Goal: Transaction & Acquisition: Subscribe to service/newsletter

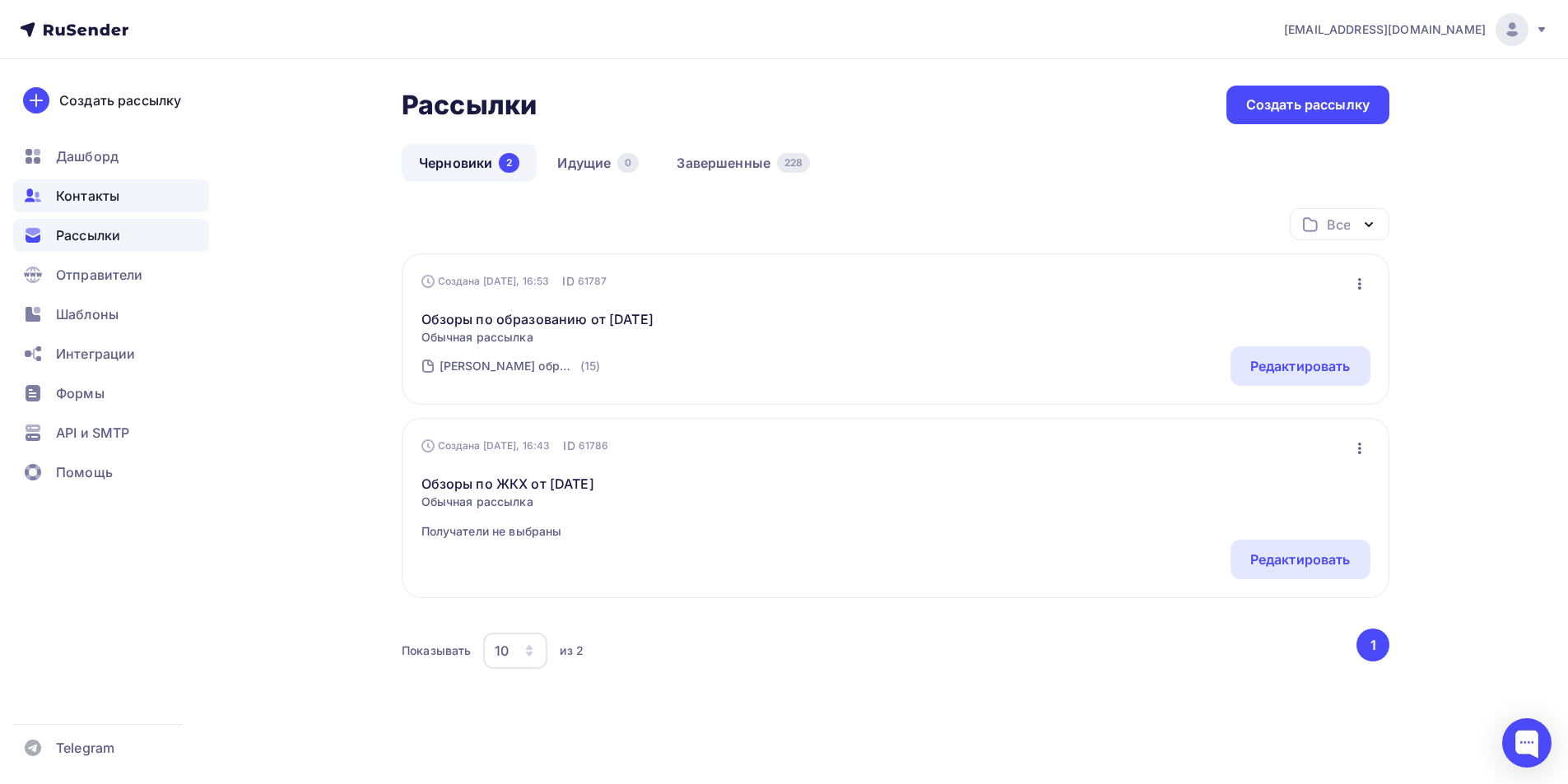
click at [104, 193] on span "Контакты" at bounding box center [87, 196] width 64 height 20
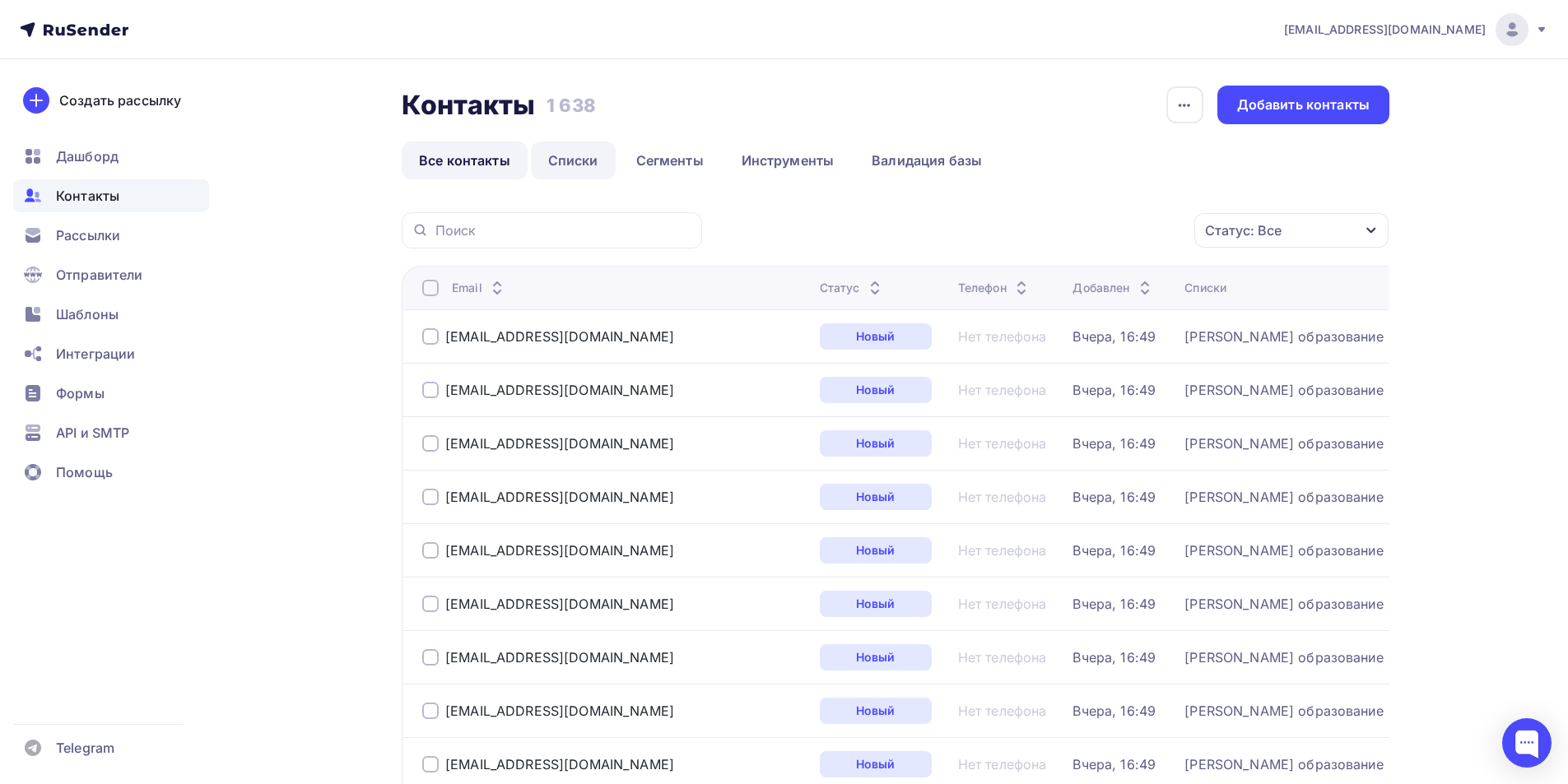
click at [580, 165] on link "Списки" at bounding box center [573, 160] width 84 height 38
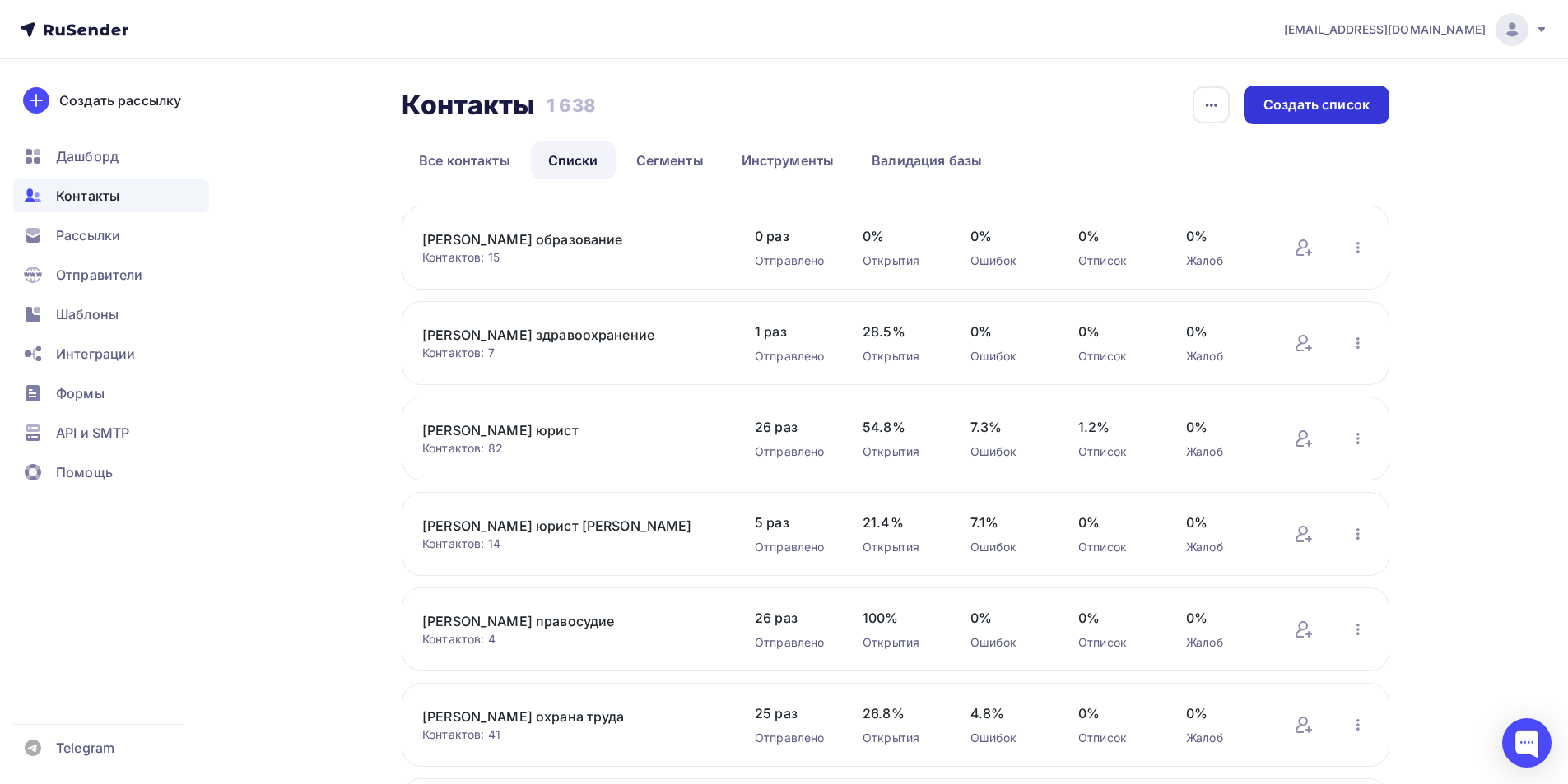
click at [1295, 105] on div "Создать список" at bounding box center [1316, 104] width 106 height 19
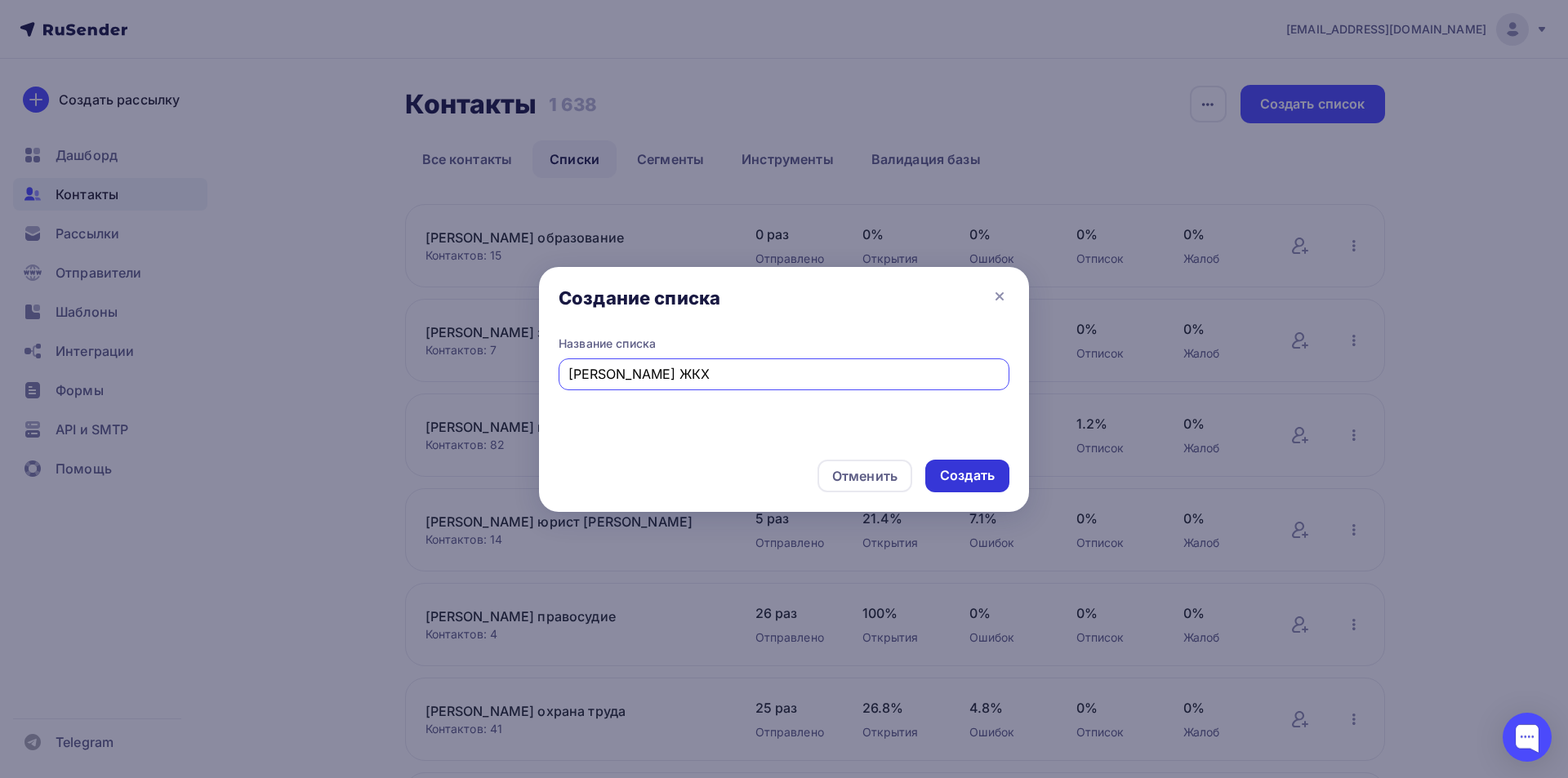
type input "[PERSON_NAME] ЖКХ"
click at [976, 476] on div "Создать" at bounding box center [967, 475] width 54 height 18
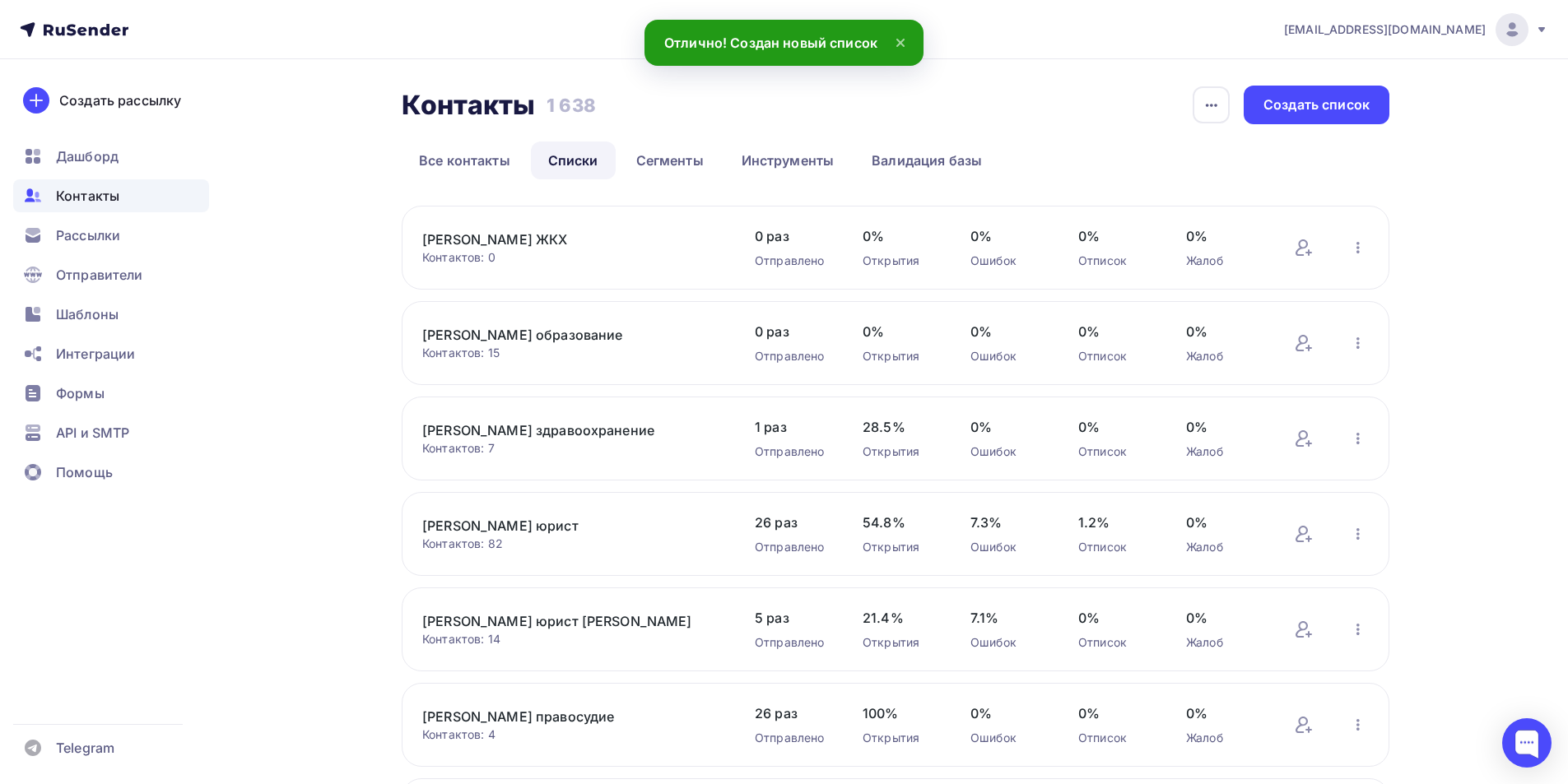
click at [494, 231] on link "[PERSON_NAME] ЖКХ" at bounding box center [562, 239] width 279 height 20
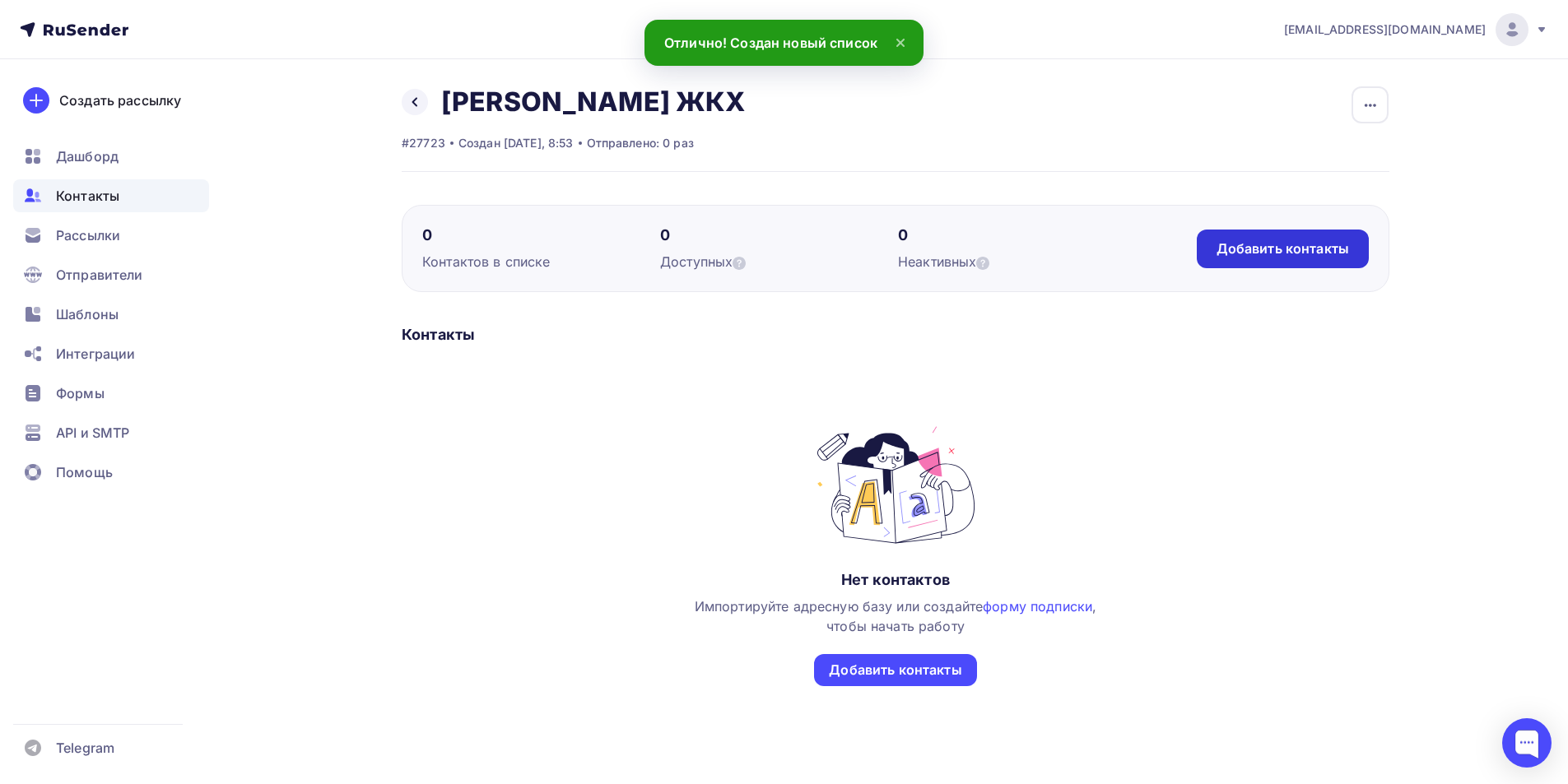
click at [1253, 254] on div "Добавить контакты" at bounding box center [1283, 248] width 132 height 19
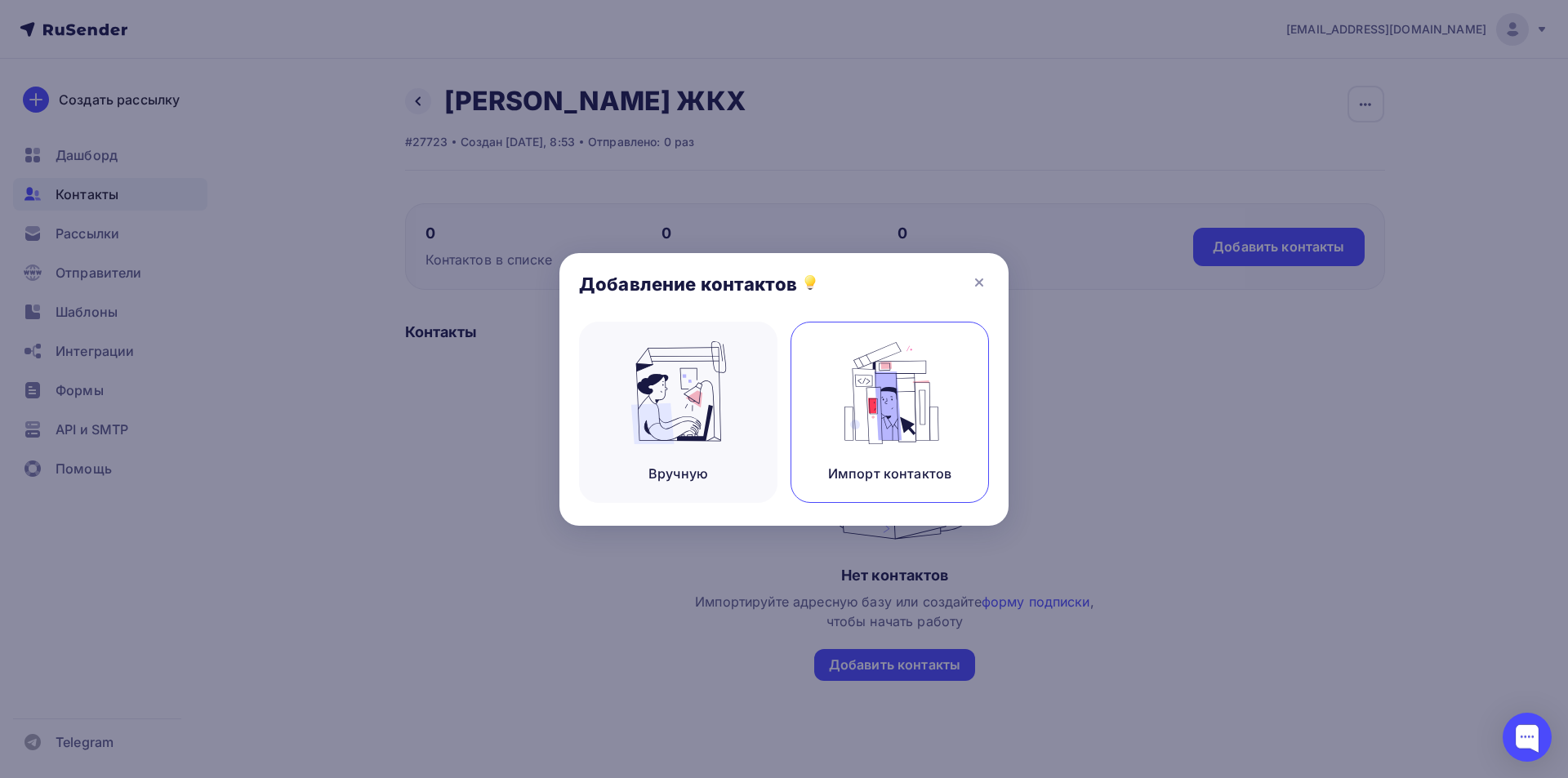
click at [886, 401] on img at bounding box center [890, 393] width 109 height 103
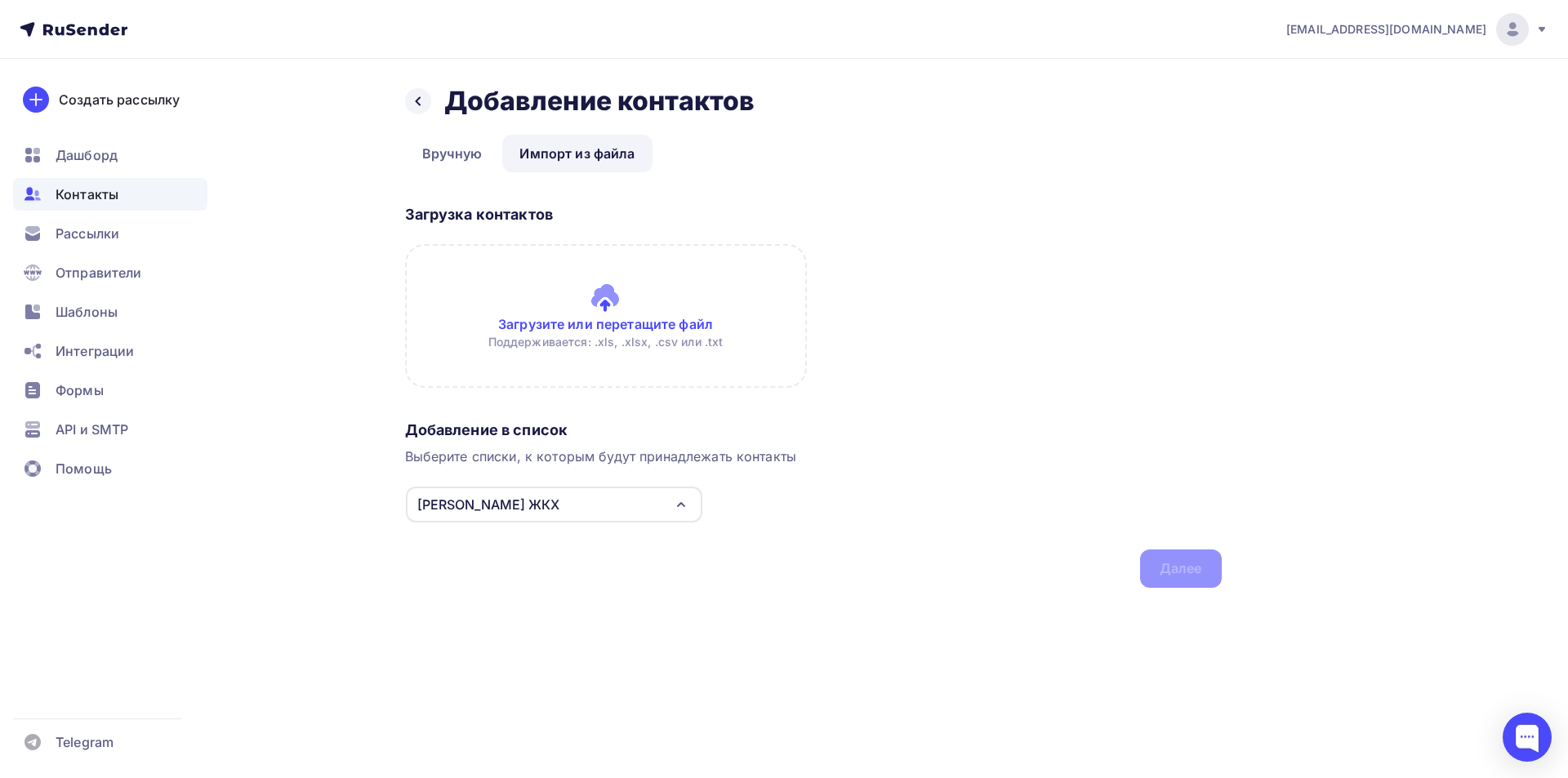
click at [618, 303] on input "file" at bounding box center [605, 316] width 402 height 144
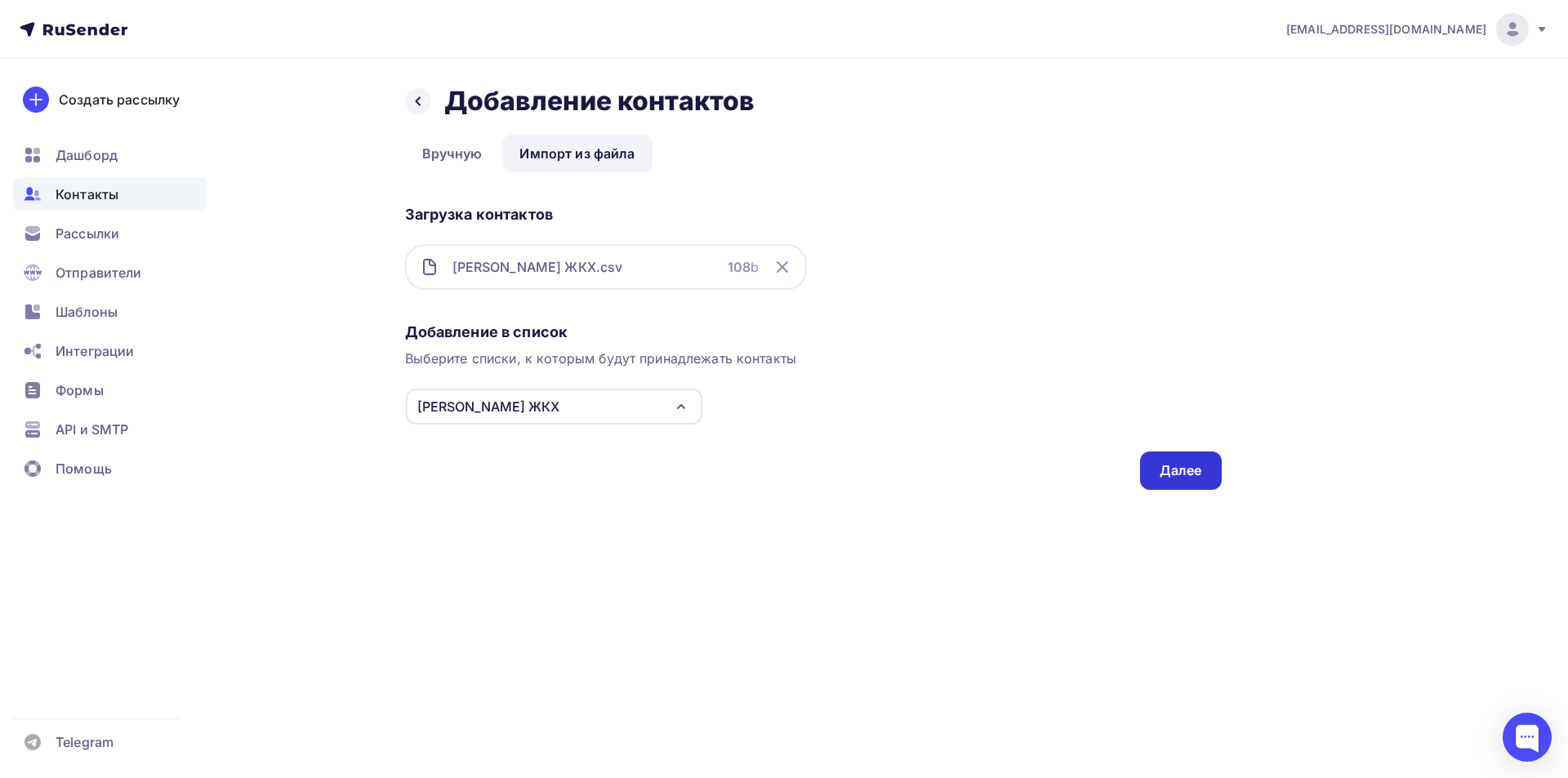
click at [1161, 469] on div "Далее" at bounding box center [1181, 470] width 43 height 18
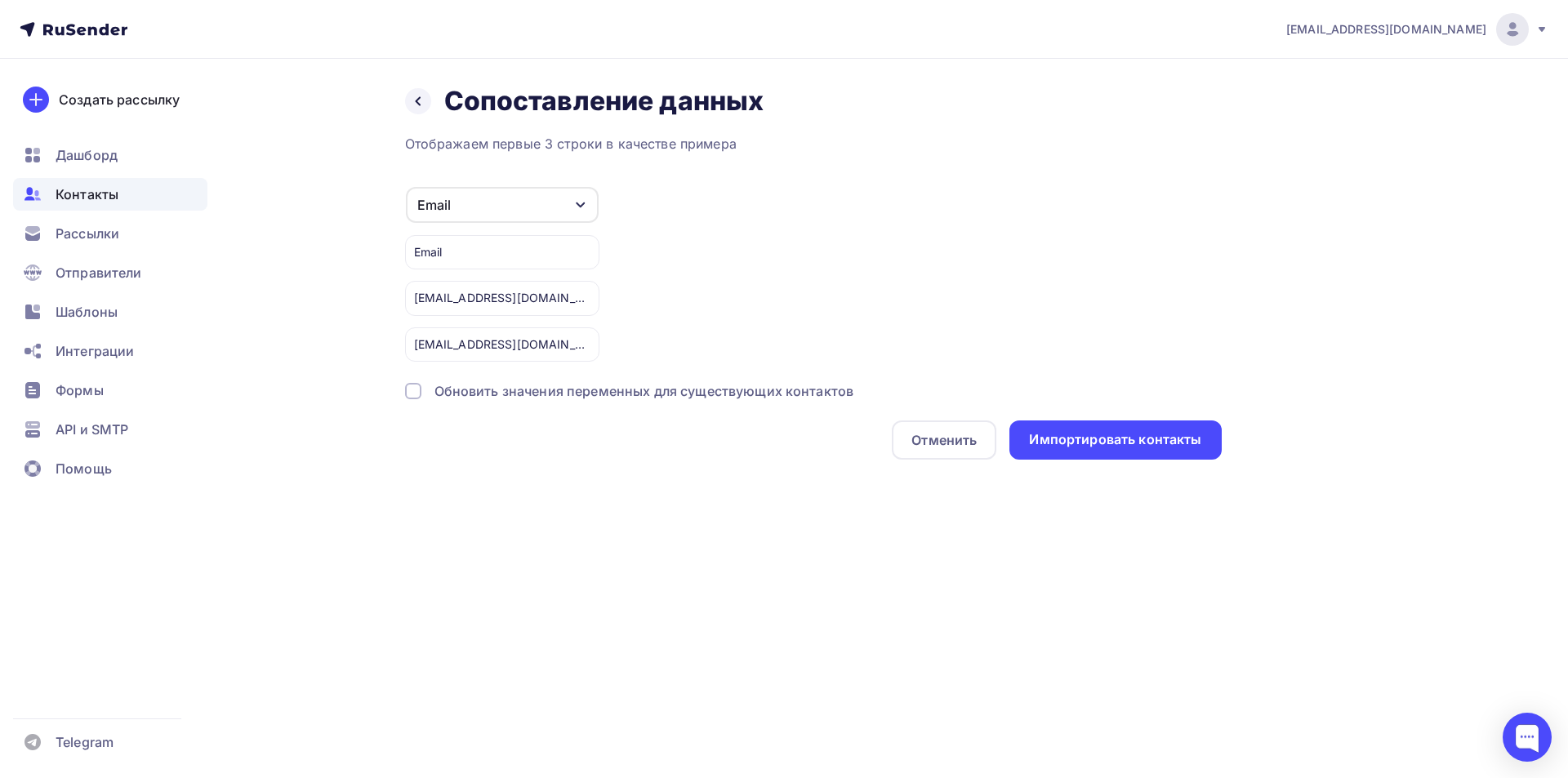
click at [411, 388] on div at bounding box center [412, 391] width 17 height 17
click at [1116, 448] on div "Импортировать контакты" at bounding box center [1115, 439] width 172 height 18
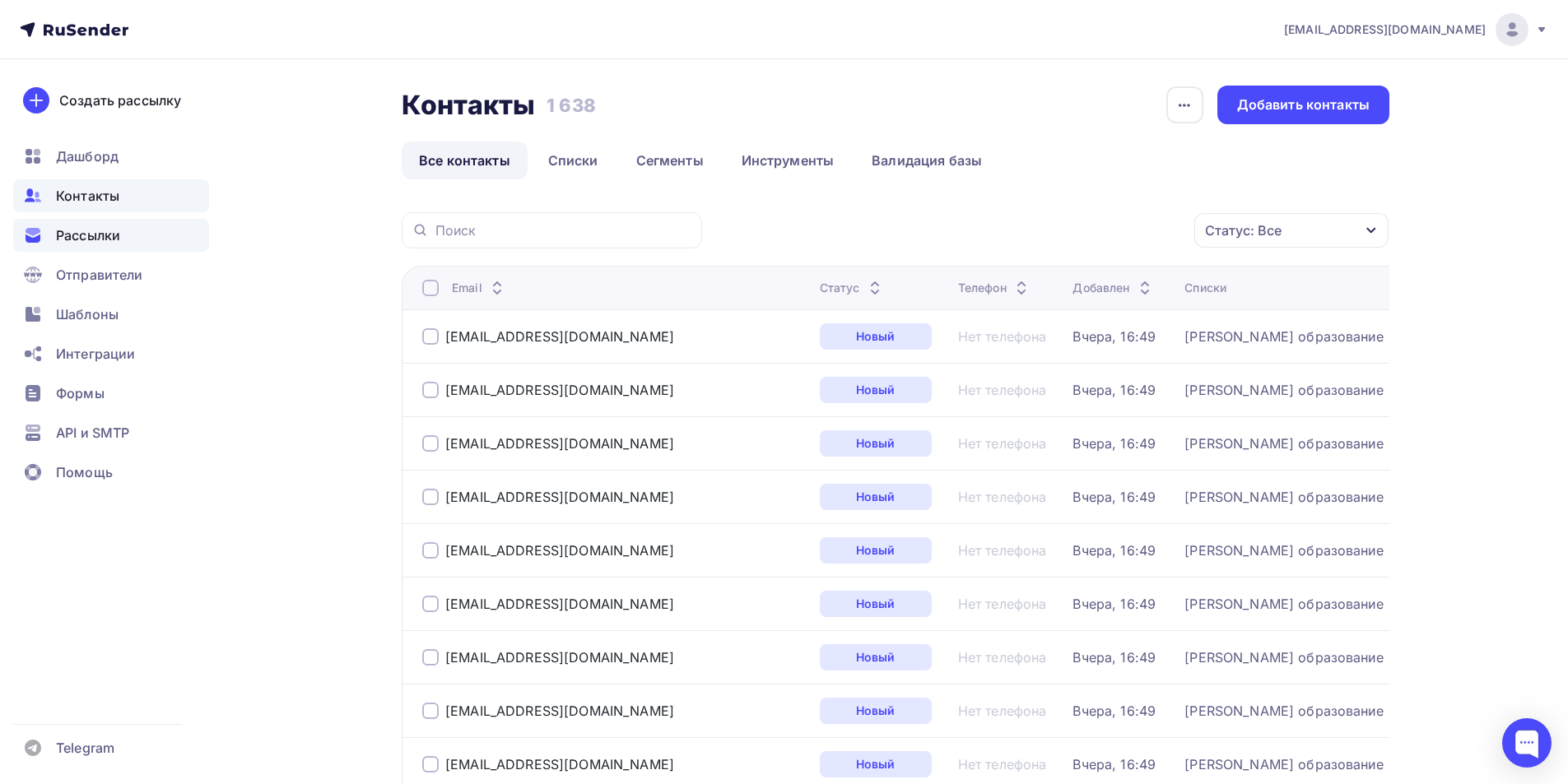
click at [88, 235] on span "Рассылки" at bounding box center [87, 235] width 64 height 20
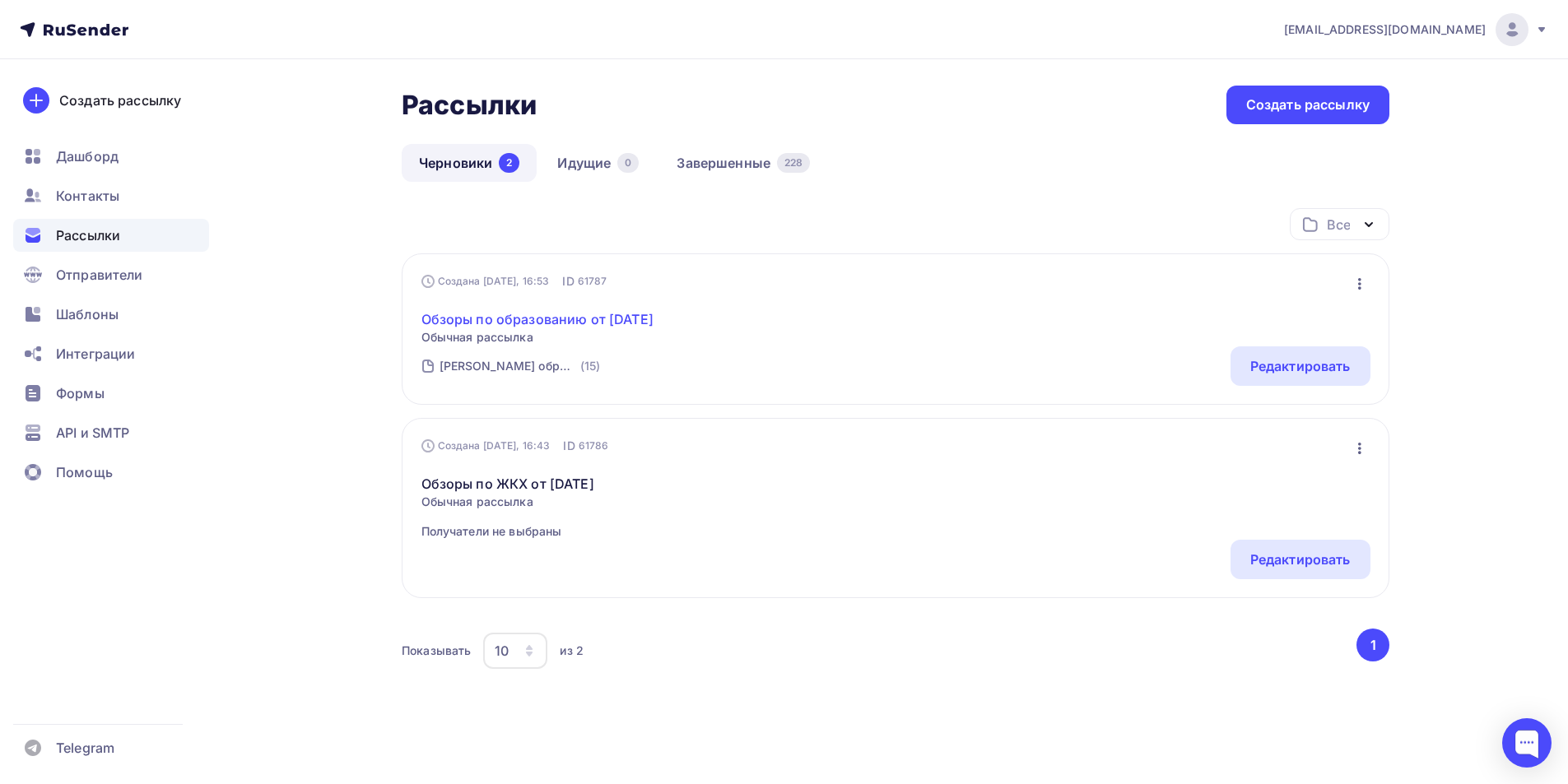
click at [484, 319] on link "Обзоры по образованию от [DATE]" at bounding box center [537, 319] width 232 height 20
click at [67, 310] on span "Шаблоны" at bounding box center [87, 315] width 63 height 20
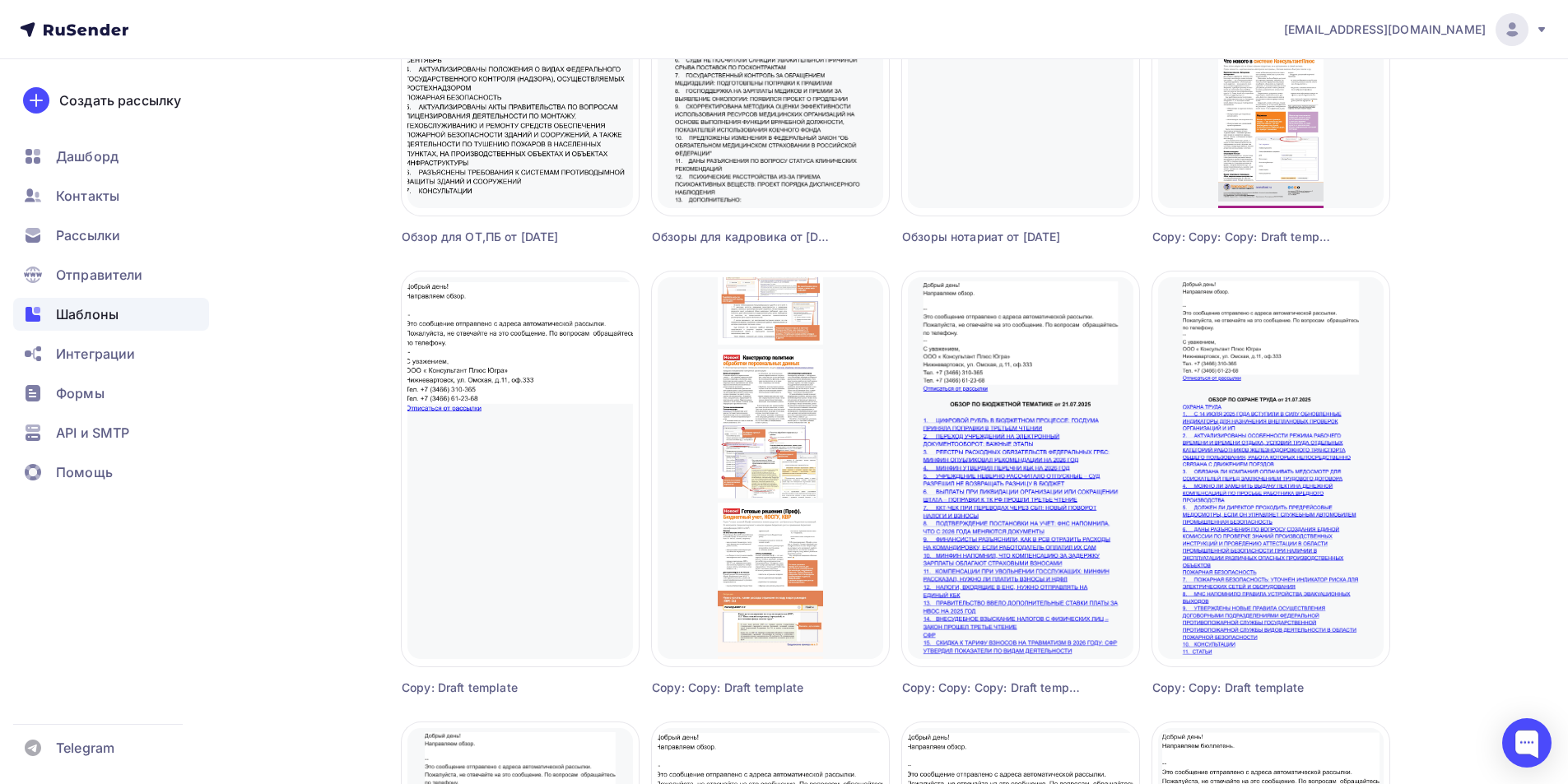
scroll to position [1316, 0]
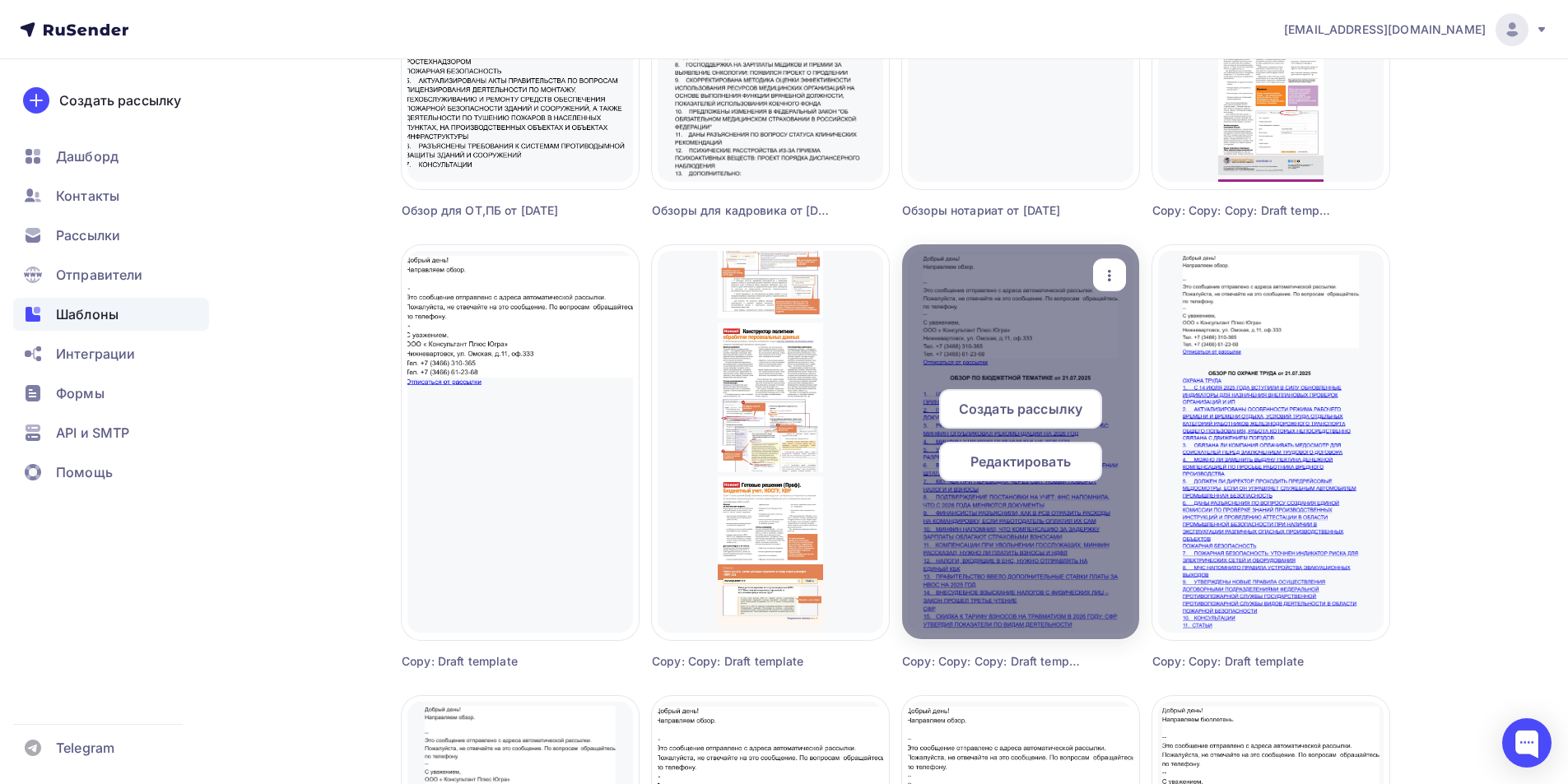
click at [1025, 462] on span "Редактировать" at bounding box center [1021, 462] width 100 height 20
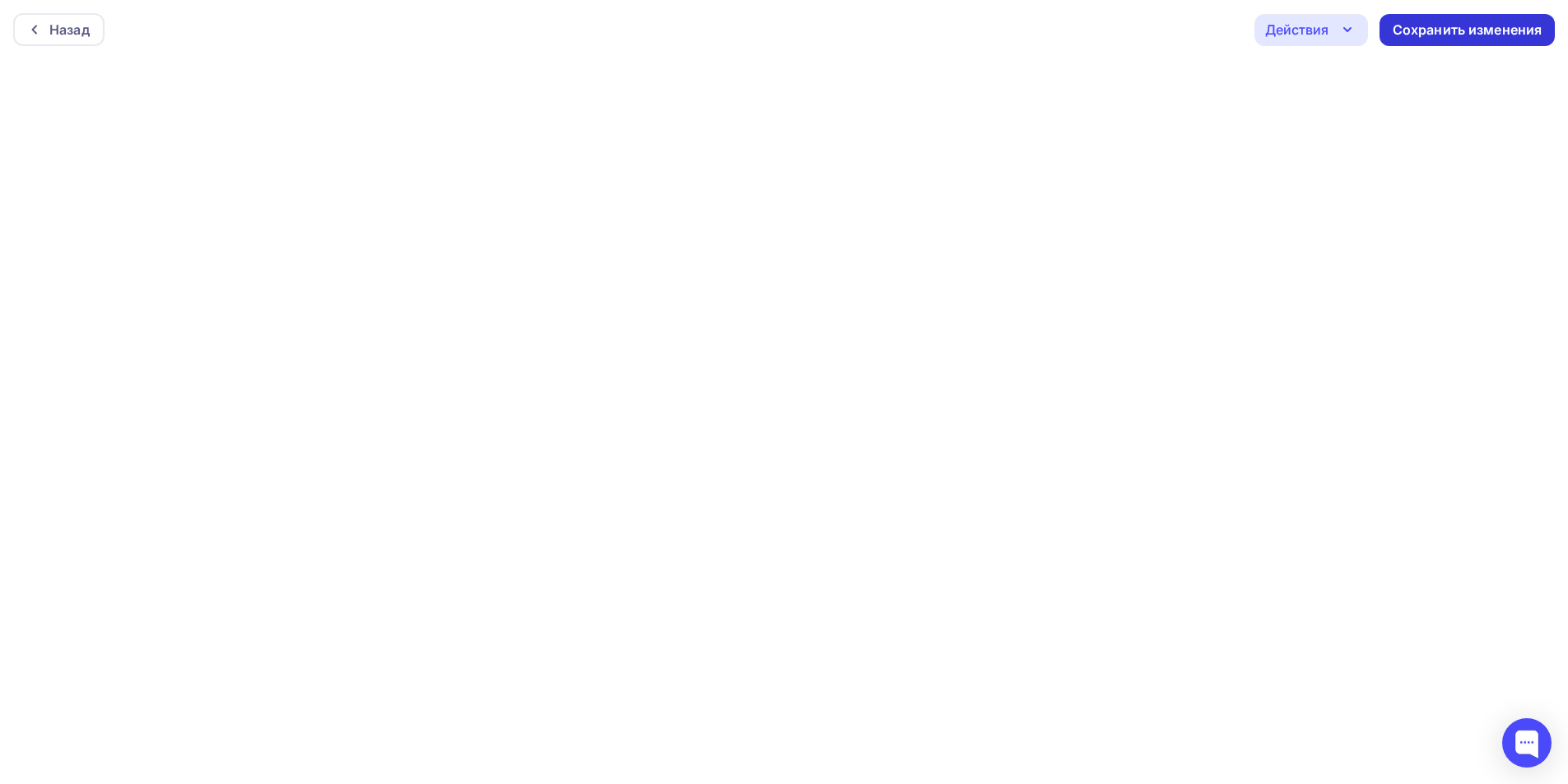
click at [1416, 32] on div "Сохранить изменения" at bounding box center [1467, 29] width 150 height 19
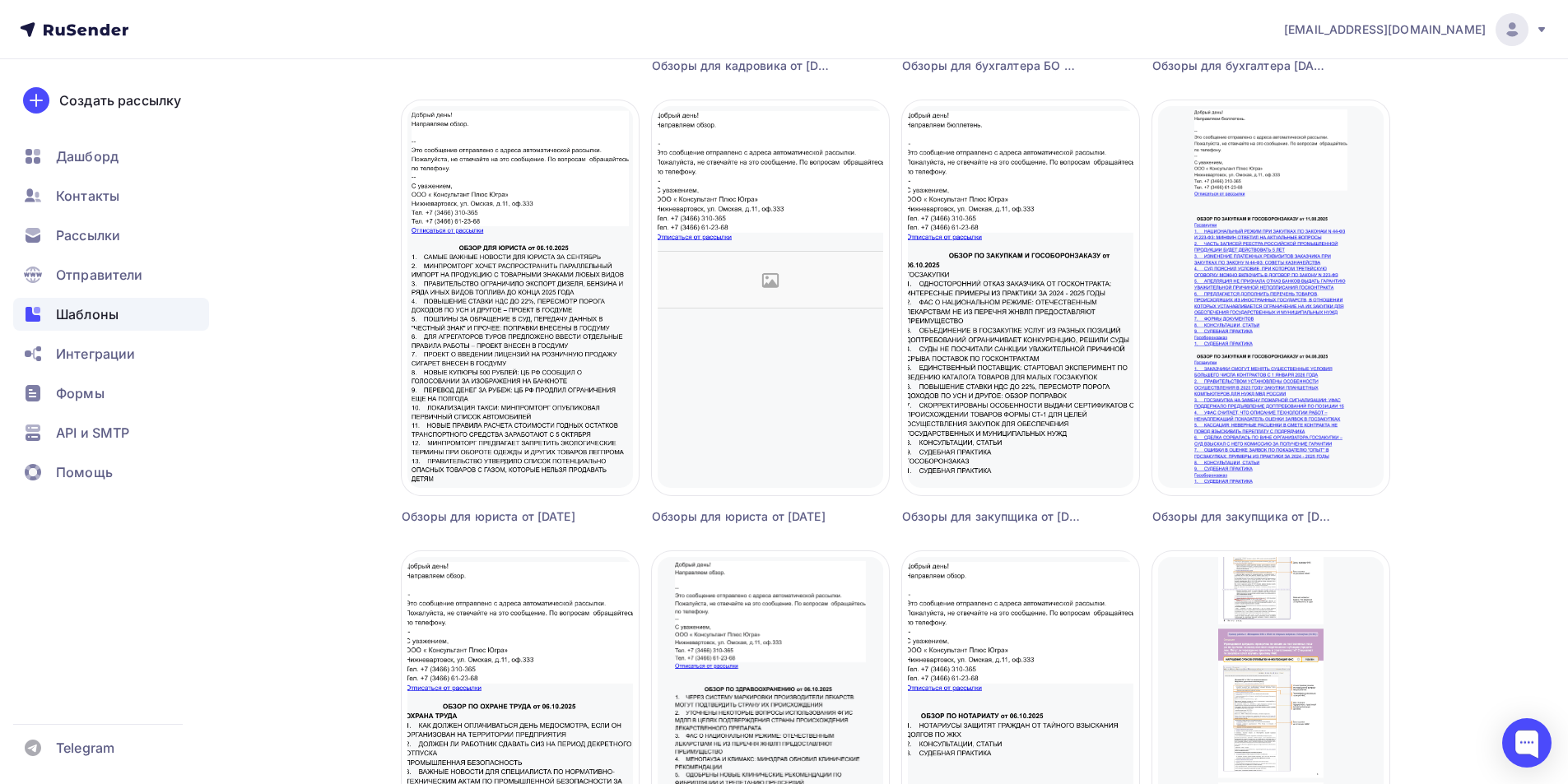
scroll to position [576, 0]
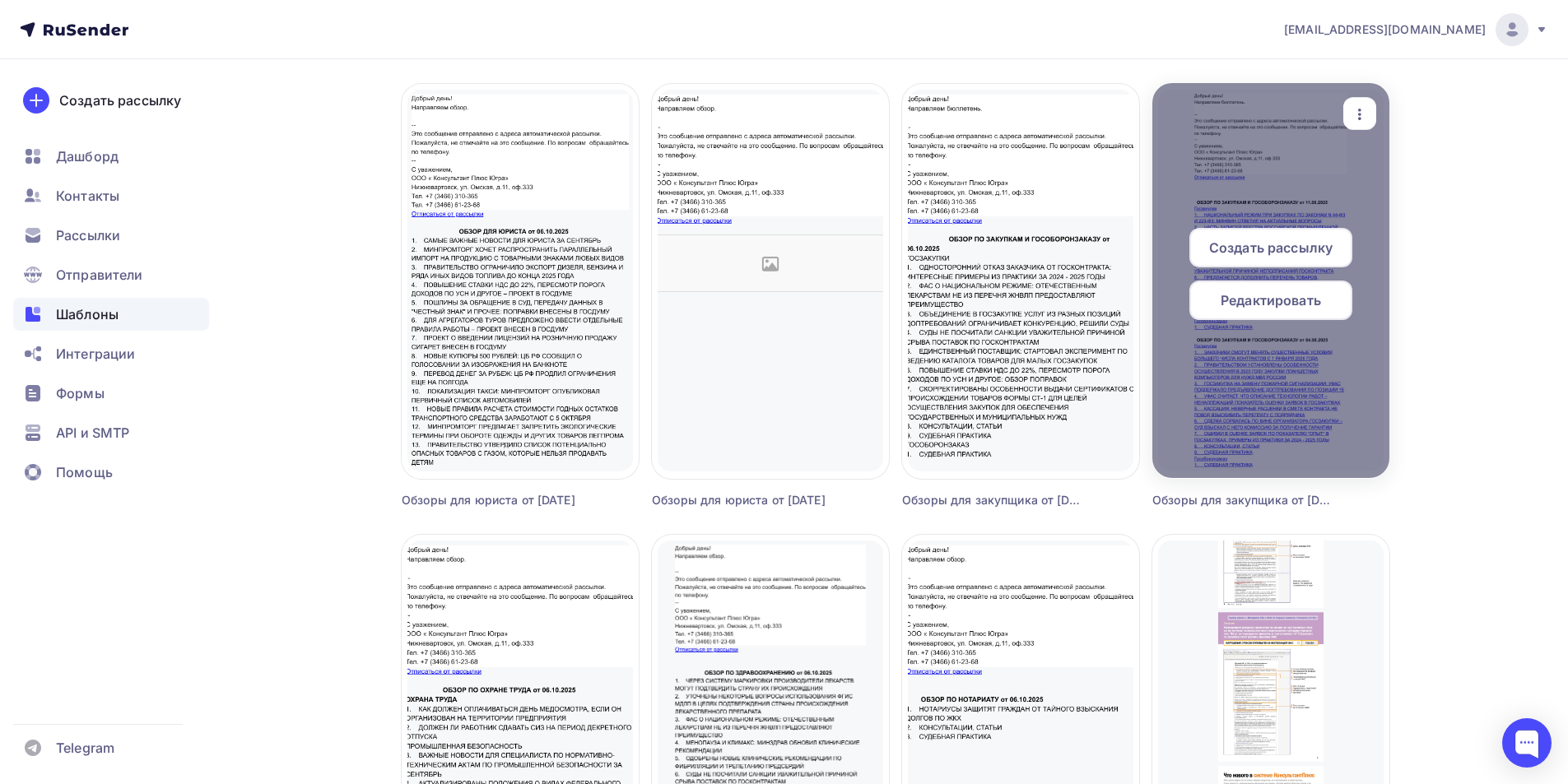
click at [1278, 302] on span "Редактировать" at bounding box center [1271, 300] width 100 height 20
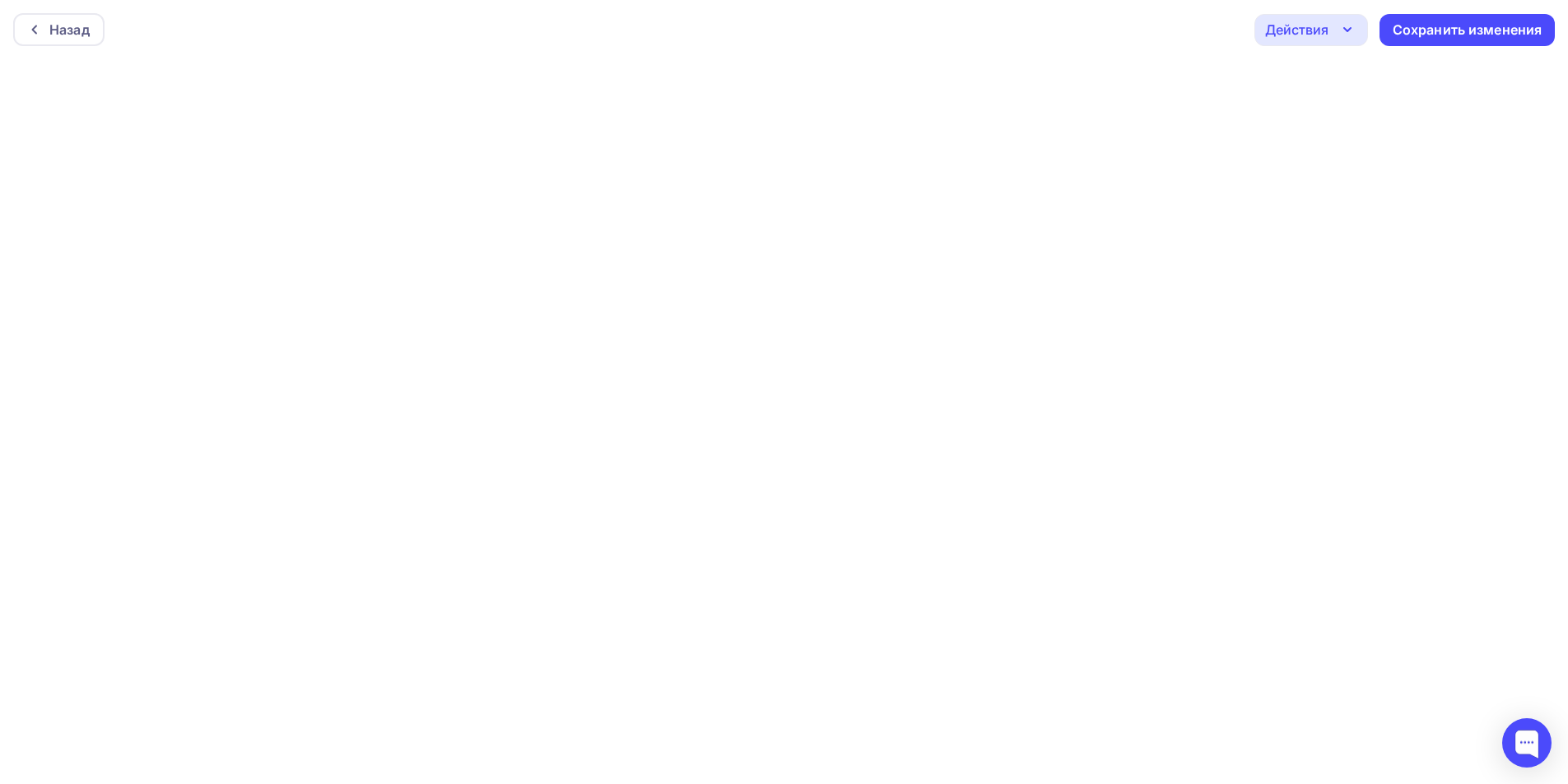
scroll to position [4, 0]
click at [1412, 21] on div "Сохранить изменения" at bounding box center [1467, 25] width 150 height 19
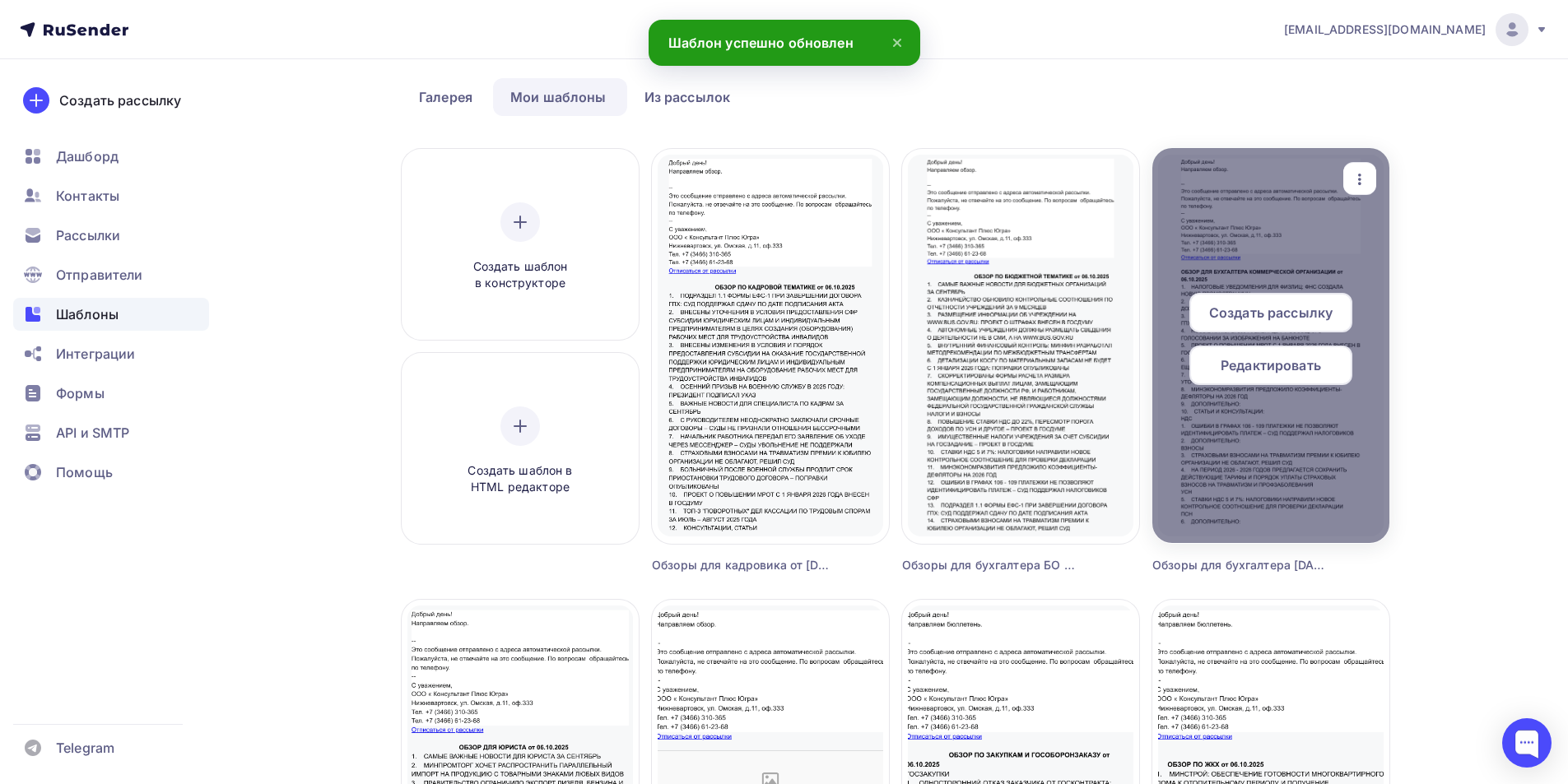
scroll to position [329, 0]
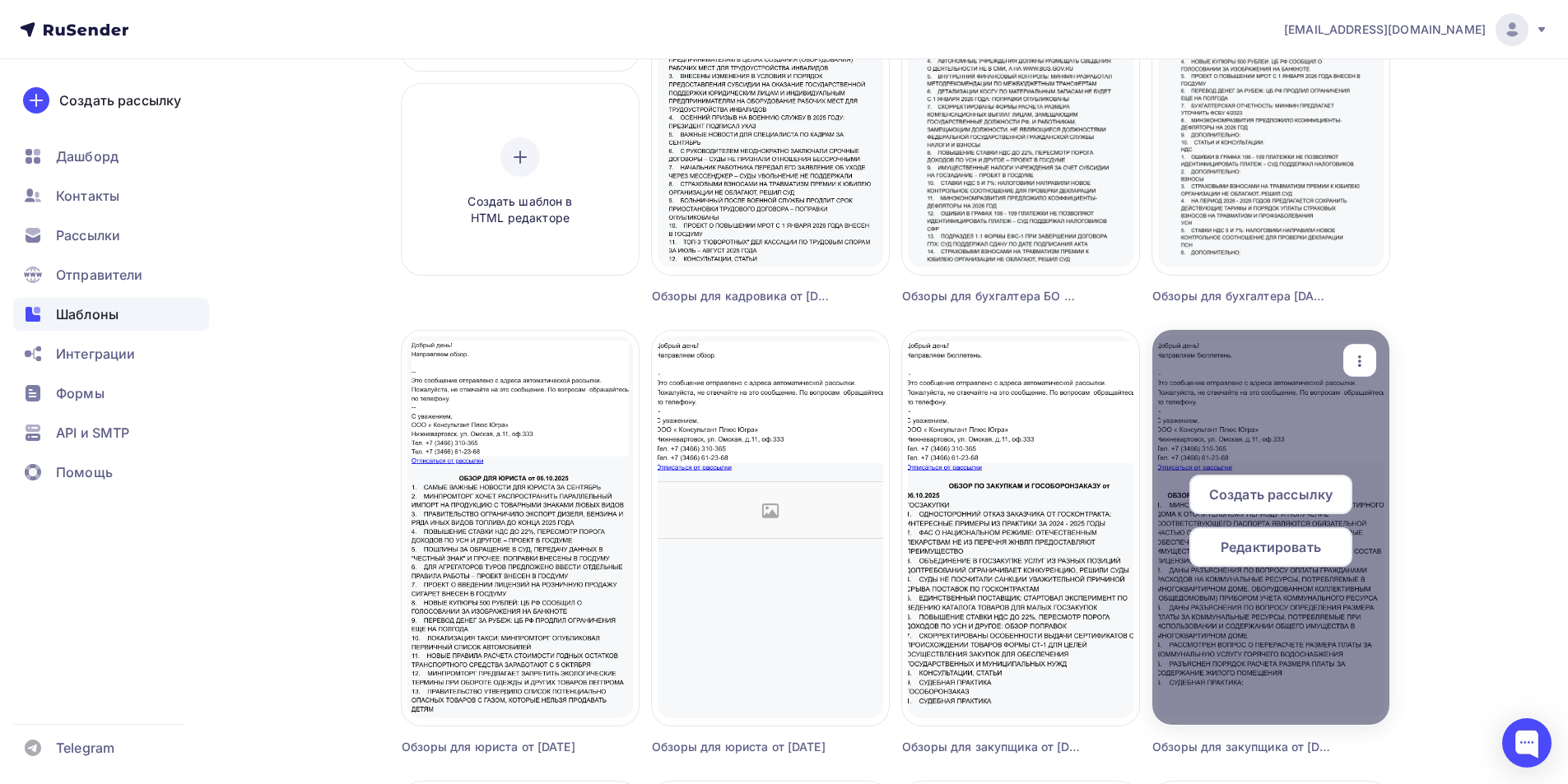
click at [1277, 546] on span "Редактировать" at bounding box center [1271, 547] width 100 height 20
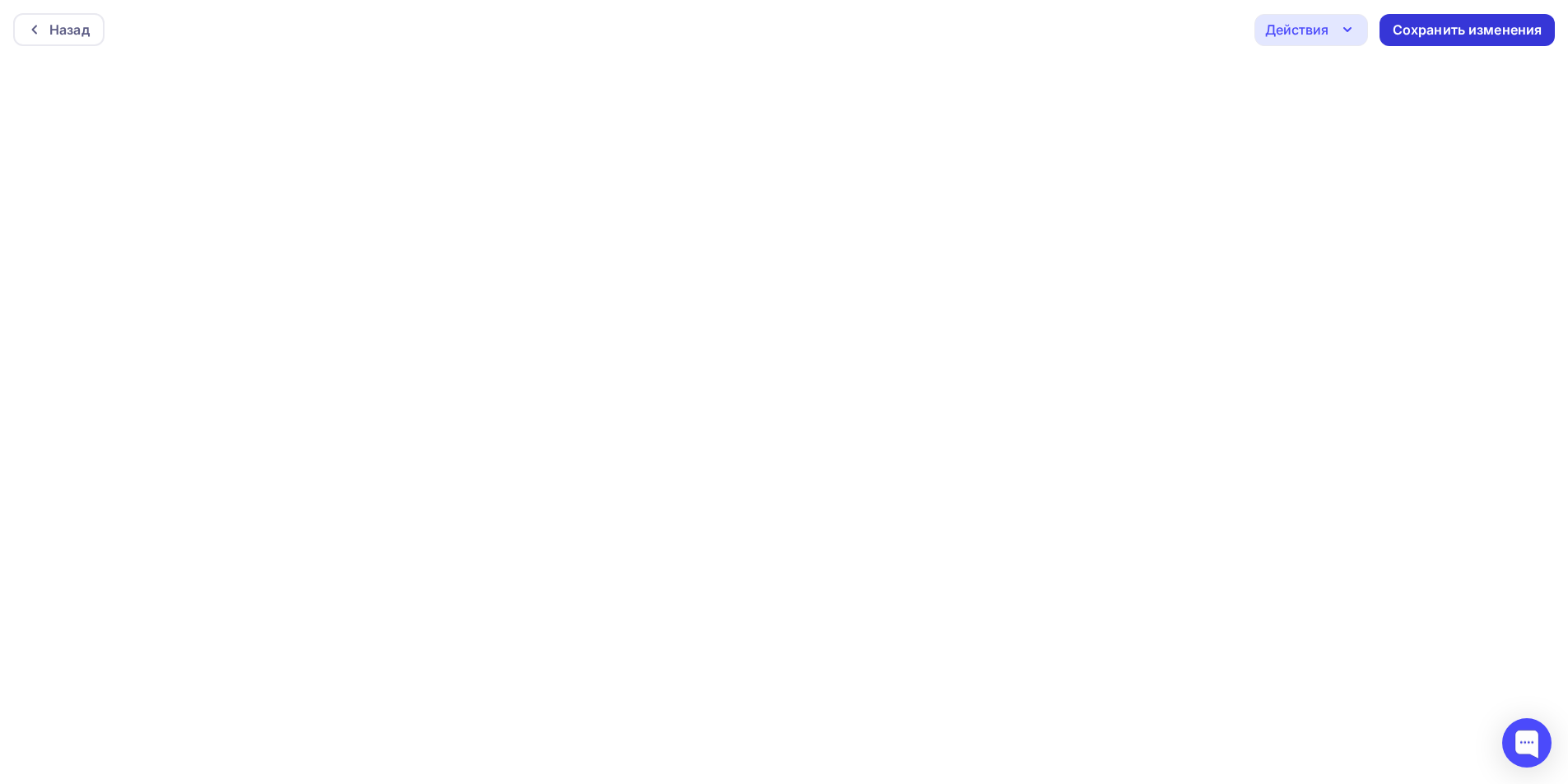
click at [1470, 34] on div "Сохранить изменения" at bounding box center [1467, 29] width 150 height 19
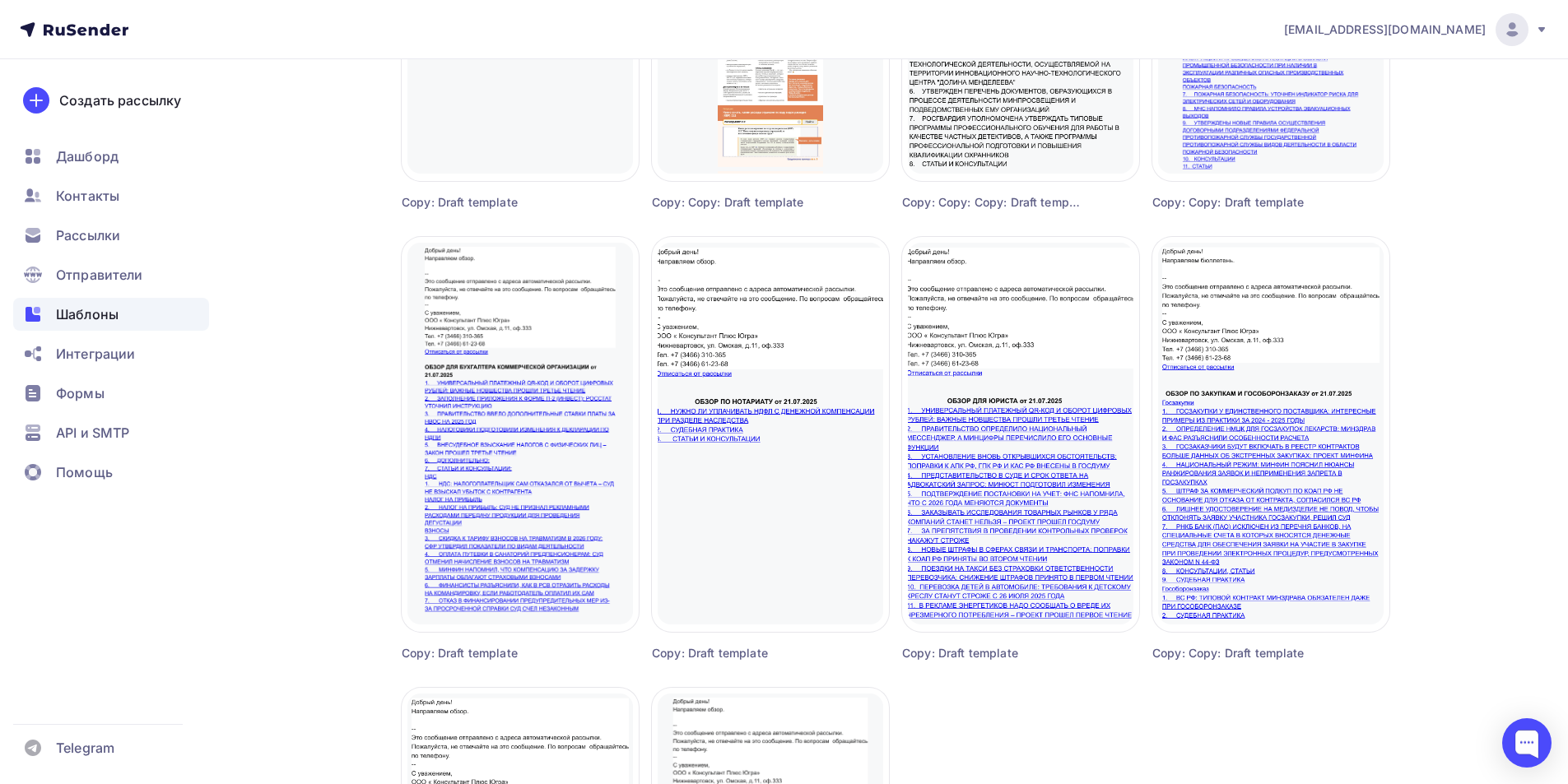
scroll to position [1398, 0]
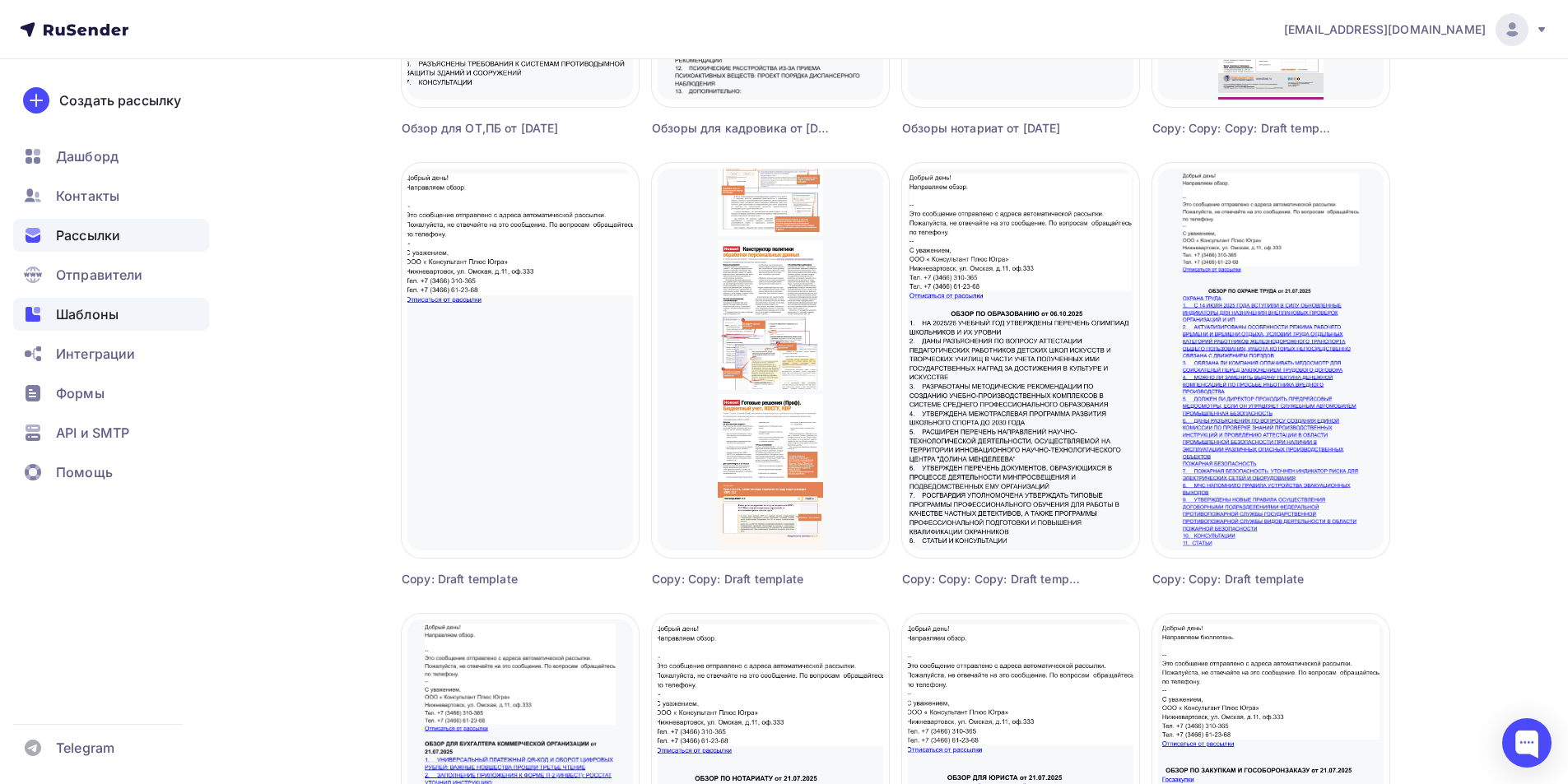
click at [94, 232] on span "Рассылки" at bounding box center [87, 235] width 64 height 20
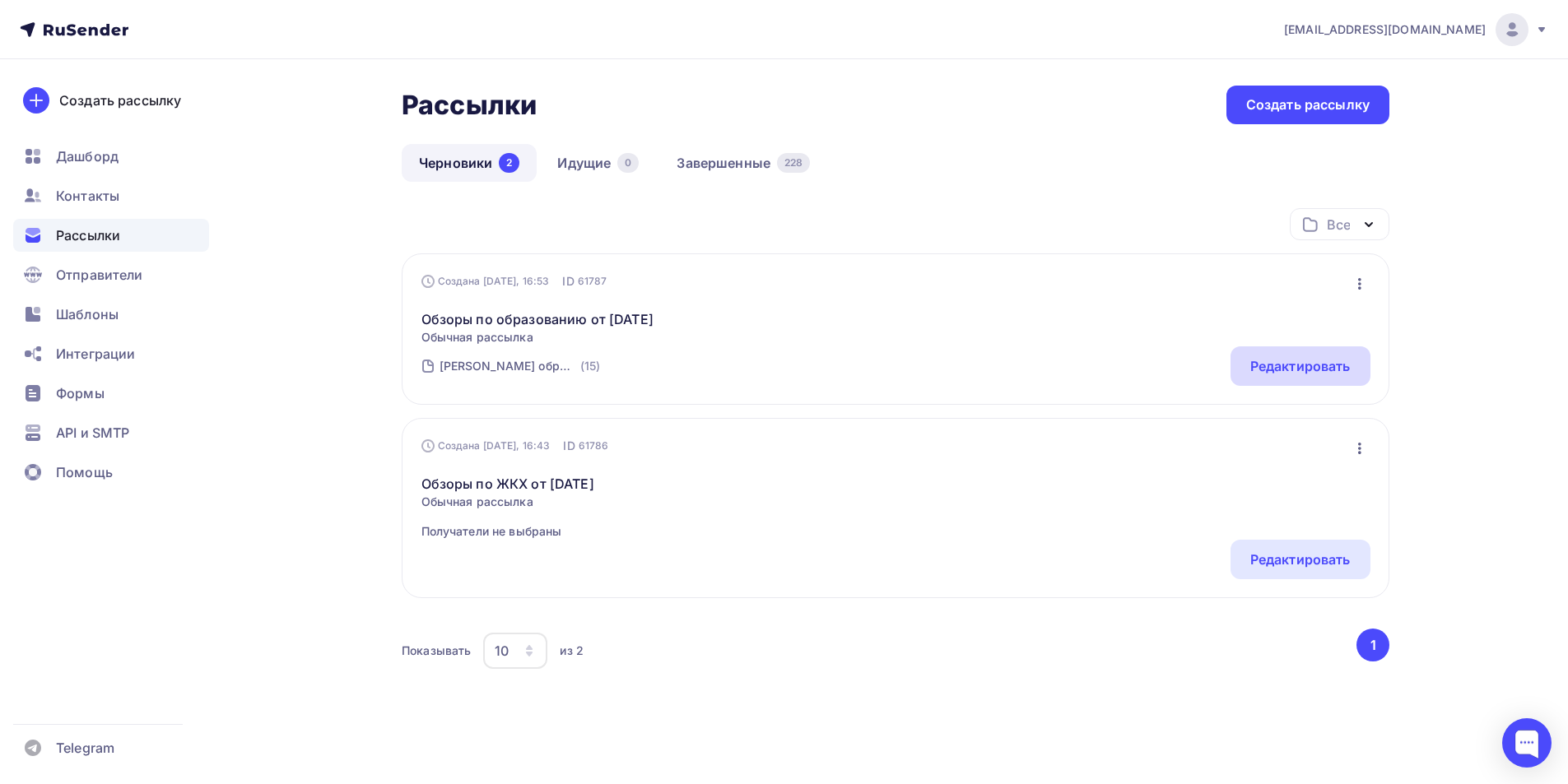
click at [1290, 370] on div "Редактировать" at bounding box center [1300, 366] width 100 height 20
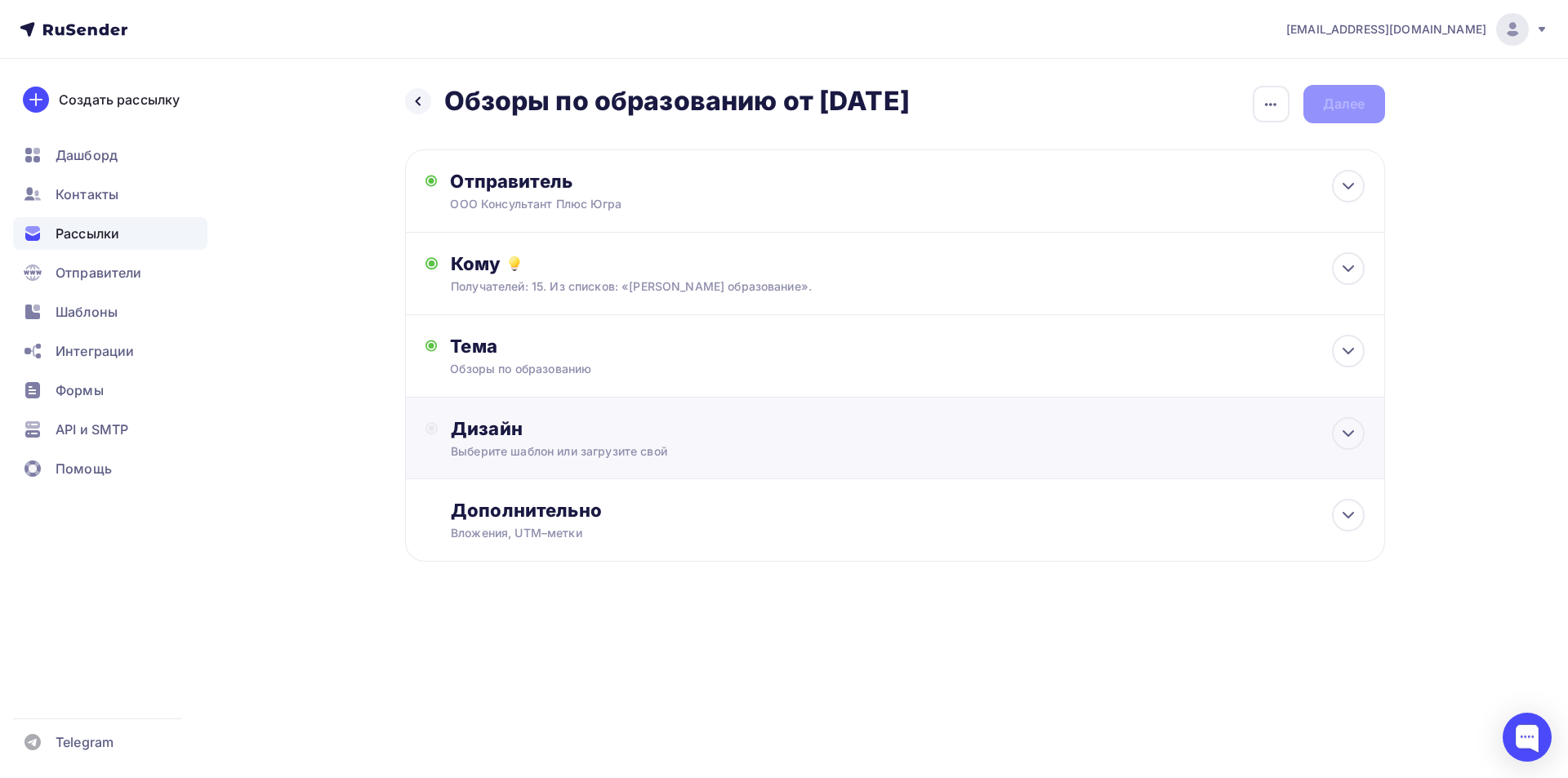
click at [490, 424] on div "Дизайн" at bounding box center [907, 429] width 912 height 23
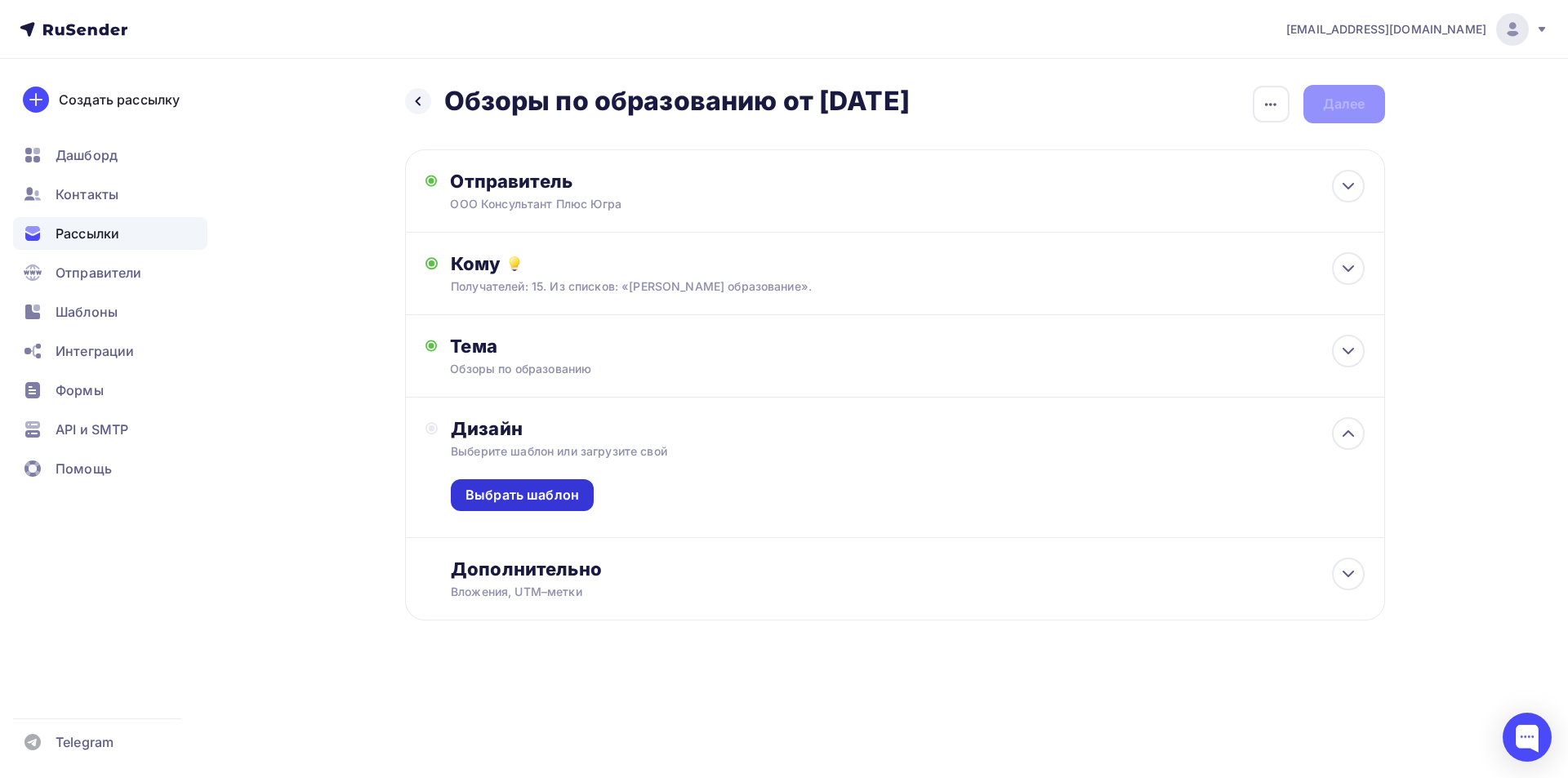
click at [525, 497] on div "Выбрать шаблон" at bounding box center [521, 494] width 114 height 18
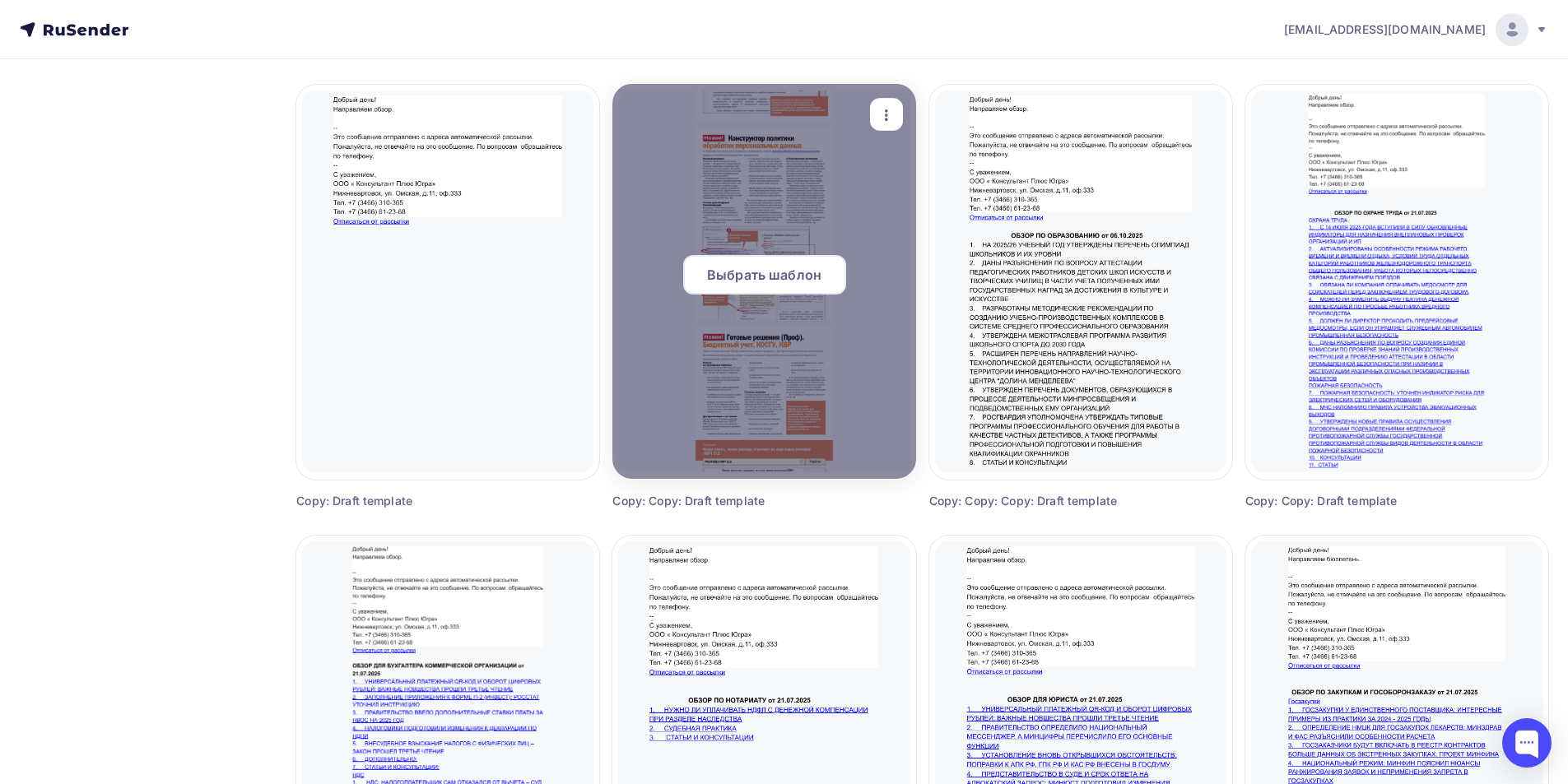
scroll to position [1481, 0]
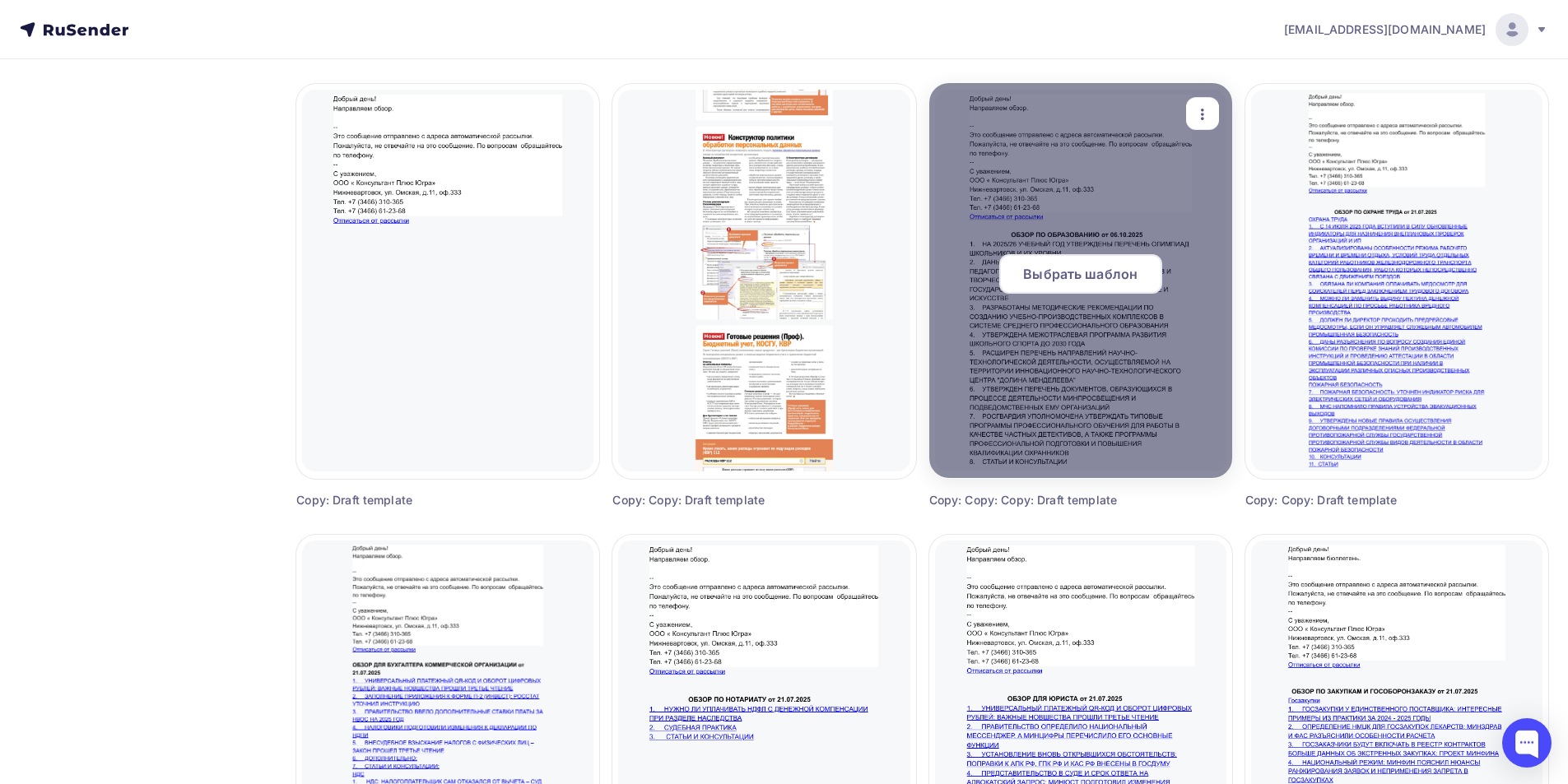
click at [1122, 271] on span "Выбрать шаблон" at bounding box center [1080, 273] width 115 height 20
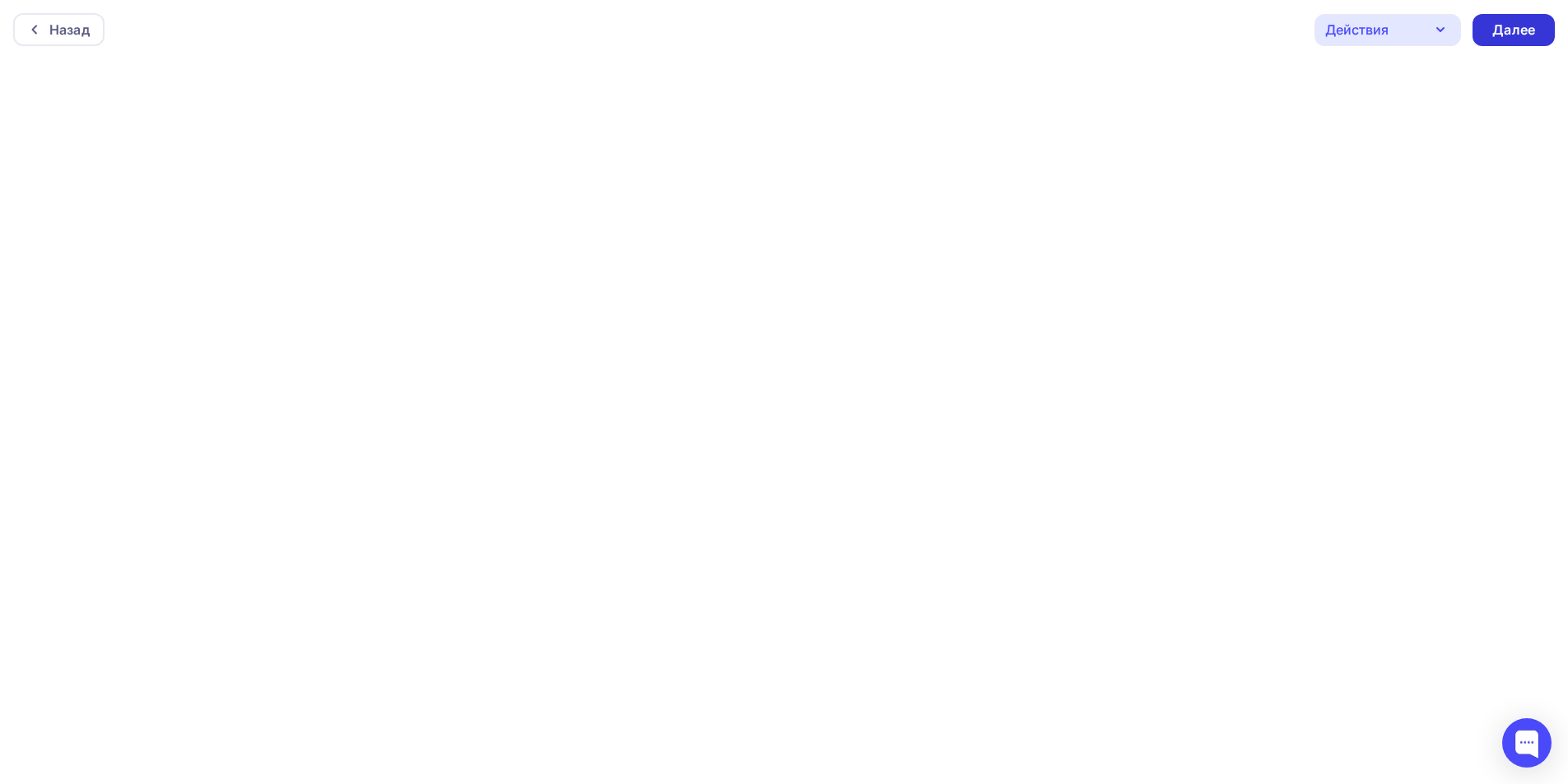
click at [1529, 29] on div "Далее" at bounding box center [1514, 29] width 43 height 19
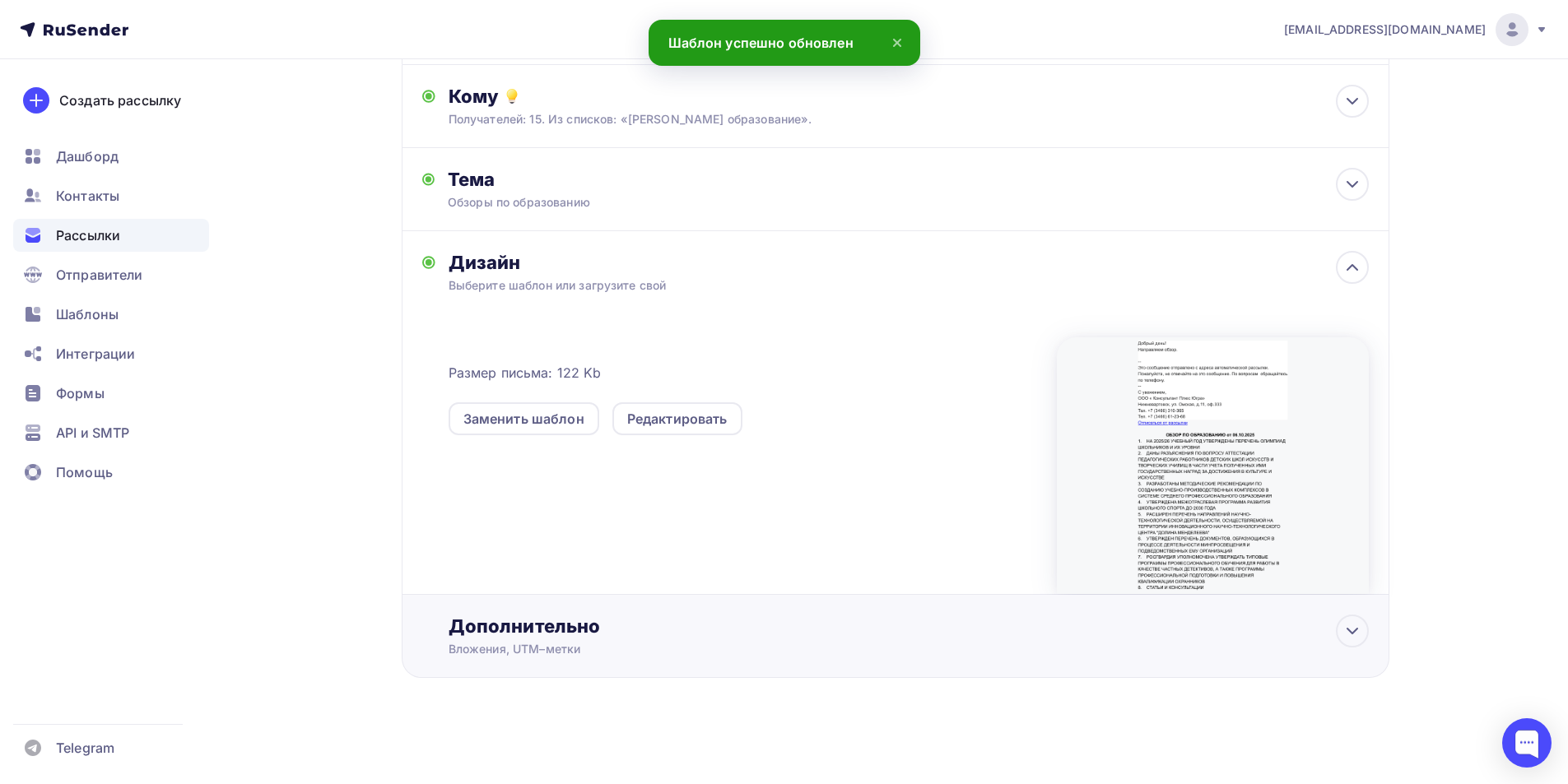
click at [553, 624] on div "Дополнительно" at bounding box center [908, 626] width 920 height 24
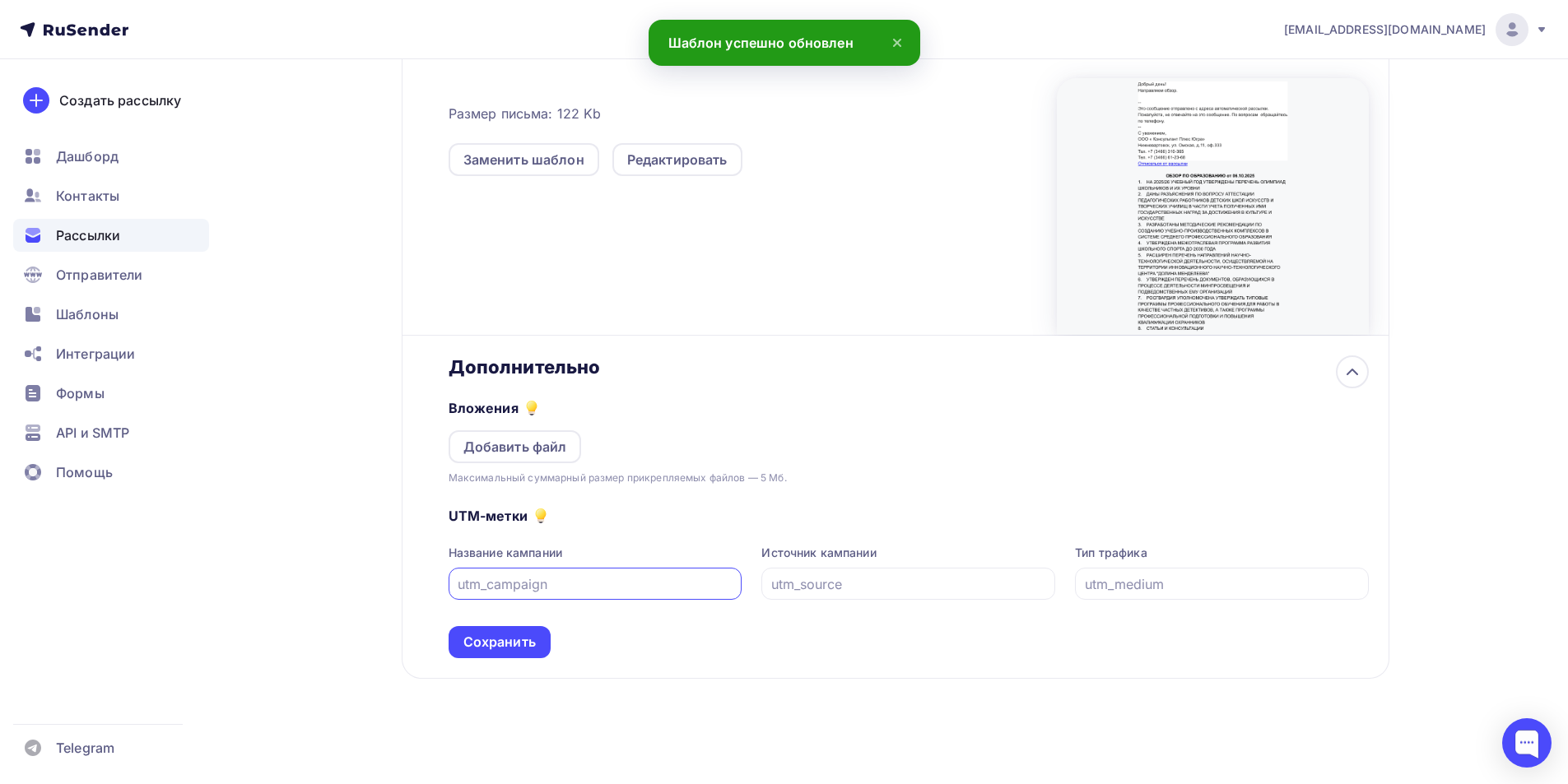
scroll to position [429, 0]
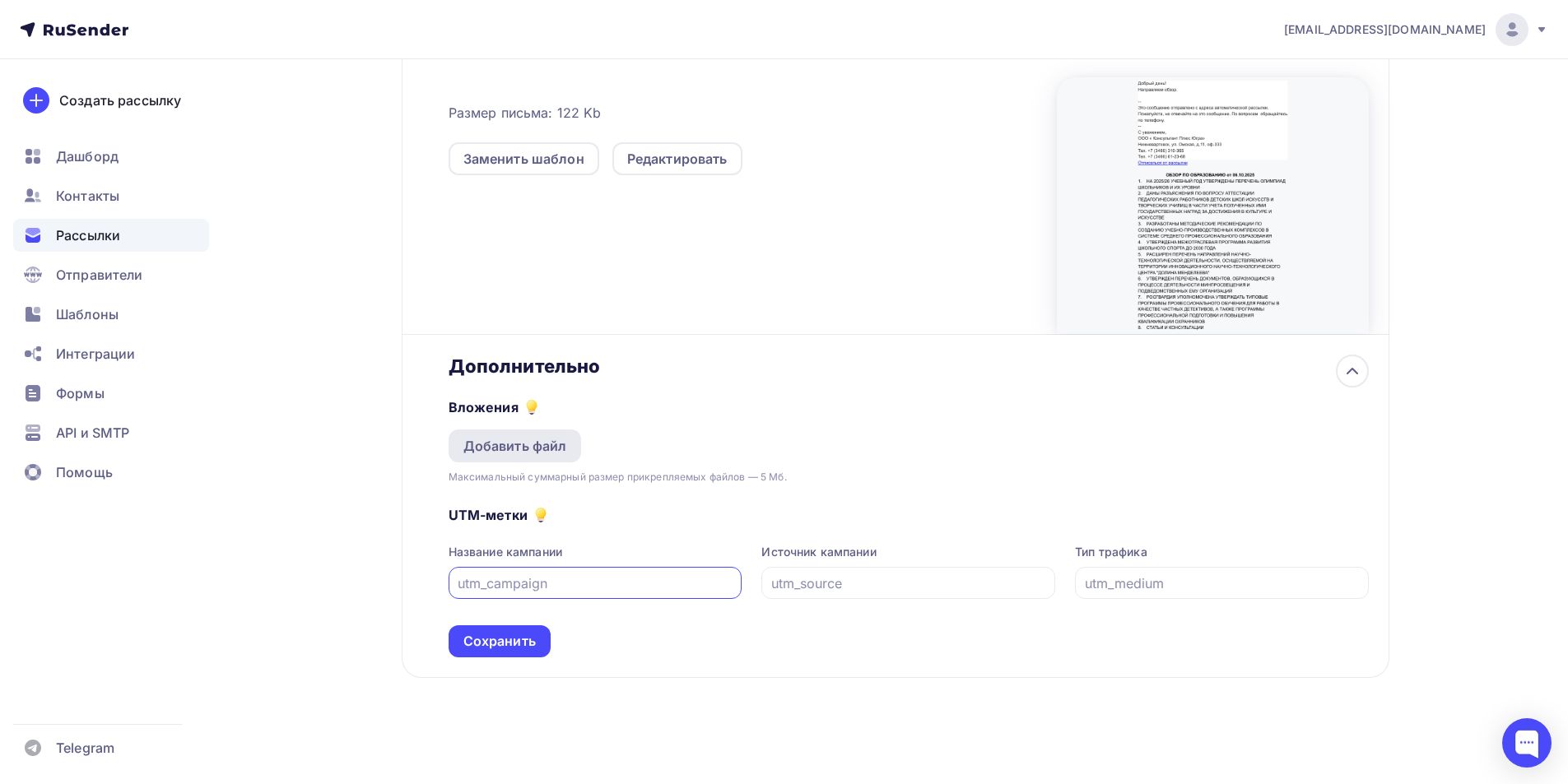
click at [523, 448] on div "Добавить файл" at bounding box center [516, 446] width 104 height 20
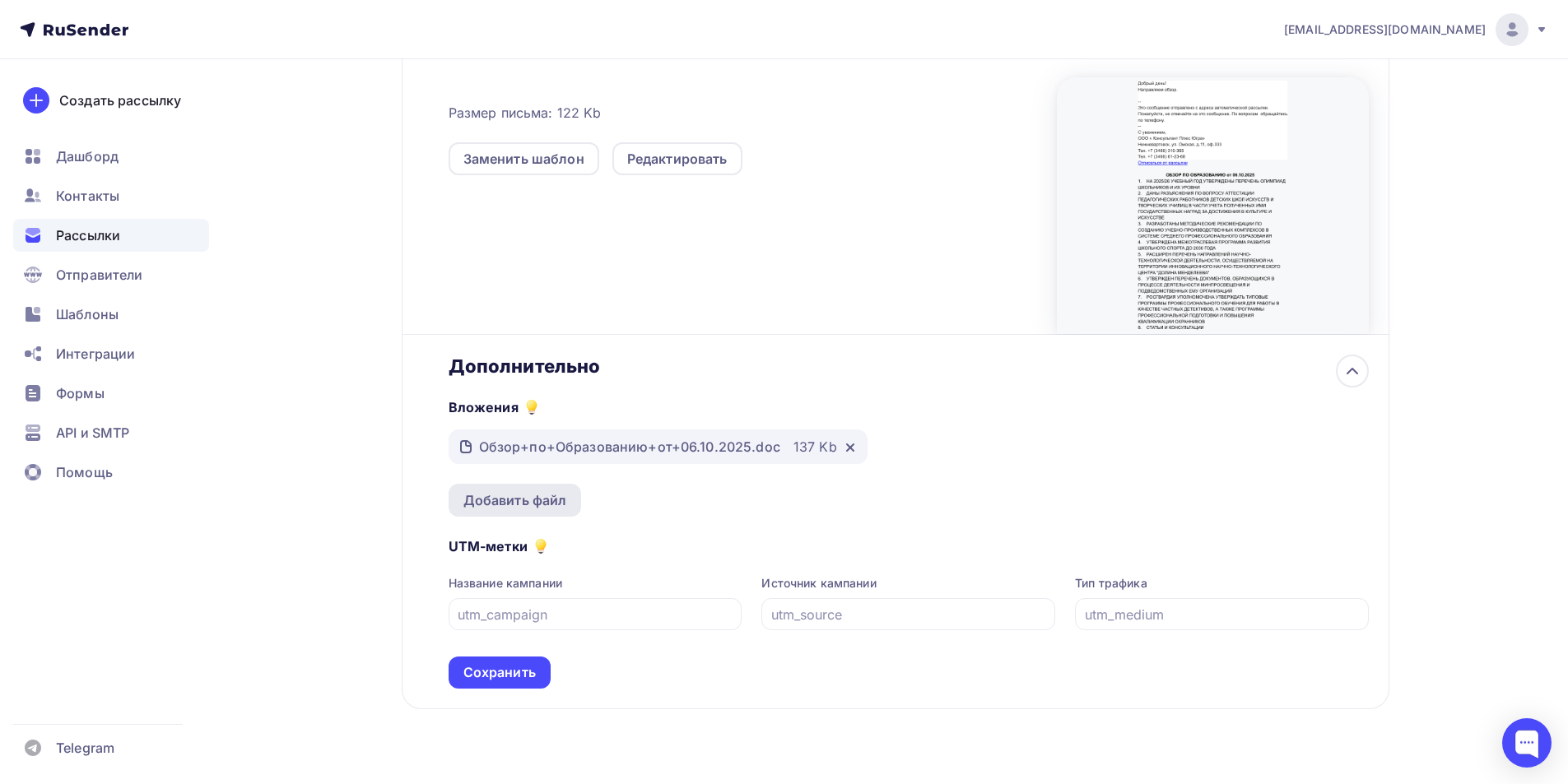
click at [550, 495] on div "Добавить файл" at bounding box center [516, 500] width 104 height 20
click at [518, 501] on div "Добавить файл" at bounding box center [516, 500] width 104 height 20
click at [492, 503] on div "Добавить файл" at bounding box center [516, 500] width 104 height 20
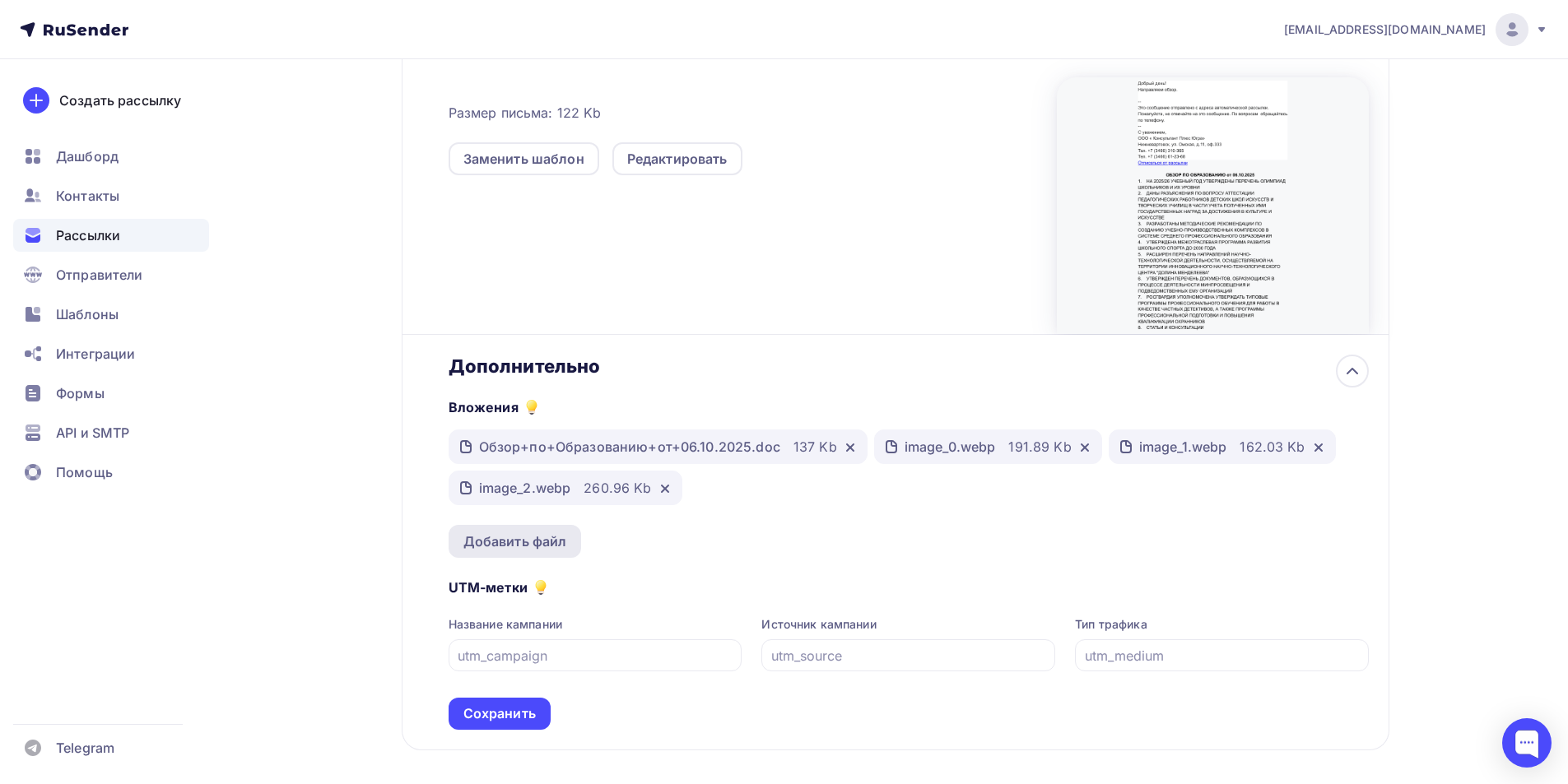
click at [484, 548] on div "Добавить файл" at bounding box center [516, 541] width 104 height 20
click at [489, 537] on div "Добавить файл" at bounding box center [516, 541] width 104 height 20
click at [494, 540] on div "Добавить файл" at bounding box center [516, 541] width 104 height 20
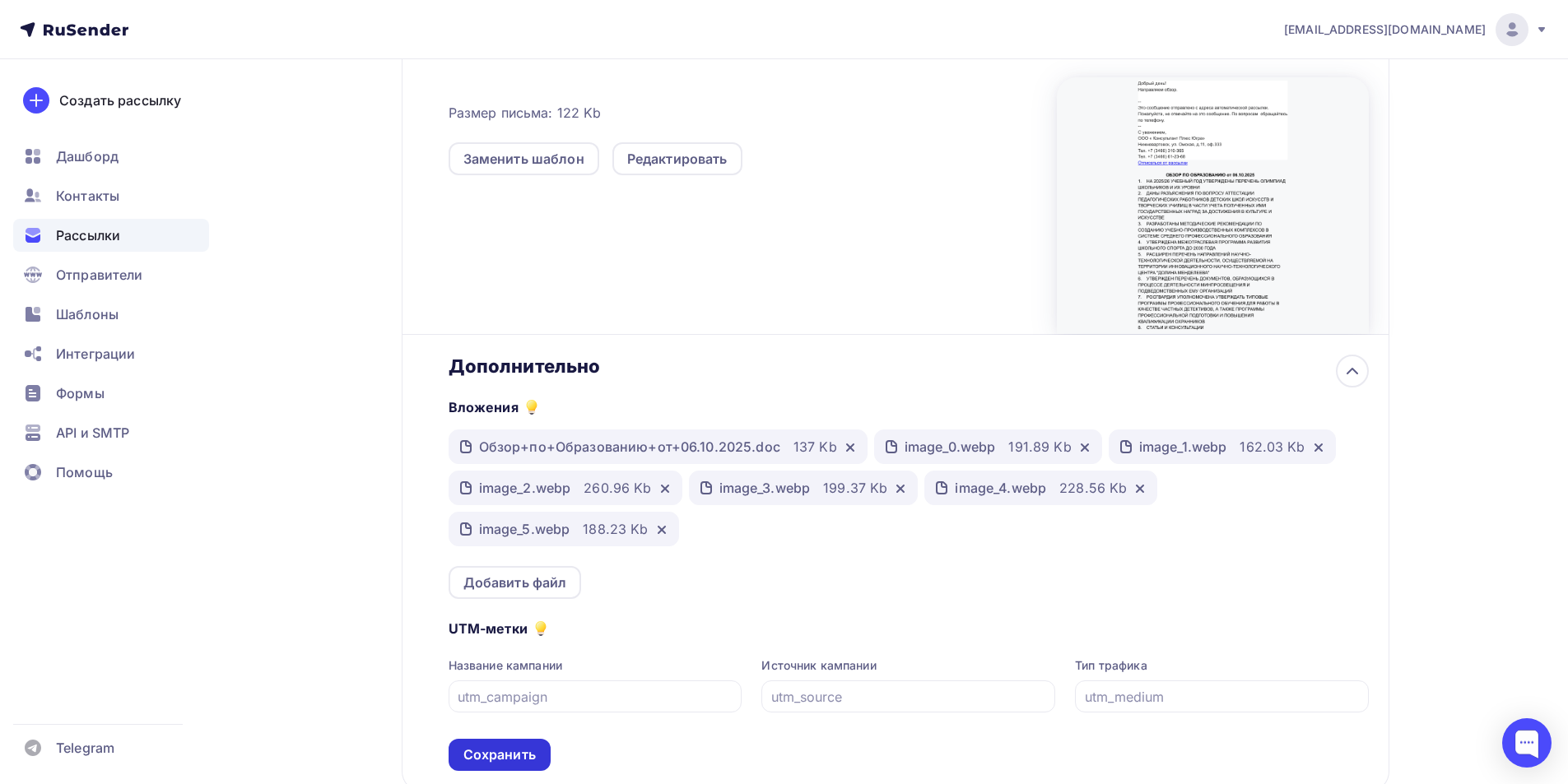
click at [507, 754] on div "Сохранить" at bounding box center [500, 754] width 73 height 19
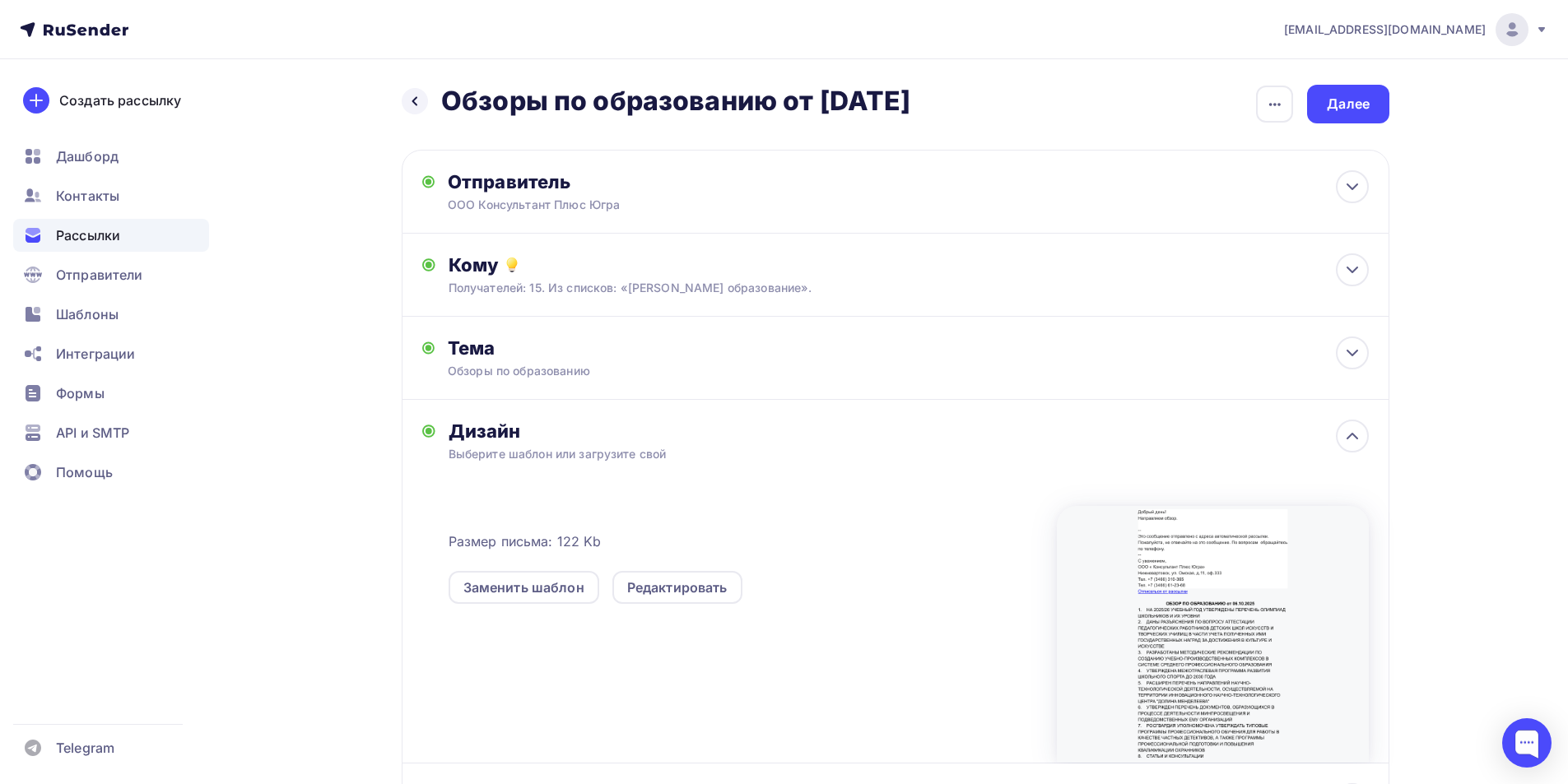
scroll to position [0, 0]
click at [1330, 107] on div "Далее" at bounding box center [1348, 104] width 43 height 19
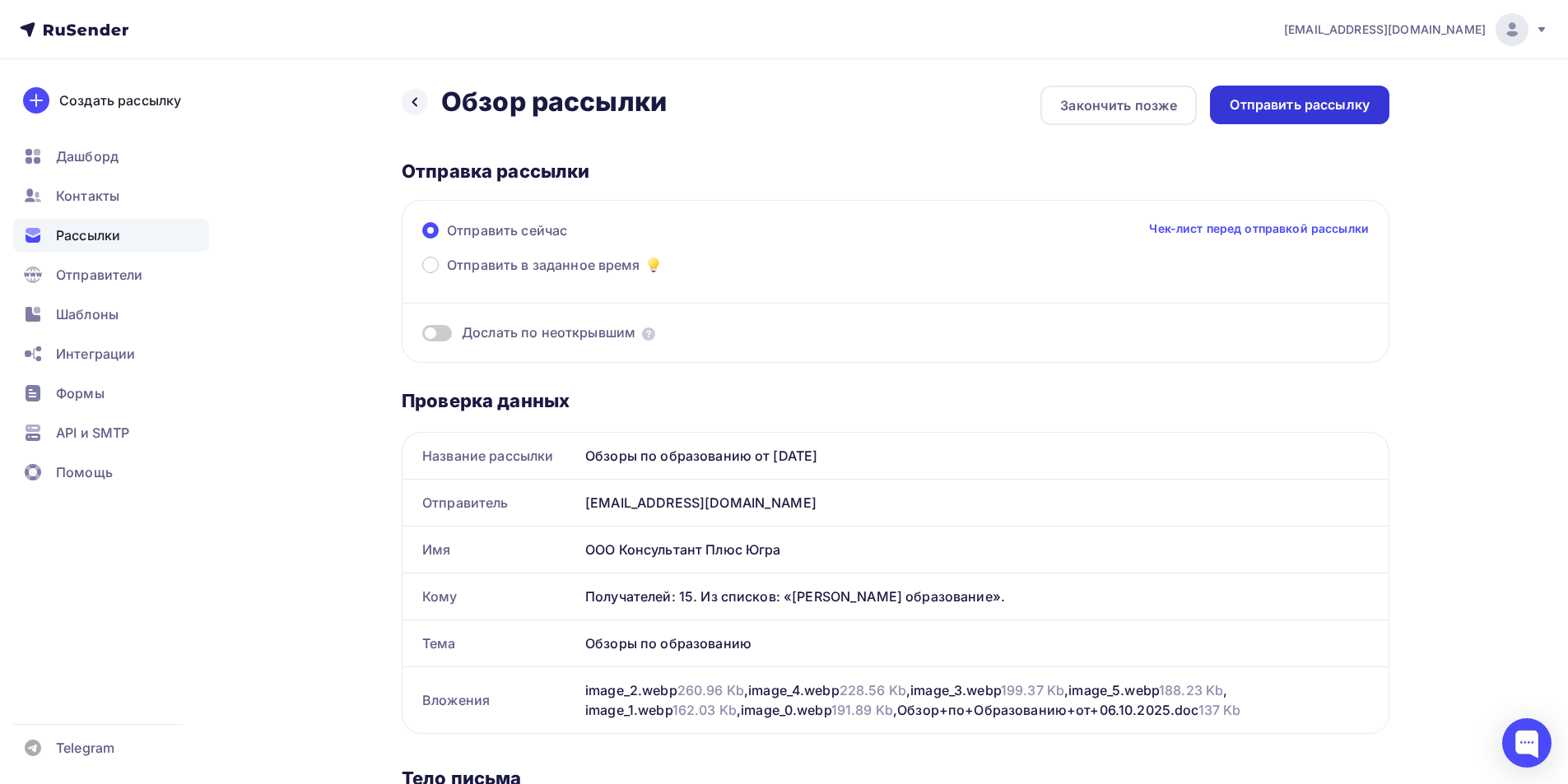
click at [1256, 100] on div "Отправить рассылку" at bounding box center [1299, 104] width 140 height 19
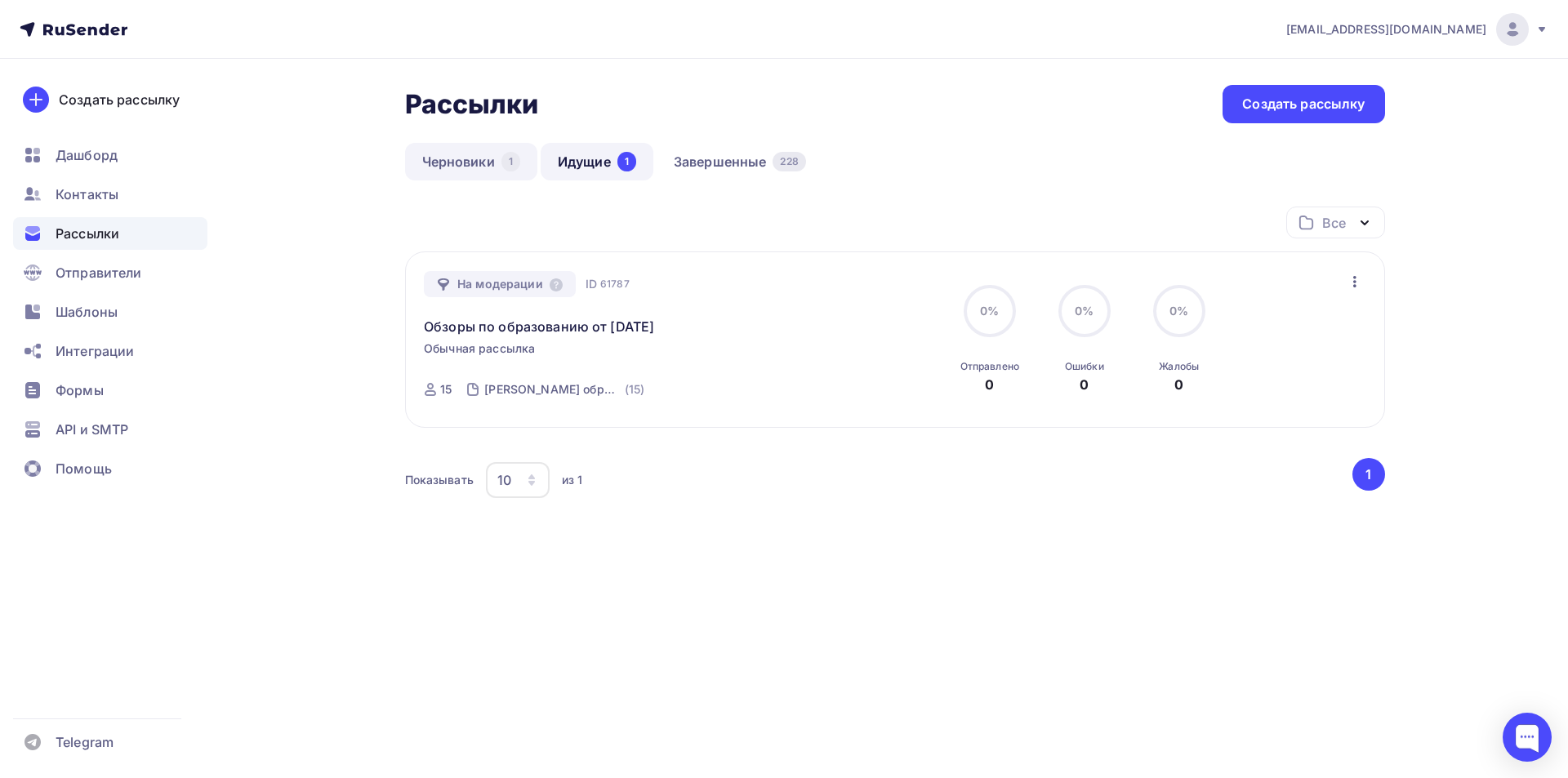
click at [460, 160] on link "Черновики 1" at bounding box center [471, 161] width 132 height 38
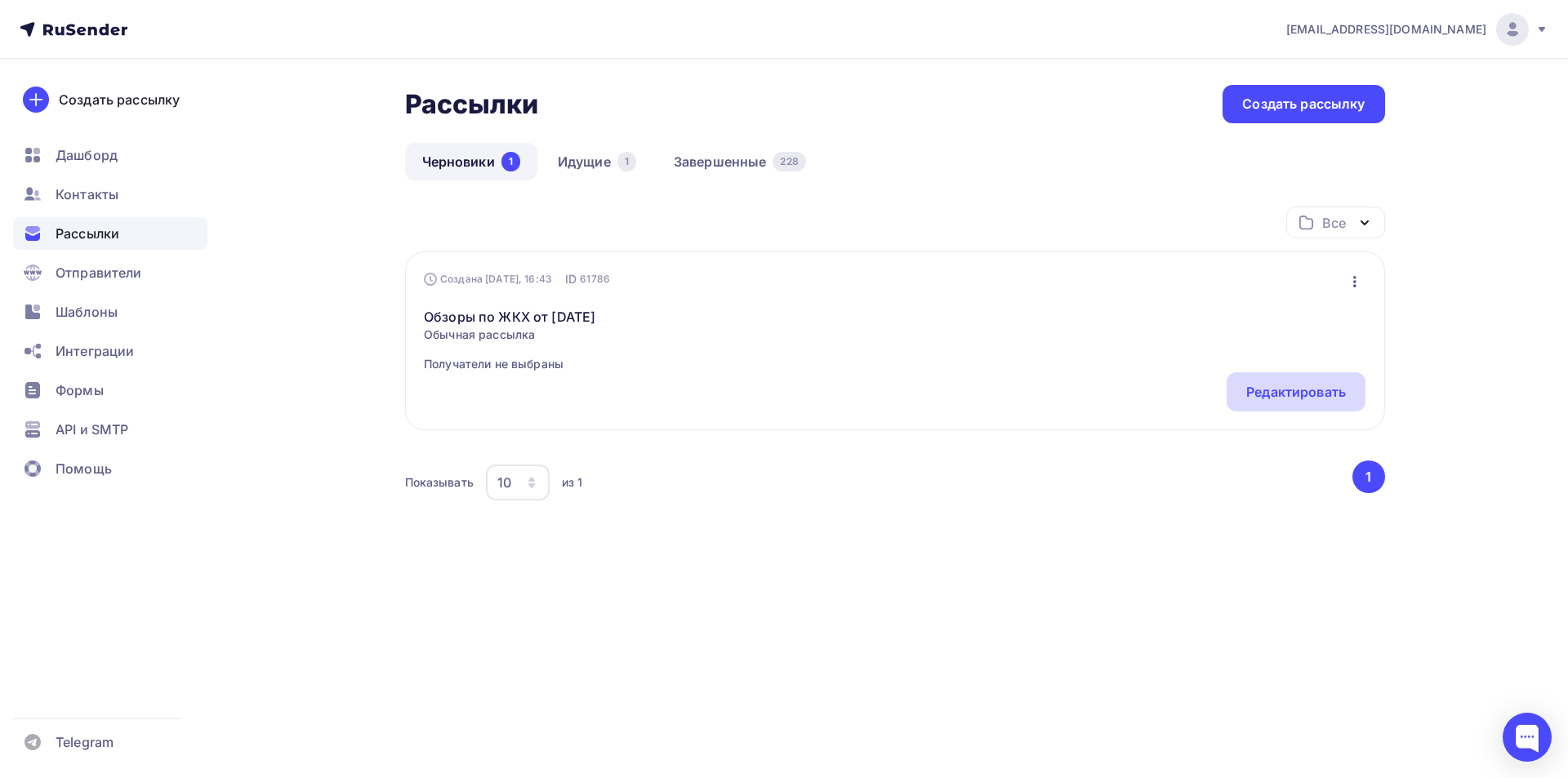
click at [1304, 384] on div "Редактировать" at bounding box center [1296, 392] width 99 height 19
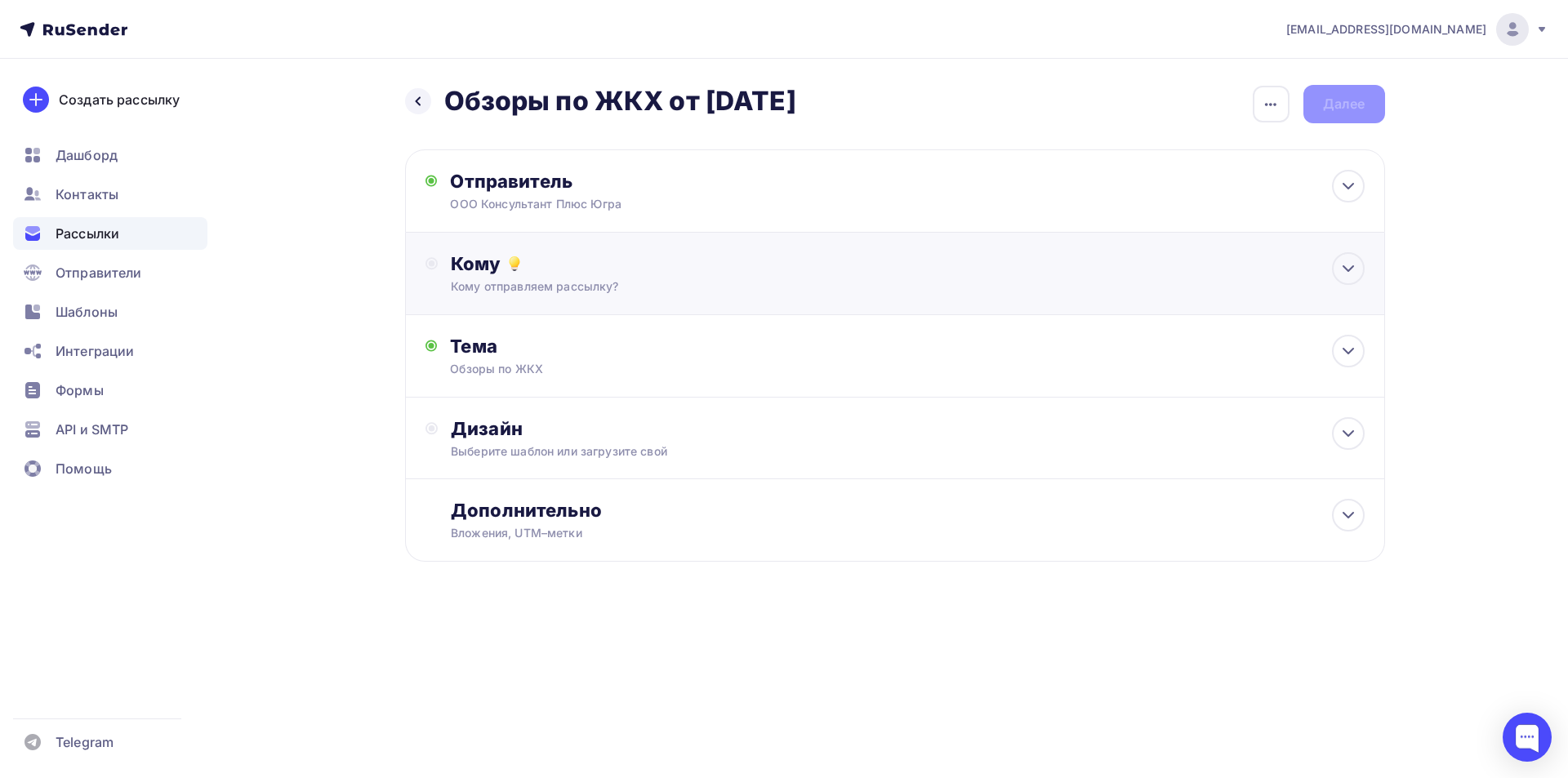
click at [488, 266] on div "Кому" at bounding box center [907, 264] width 912 height 23
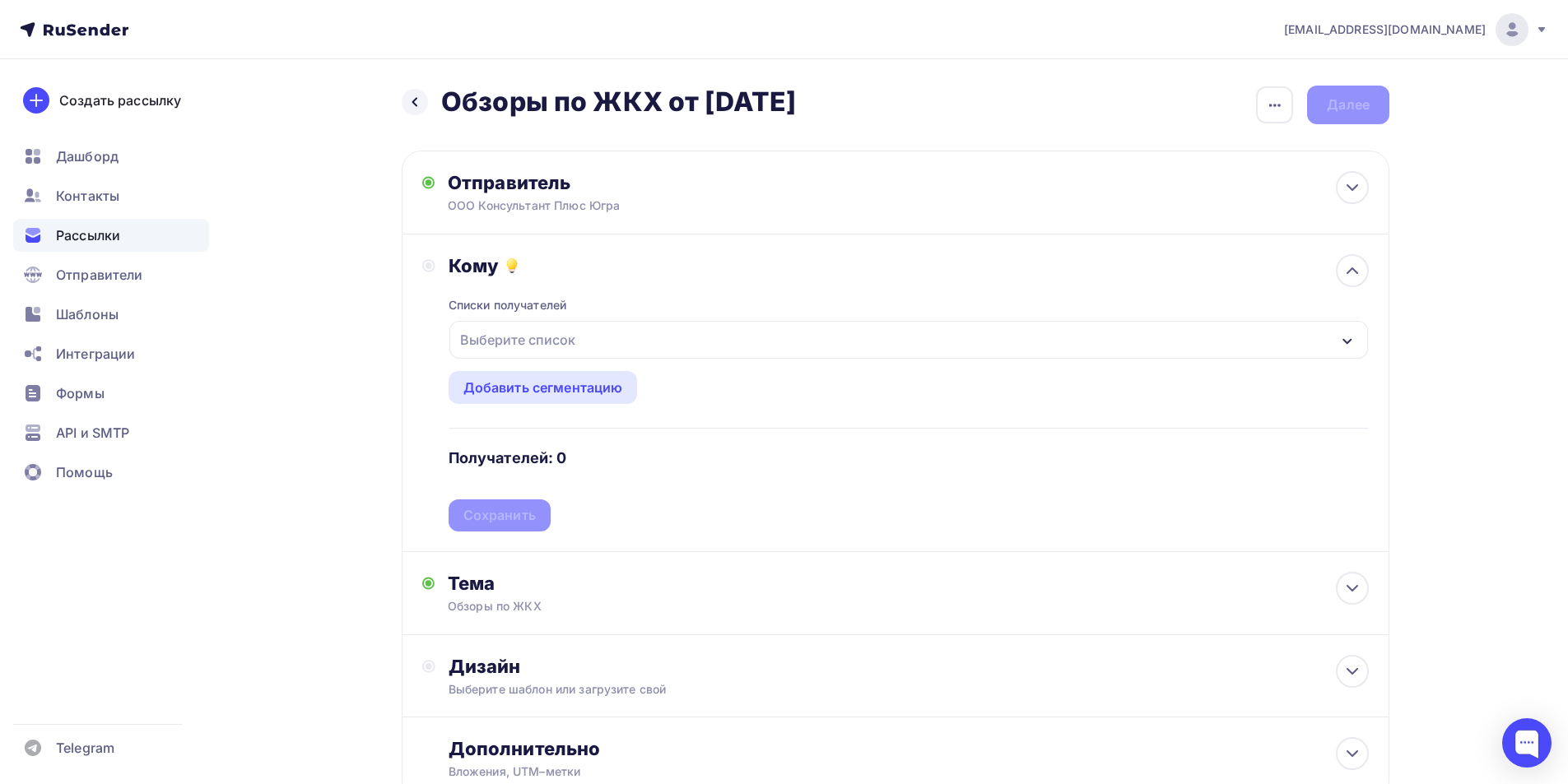
click at [1350, 347] on icon "button" at bounding box center [1346, 341] width 13 height 13
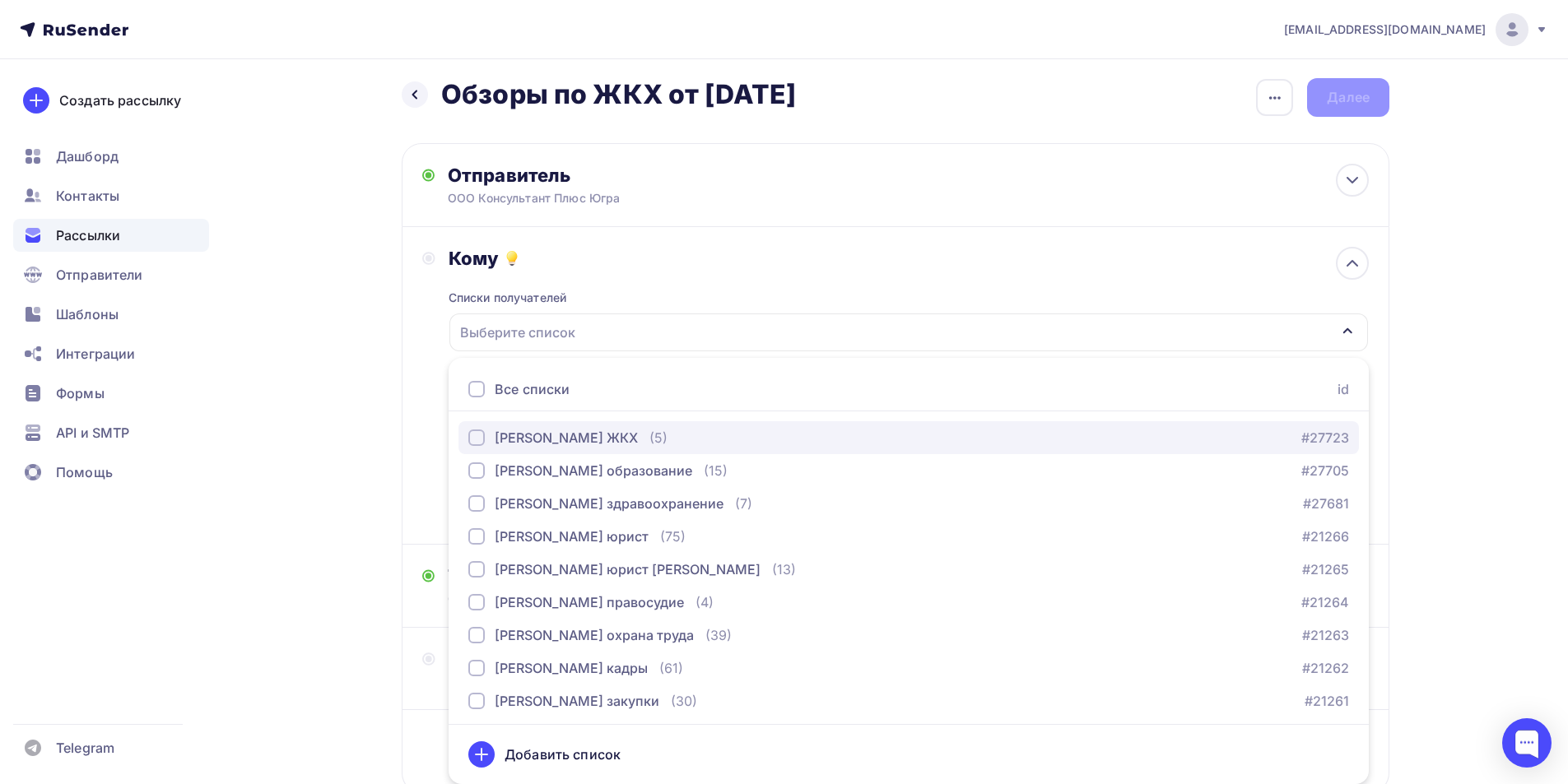
click at [479, 438] on div "button" at bounding box center [477, 437] width 17 height 17
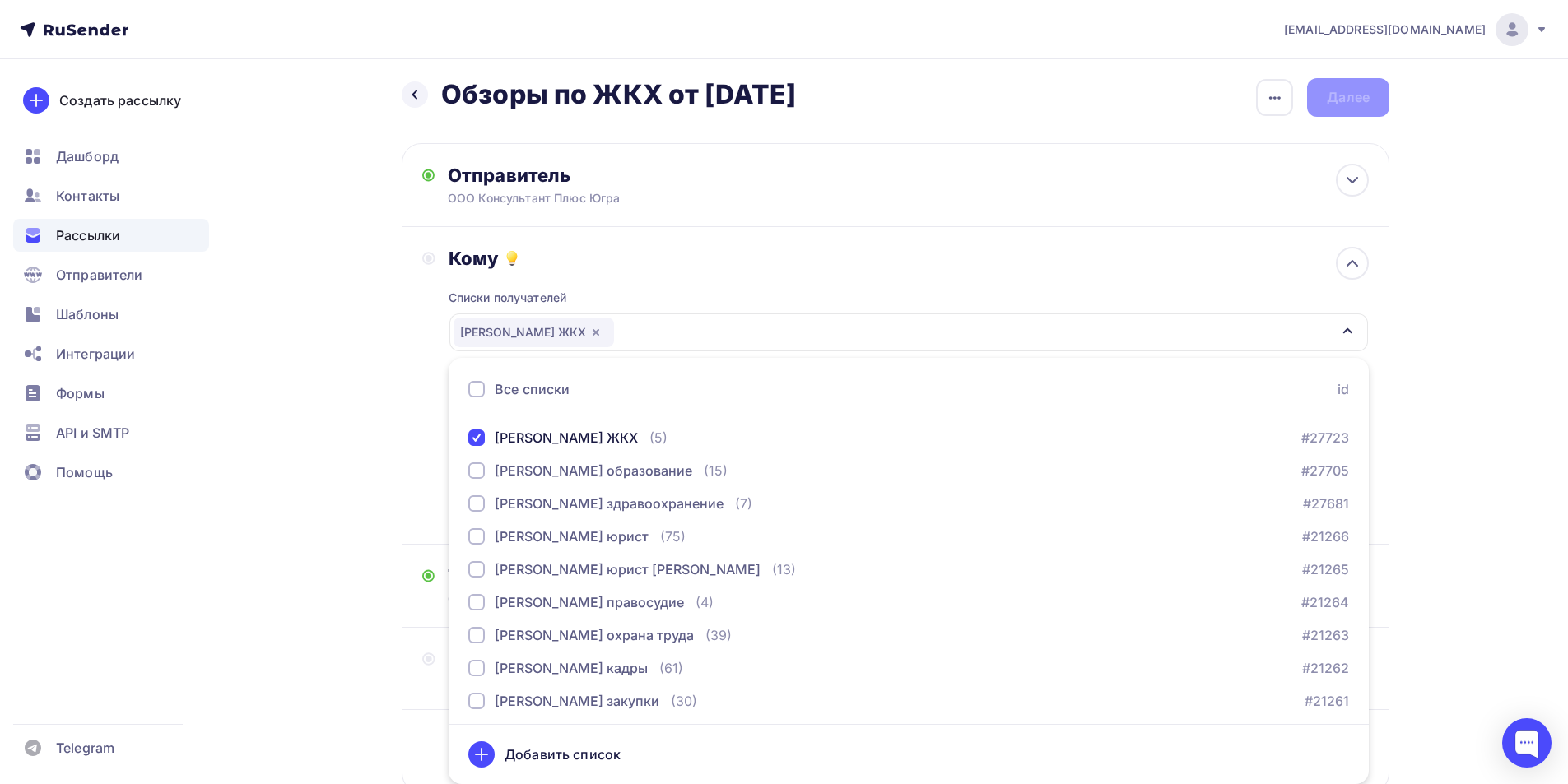
click at [429, 438] on div "Кому Списки получателей Белкова ЖКХ Все списки id Белкова ЖКХ (5) #27723 Белков…" at bounding box center [895, 385] width 946 height 277
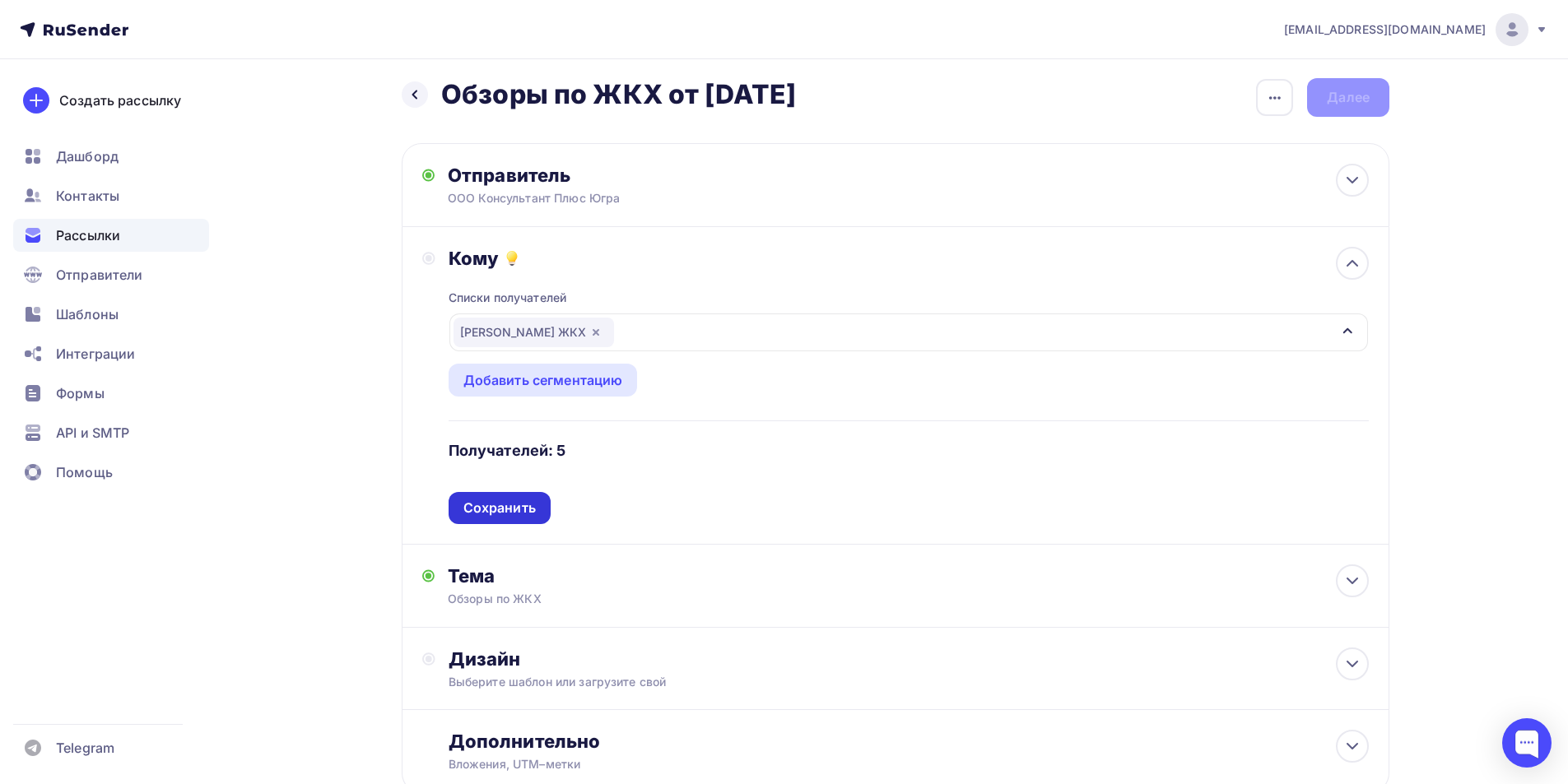
click at [492, 508] on div "Сохранить" at bounding box center [500, 508] width 73 height 19
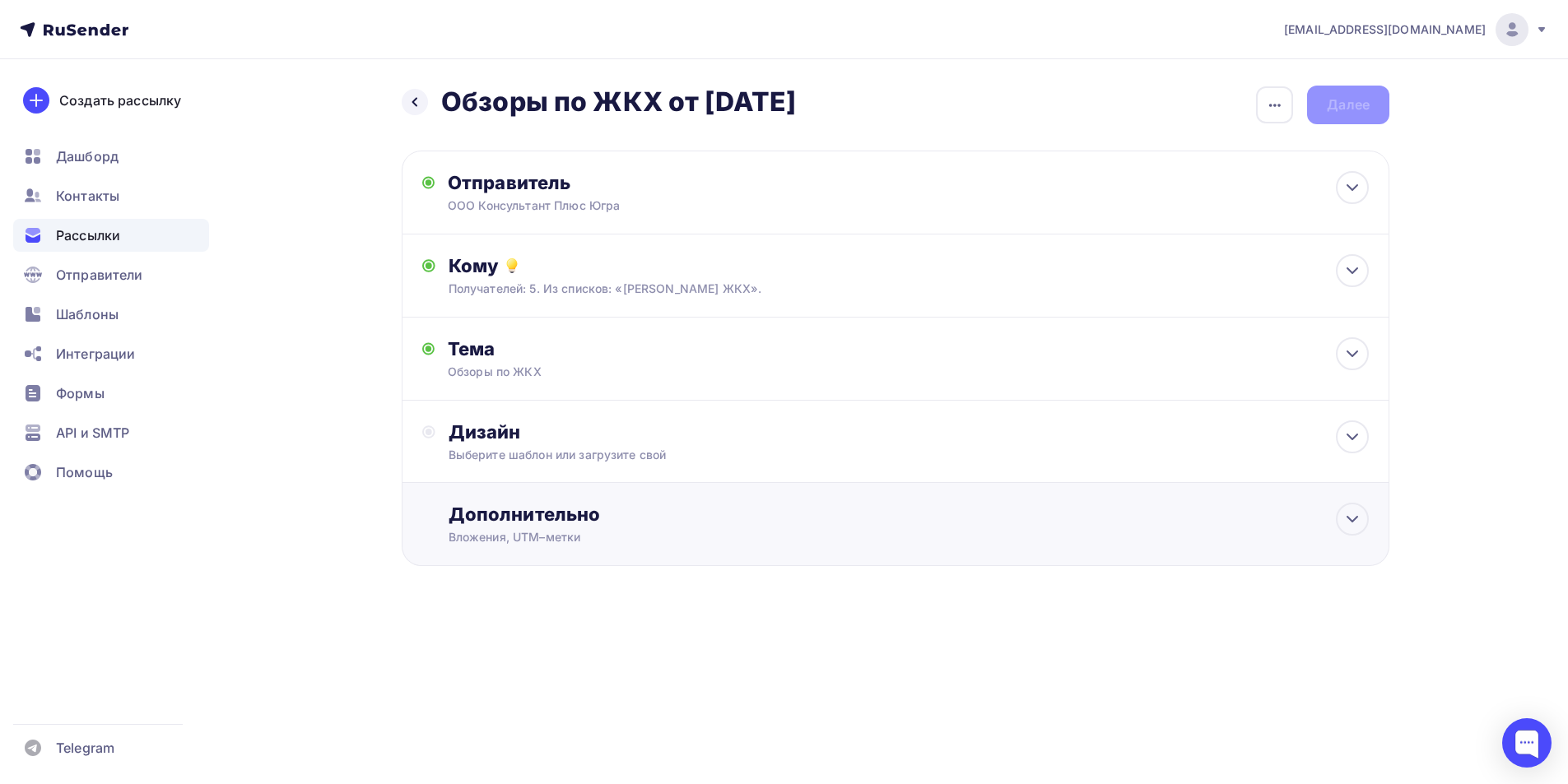
scroll to position [0, 0]
click at [508, 432] on div "Дизайн" at bounding box center [914, 432] width 920 height 24
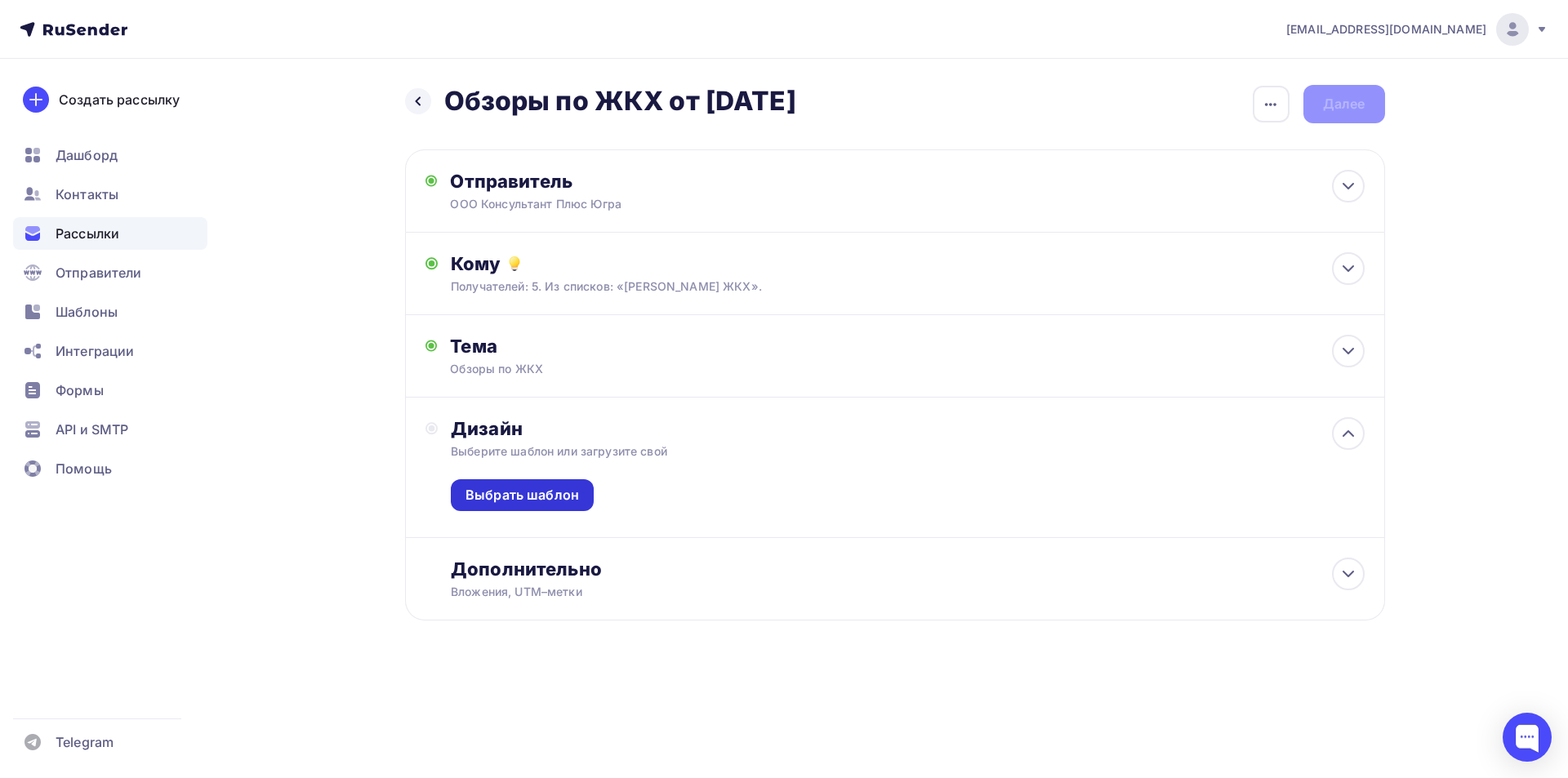
click at [506, 488] on div "Выбрать шаблон" at bounding box center [521, 494] width 114 height 18
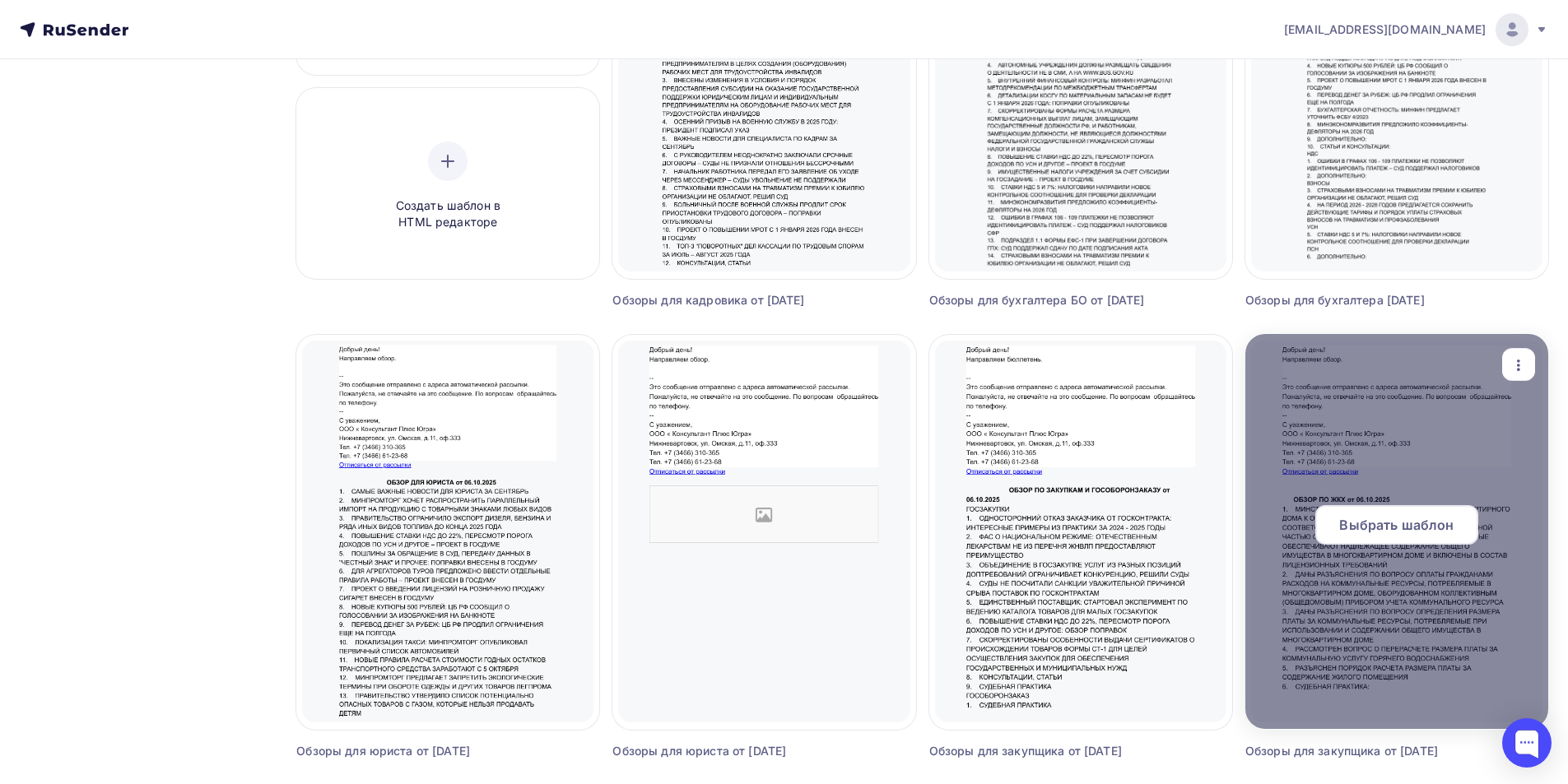
scroll to position [329, 0]
click at [1359, 522] on span "Выбрать шаблон" at bounding box center [1396, 524] width 115 height 20
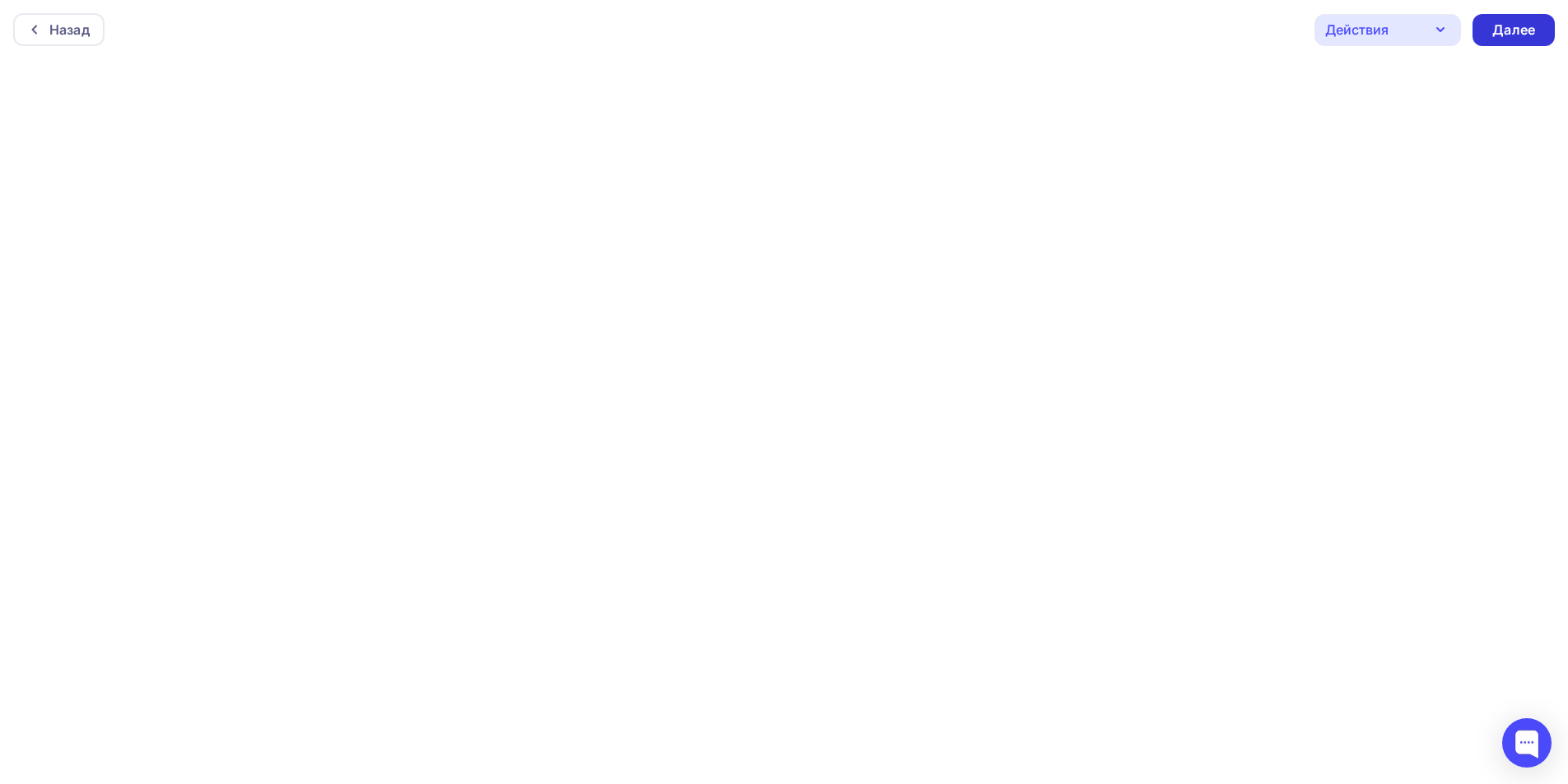
click at [1514, 28] on div "Далее" at bounding box center [1514, 29] width 43 height 19
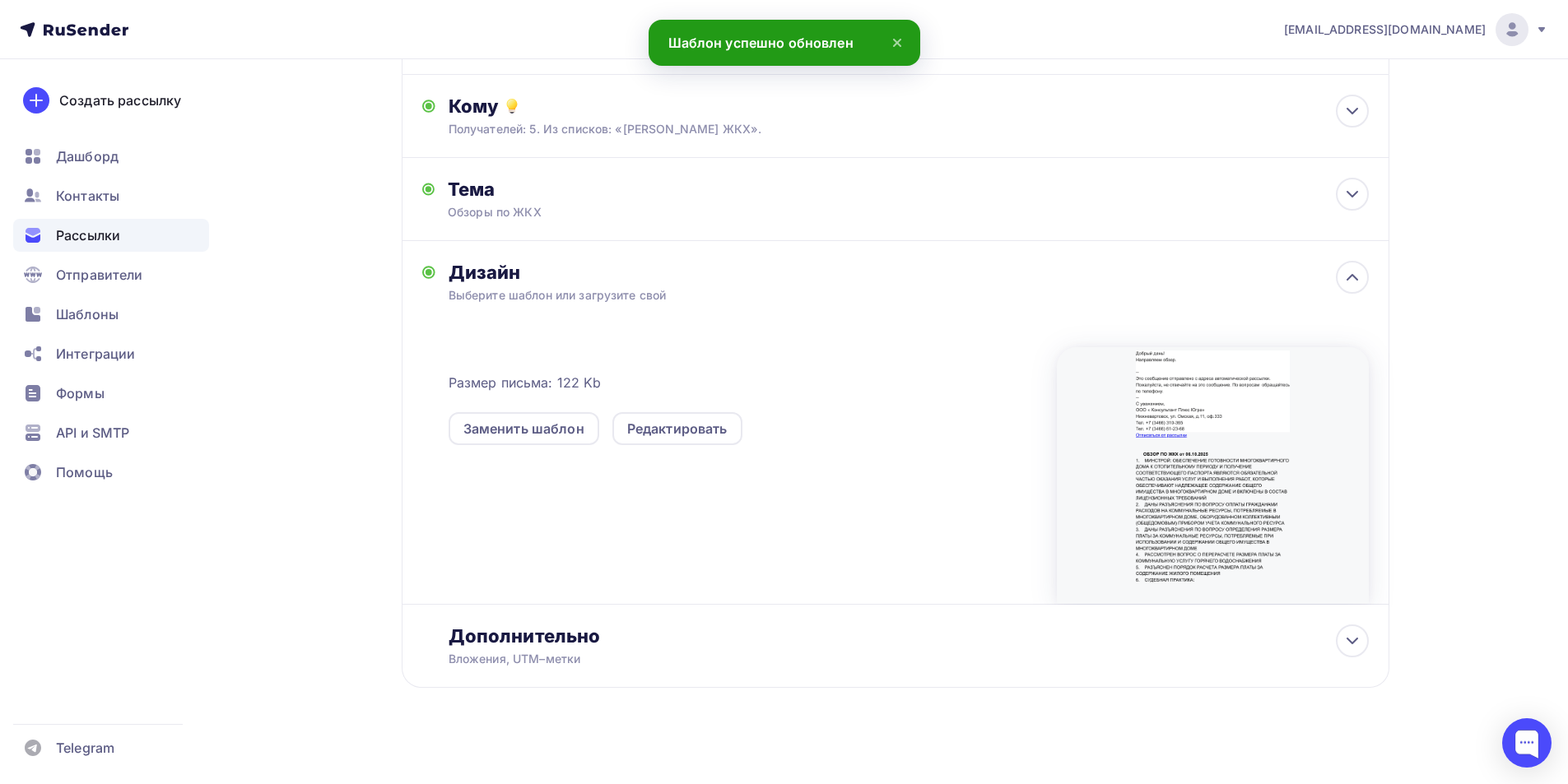
scroll to position [170, 0]
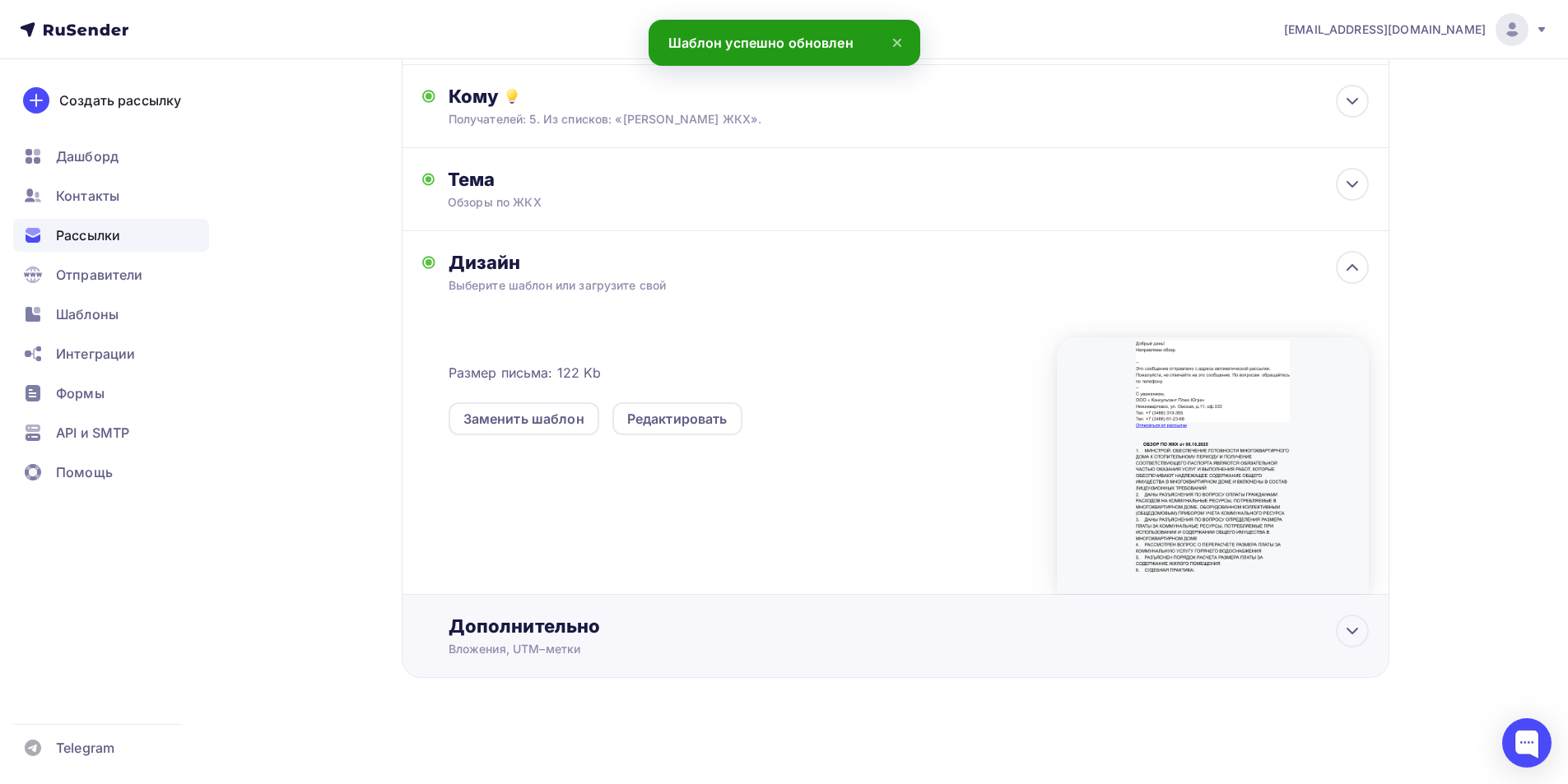
click at [551, 623] on div "Дополнительно" at bounding box center [908, 626] width 920 height 24
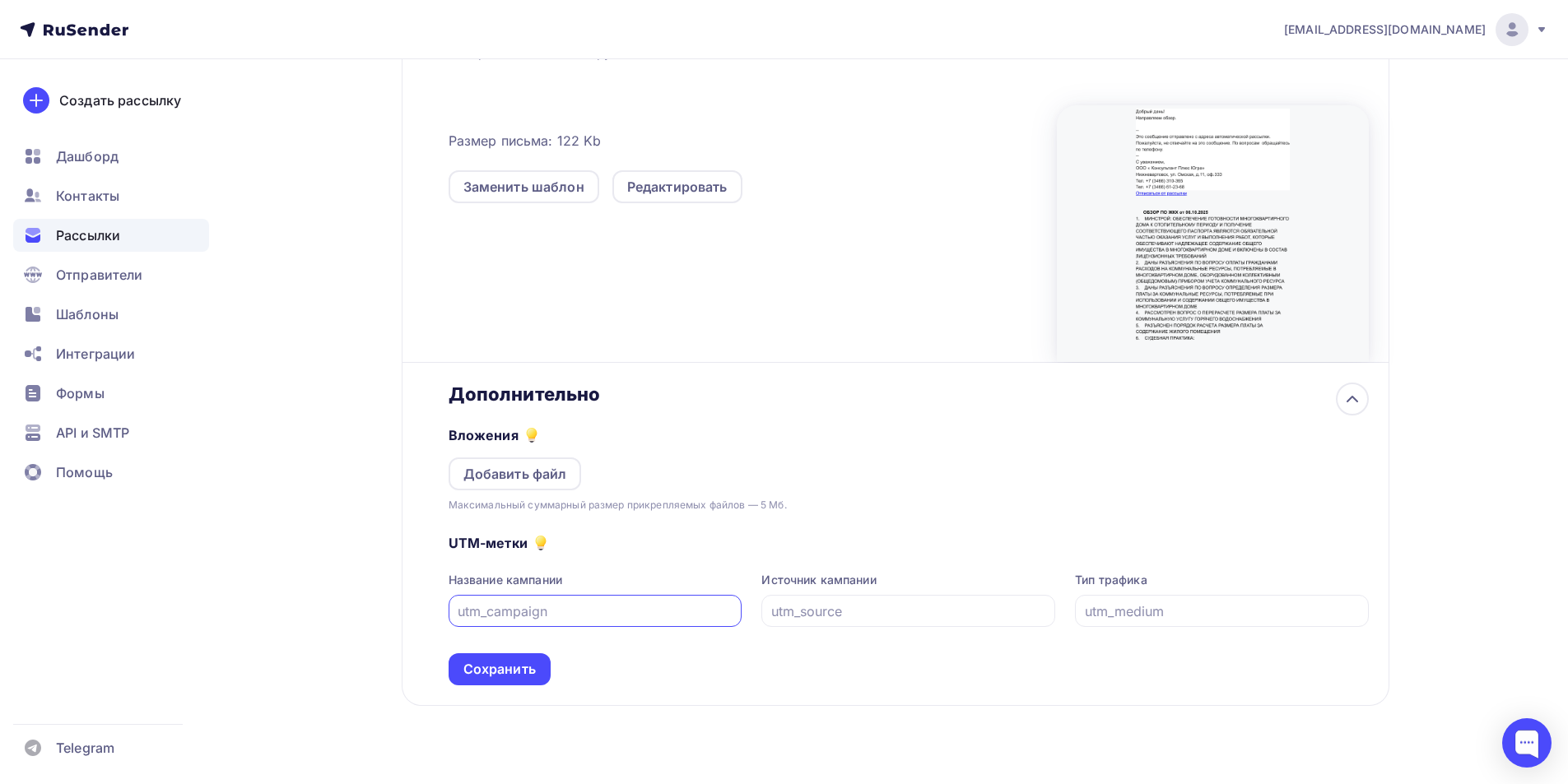
scroll to position [416, 0]
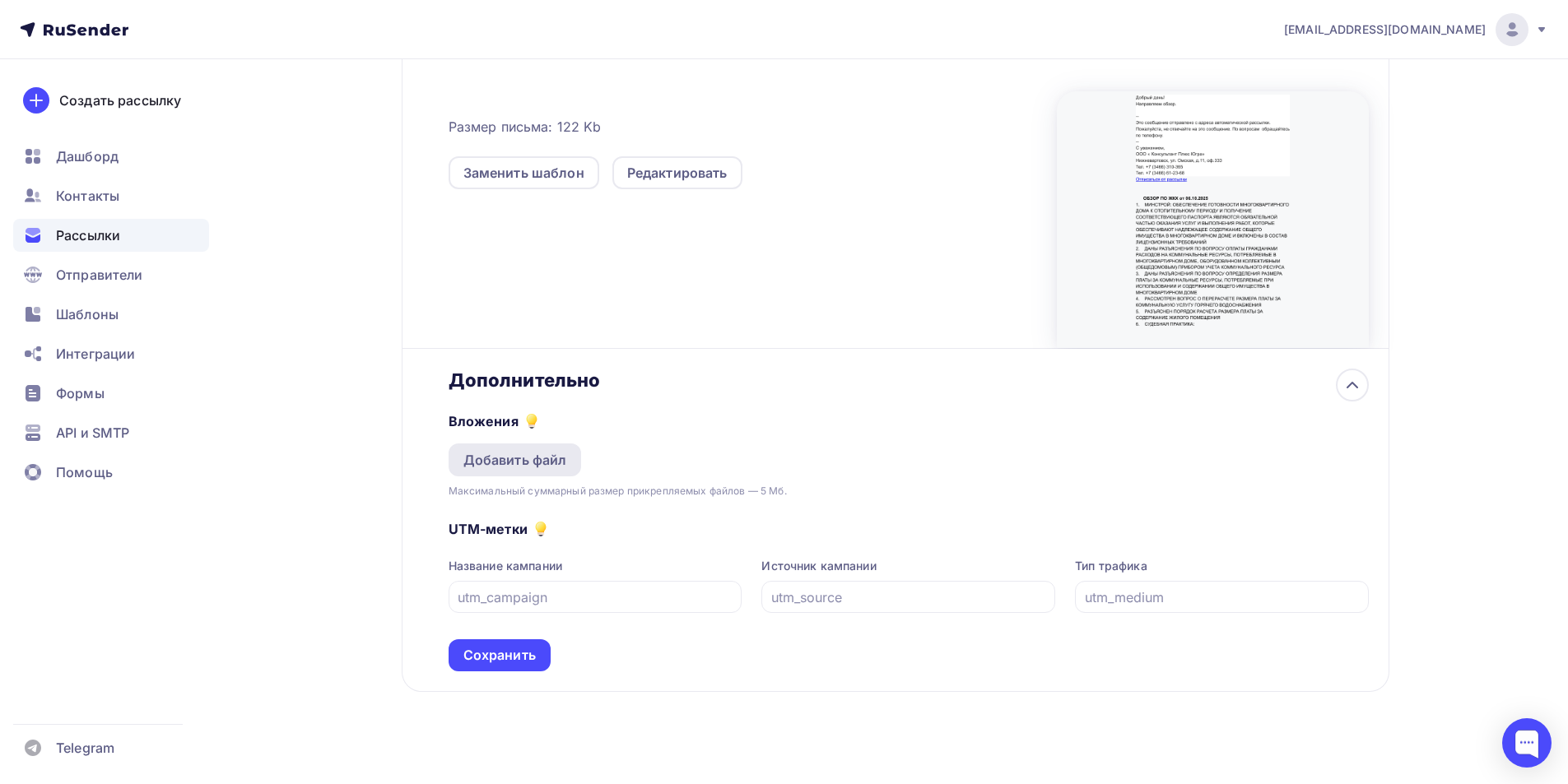
click at [531, 455] on div "Добавить файл" at bounding box center [516, 460] width 104 height 20
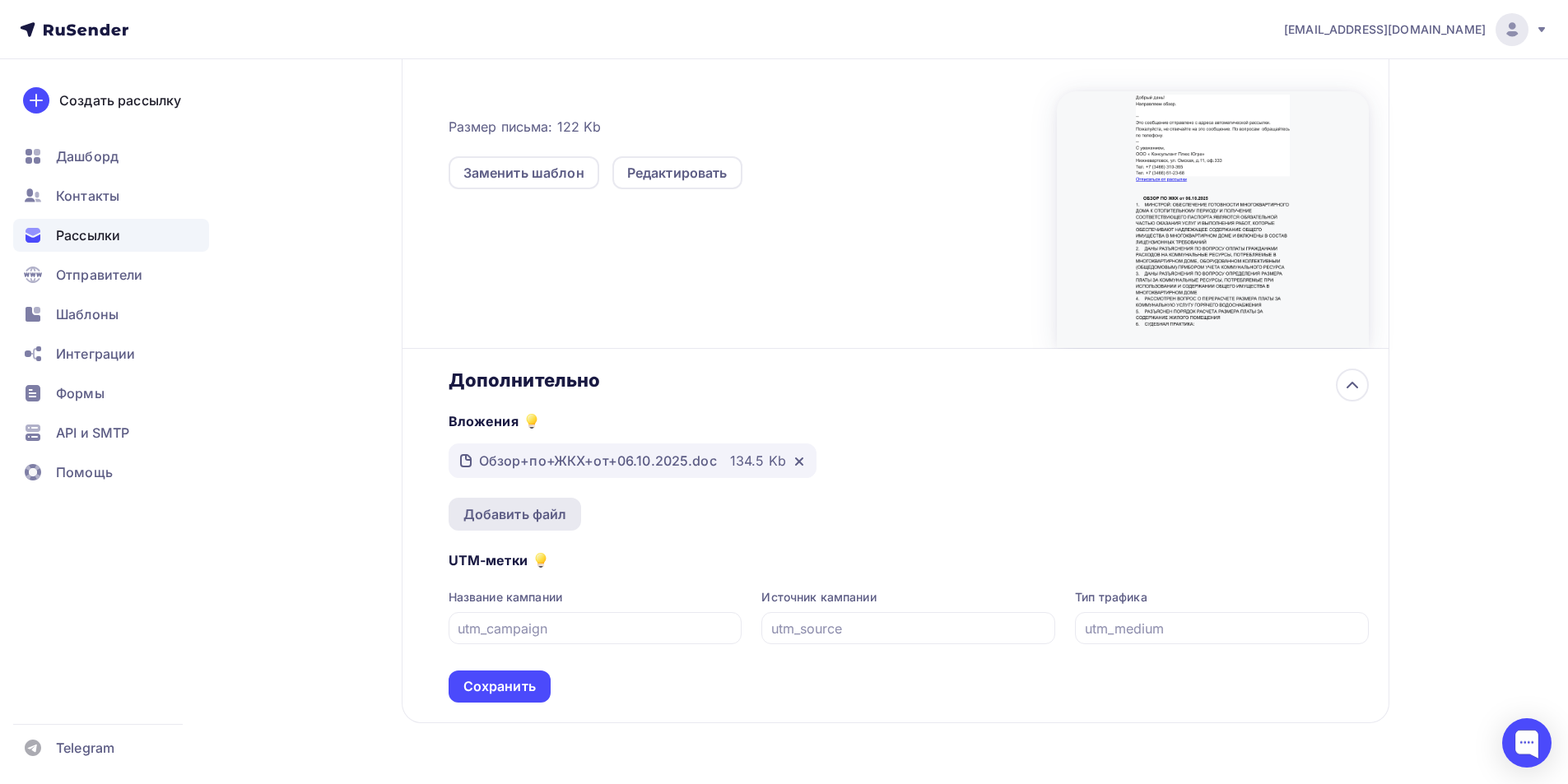
click at [531, 513] on div "Добавить файл" at bounding box center [516, 514] width 104 height 20
click at [505, 514] on div "Добавить файл" at bounding box center [516, 514] width 104 height 20
click at [539, 514] on div "Добавить файл" at bounding box center [516, 514] width 104 height 20
click at [505, 511] on div "Добавить файл" at bounding box center [516, 514] width 104 height 20
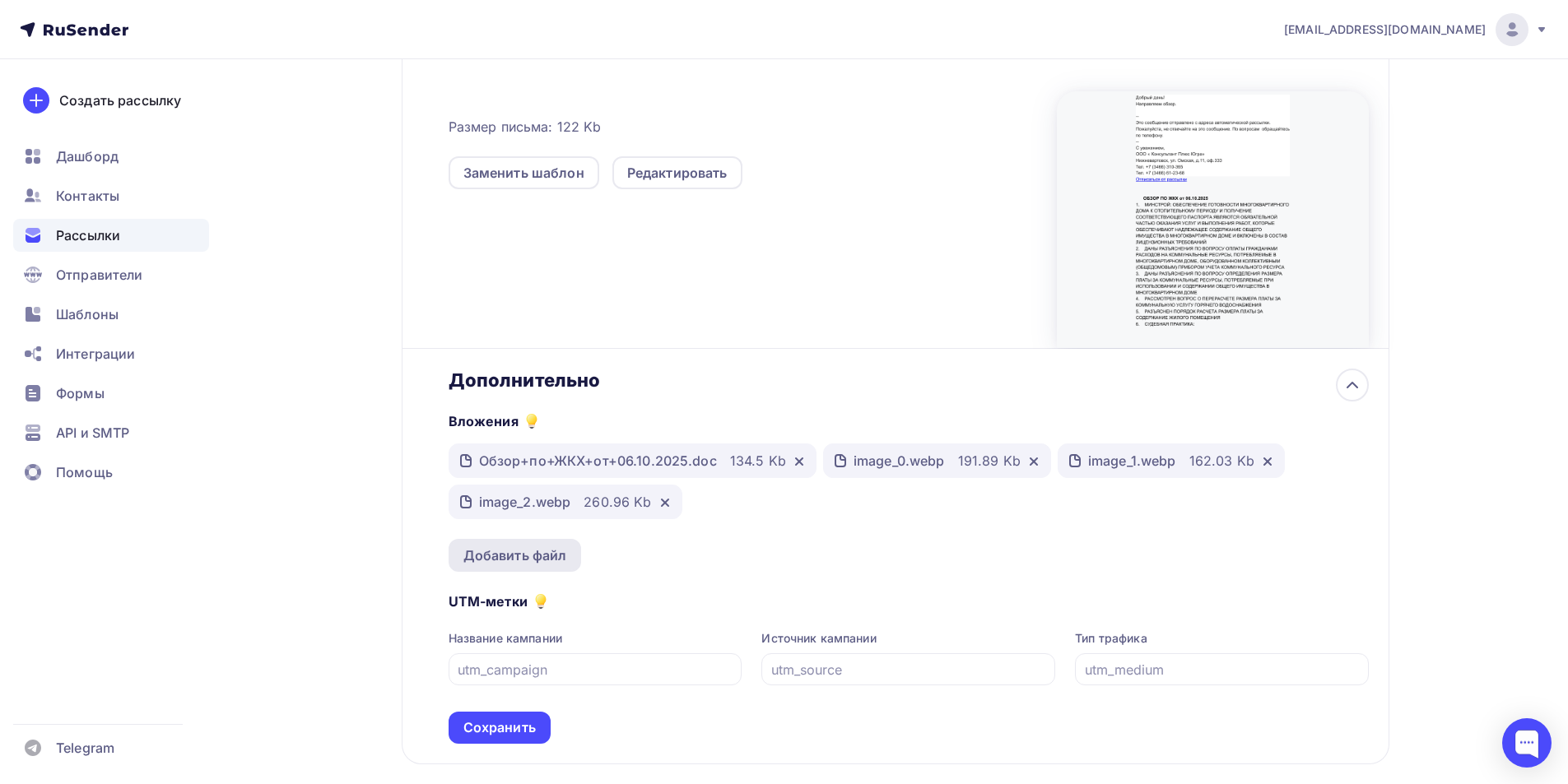
click at [525, 561] on div "Добавить файл" at bounding box center [516, 556] width 104 height 20
click at [500, 564] on div "Добавить файл" at bounding box center [516, 556] width 104 height 20
click at [505, 561] on div "Добавить файл" at bounding box center [516, 556] width 104 height 20
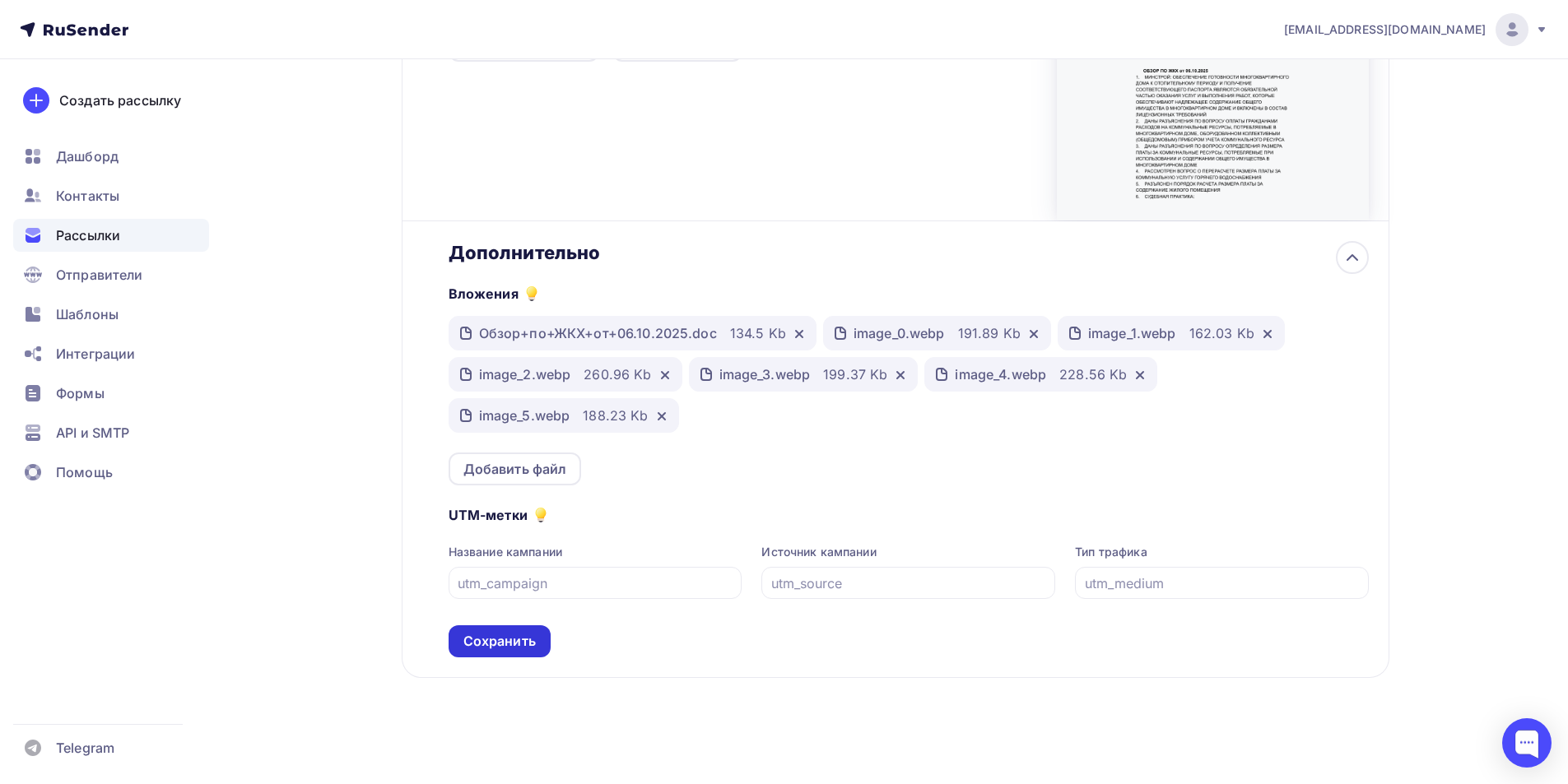
click at [495, 643] on div "Сохранить" at bounding box center [500, 641] width 73 height 19
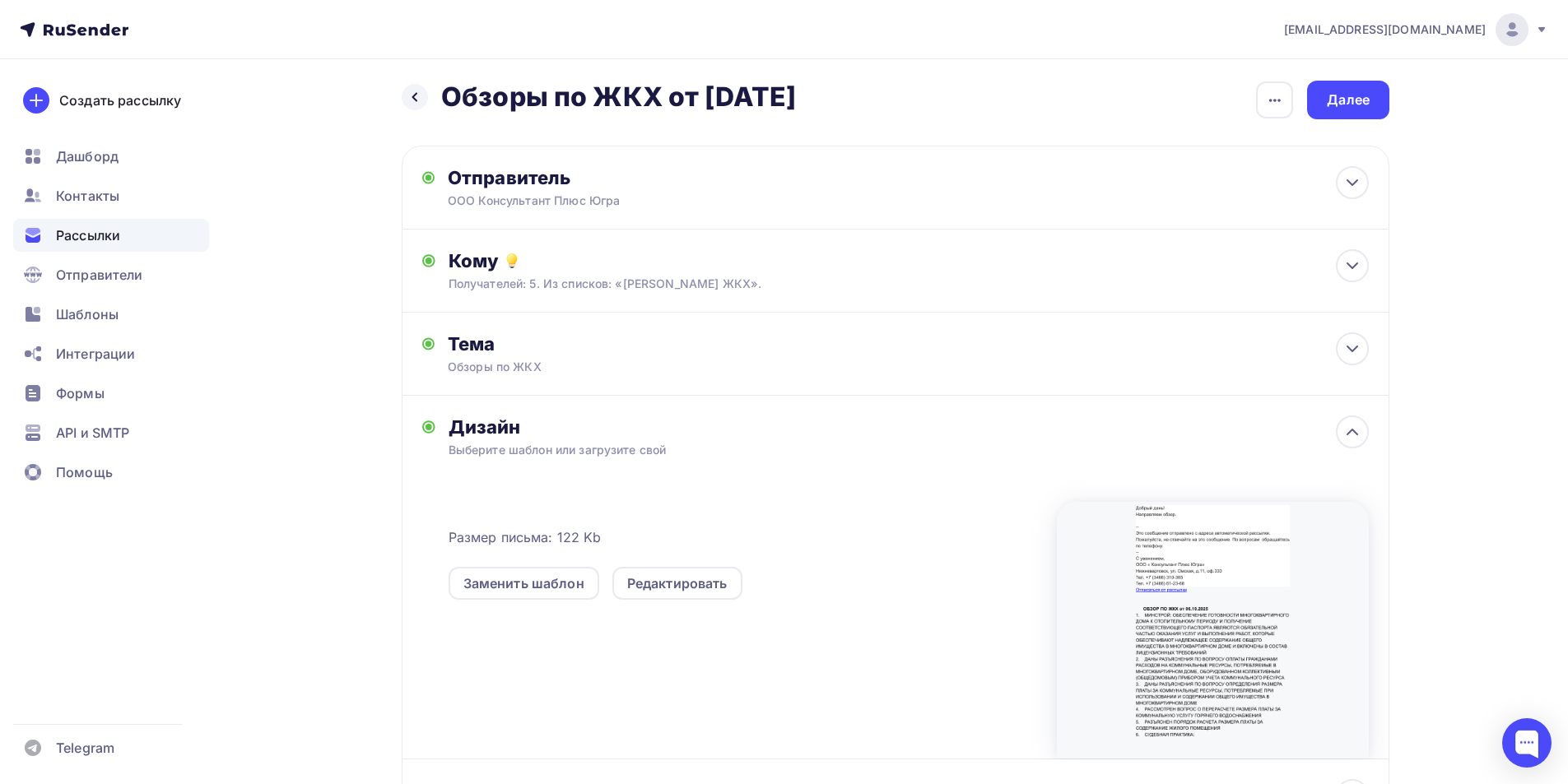
scroll to position [0, 0]
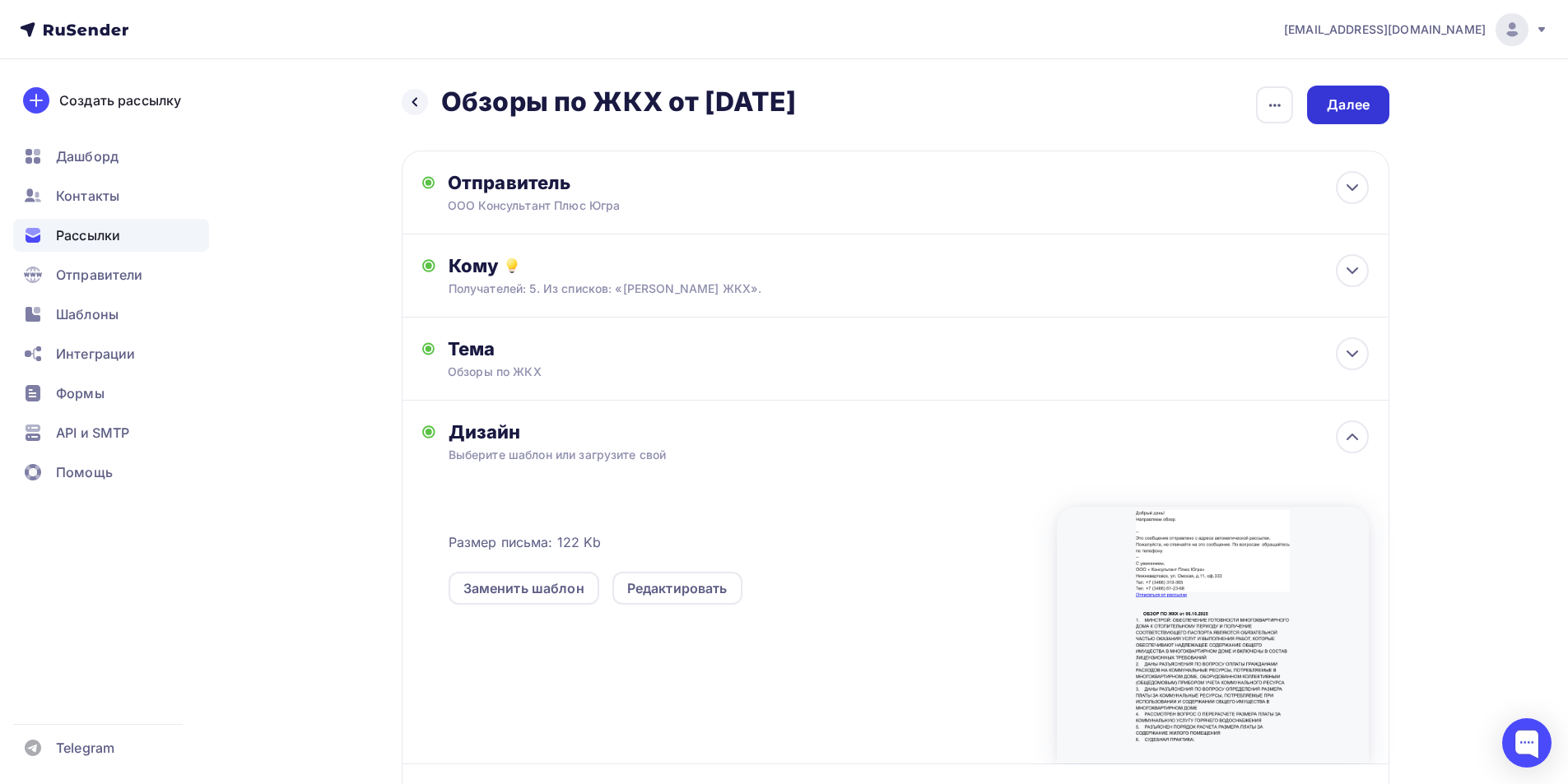
click at [1355, 109] on div "Далее" at bounding box center [1348, 104] width 43 height 19
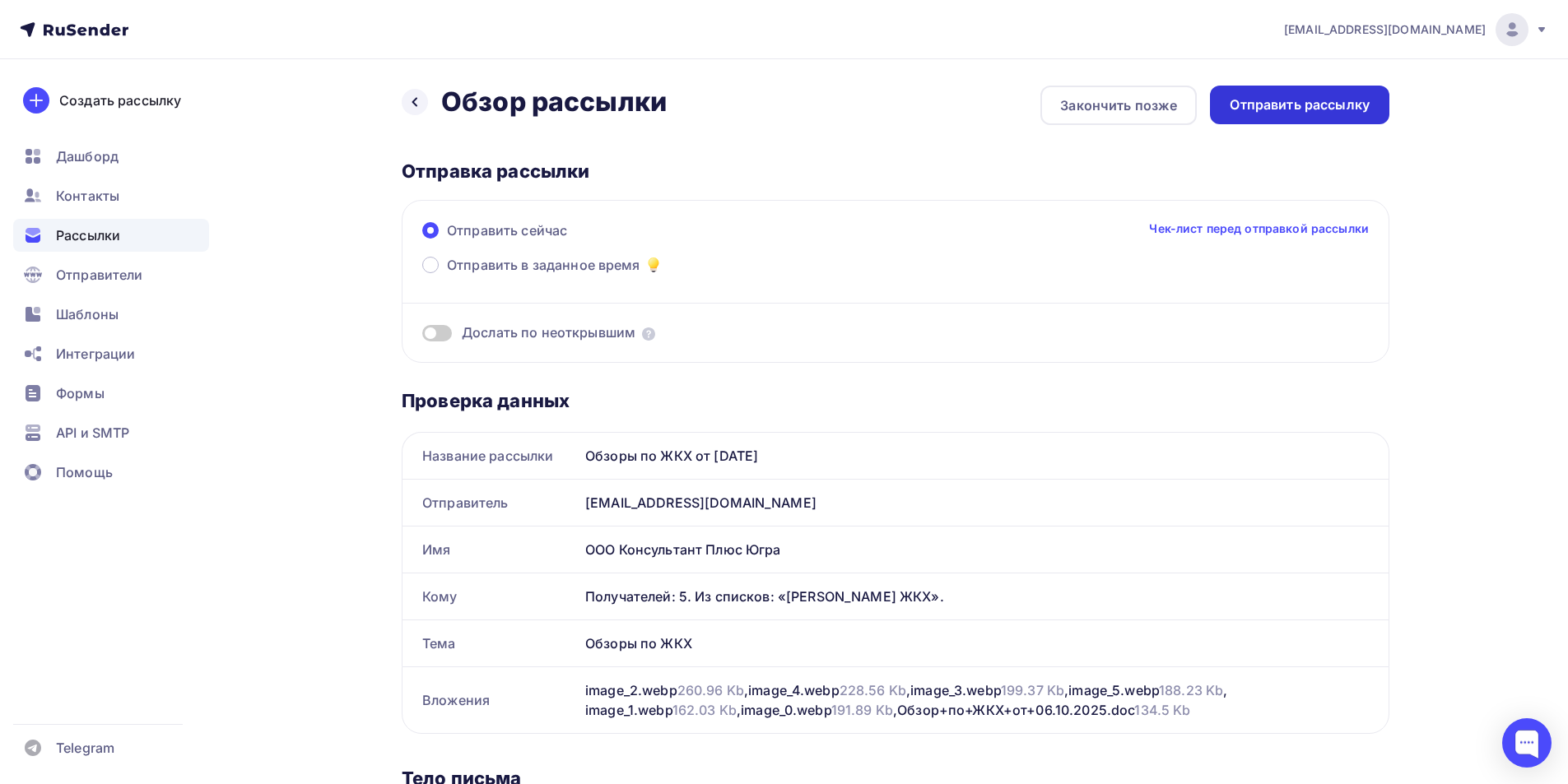
click at [1299, 107] on div "Отправить рассылку" at bounding box center [1299, 104] width 140 height 19
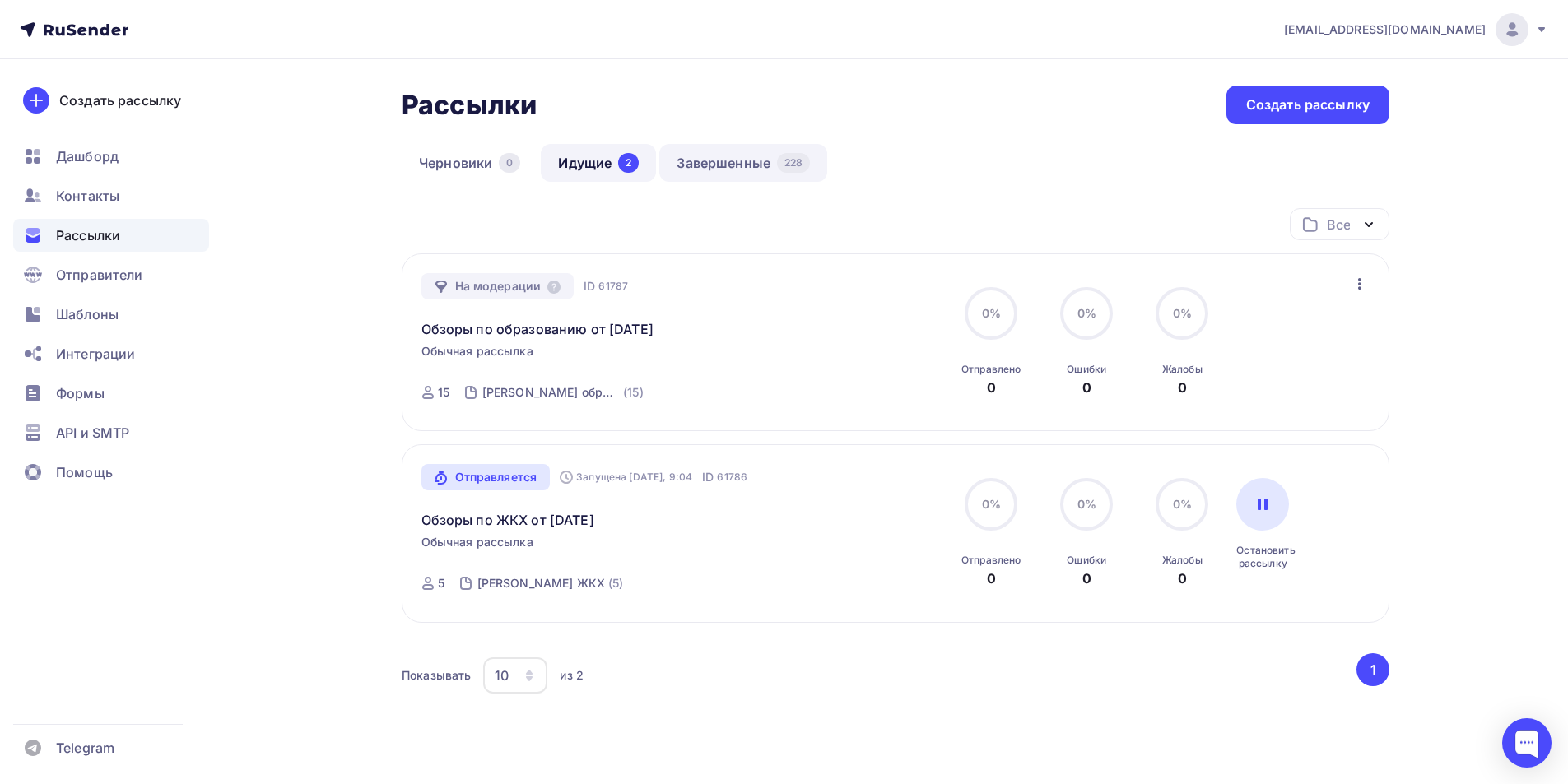
click at [730, 164] on link "Завершенные 228" at bounding box center [742, 163] width 168 height 38
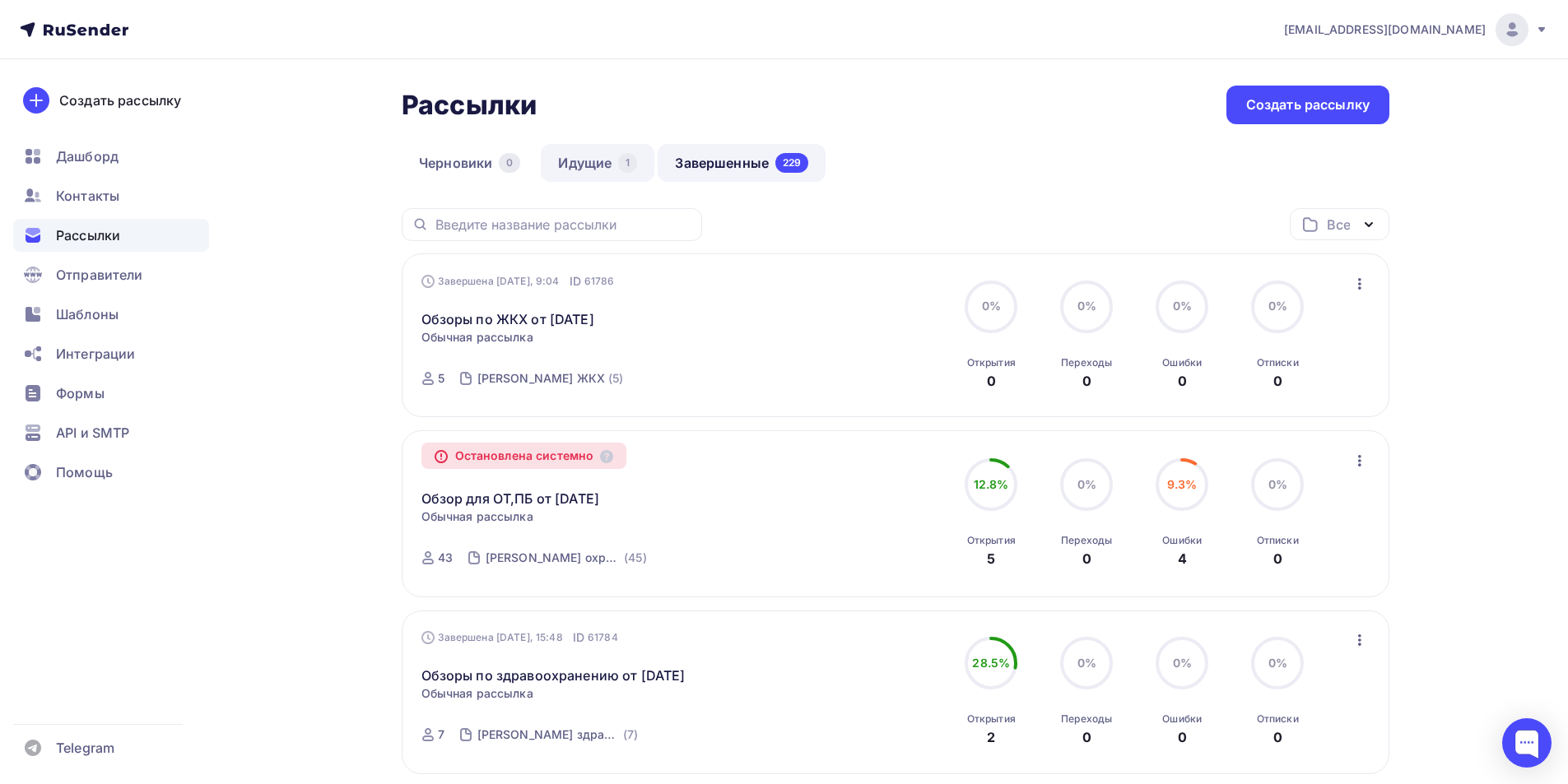
click at [582, 162] on link "Идущие 1" at bounding box center [597, 163] width 114 height 38
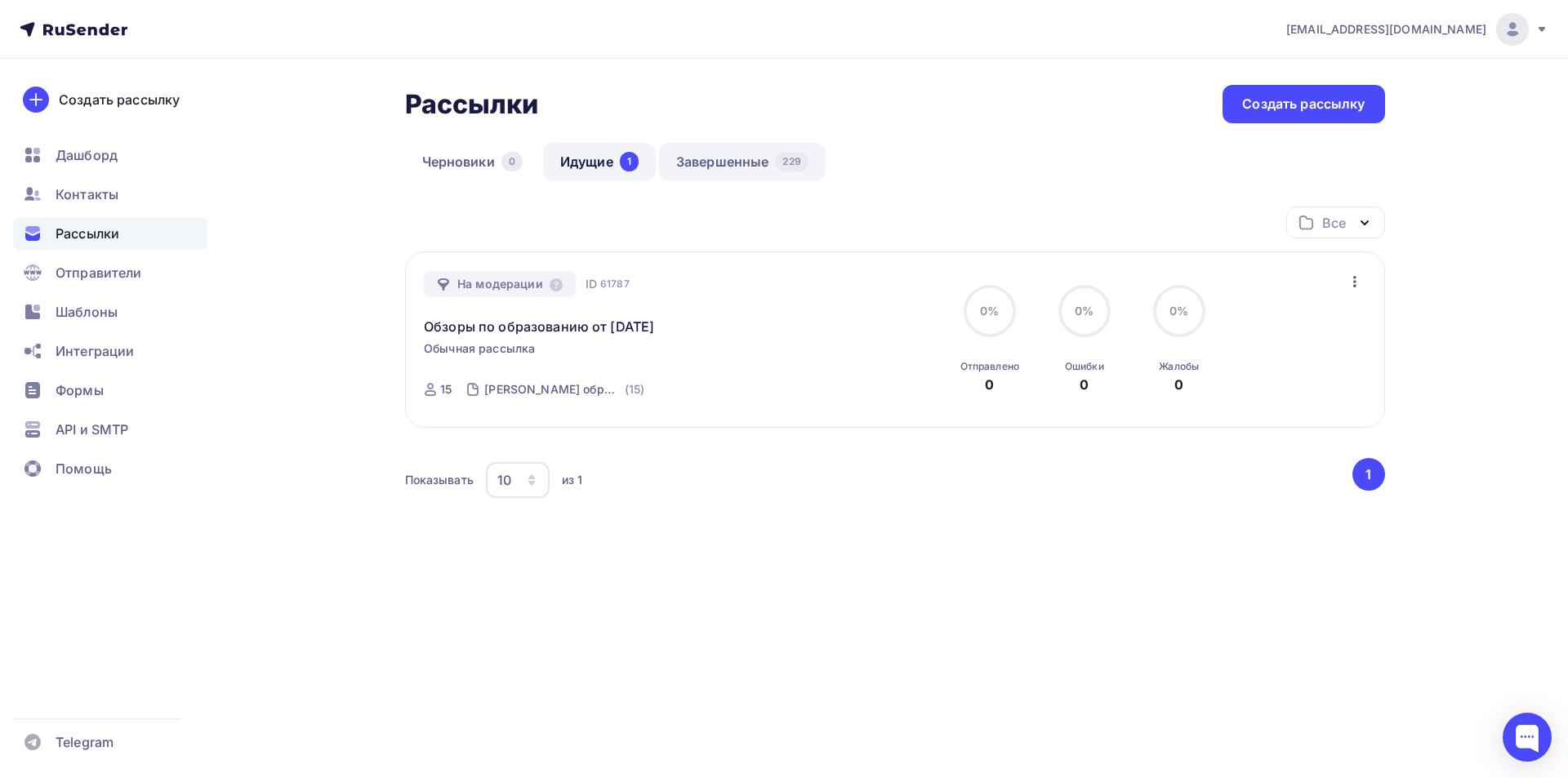
click at [738, 169] on link "Завершенные 229" at bounding box center [741, 161] width 166 height 38
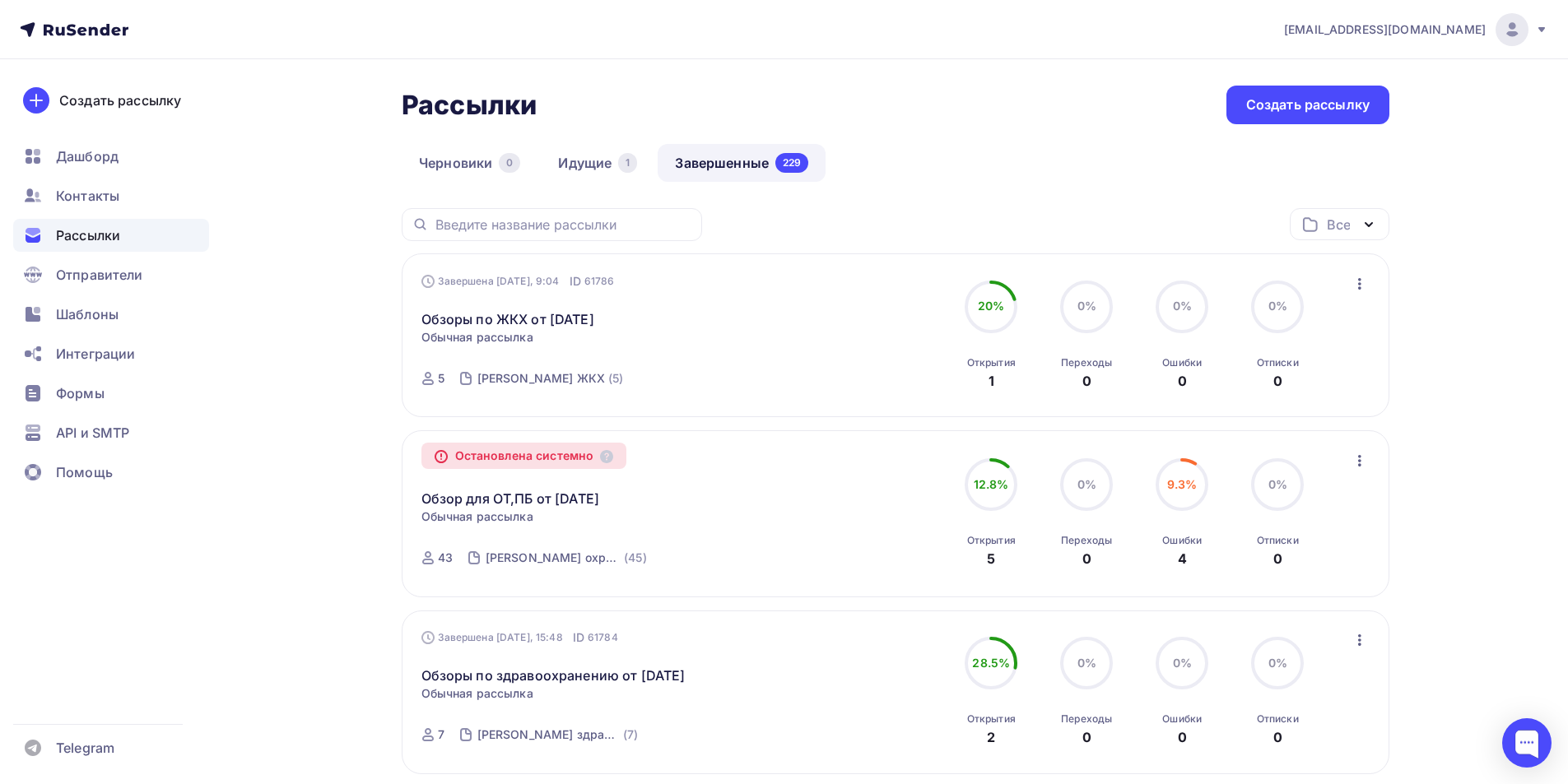
click at [1358, 464] on icon "button" at bounding box center [1360, 461] width 20 height 20
click at [89, 149] on span "Дашборд" at bounding box center [87, 156] width 63 height 20
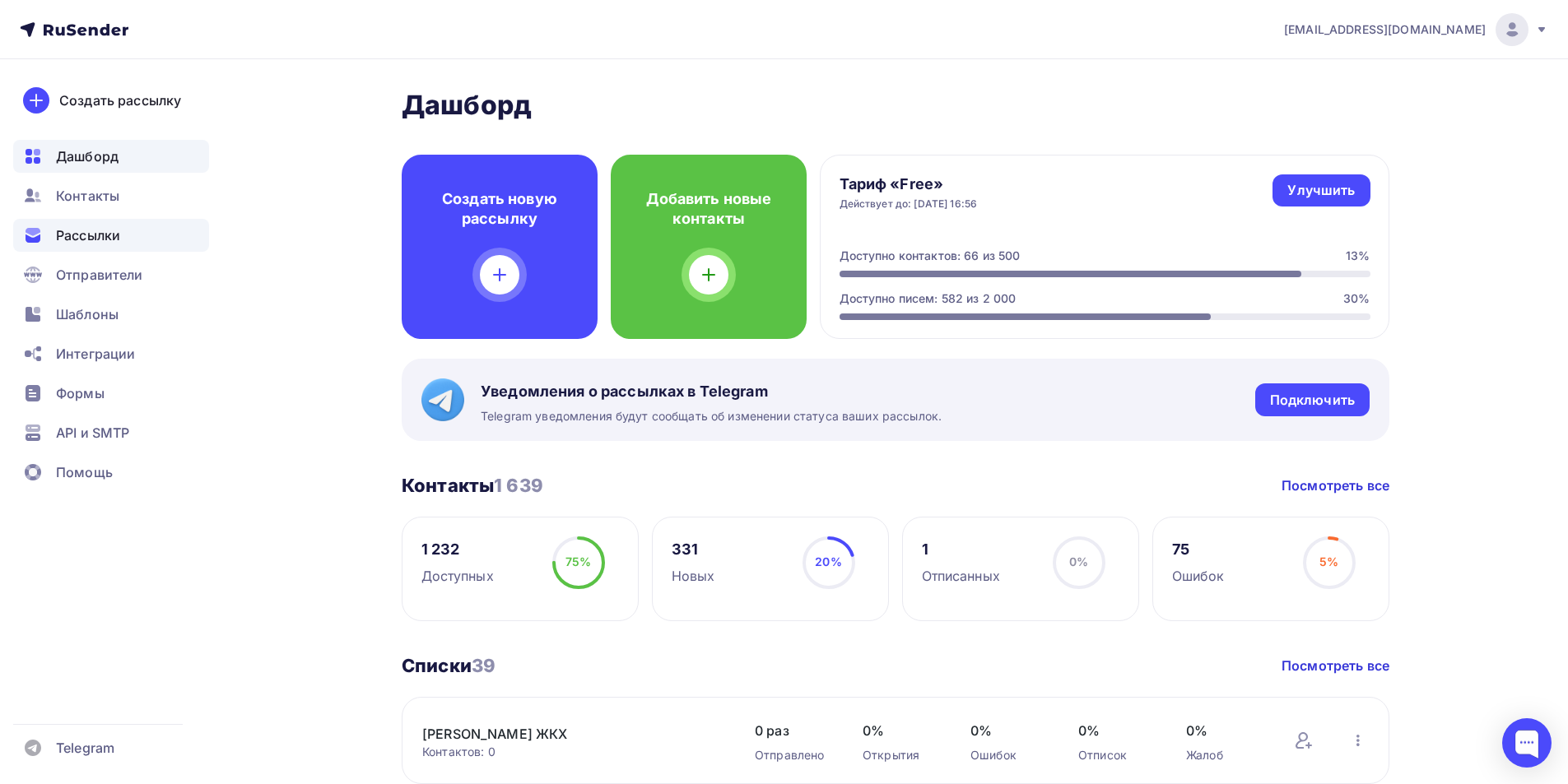
click at [106, 236] on span "Рассылки" at bounding box center [87, 235] width 64 height 20
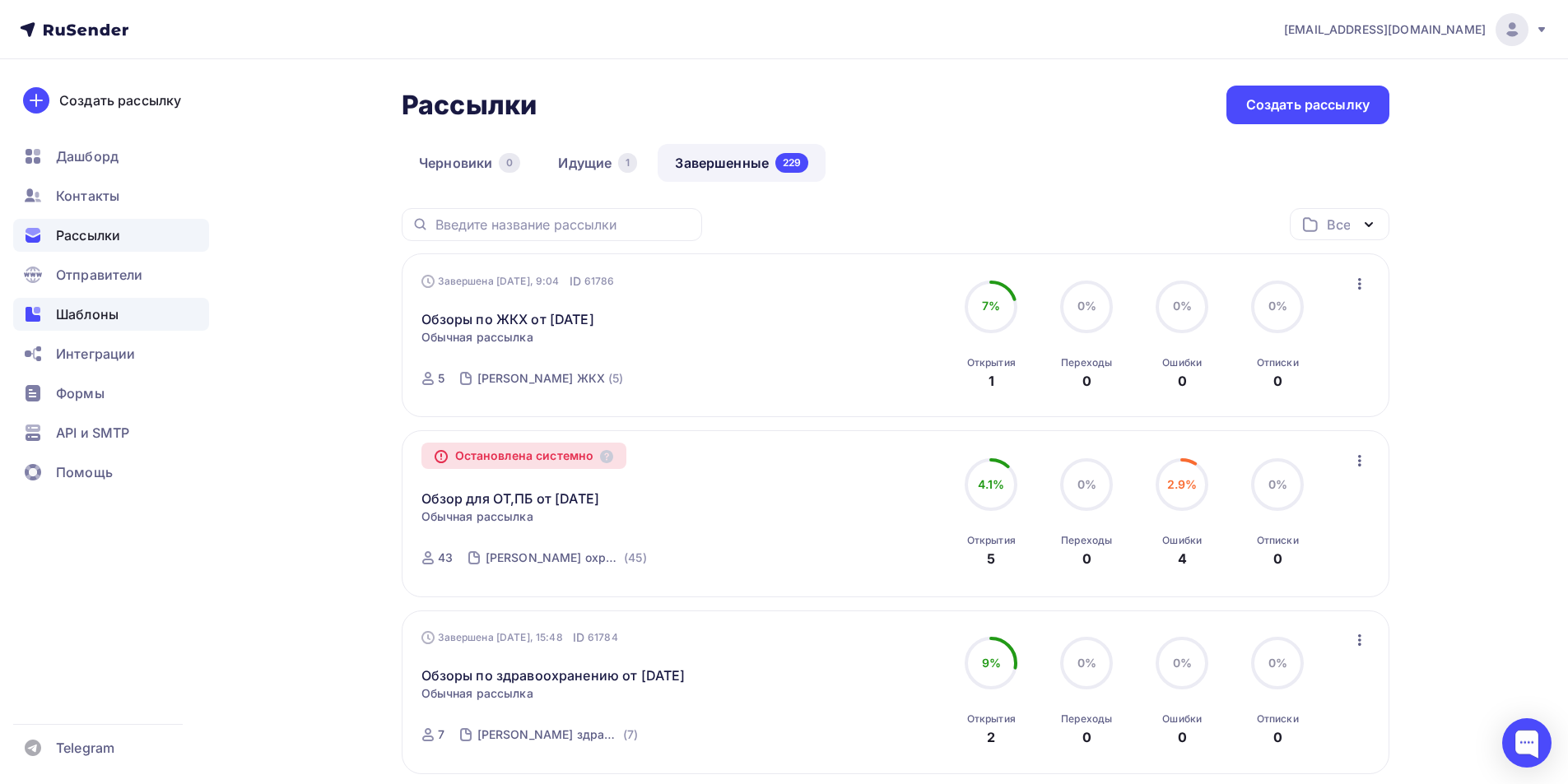
click at [97, 308] on span "Шаблоны" at bounding box center [87, 315] width 63 height 20
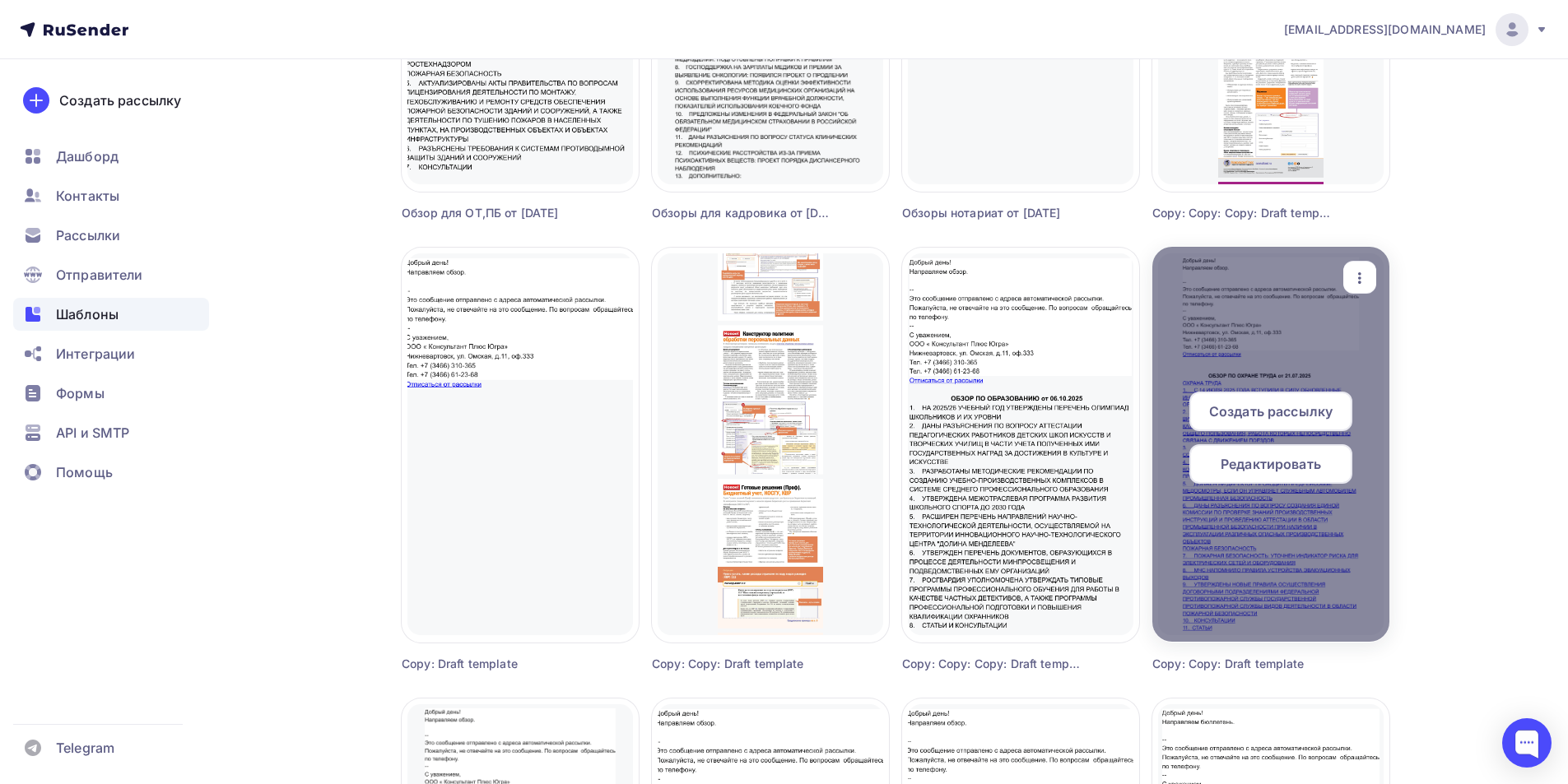
scroll to position [1316, 0]
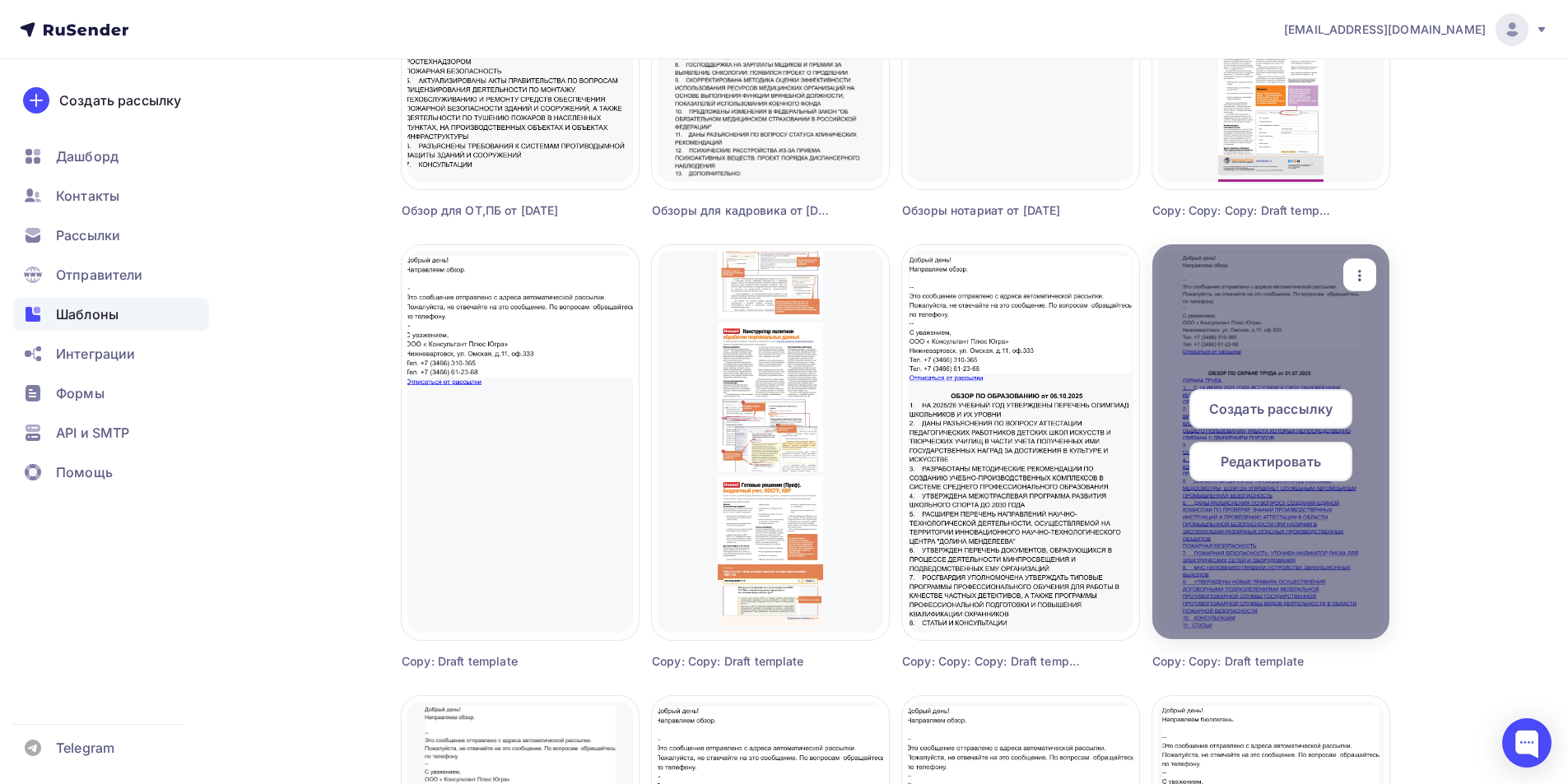
click at [1289, 404] on span "Создать рассылку" at bounding box center [1271, 409] width 124 height 20
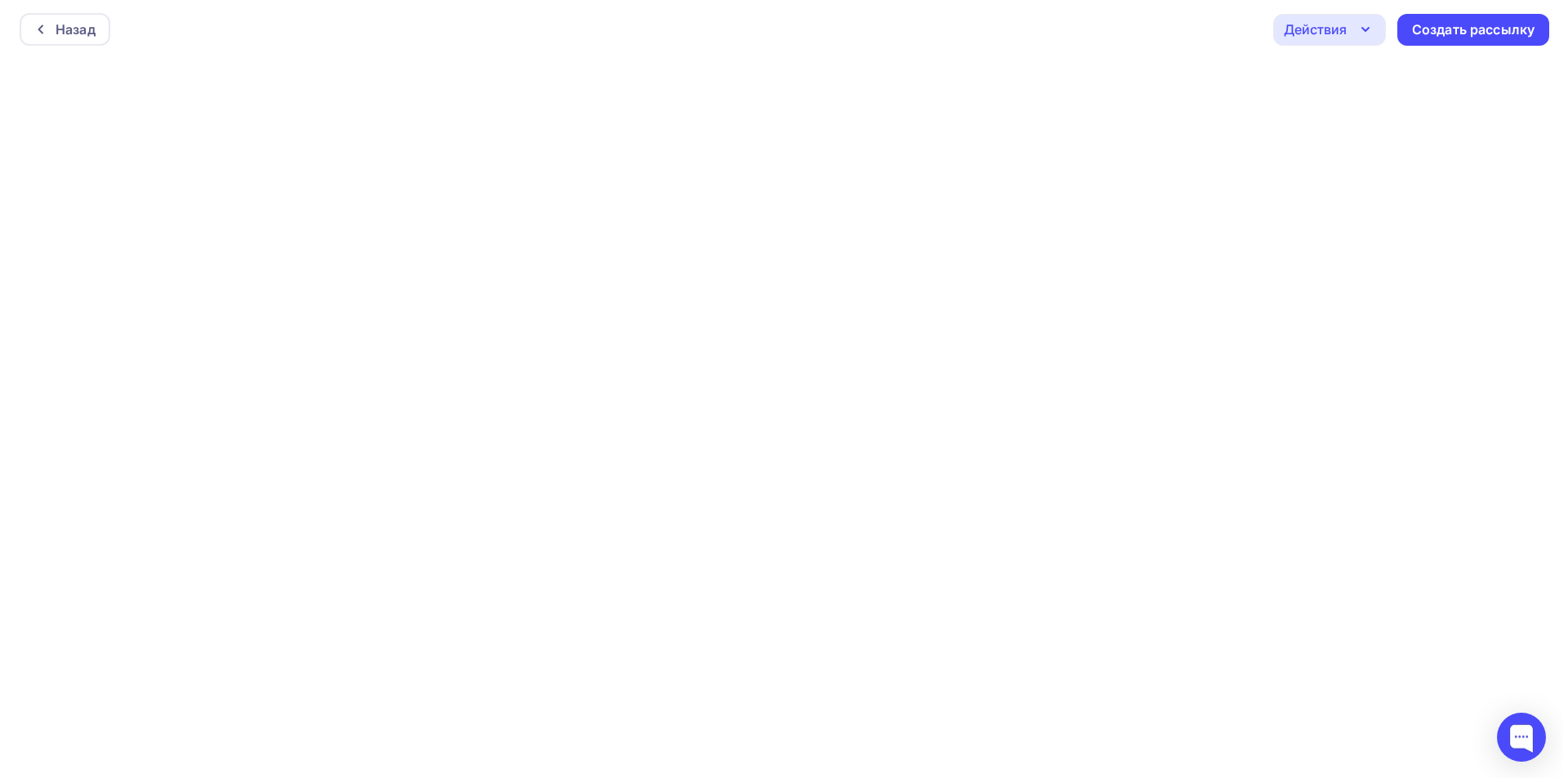
scroll to position [4, 0]
click at [1463, 23] on div "Создать рассылку" at bounding box center [1467, 25] width 123 height 18
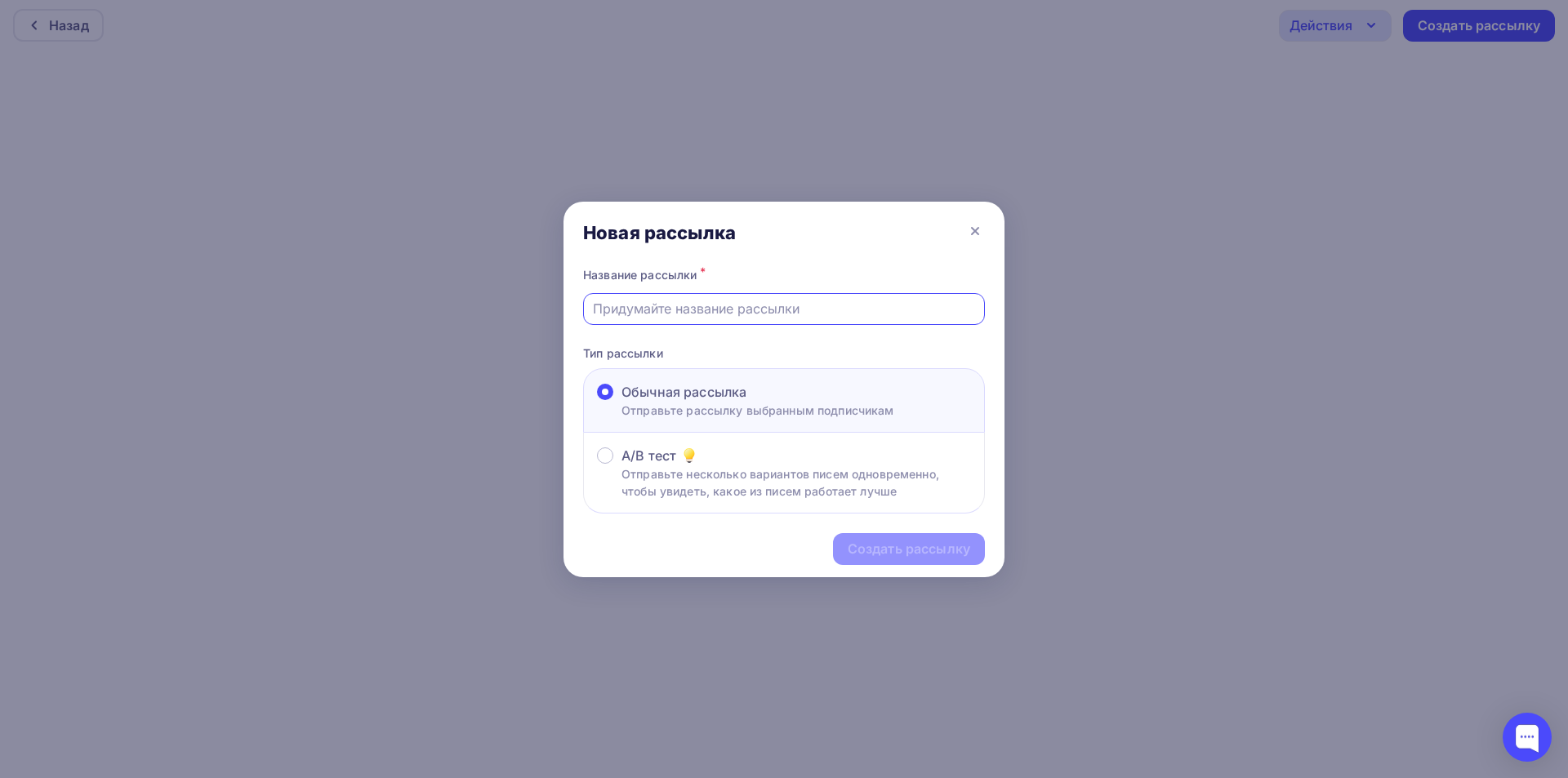
click at [632, 312] on input "text" at bounding box center [784, 308] width 383 height 19
type input "Обзор по транспорту"
click at [883, 559] on div "Создать рассылку" at bounding box center [909, 548] width 152 height 32
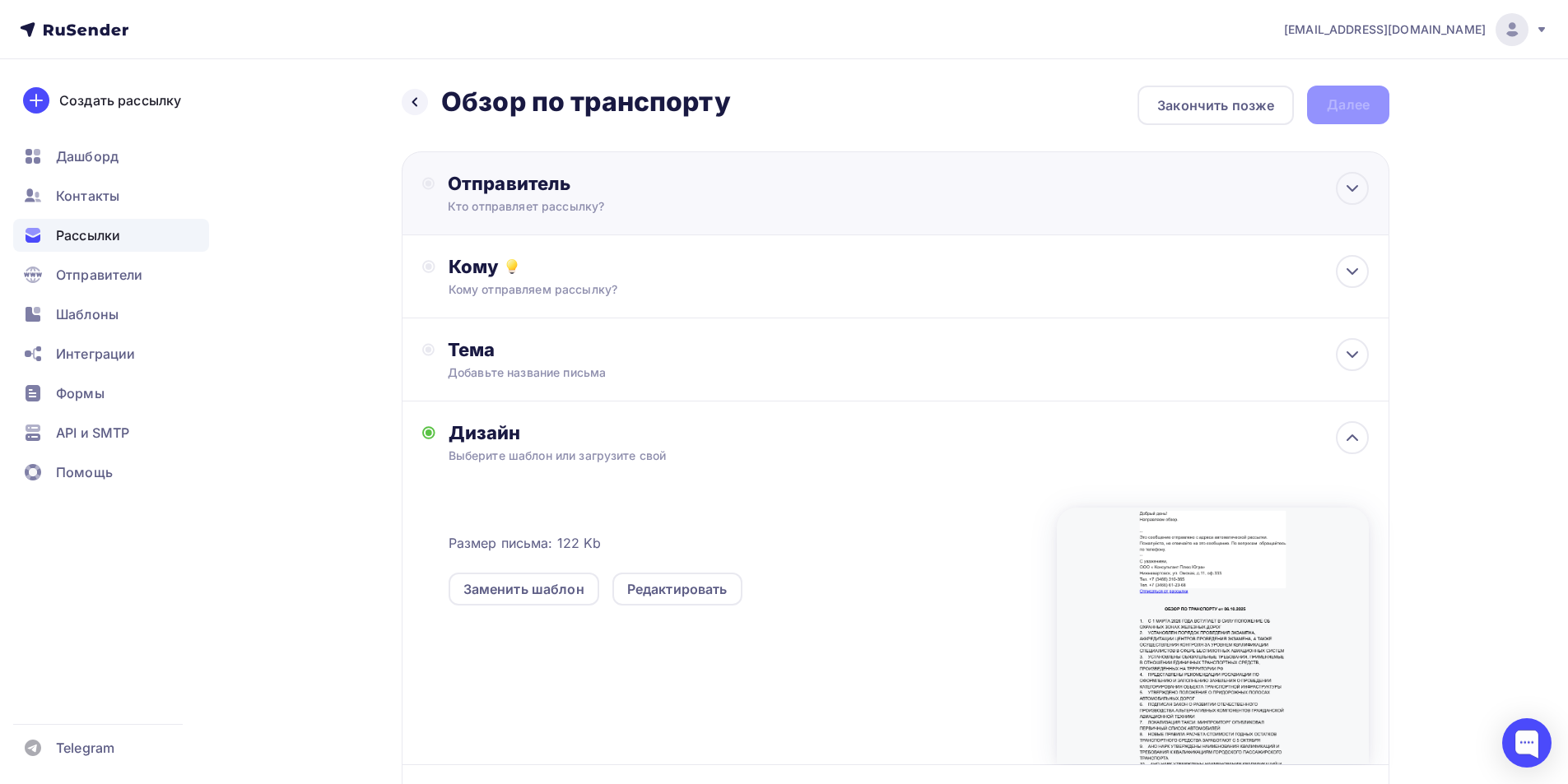
click at [497, 185] on div "Отправитель" at bounding box center [626, 183] width 356 height 24
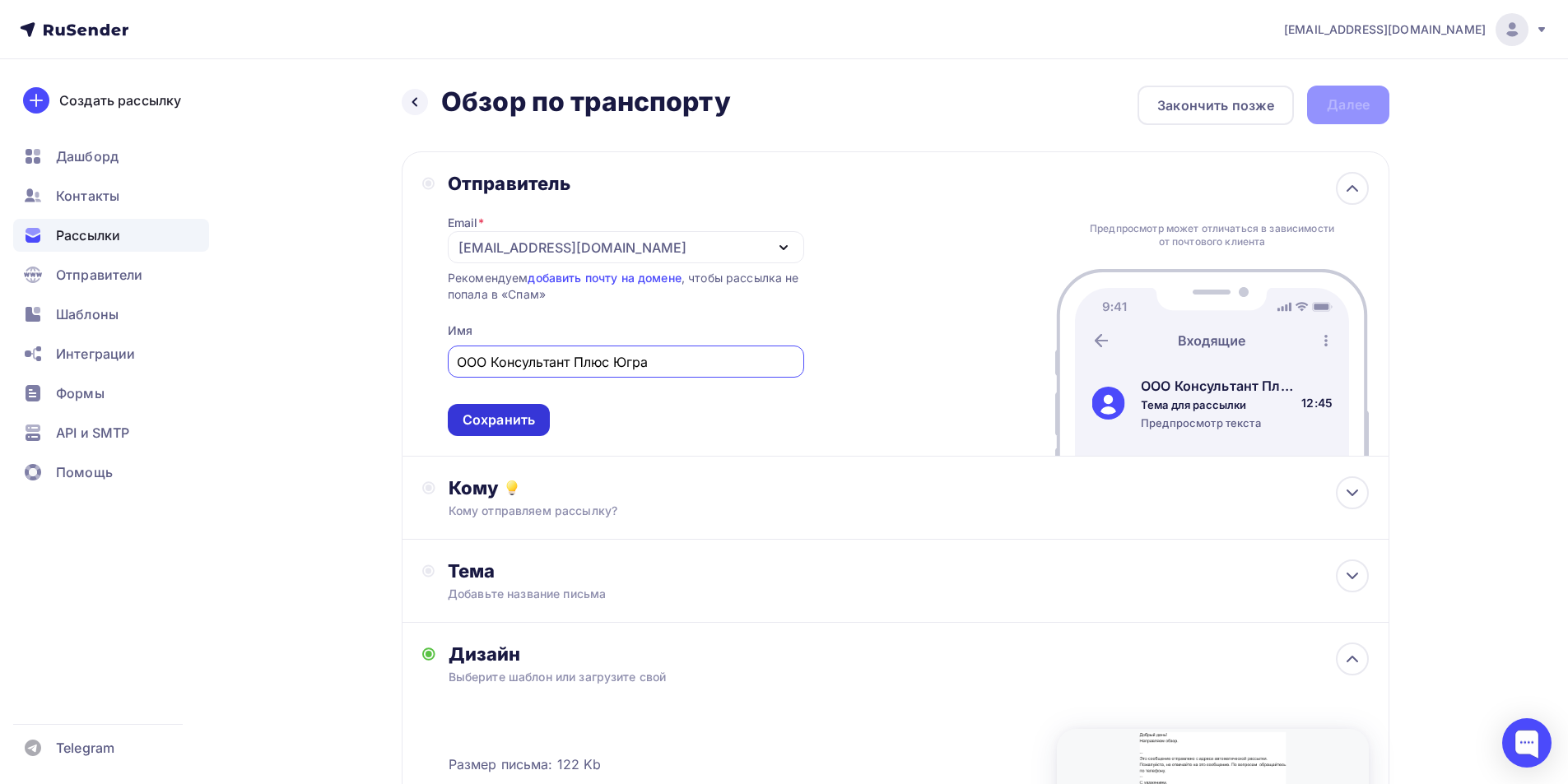
type input "ООО Консультант Плюс Югра"
click at [500, 422] on div "Сохранить" at bounding box center [499, 419] width 73 height 19
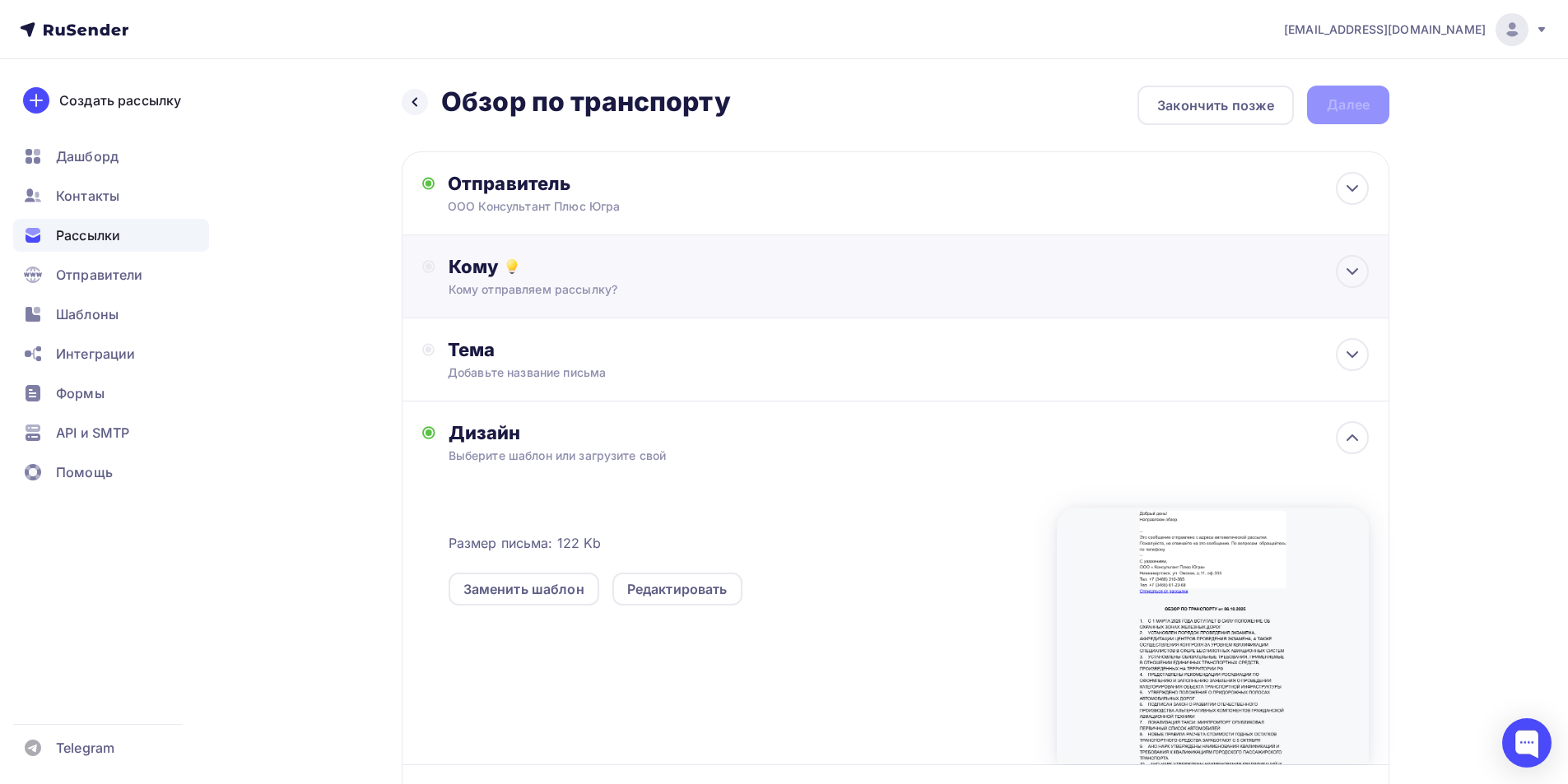
click at [476, 270] on div "Кому" at bounding box center [908, 267] width 920 height 24
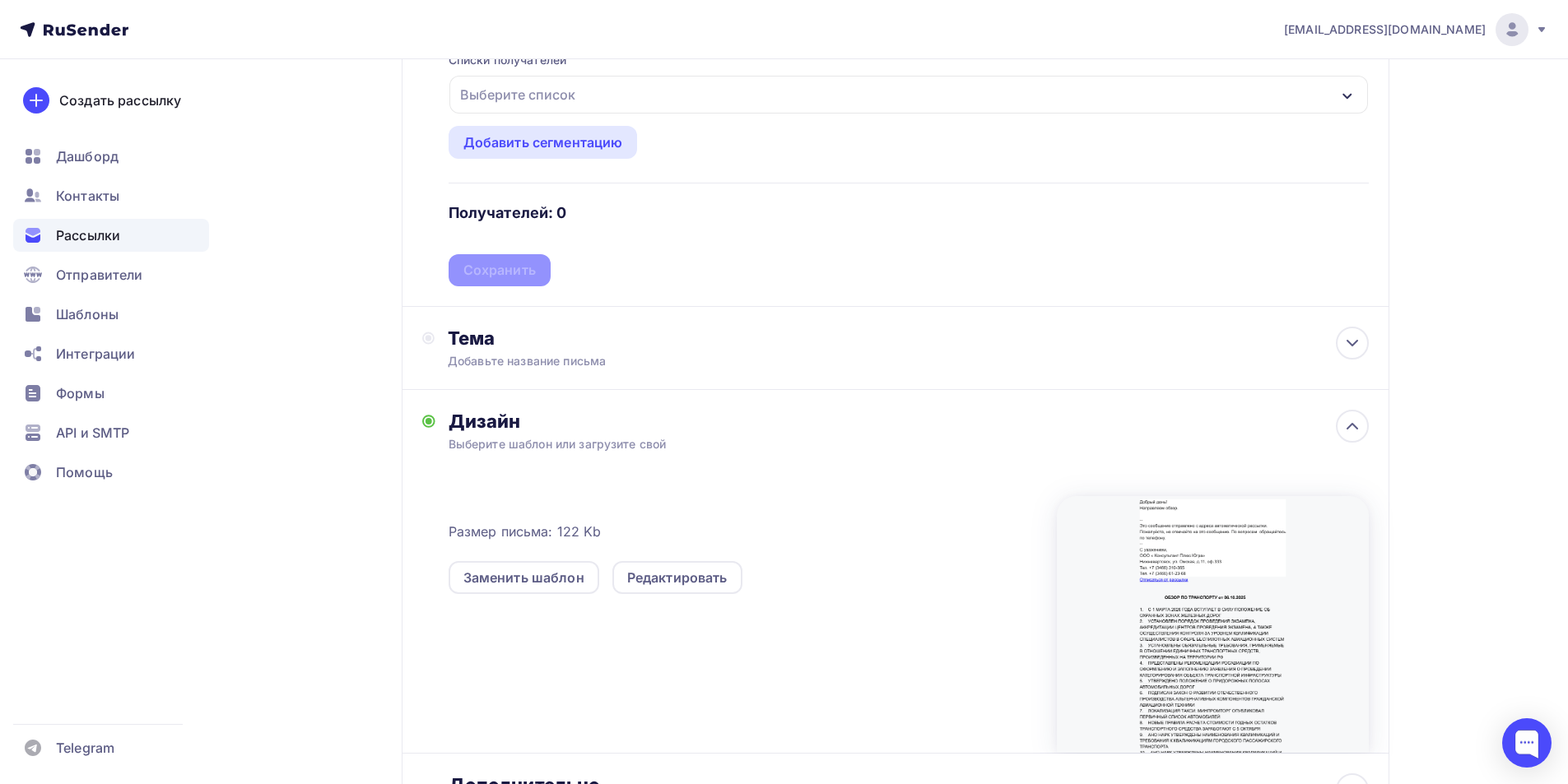
scroll to position [247, 0]
click at [485, 341] on div "Тема" at bounding box center [611, 337] width 326 height 24
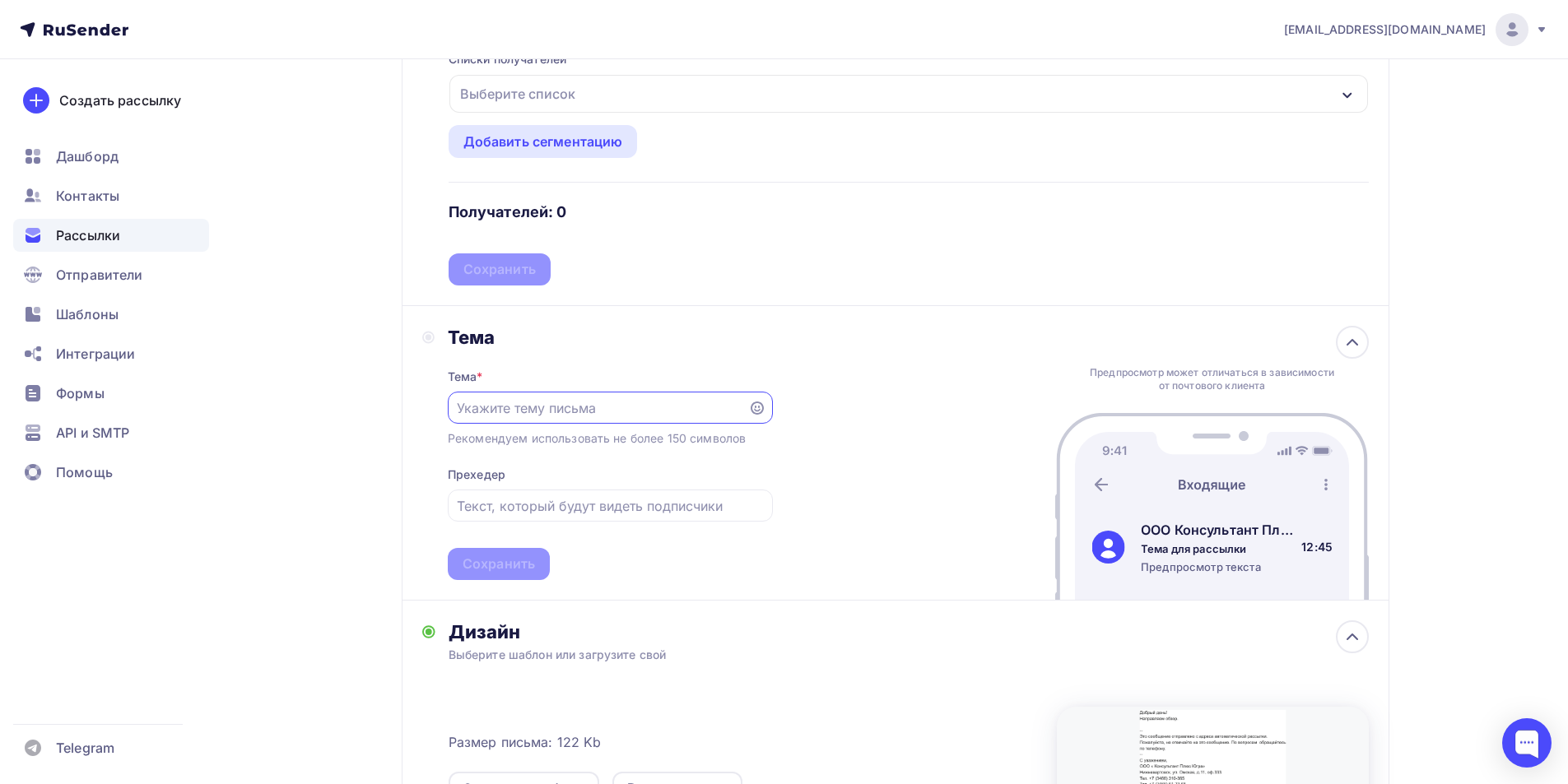
scroll to position [0, 0]
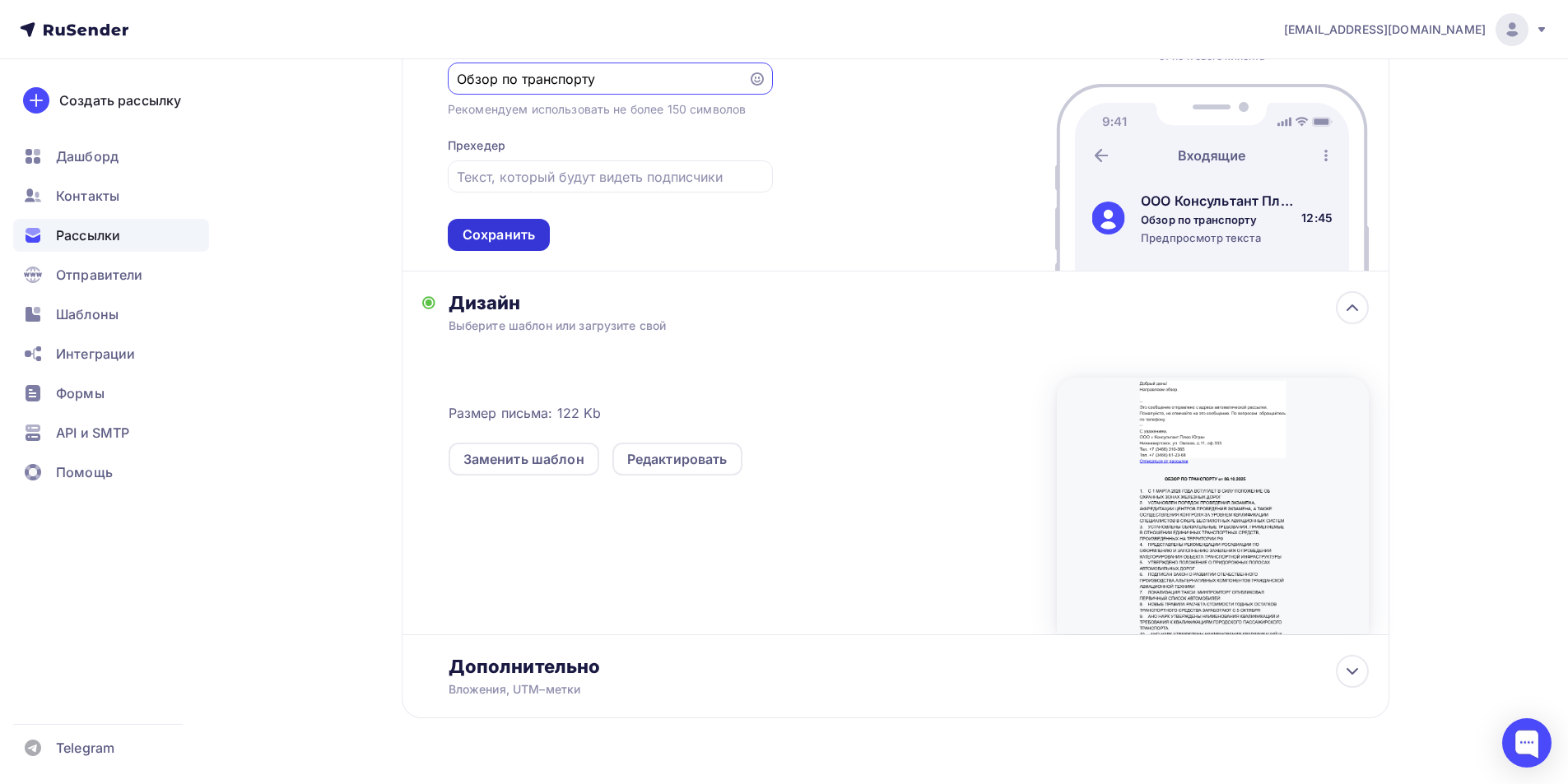
type input "Обзор по транспорту"
click at [530, 238] on div "Сохранить" at bounding box center [499, 234] width 73 height 19
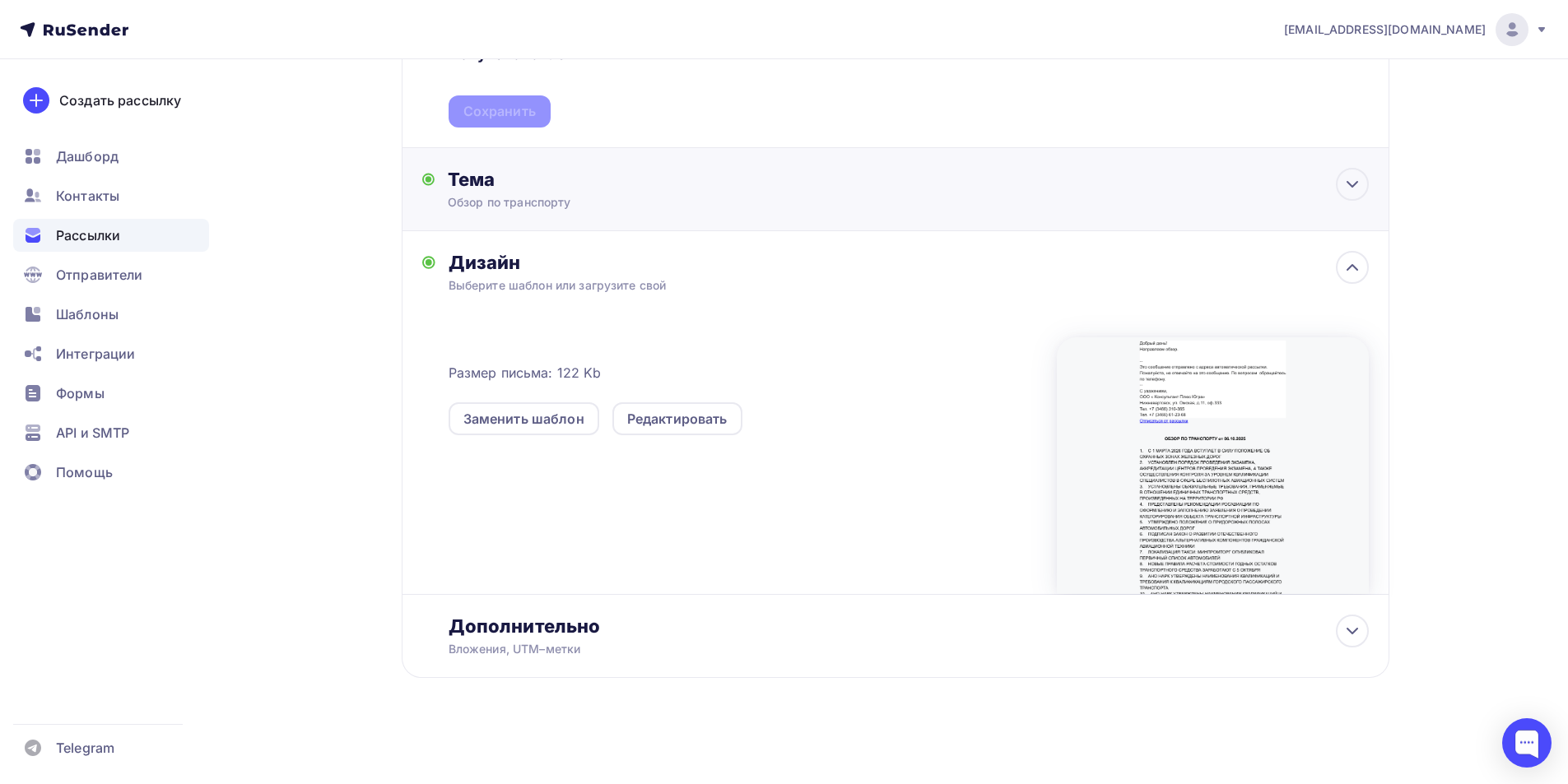
scroll to position [405, 0]
click at [542, 420] on div "Заменить шаблон" at bounding box center [524, 418] width 121 height 20
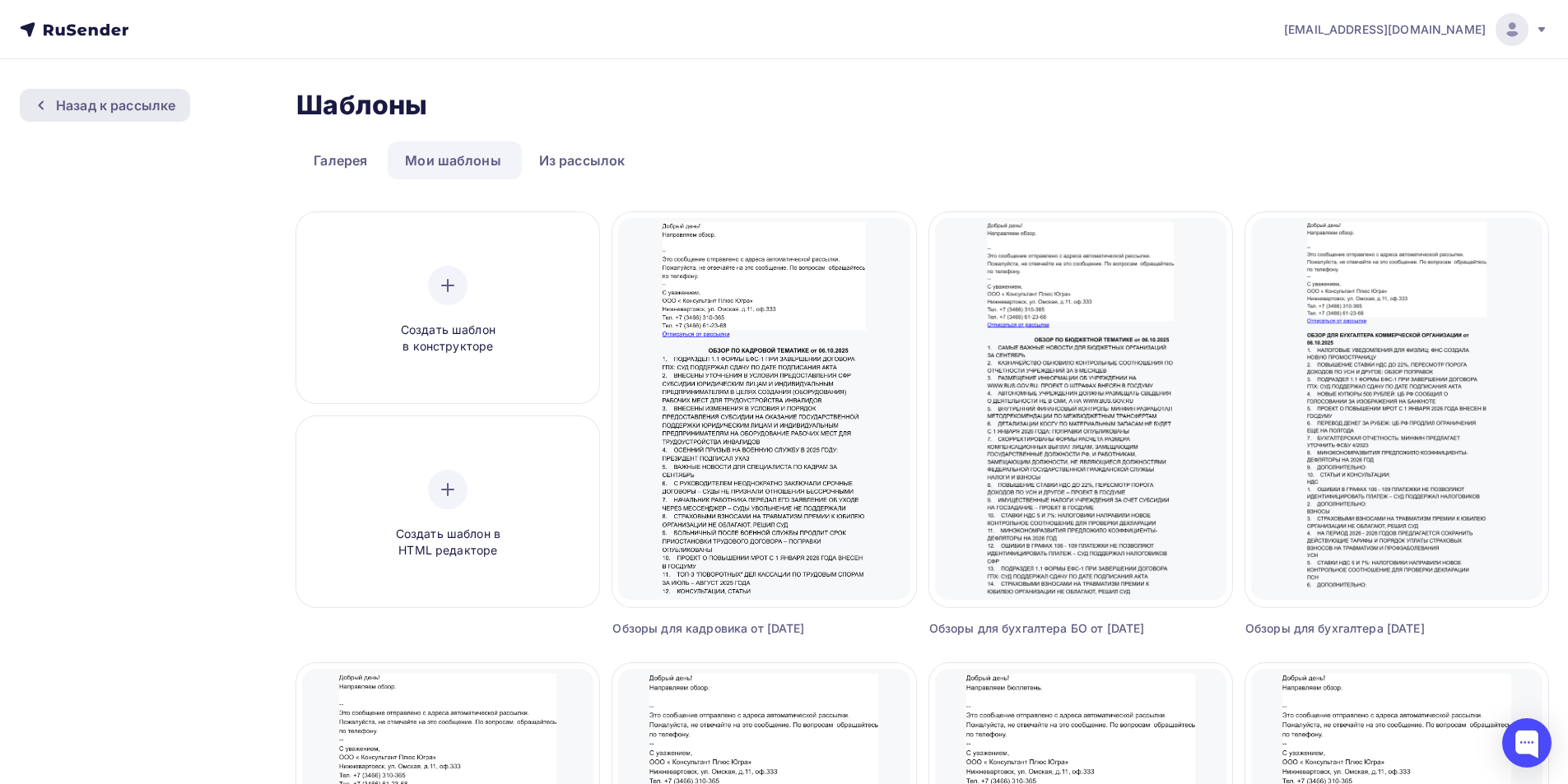
click at [85, 107] on div "Назад к рассылке" at bounding box center [116, 105] width 120 height 20
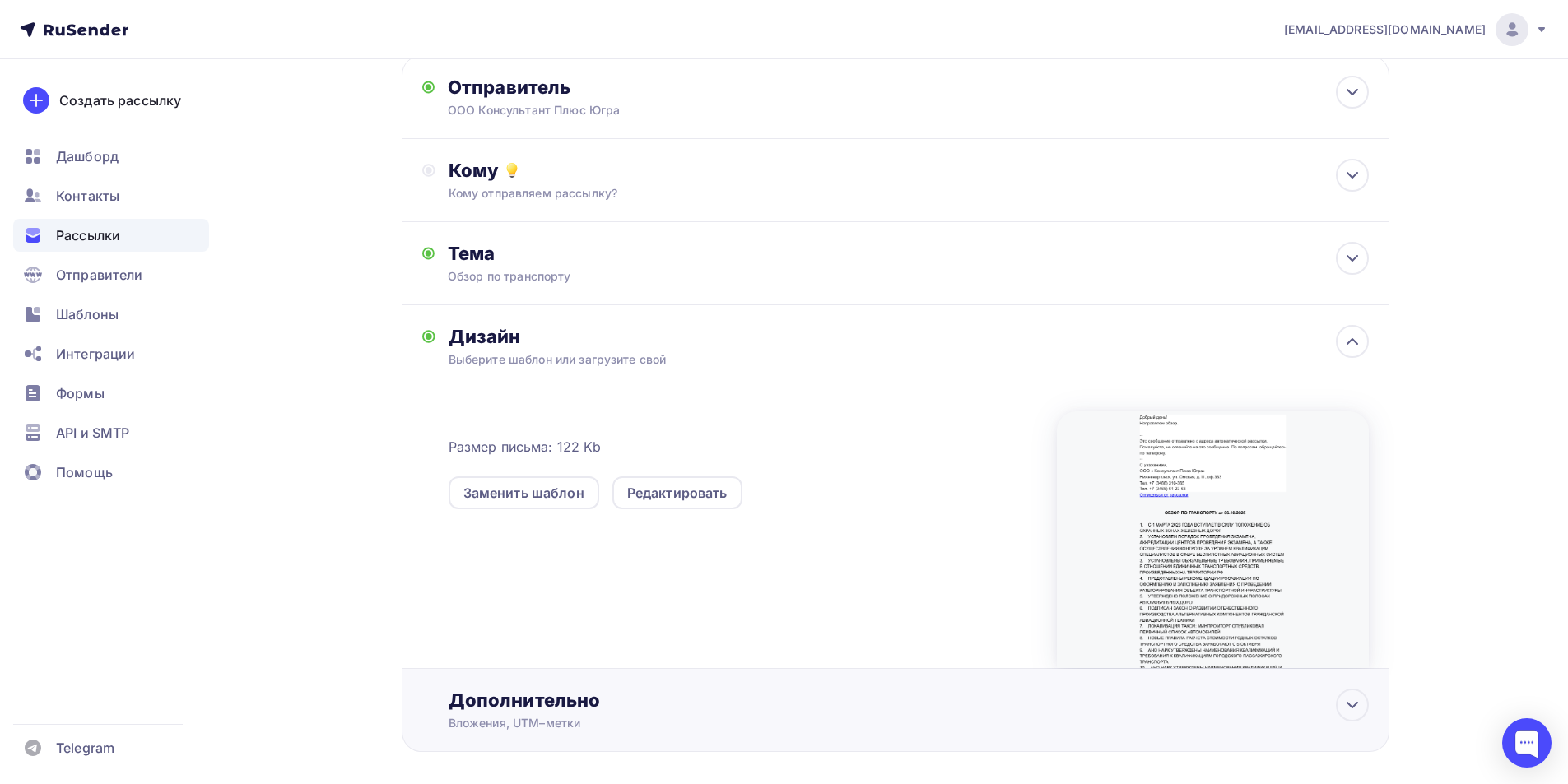
scroll to position [171, 0]
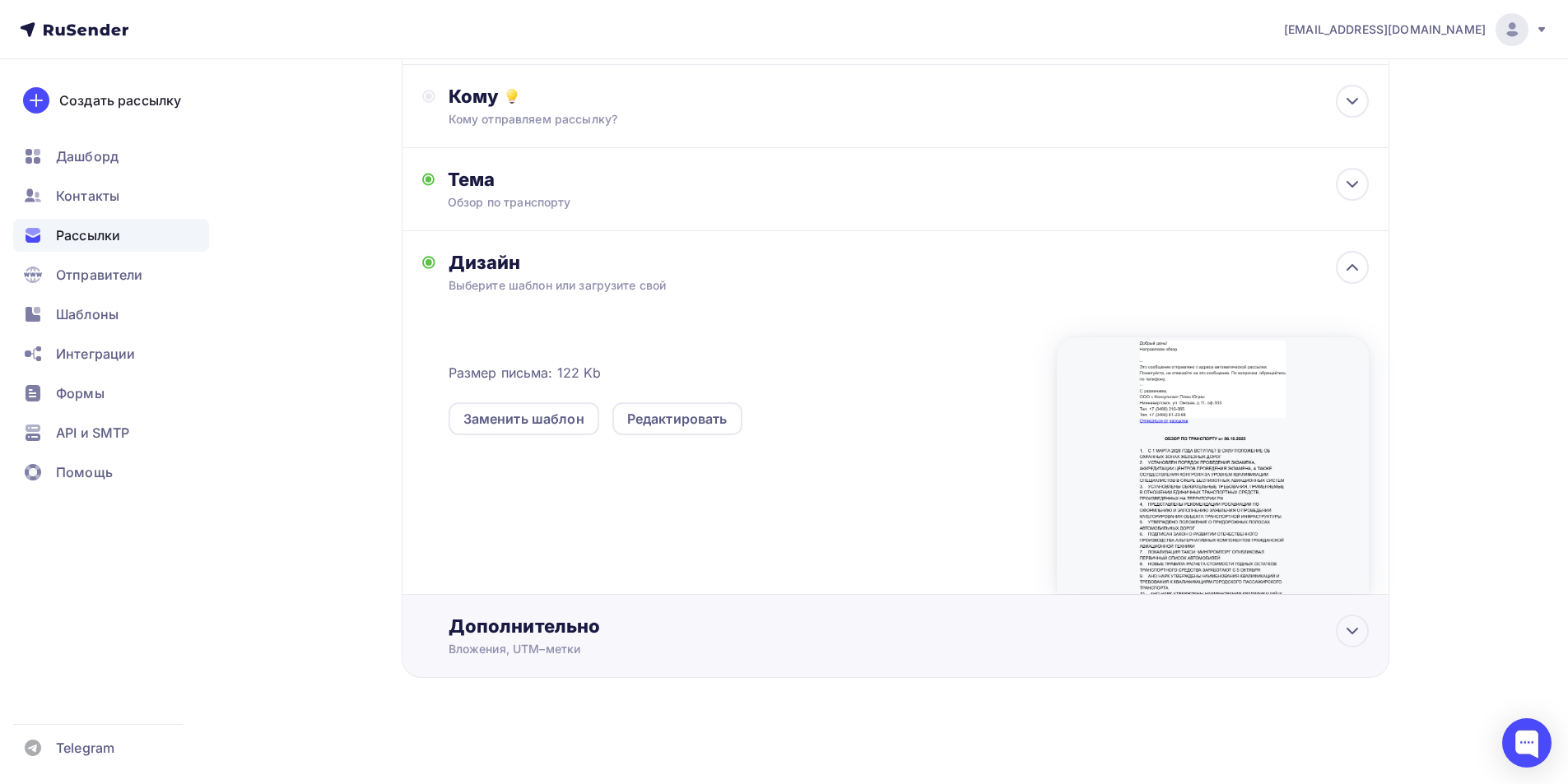
click at [526, 623] on div "Дополнительно" at bounding box center [908, 626] width 920 height 24
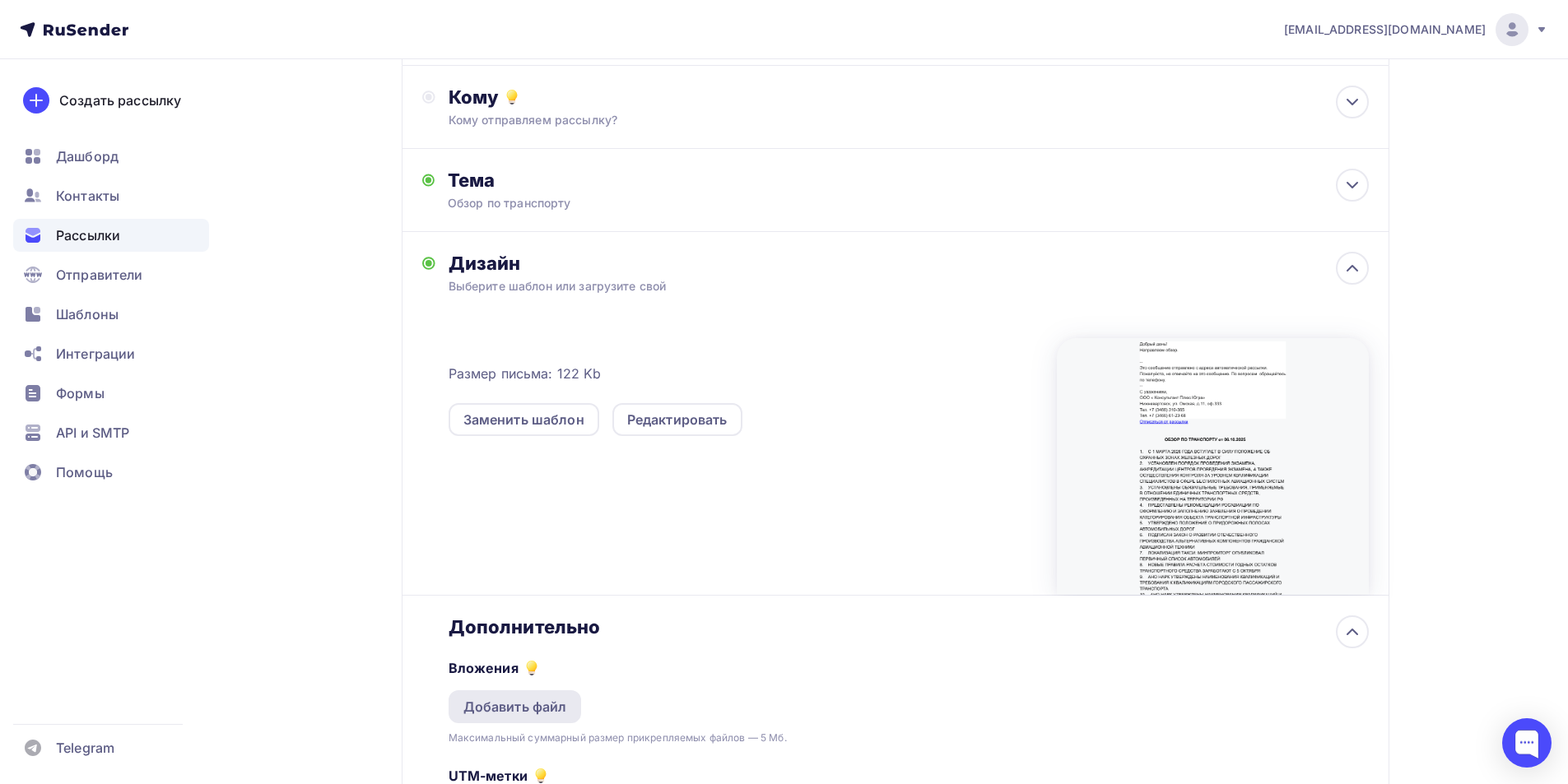
click at [539, 702] on div "Добавить файл" at bounding box center [516, 707] width 104 height 20
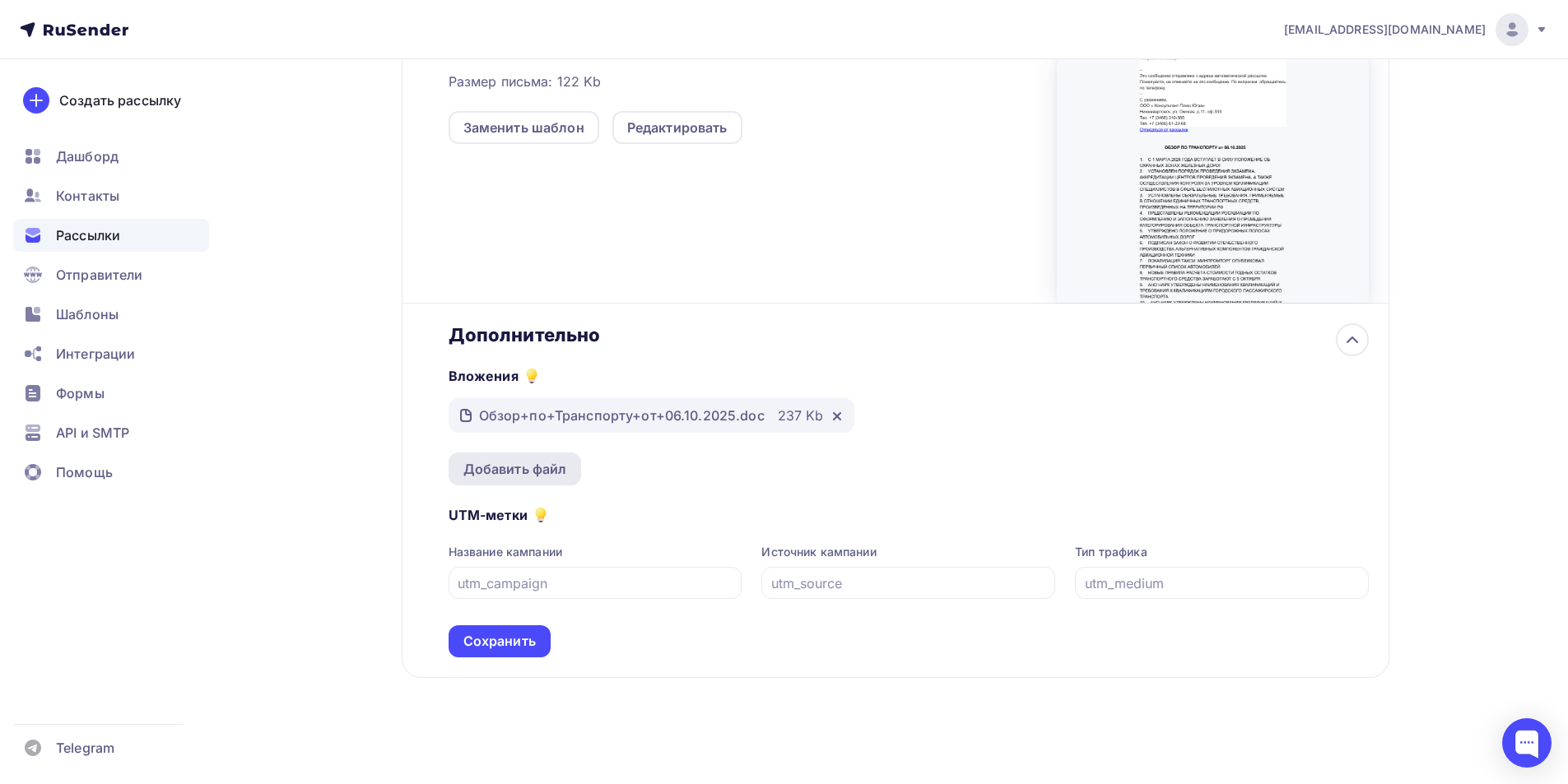
click at [569, 468] on div "Добавить файл" at bounding box center [515, 469] width 133 height 33
click at [556, 463] on div "Добавить файл" at bounding box center [516, 468] width 104 height 20
click at [535, 470] on div "Добавить файл" at bounding box center [516, 468] width 104 height 20
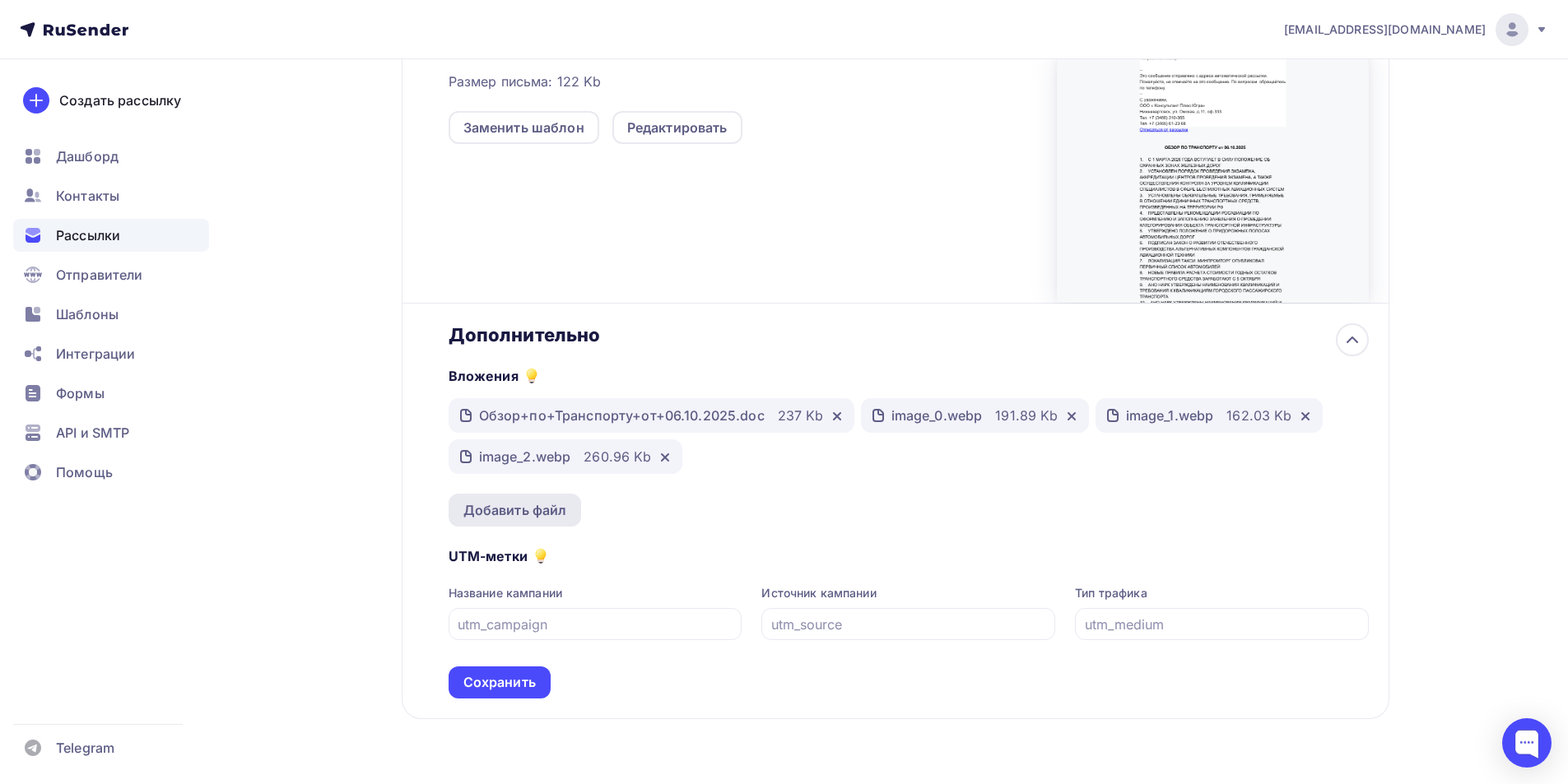
click at [521, 513] on div "Добавить файл" at bounding box center [516, 510] width 104 height 20
click at [531, 514] on div "Добавить файл" at bounding box center [516, 510] width 104 height 20
click at [497, 506] on div "Добавить файл" at bounding box center [516, 510] width 104 height 20
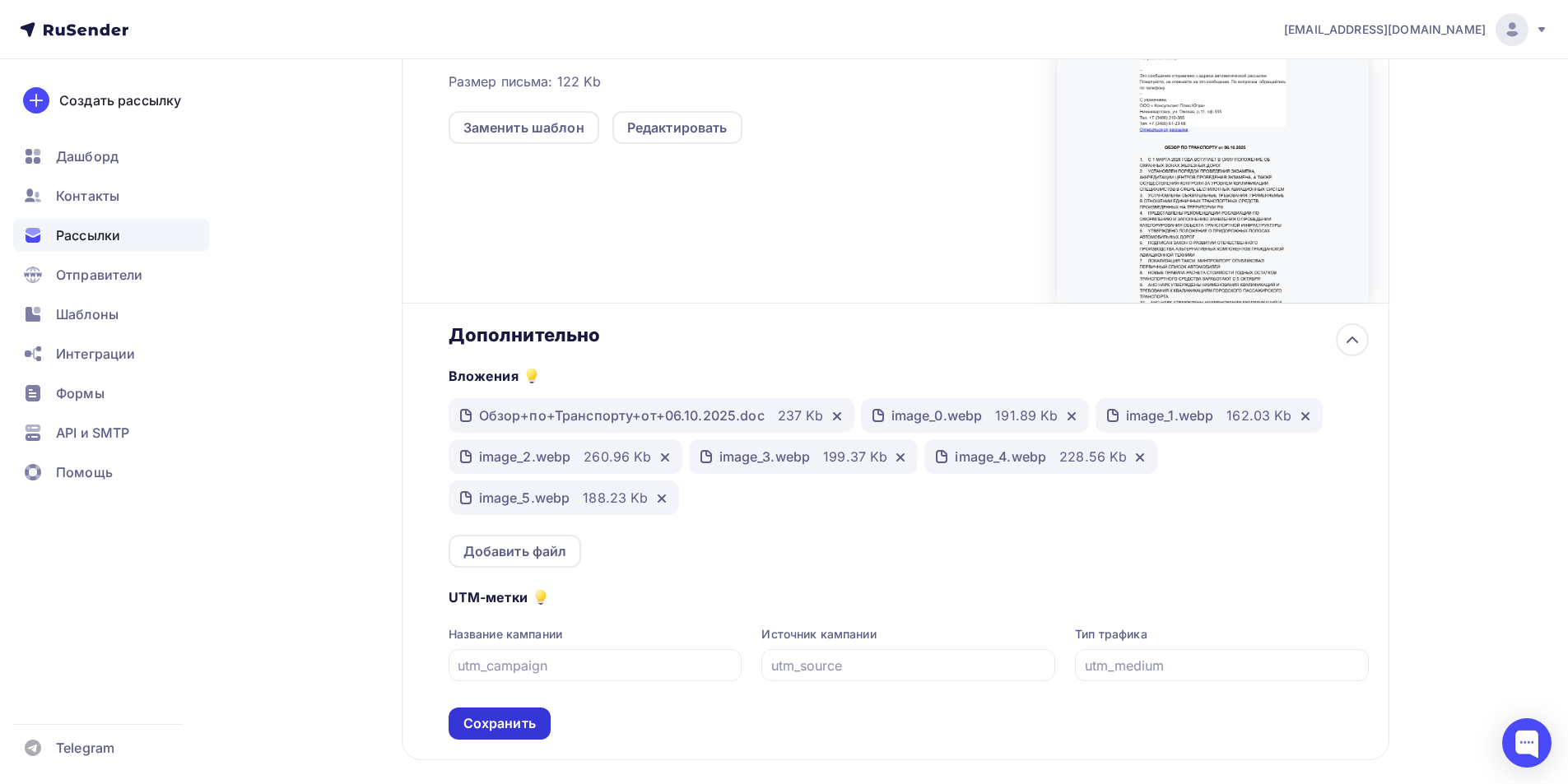
click at [499, 725] on div "Сохранить" at bounding box center [500, 723] width 73 height 19
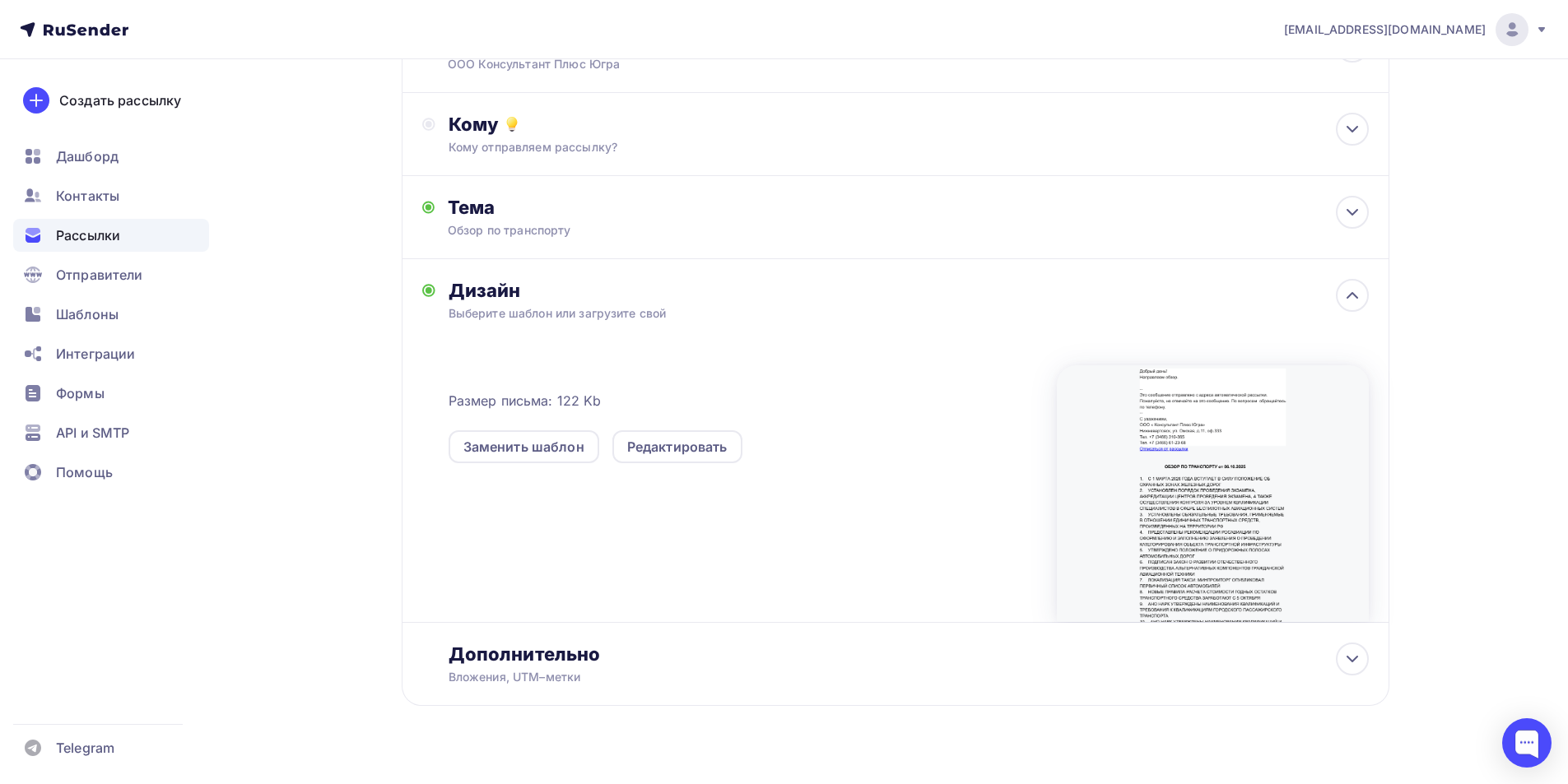
scroll to position [171, 0]
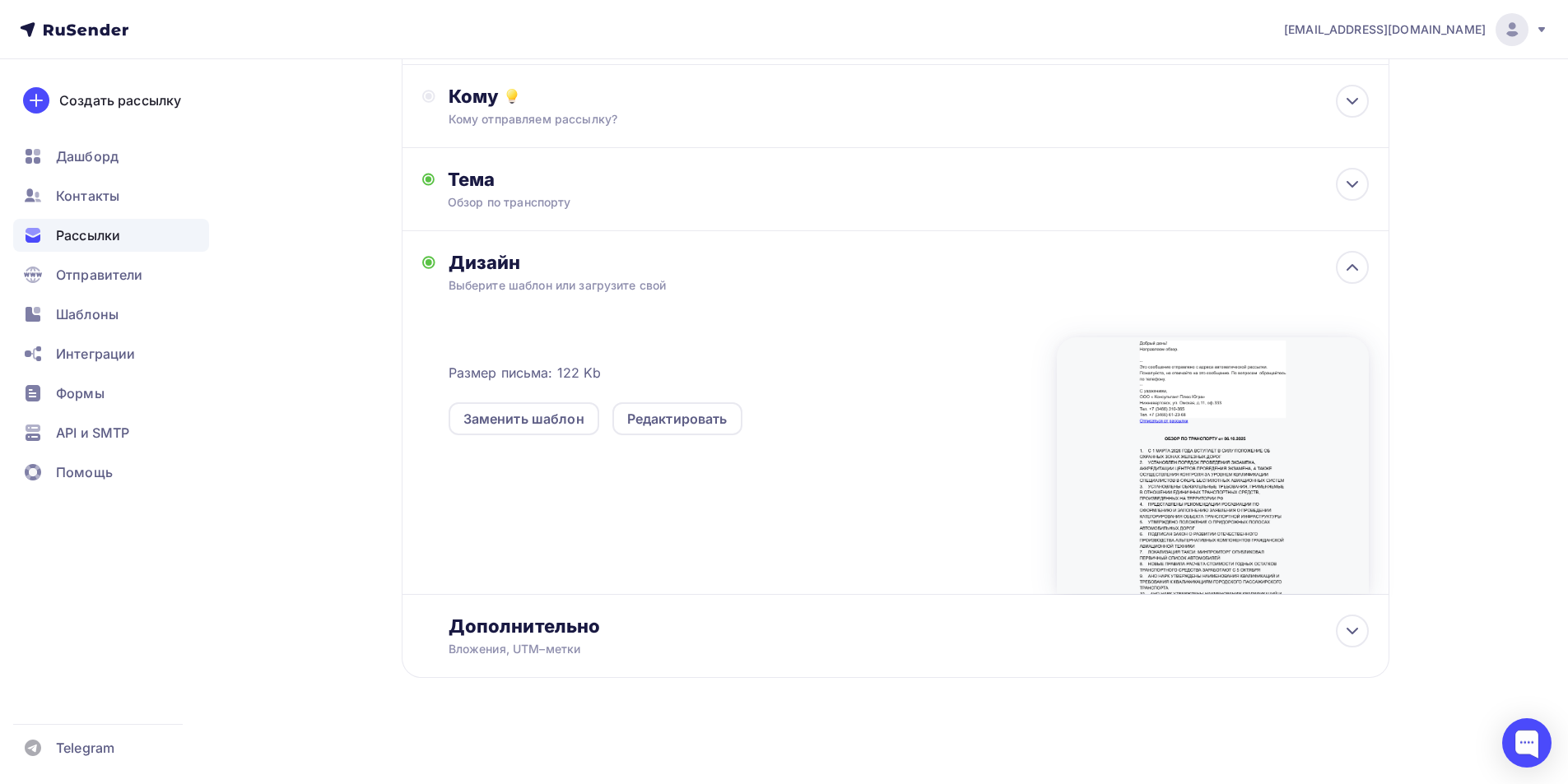
click at [756, 495] on div "Размер письма: 122 Kb Заменить шаблон Редактировать" at bounding box center [908, 458] width 920 height 274
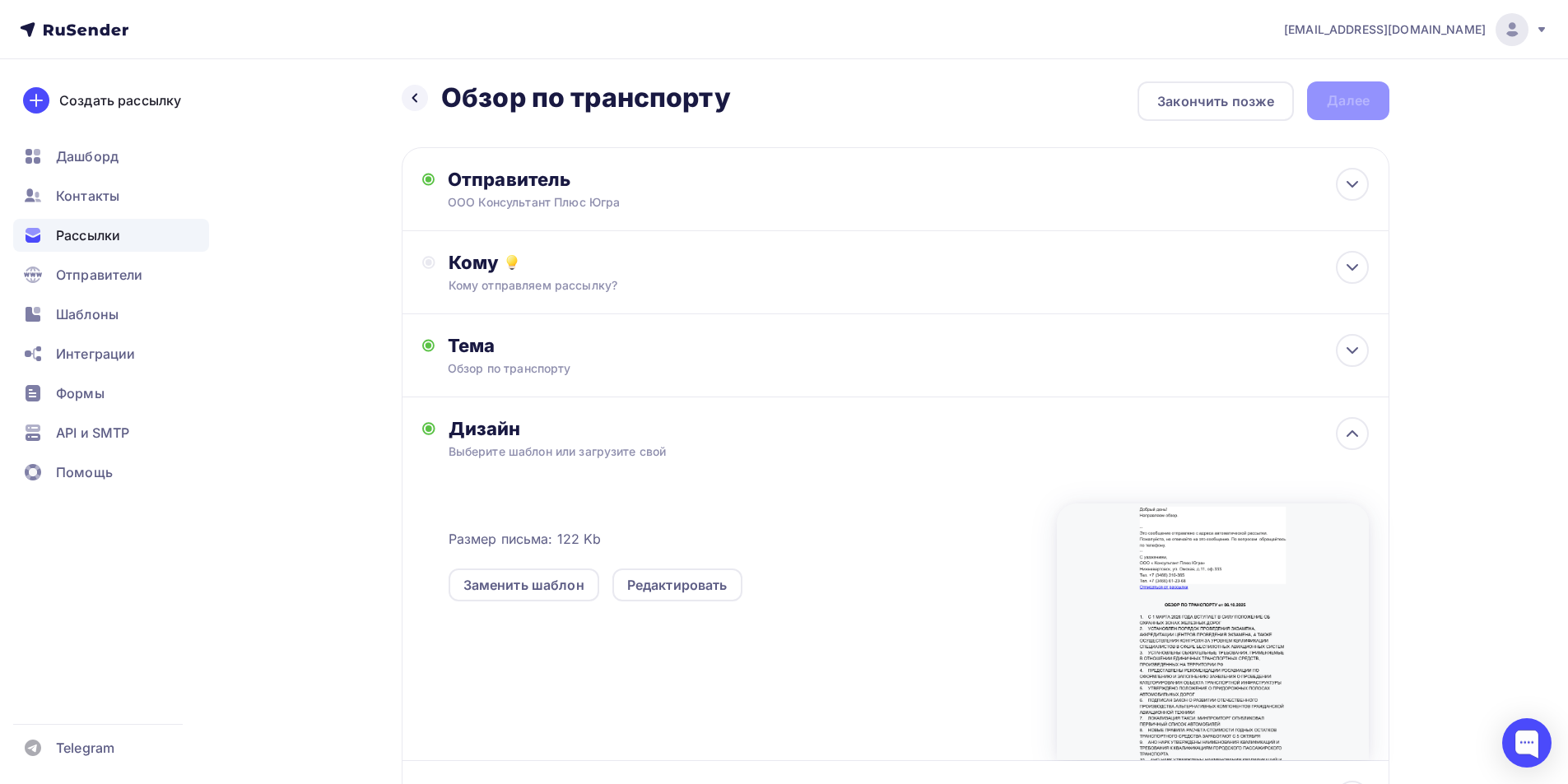
scroll to position [0, 0]
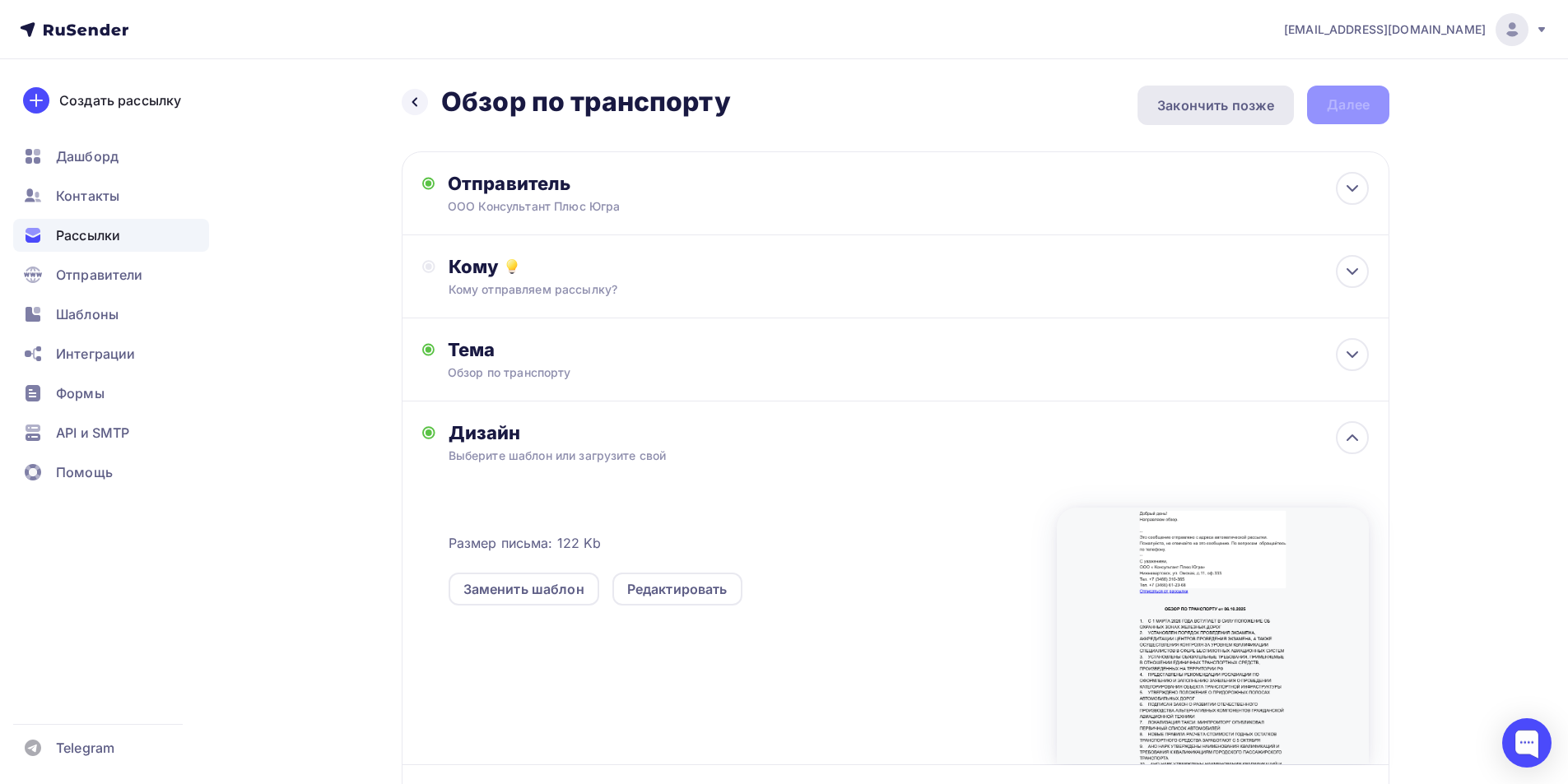
click at [1240, 100] on div "Закончить позже" at bounding box center [1215, 105] width 117 height 20
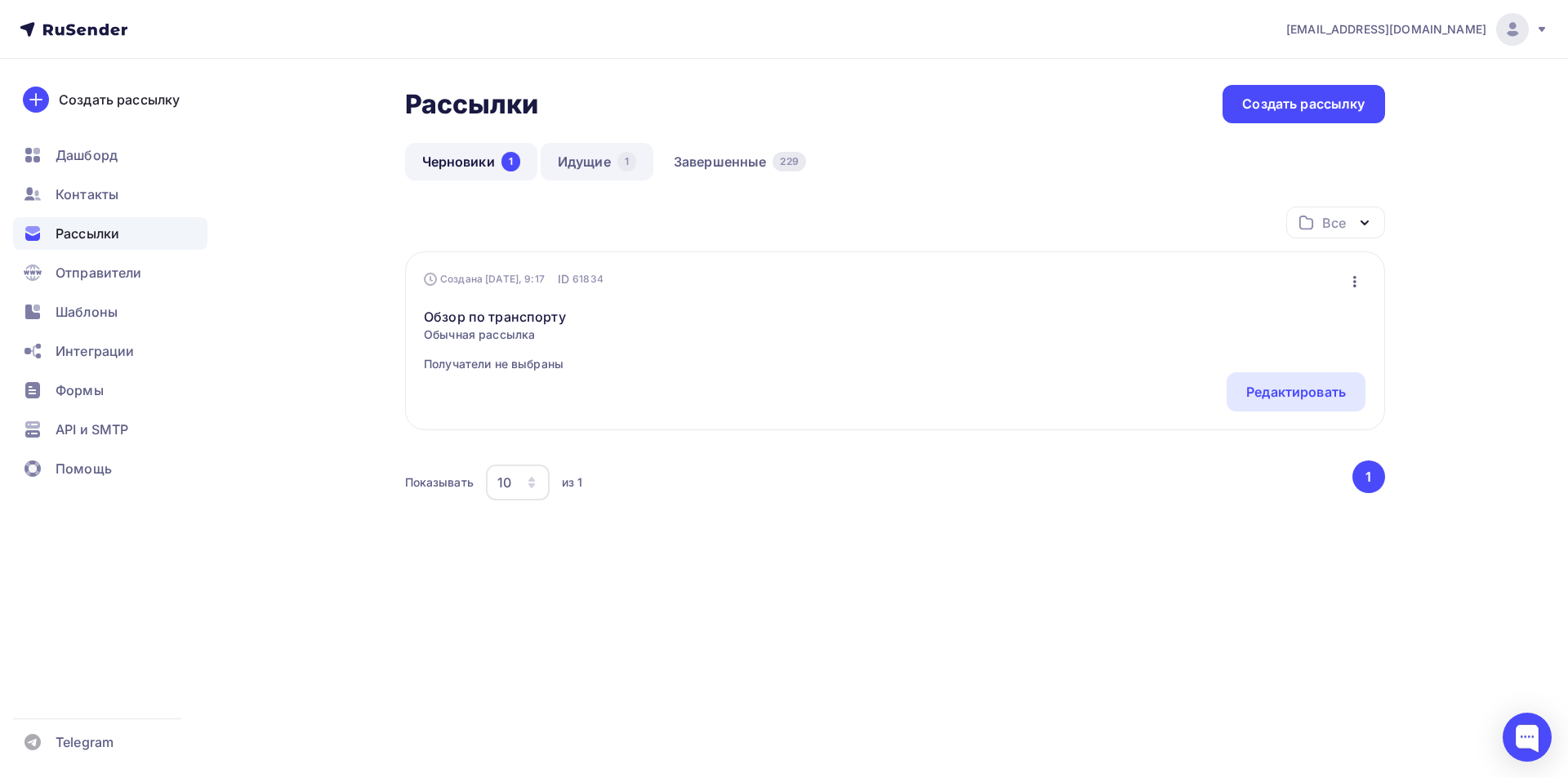
click at [597, 160] on link "Идущие 1" at bounding box center [597, 161] width 113 height 38
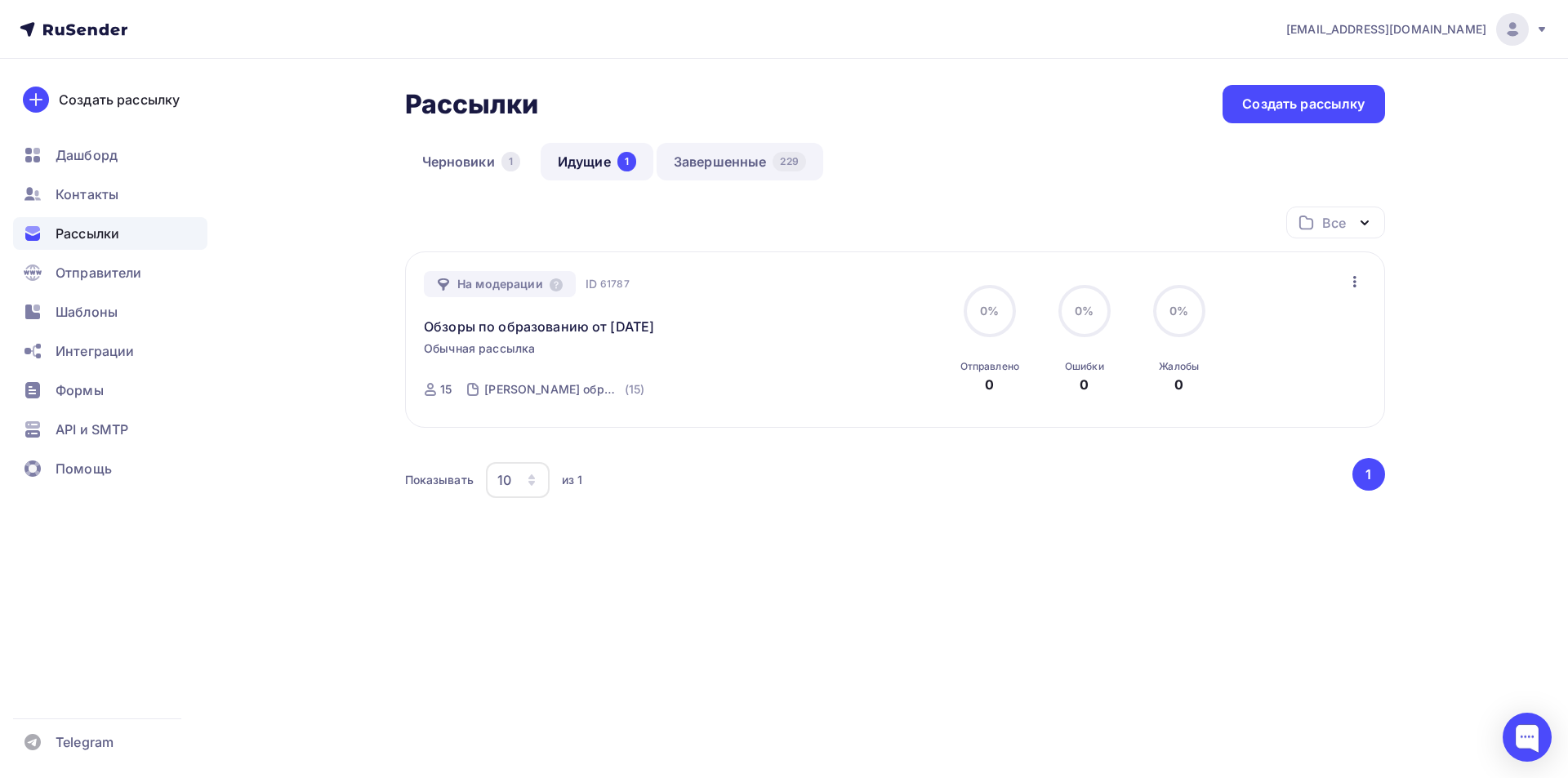
click at [703, 167] on link "Завершенные 229" at bounding box center [739, 161] width 166 height 38
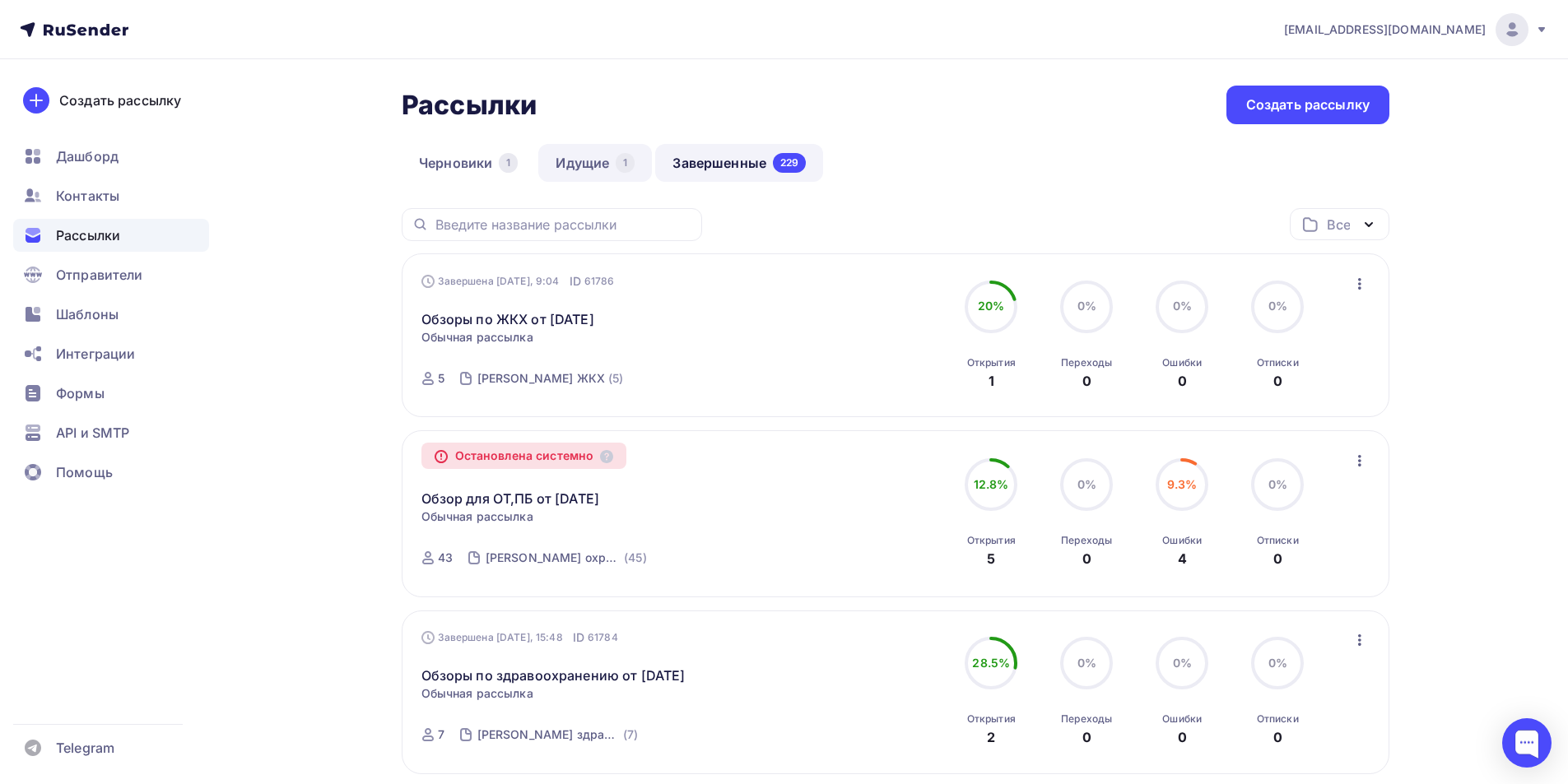
click at [591, 165] on link "Идущие 1" at bounding box center [595, 163] width 114 height 38
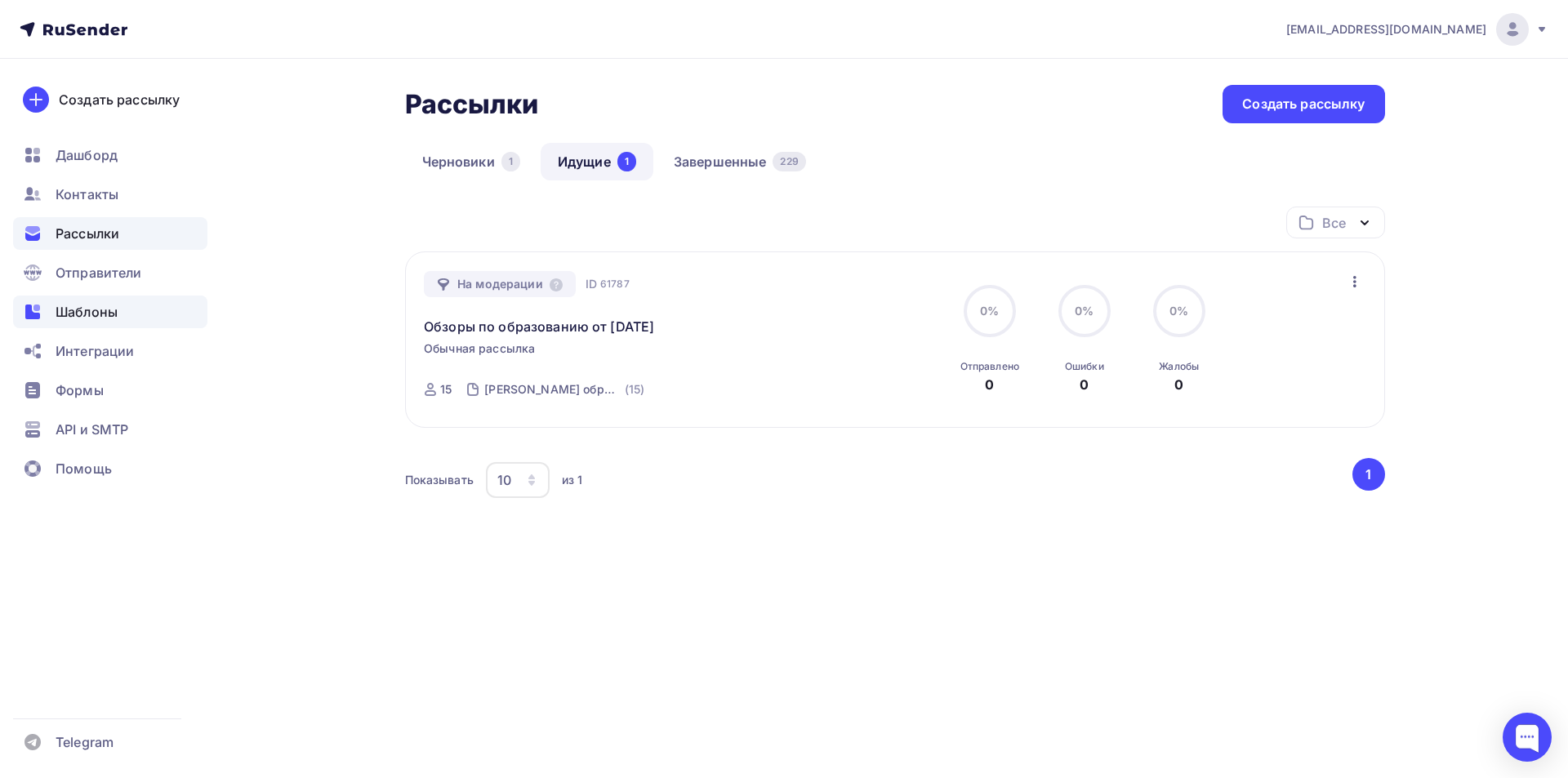
click at [89, 309] on span "Шаблоны" at bounding box center [87, 312] width 62 height 19
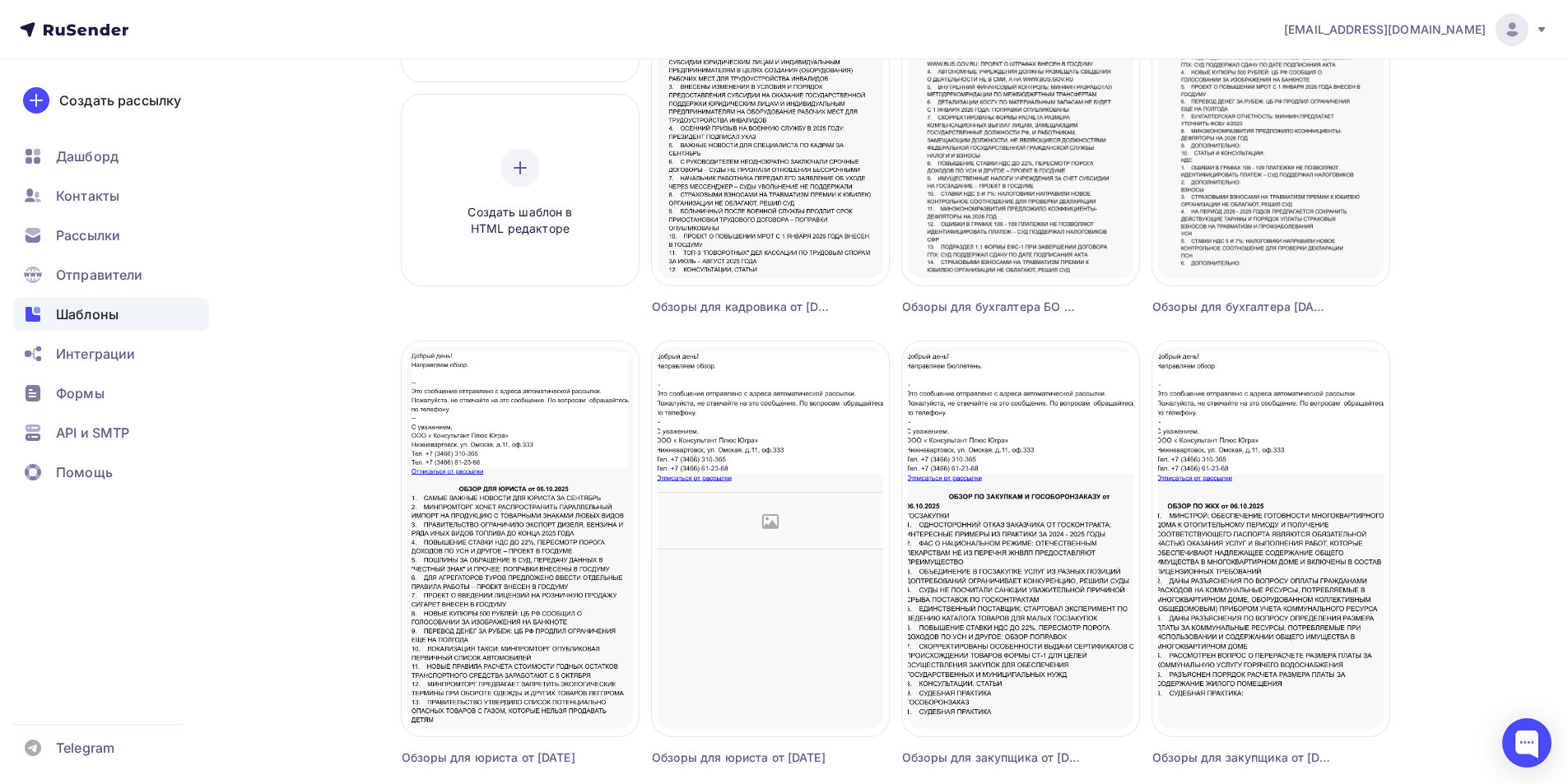
scroll to position [329, 0]
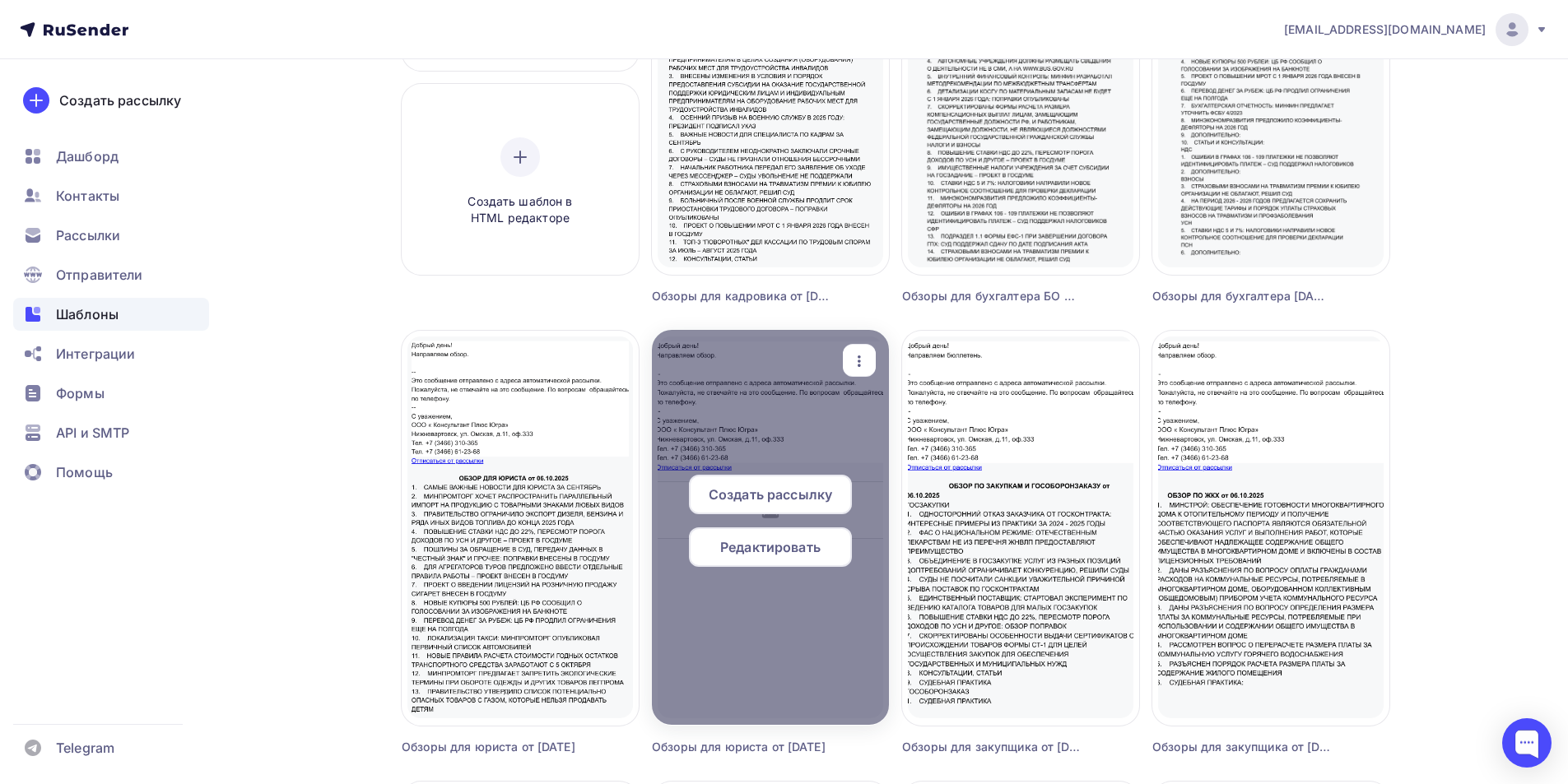
click at [773, 546] on span "Редактировать" at bounding box center [770, 547] width 100 height 20
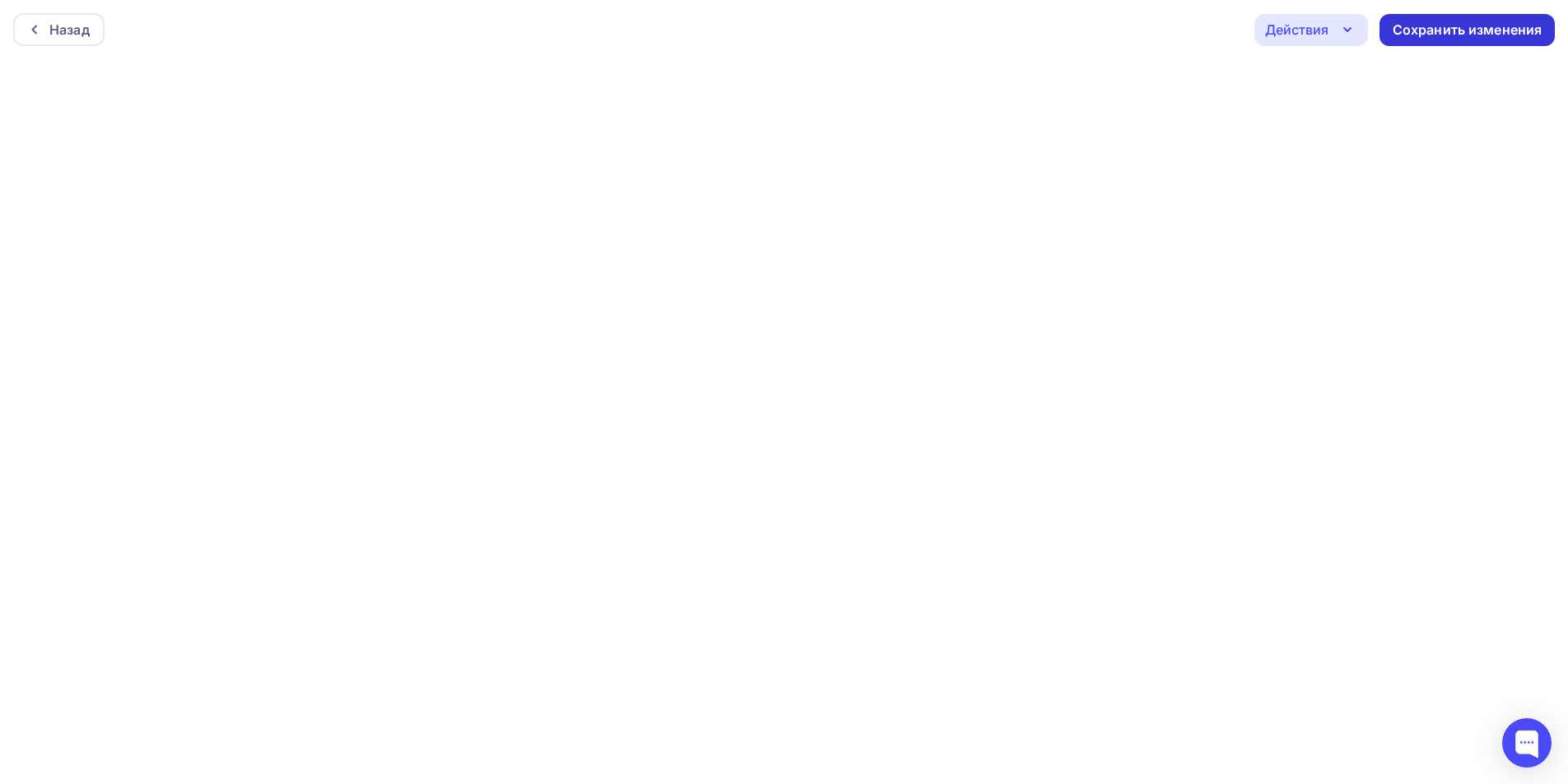
click at [1417, 29] on div "Сохранить изменения" at bounding box center [1467, 29] width 150 height 19
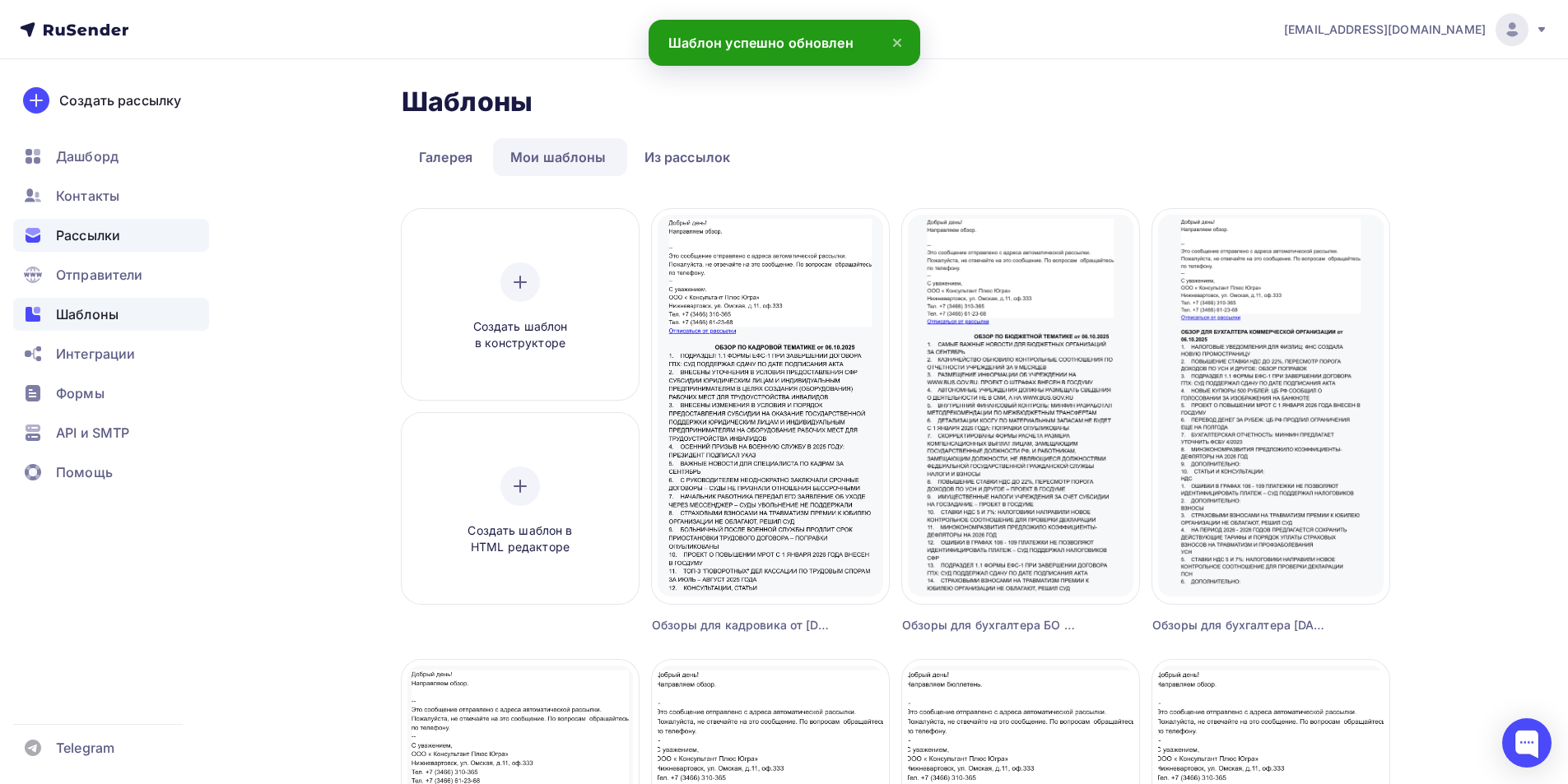
click at [94, 233] on span "Рассылки" at bounding box center [87, 235] width 64 height 20
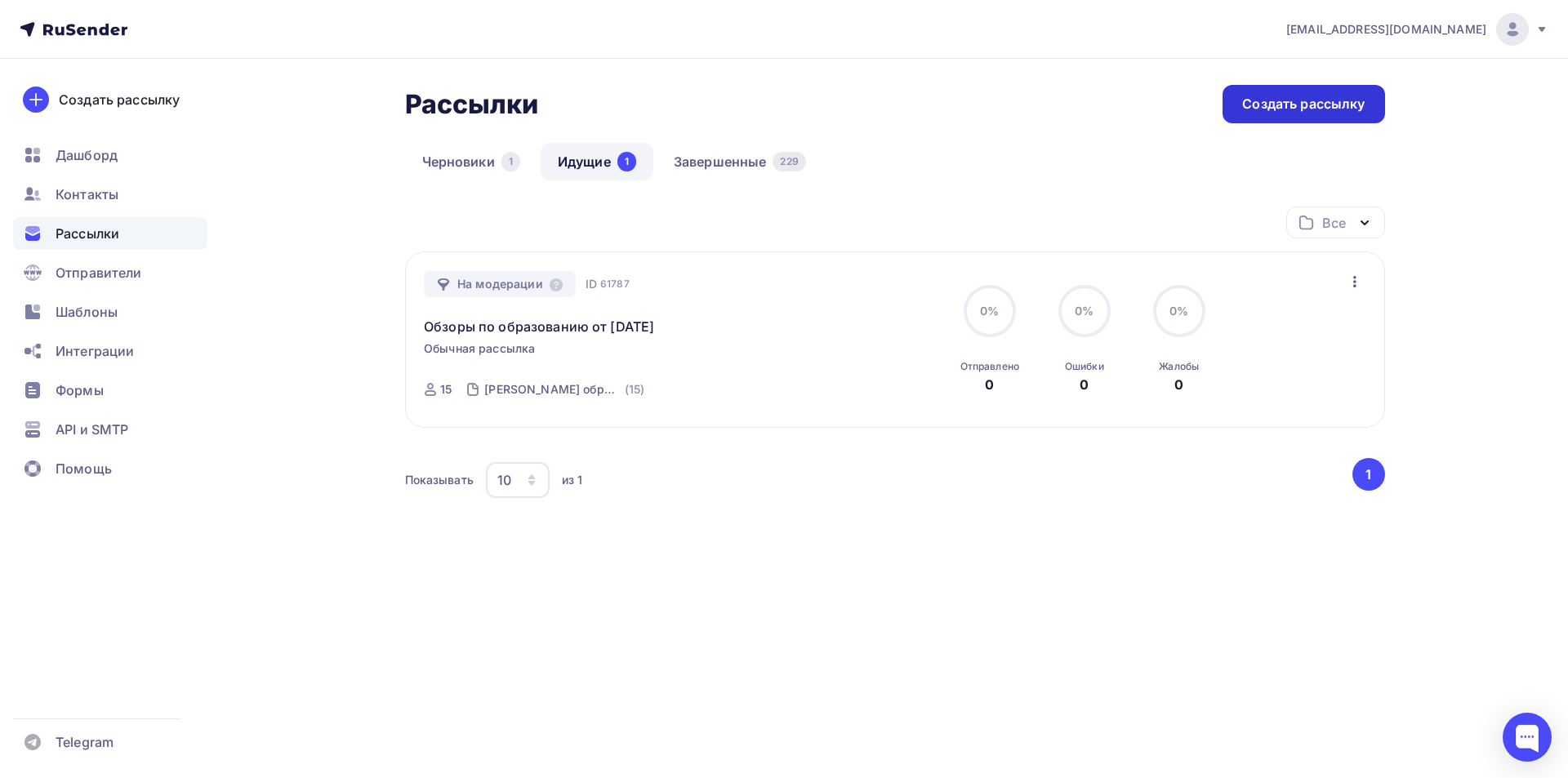
click at [1322, 100] on div "Создать рассылку" at bounding box center [1303, 103] width 123 height 18
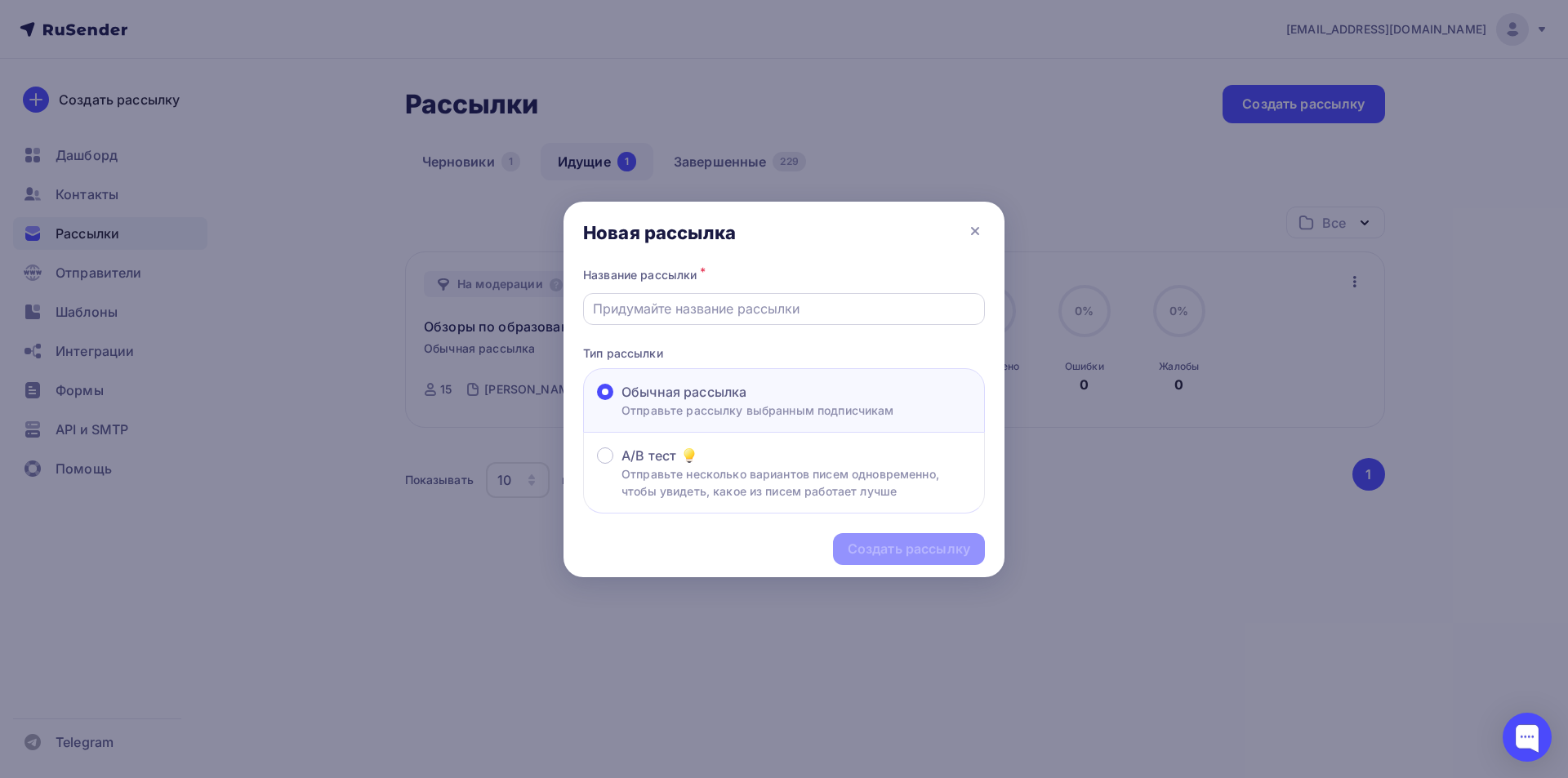
click at [667, 311] on input "text" at bounding box center [784, 308] width 383 height 19
type input "Обзор по строительству от [DATE]"
click at [724, 399] on span "Обычная рассылка" at bounding box center [684, 392] width 125 height 19
click at [622, 402] on input "Обычная рассылка Отправьте рассылку выбранным подписчикам" at bounding box center [622, 402] width 0 height 0
click at [874, 548] on div "Создать рассылку" at bounding box center [909, 548] width 123 height 18
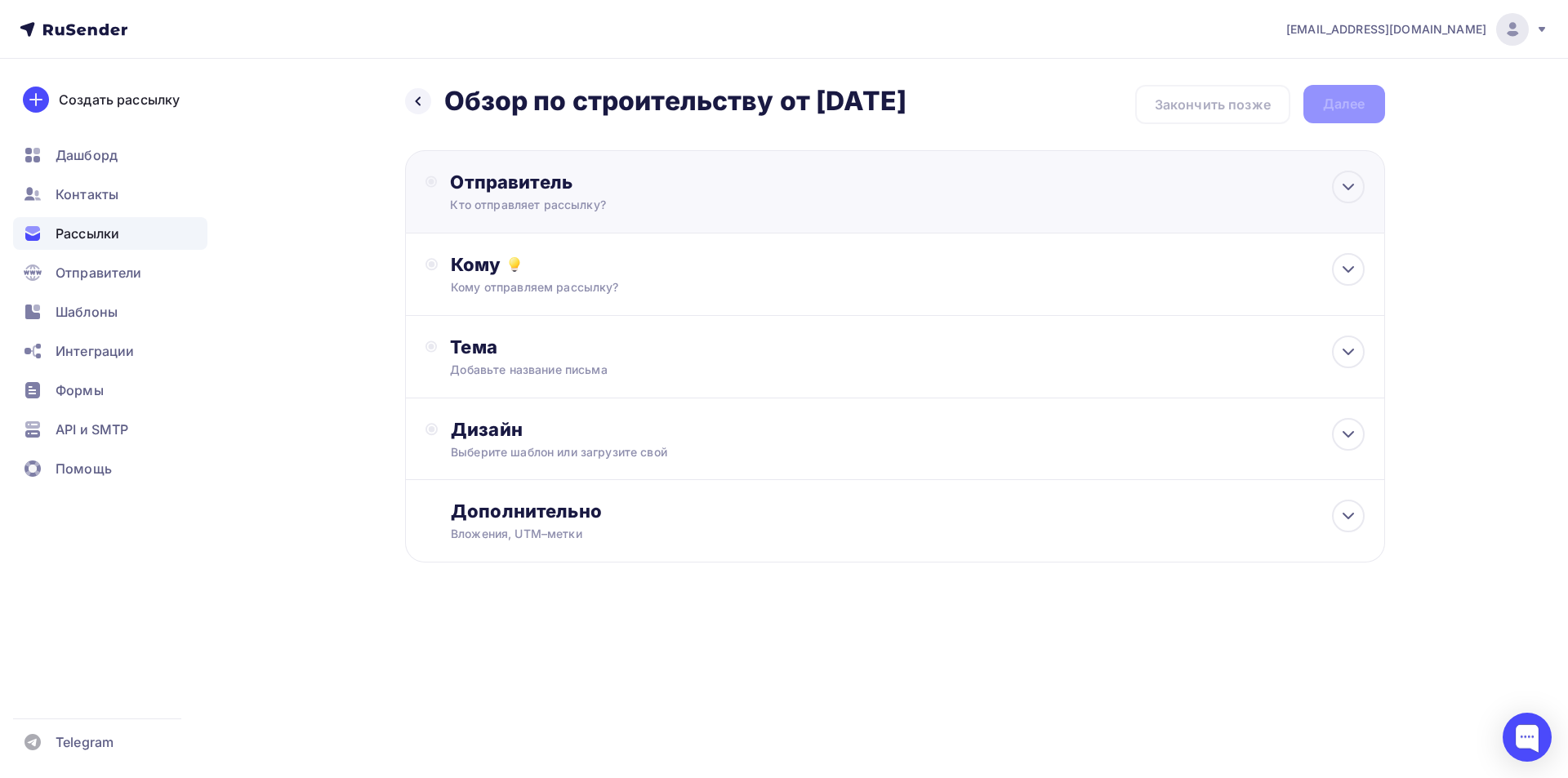
click at [531, 186] on div "Отправитель" at bounding box center [626, 182] width 353 height 23
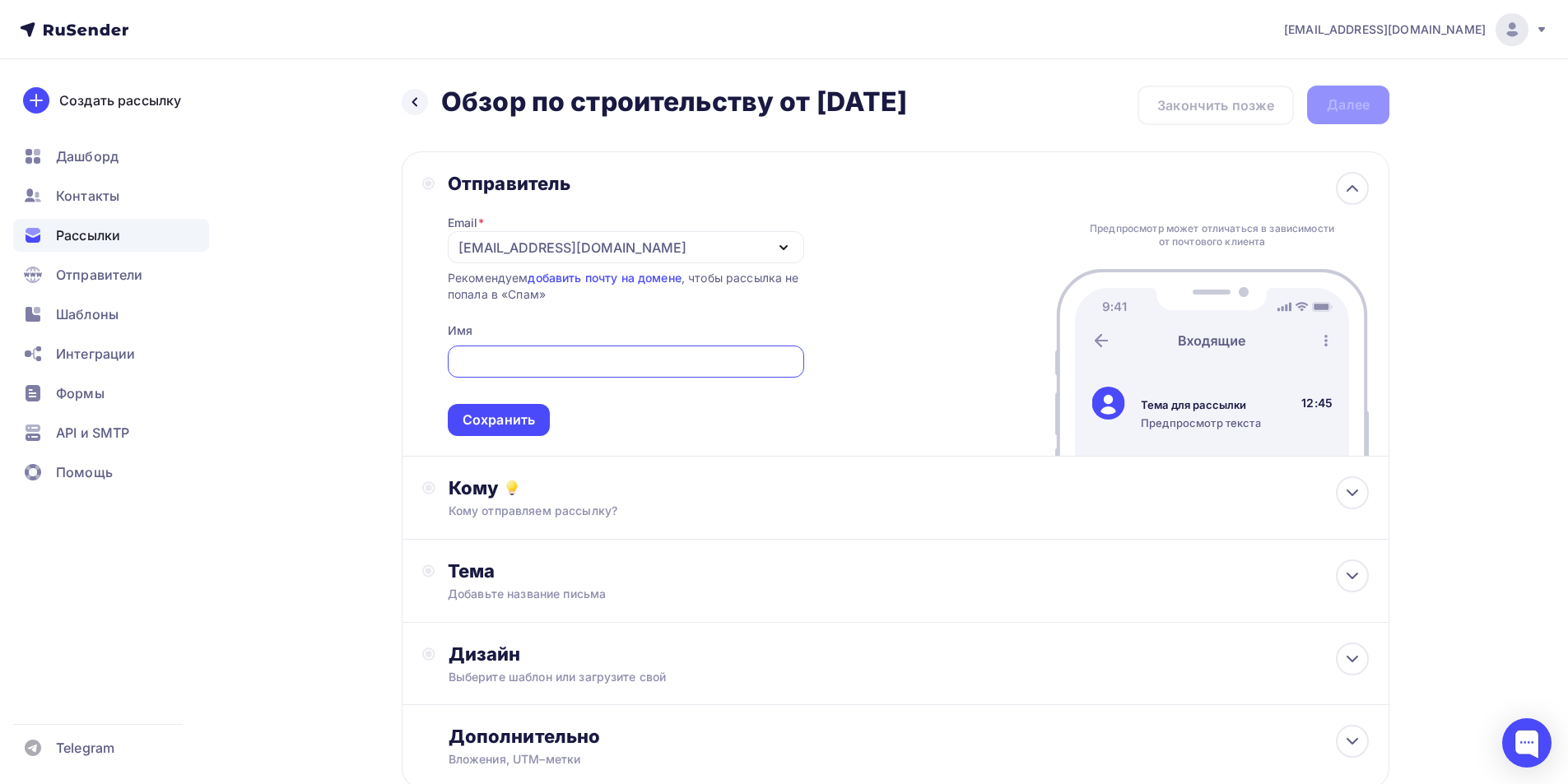
click at [489, 365] on input "text" at bounding box center [626, 362] width 337 height 20
type input "ООО Консультант Плюс Югра"
click at [527, 417] on div "Сохранить" at bounding box center [499, 419] width 73 height 19
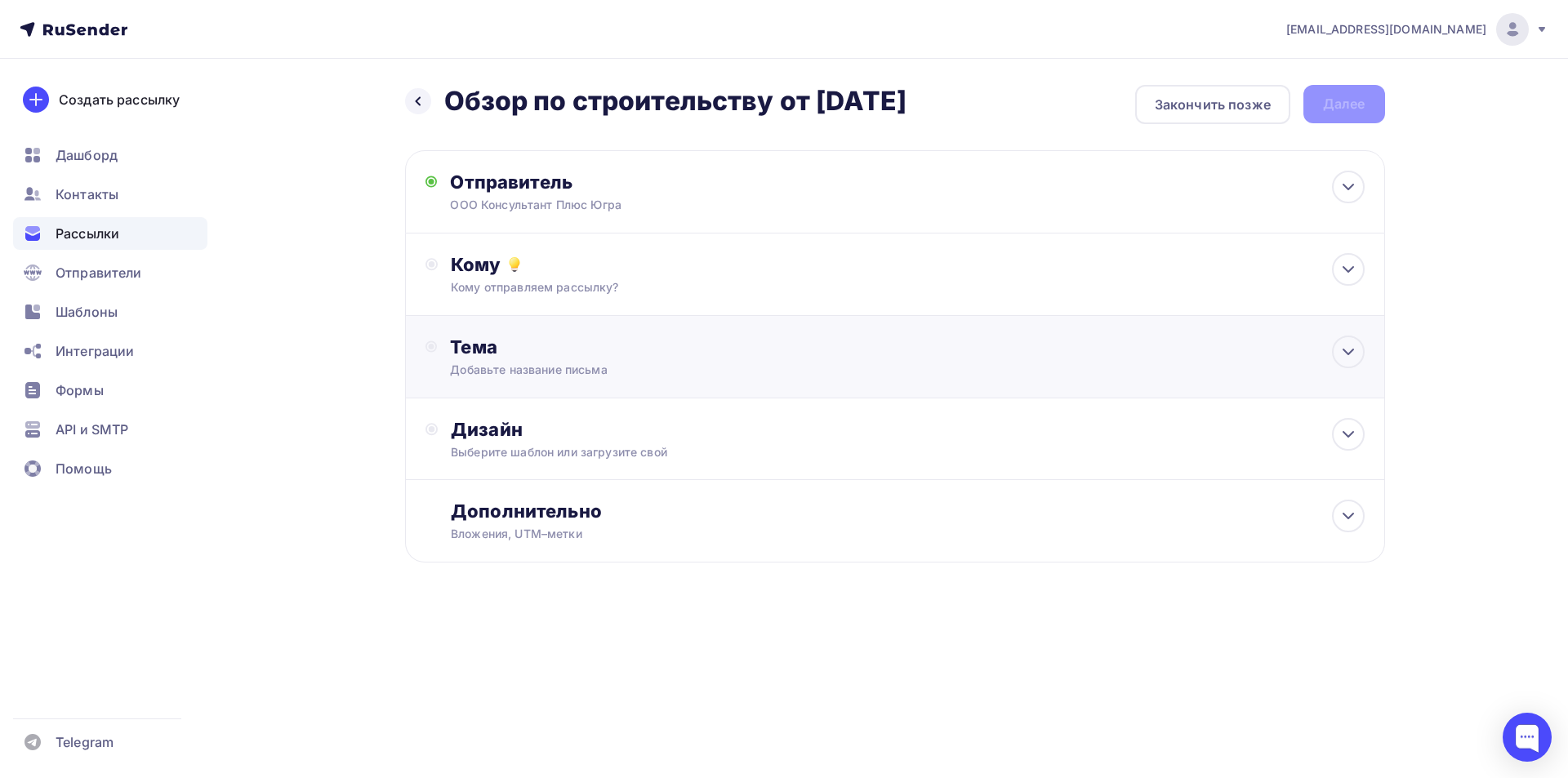
click at [482, 351] on div "Тема" at bounding box center [612, 347] width 323 height 23
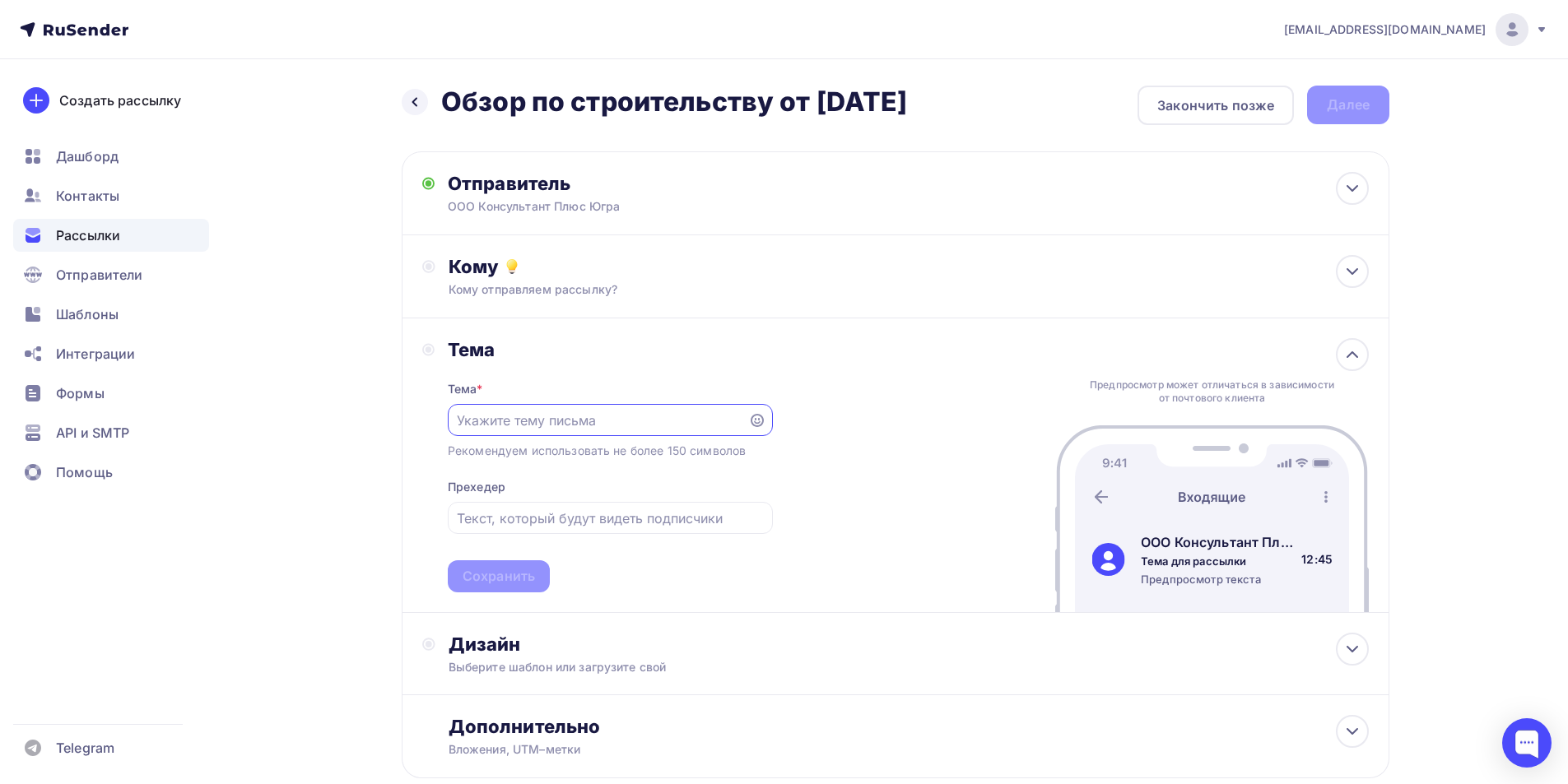
click at [475, 418] on input "text" at bounding box center [597, 420] width 281 height 20
type input "Обзор по строительству"
click at [479, 576] on div "Сохранить" at bounding box center [499, 575] width 73 height 19
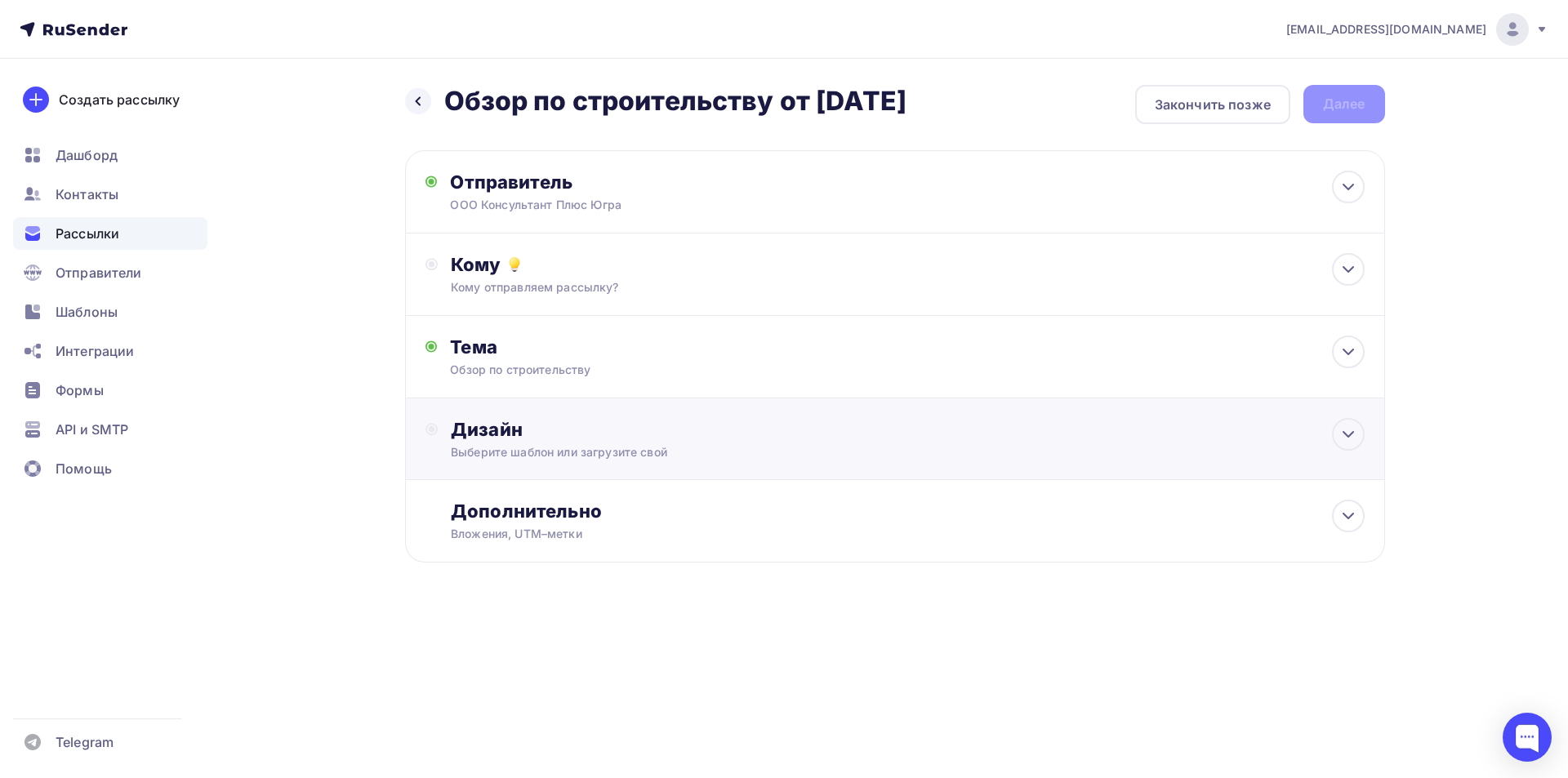
click at [501, 430] on div "Дизайн" at bounding box center [907, 430] width 912 height 23
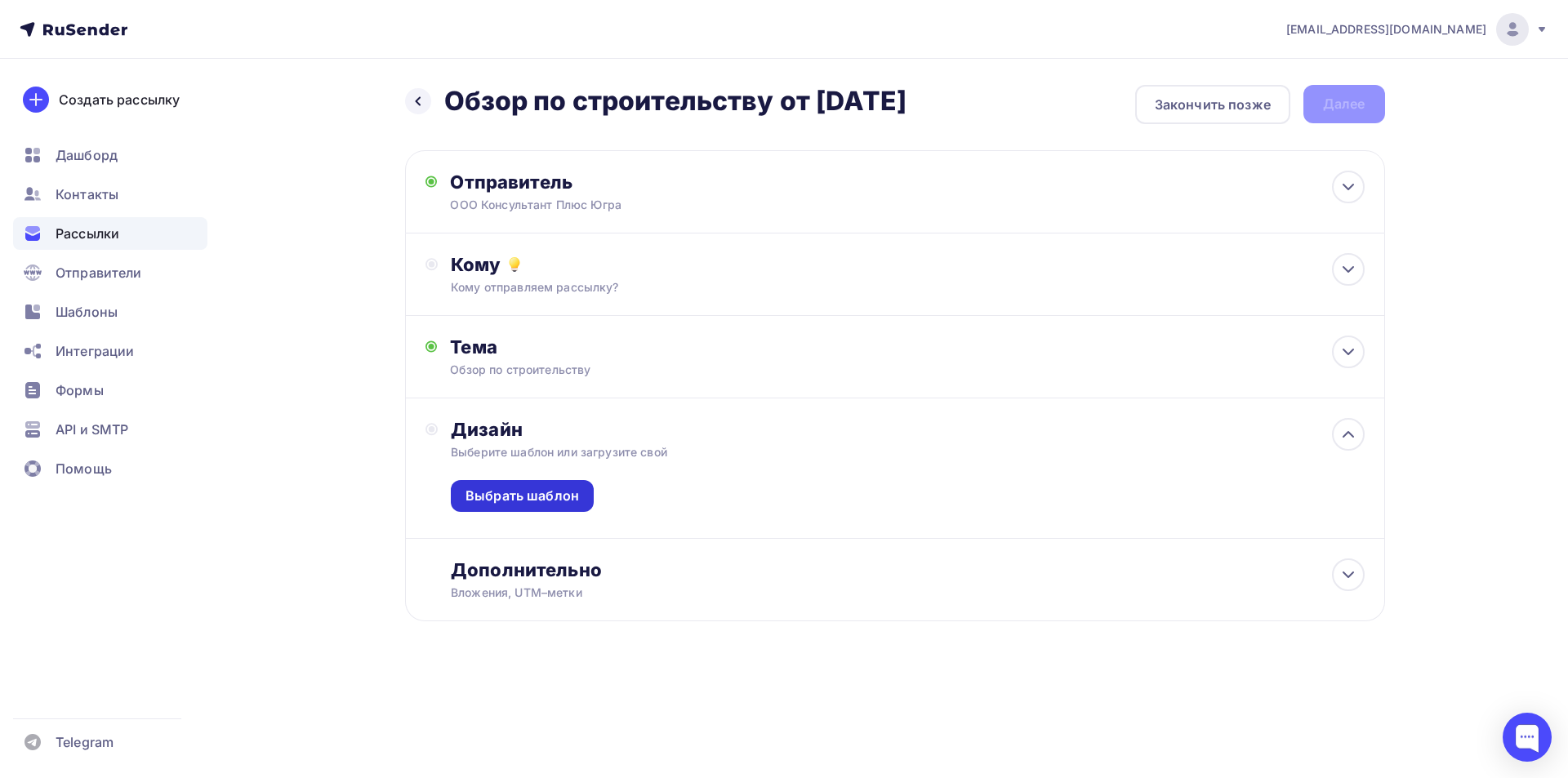
click at [530, 505] on div "Выбрать шаблон" at bounding box center [521, 495] width 114 height 18
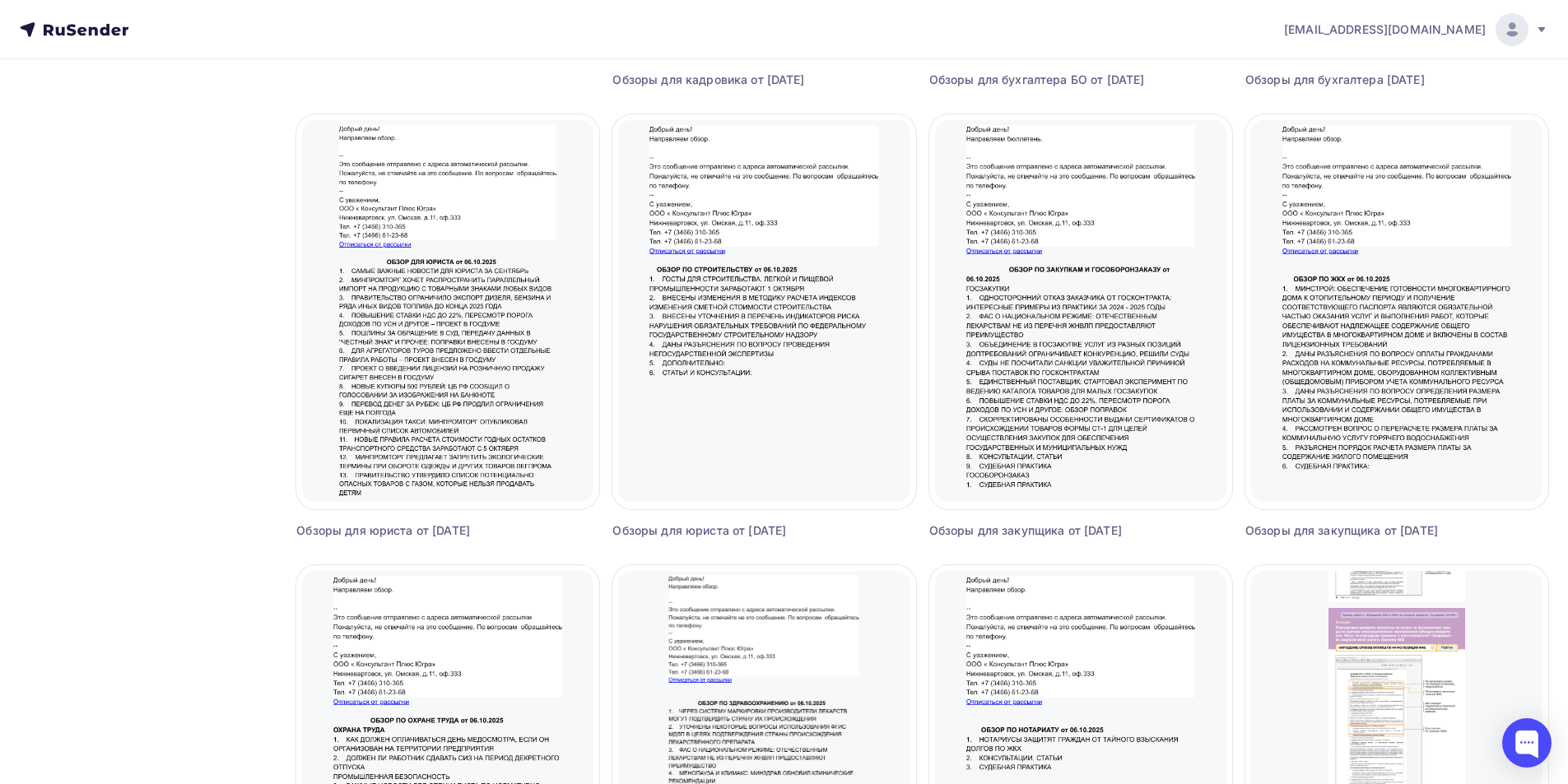
scroll to position [528, 0]
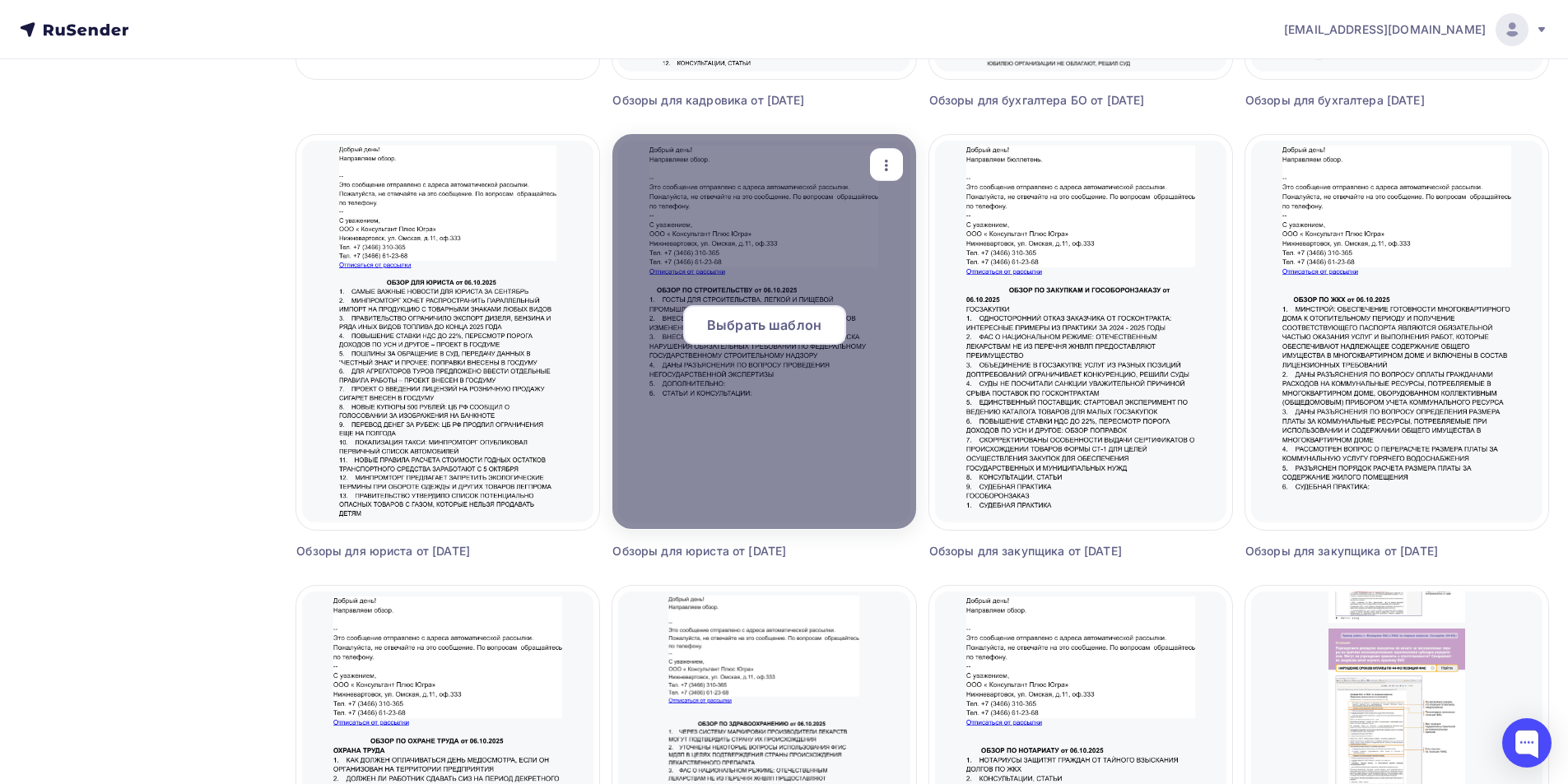
click at [763, 325] on span "Выбрать шаблон" at bounding box center [764, 324] width 115 height 20
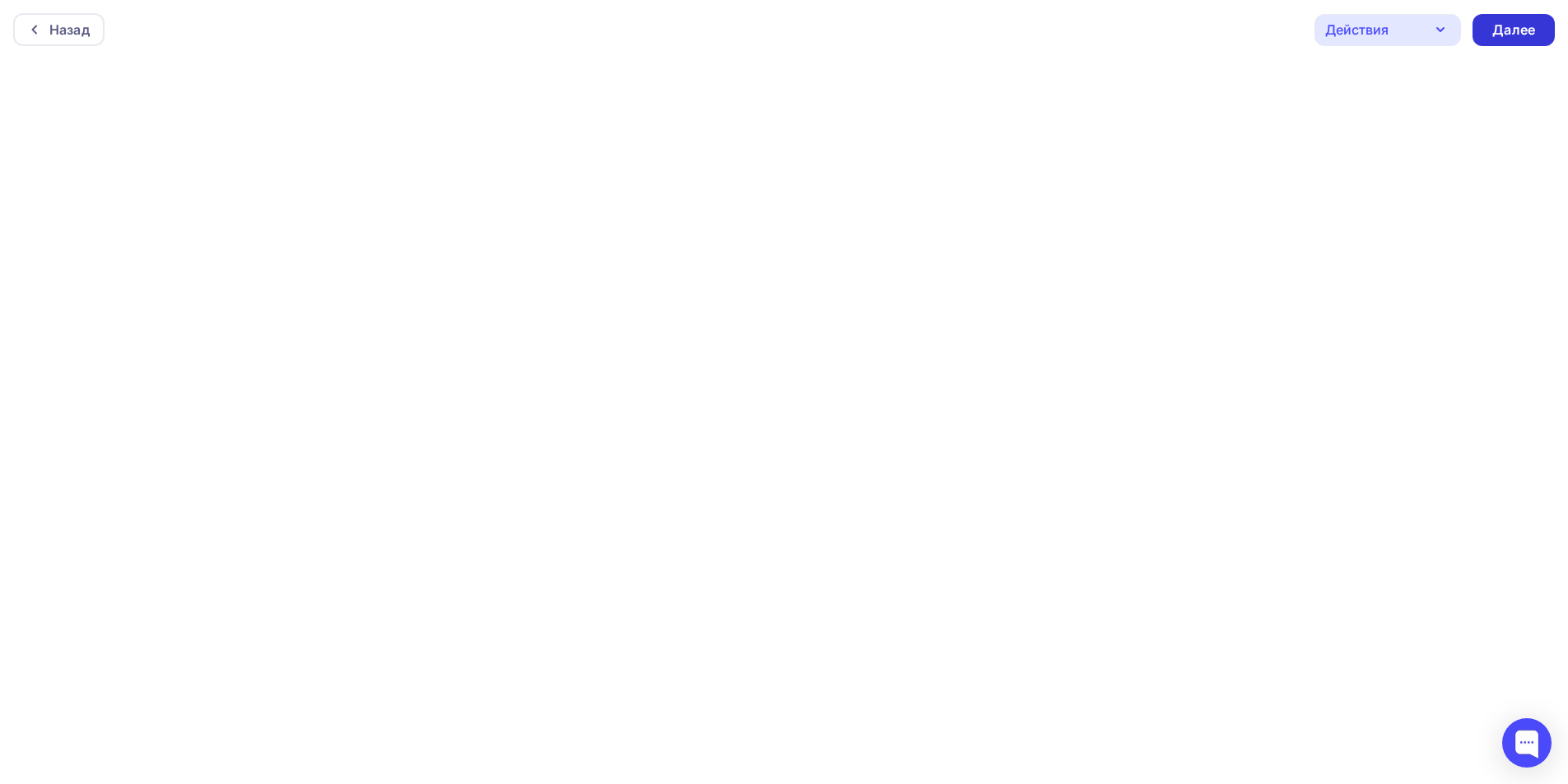
click at [1505, 28] on div "Далее" at bounding box center [1514, 29] width 43 height 19
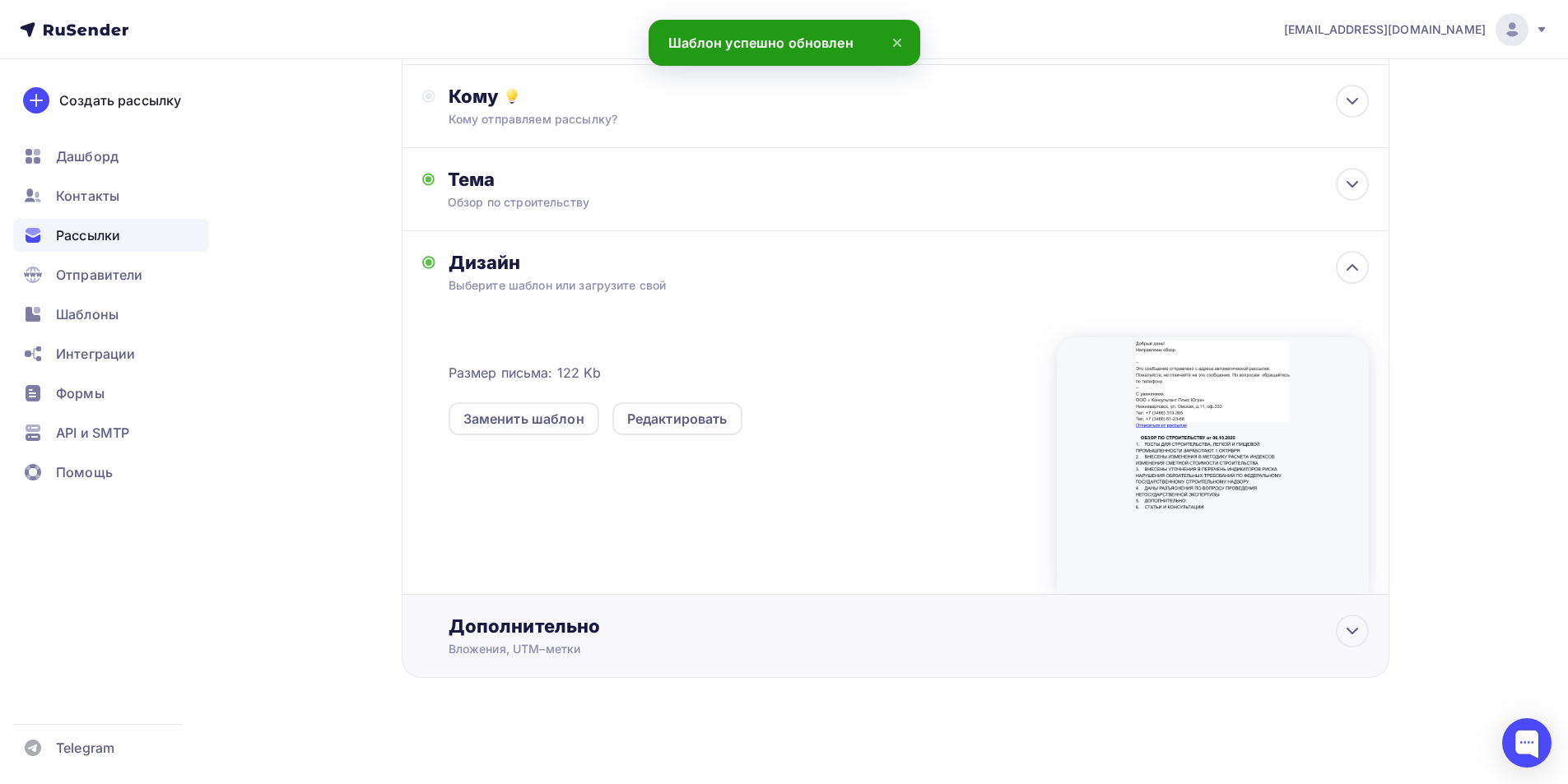
click at [573, 633] on div "Дополнительно" at bounding box center [908, 626] width 920 height 24
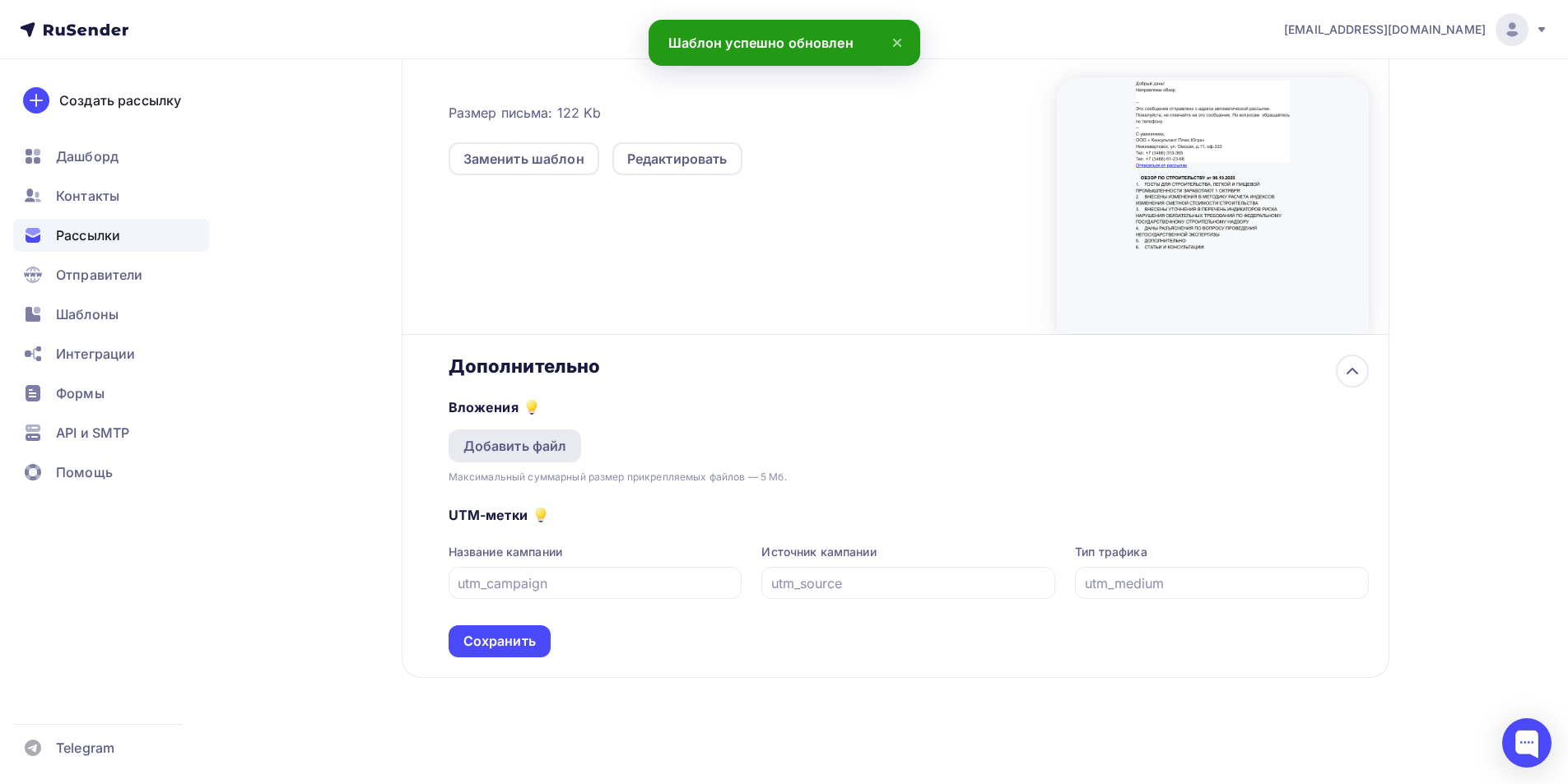
click at [546, 451] on div "Добавить файл" at bounding box center [516, 446] width 104 height 20
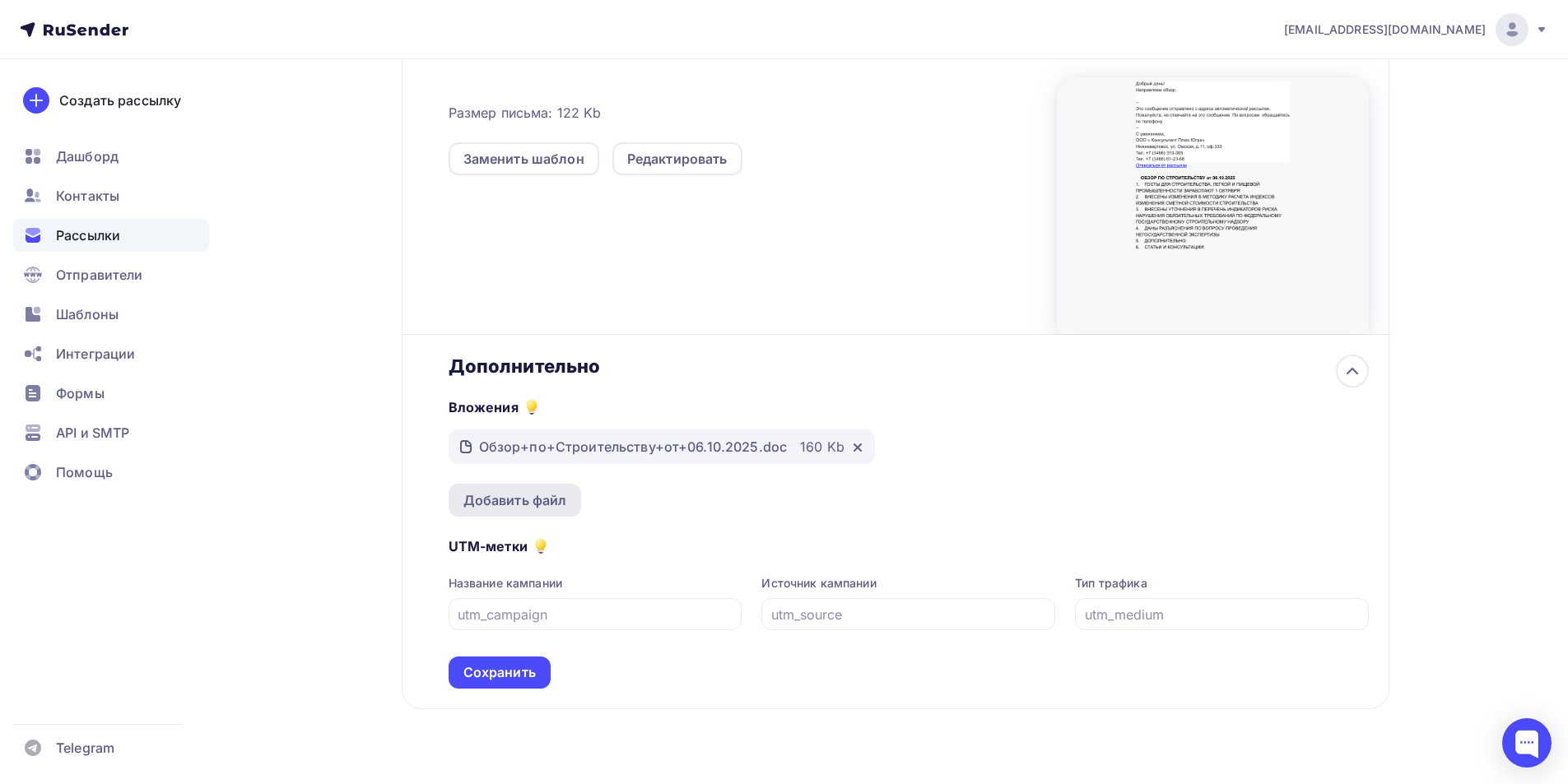
click at [542, 496] on div "Добавить файл" at bounding box center [516, 500] width 104 height 20
click at [577, 499] on div "Добавить файл" at bounding box center [515, 501] width 133 height 33
click at [553, 504] on div "Добавить файл" at bounding box center [516, 500] width 104 height 20
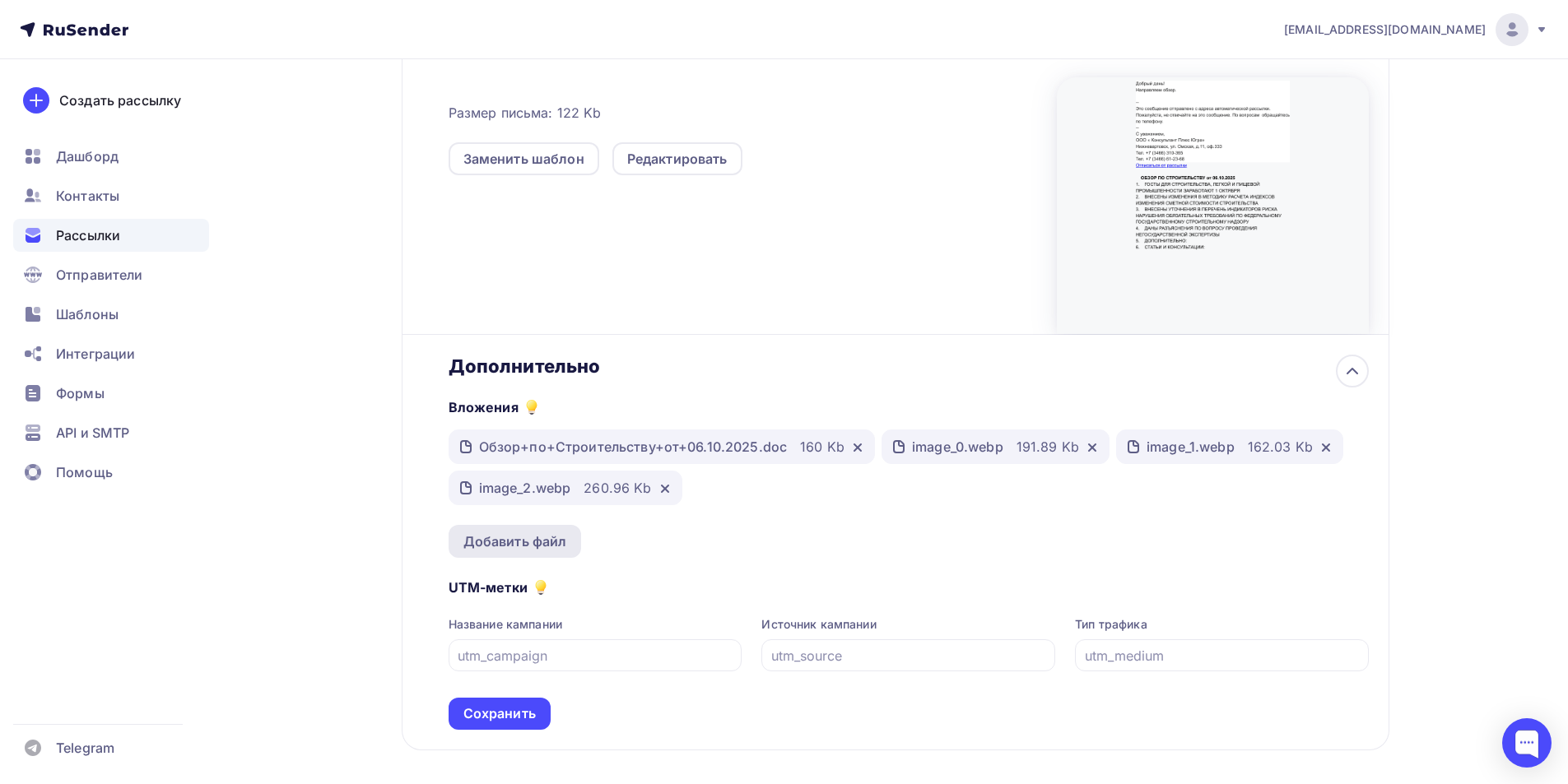
click at [504, 546] on div "Добавить файл" at bounding box center [516, 541] width 104 height 20
click at [486, 541] on div "Добавить файл" at bounding box center [516, 541] width 104 height 20
click at [504, 535] on div "Добавить файл" at bounding box center [516, 541] width 104 height 20
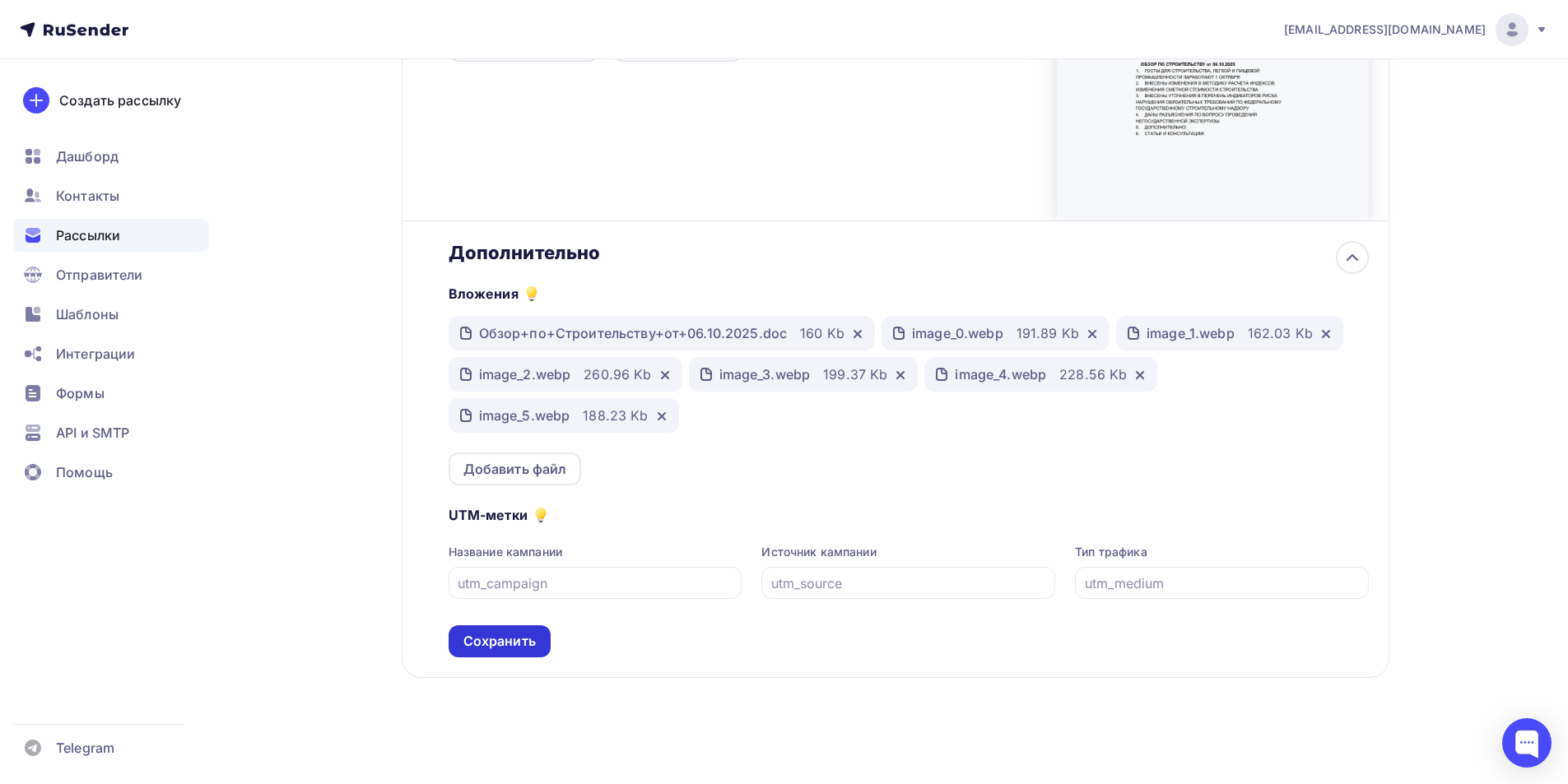
click at [520, 628] on div "Сохранить" at bounding box center [499, 641] width 102 height 32
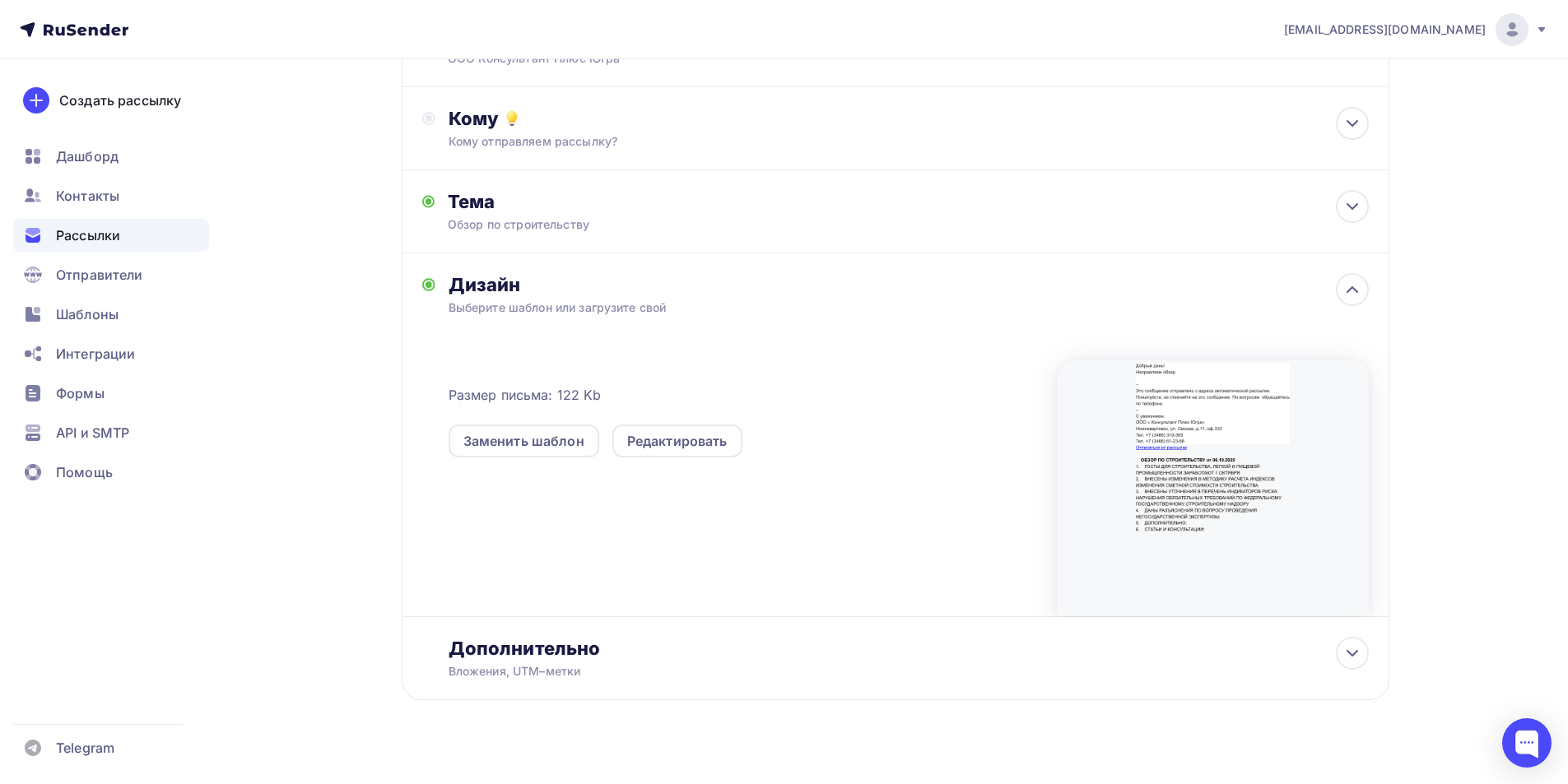
scroll to position [0, 0]
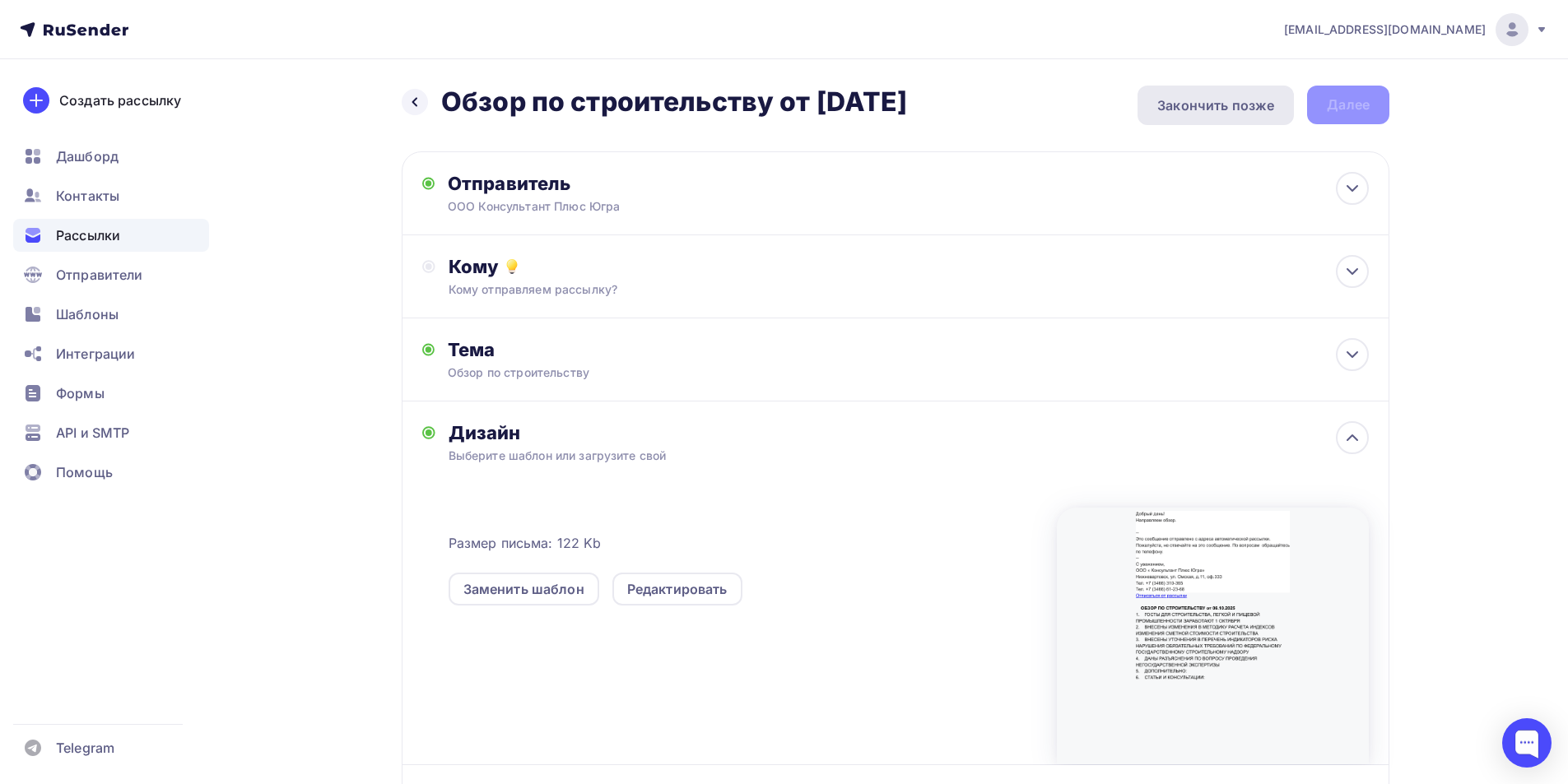
click at [1216, 109] on div "Закончить позже" at bounding box center [1215, 105] width 117 height 20
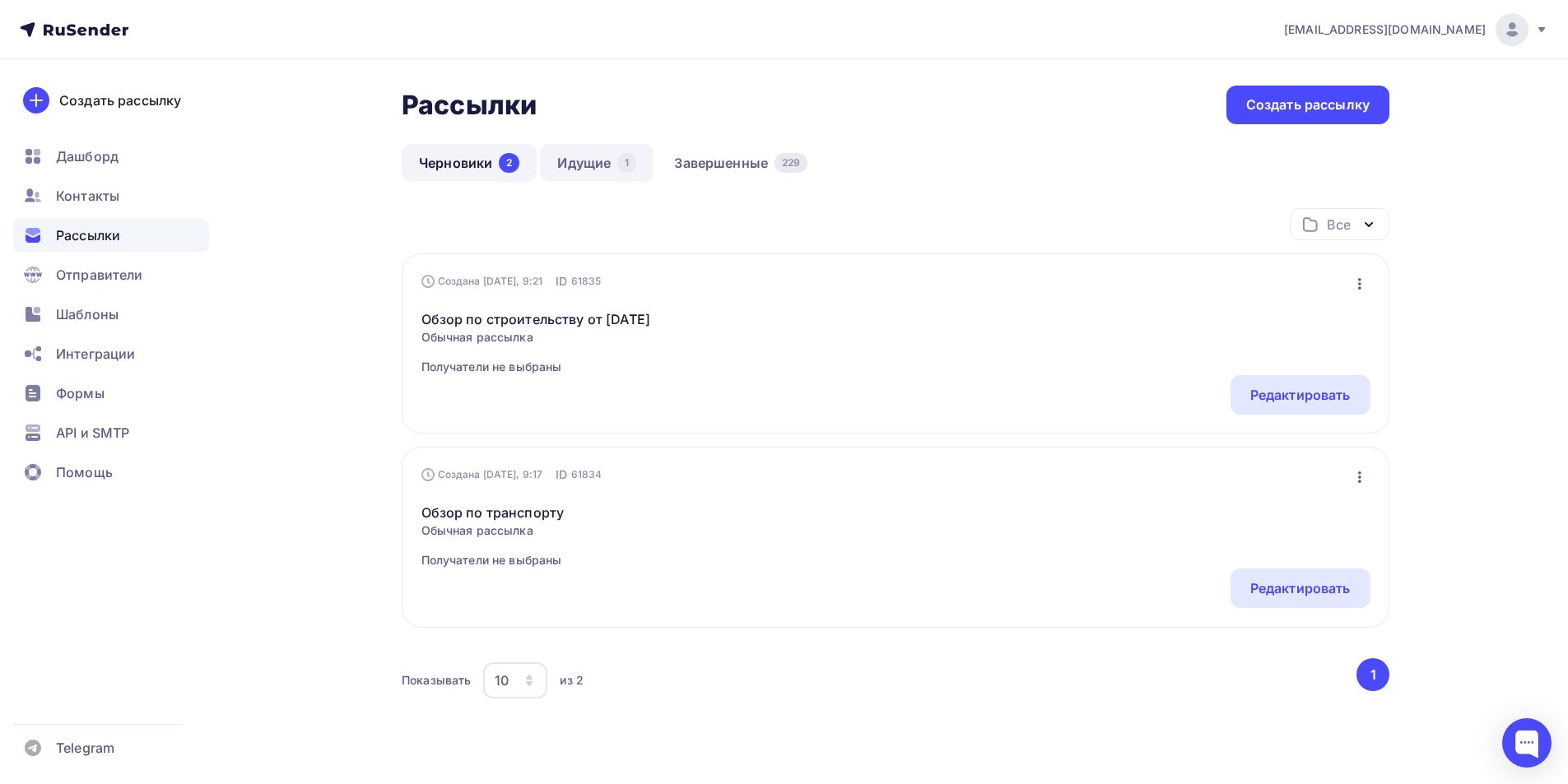
click at [587, 154] on link "Идущие 1" at bounding box center [597, 163] width 114 height 38
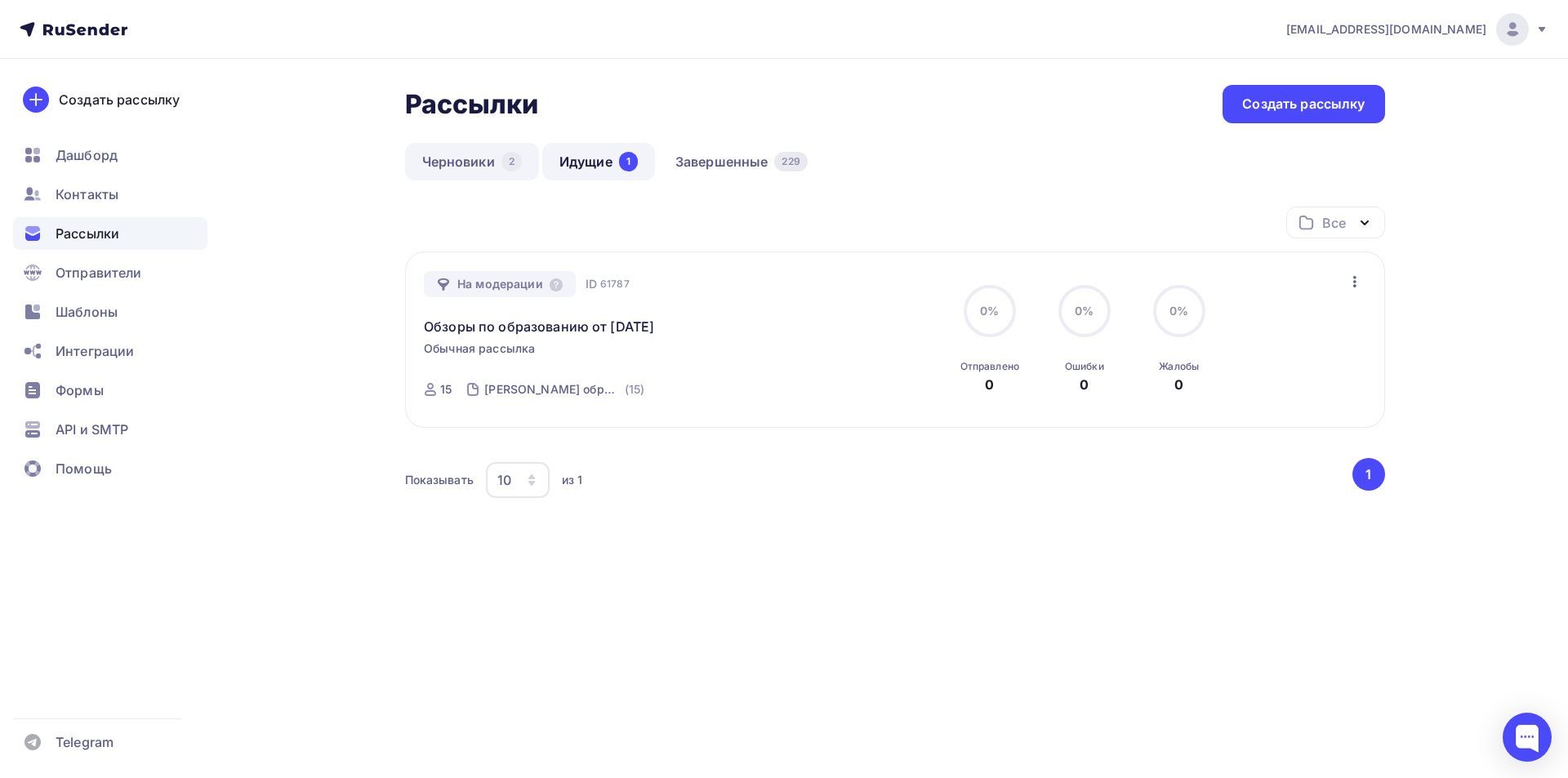
click at [477, 155] on link "Черновики 2" at bounding box center [472, 161] width 134 height 38
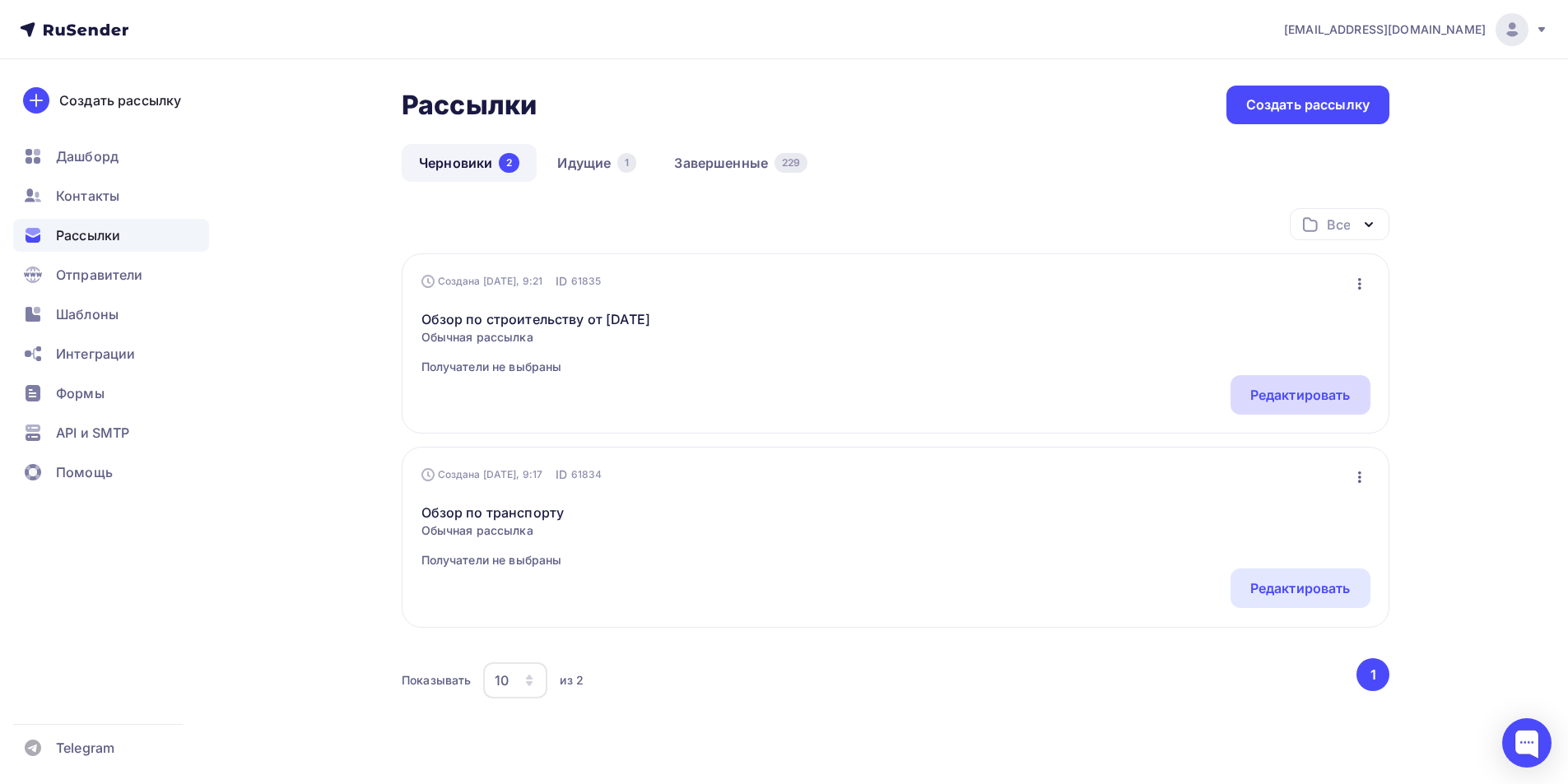
click at [1282, 398] on div "Редактировать" at bounding box center [1300, 395] width 100 height 20
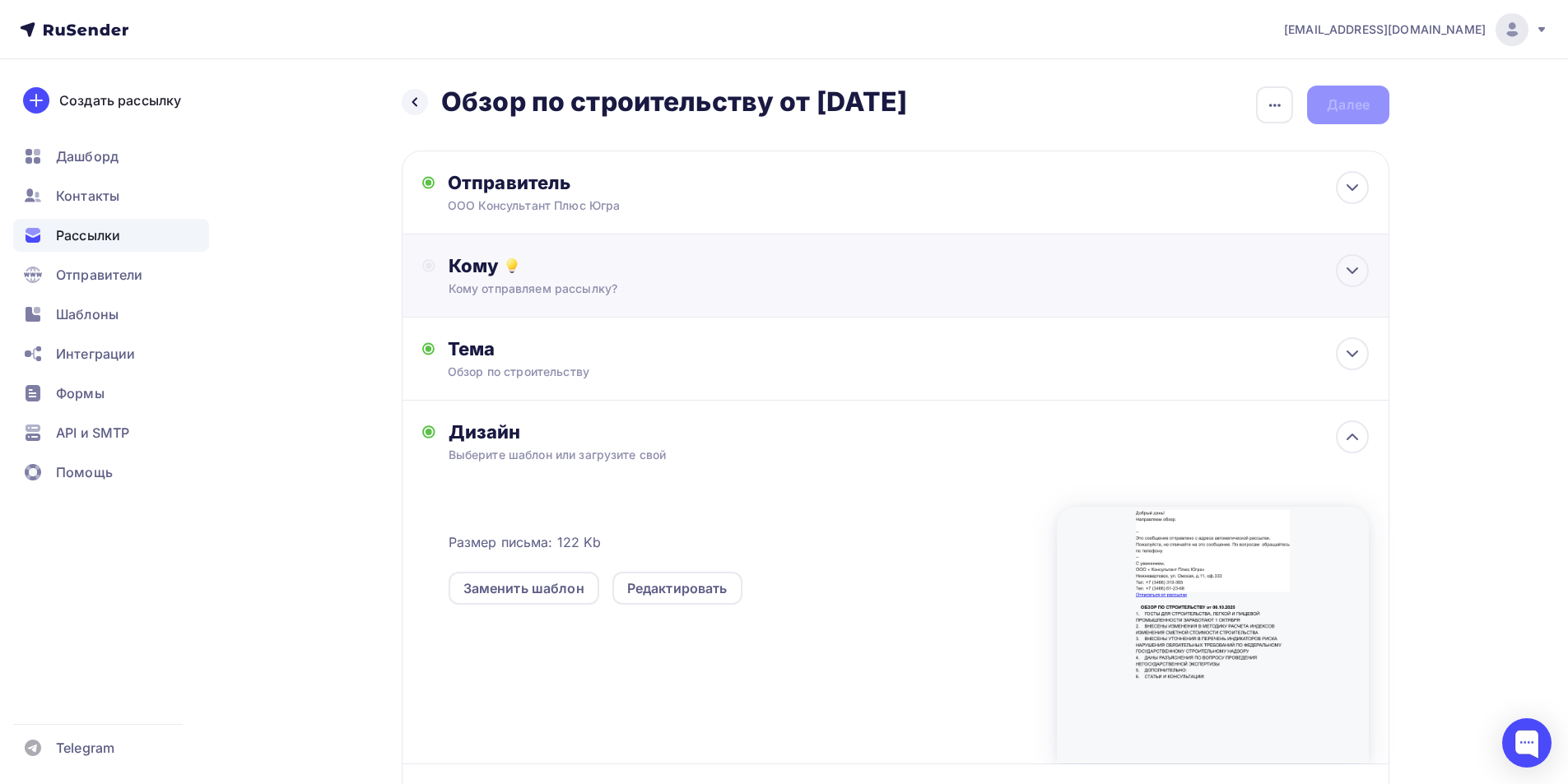
click at [475, 268] on div "Кому" at bounding box center [908, 266] width 920 height 24
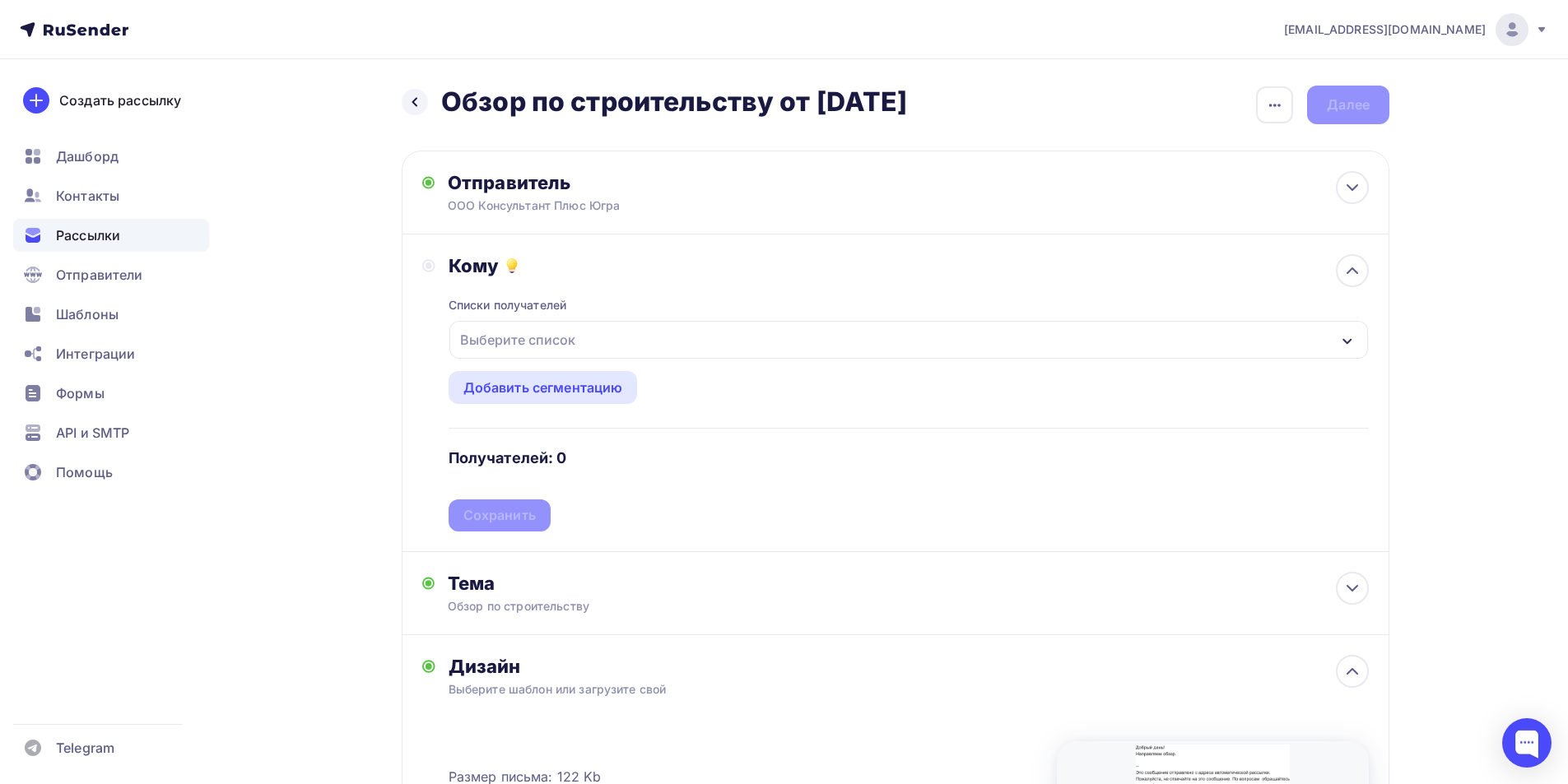
click at [1350, 342] on icon "button" at bounding box center [1346, 341] width 13 height 13
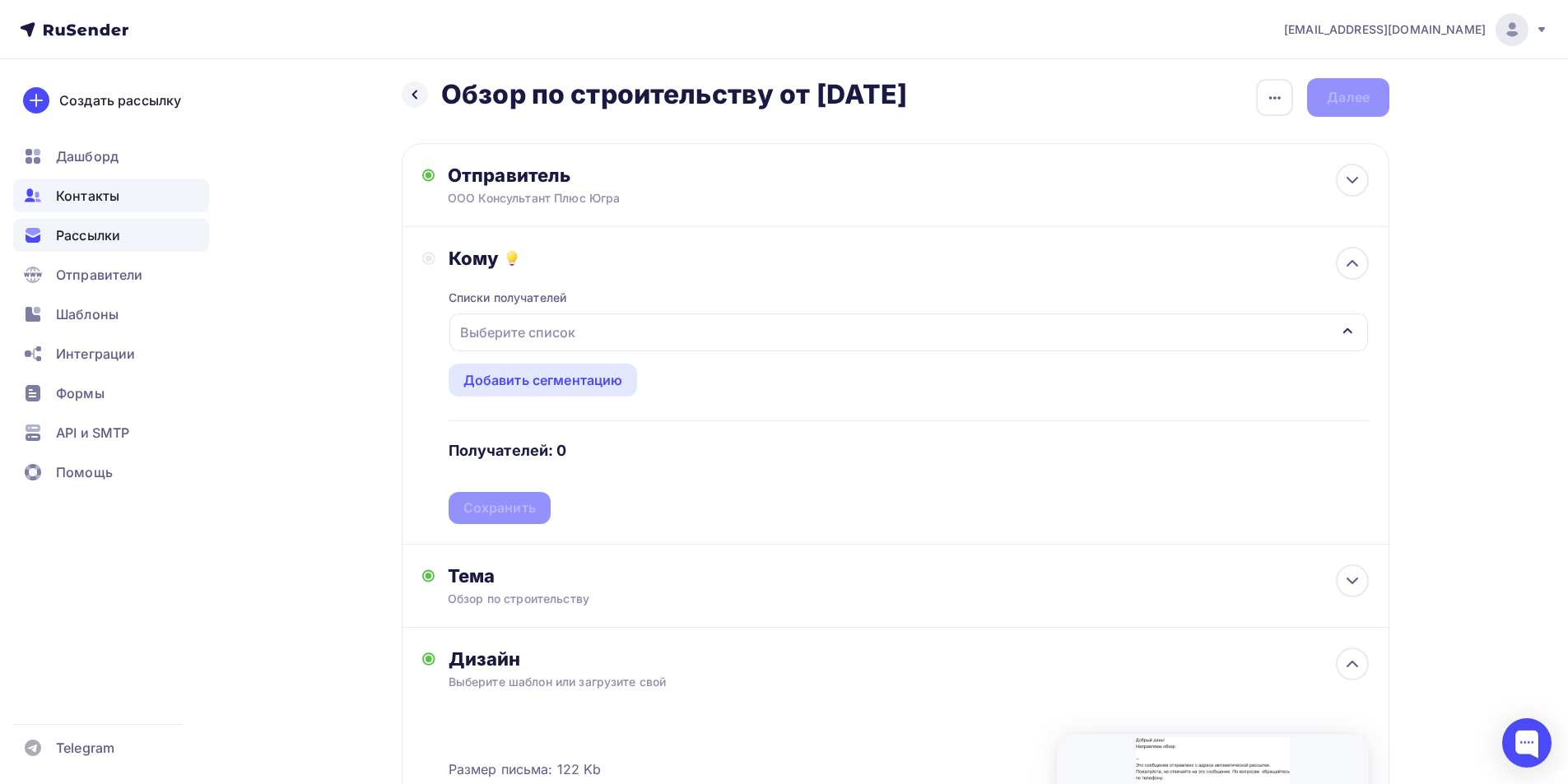
click at [100, 197] on span "Контакты" at bounding box center [87, 196] width 64 height 20
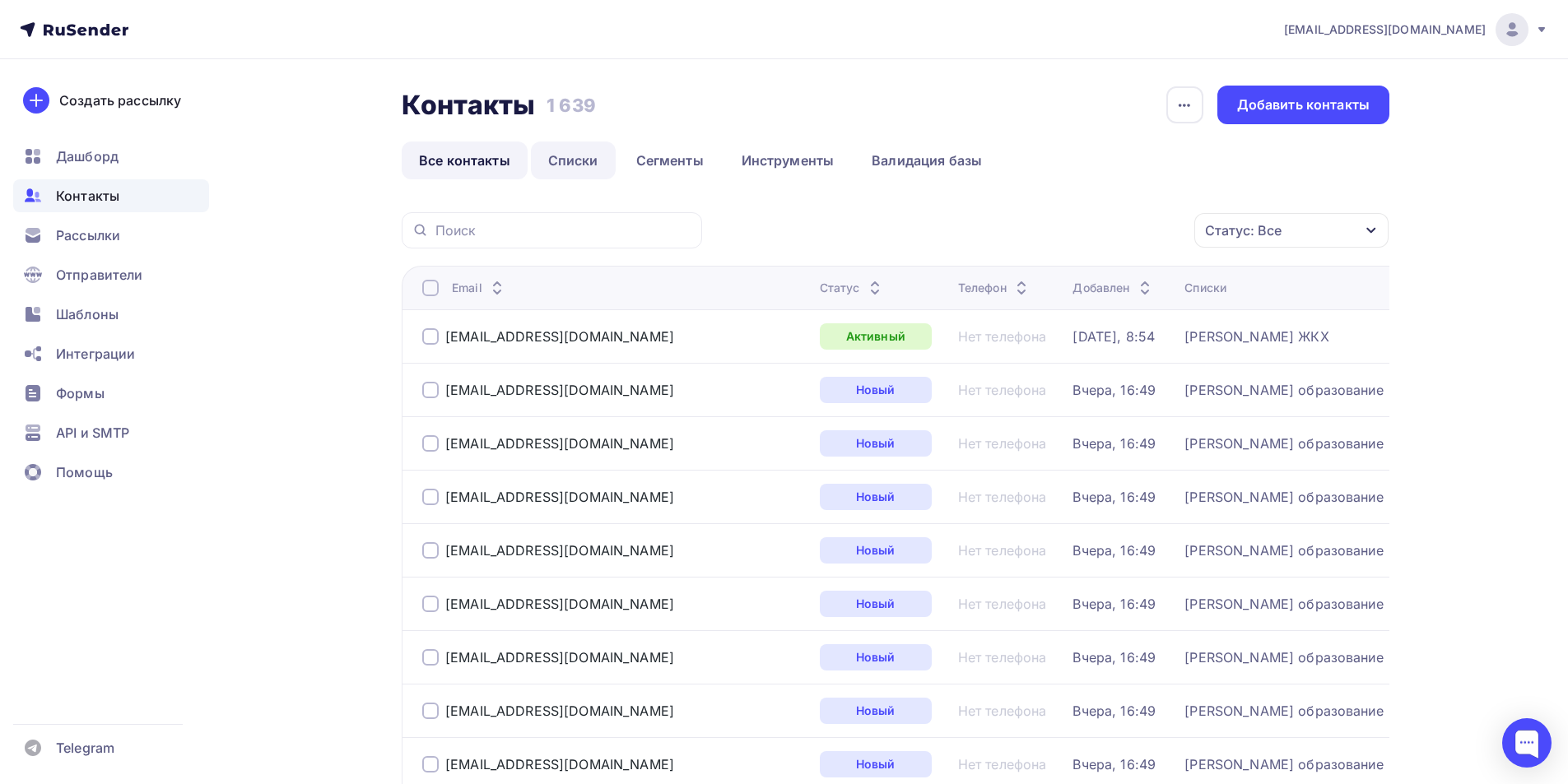
click at [570, 160] on link "Списки" at bounding box center [573, 160] width 84 height 38
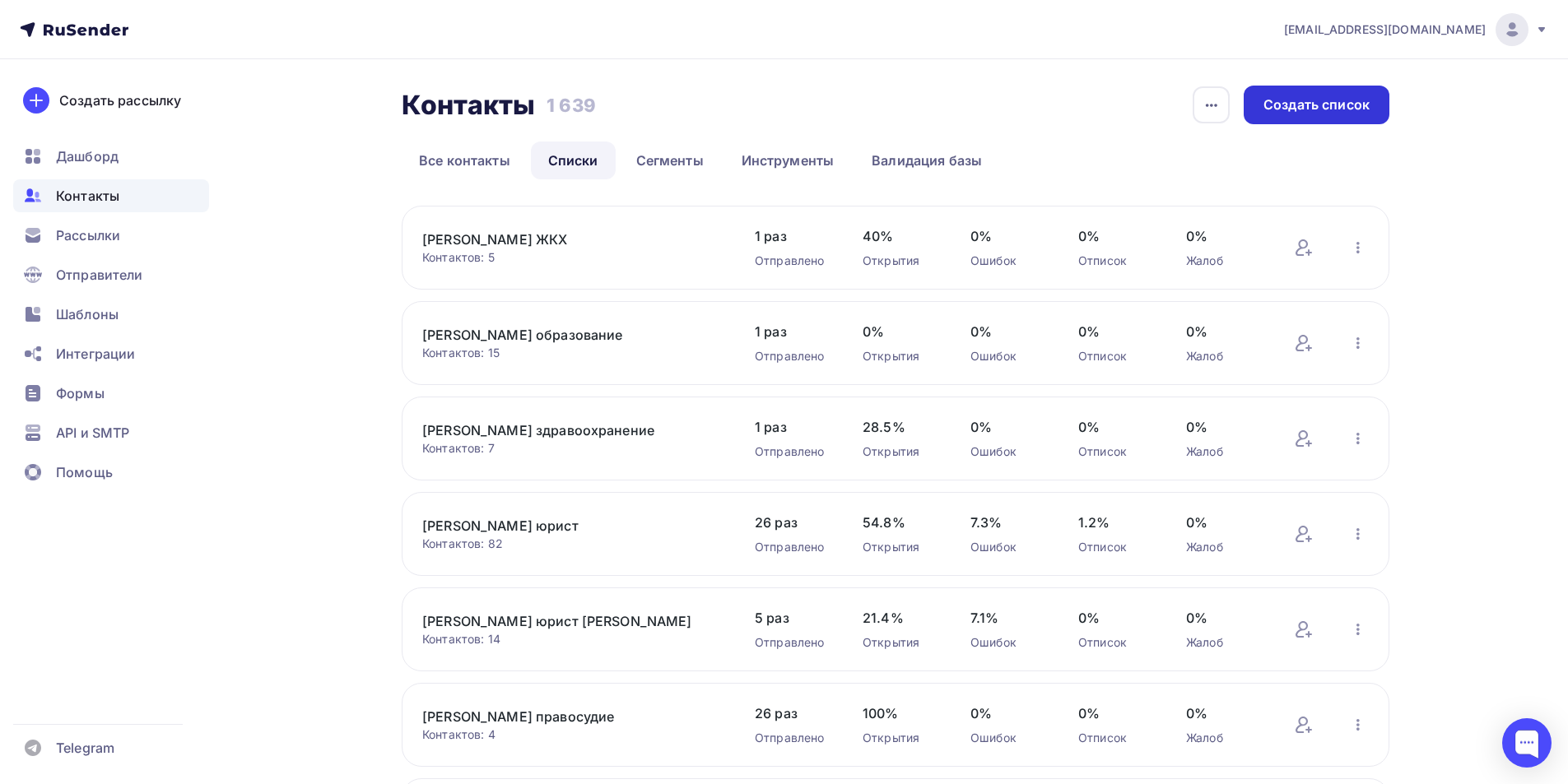
click at [1313, 100] on div "Создать список" at bounding box center [1316, 104] width 106 height 19
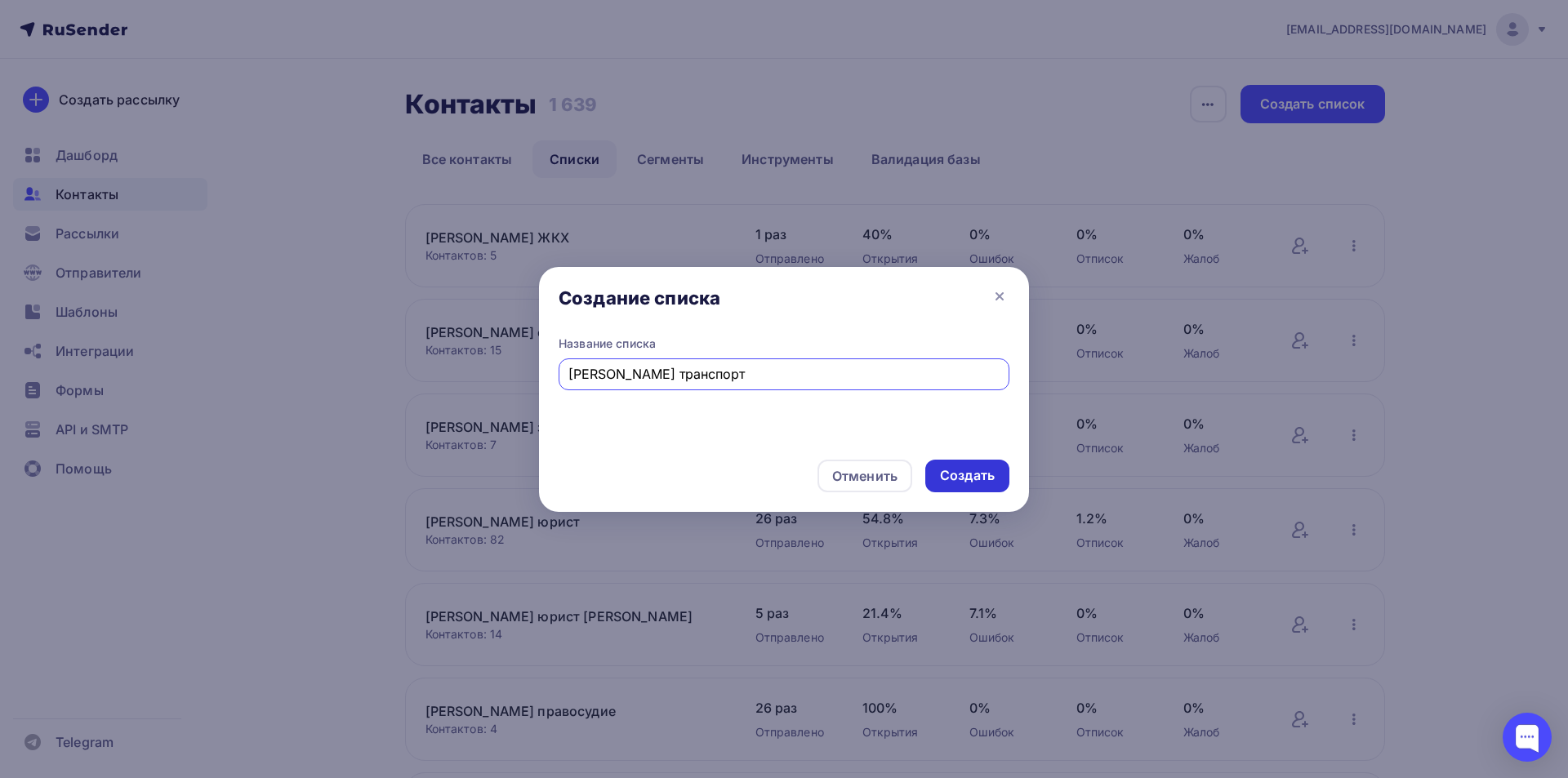
type input "[PERSON_NAME] транспорт"
click at [963, 476] on div "Создать" at bounding box center [967, 475] width 54 height 18
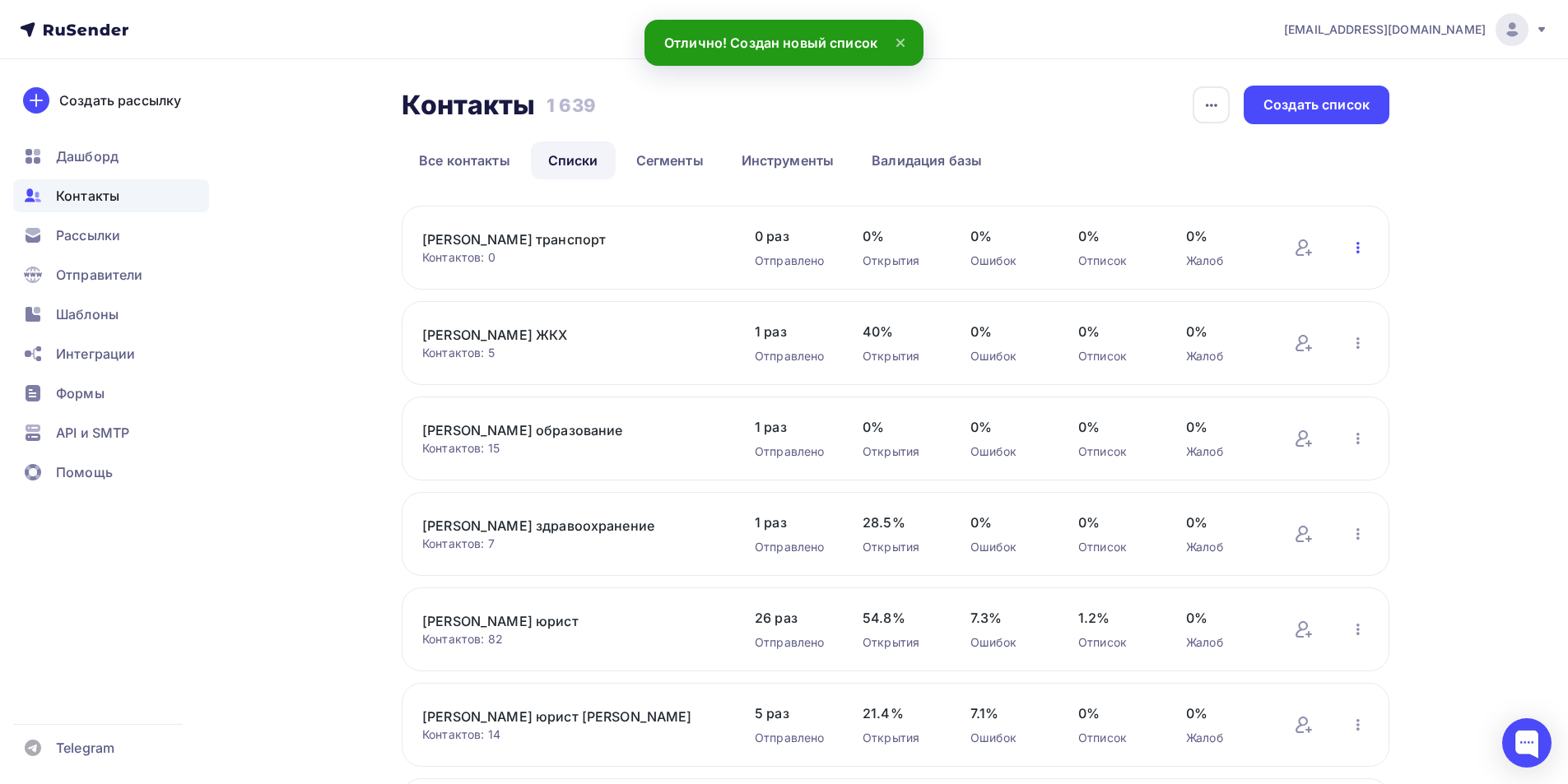
click at [1356, 248] on icon "button" at bounding box center [1357, 248] width 3 height 12
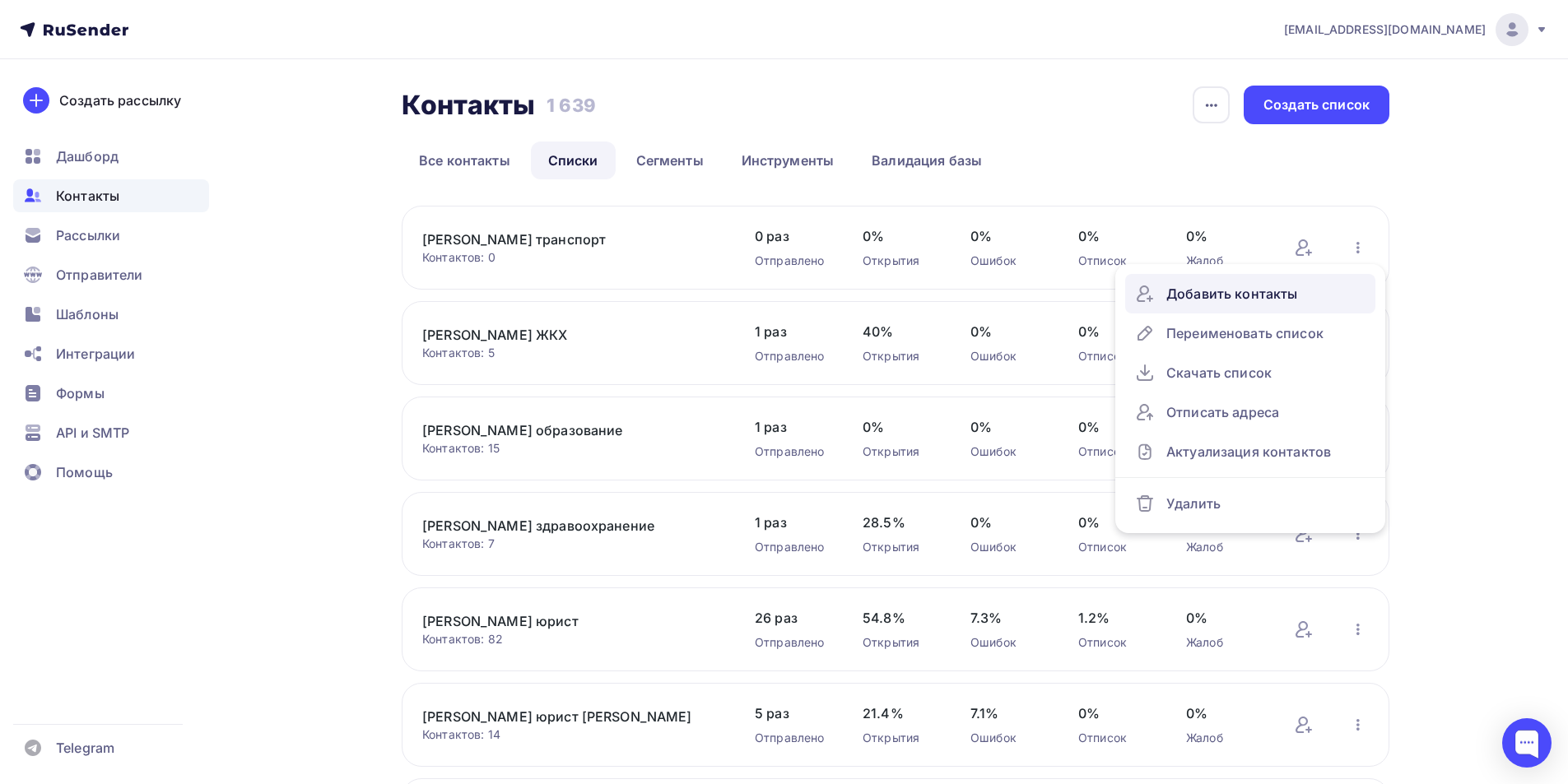
click at [1217, 290] on div "Добавить контакты" at bounding box center [1250, 293] width 230 height 26
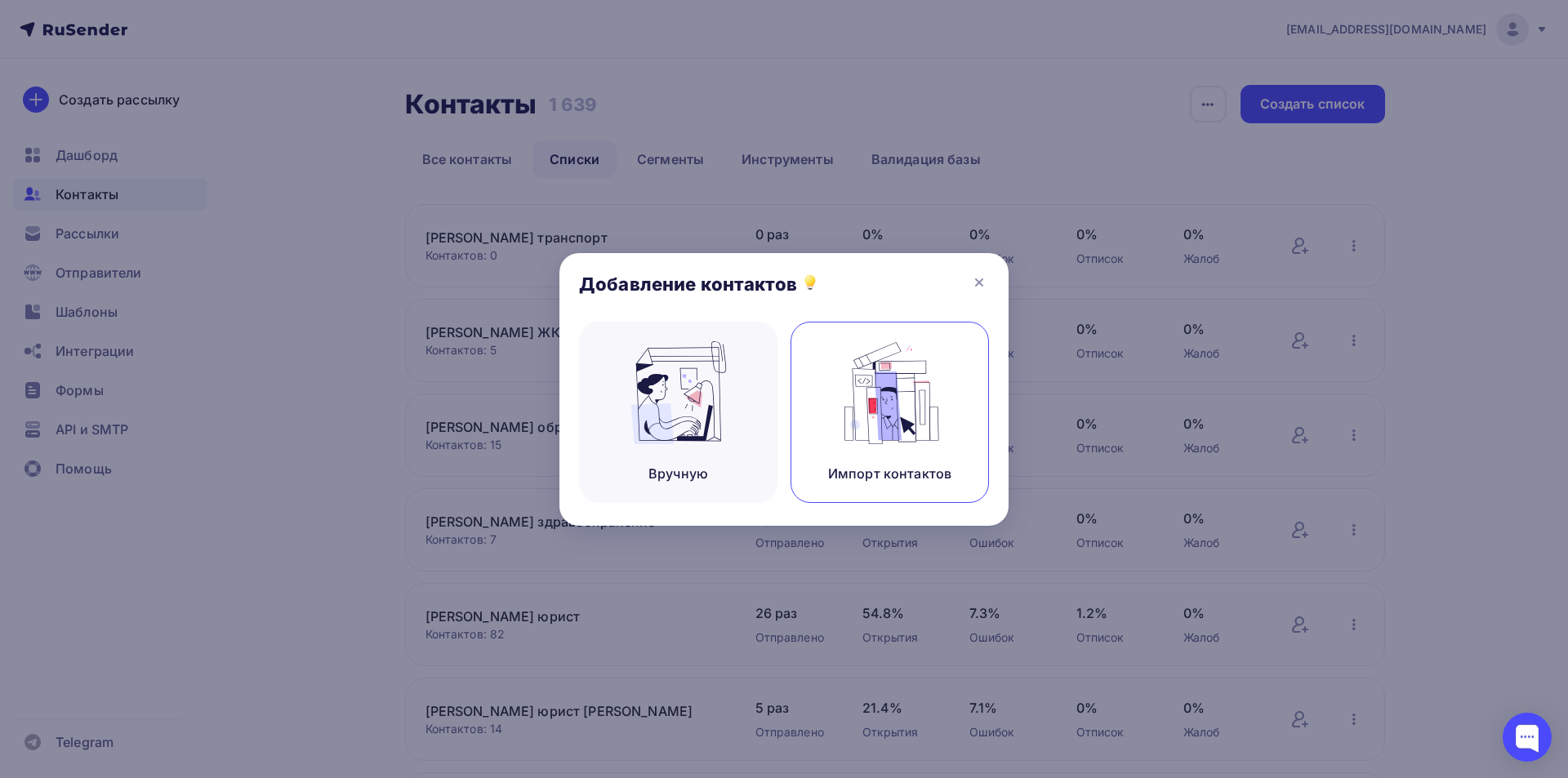
click at [865, 414] on img at bounding box center [890, 393] width 109 height 103
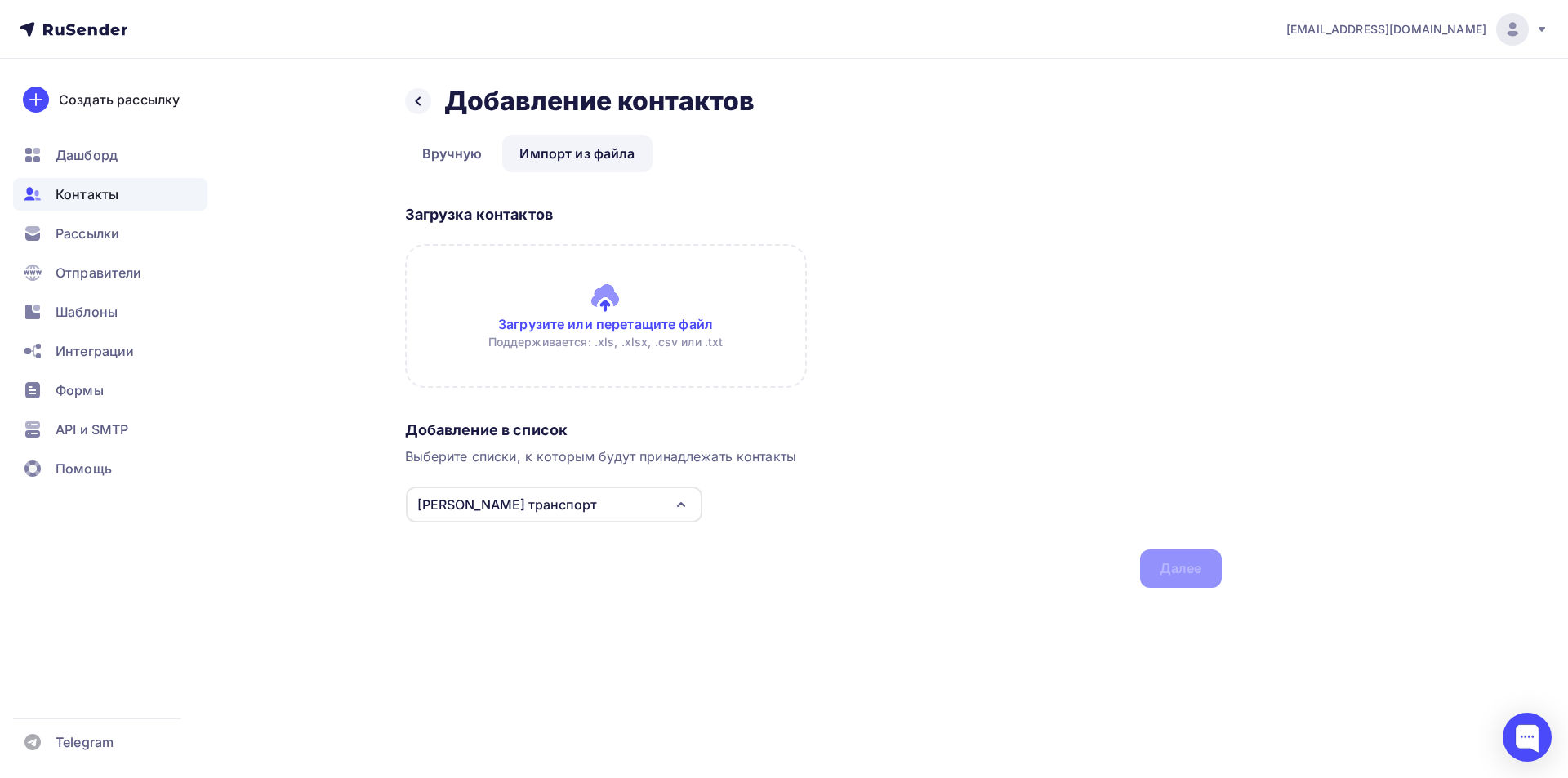
click at [605, 295] on input "file" at bounding box center [605, 316] width 402 height 144
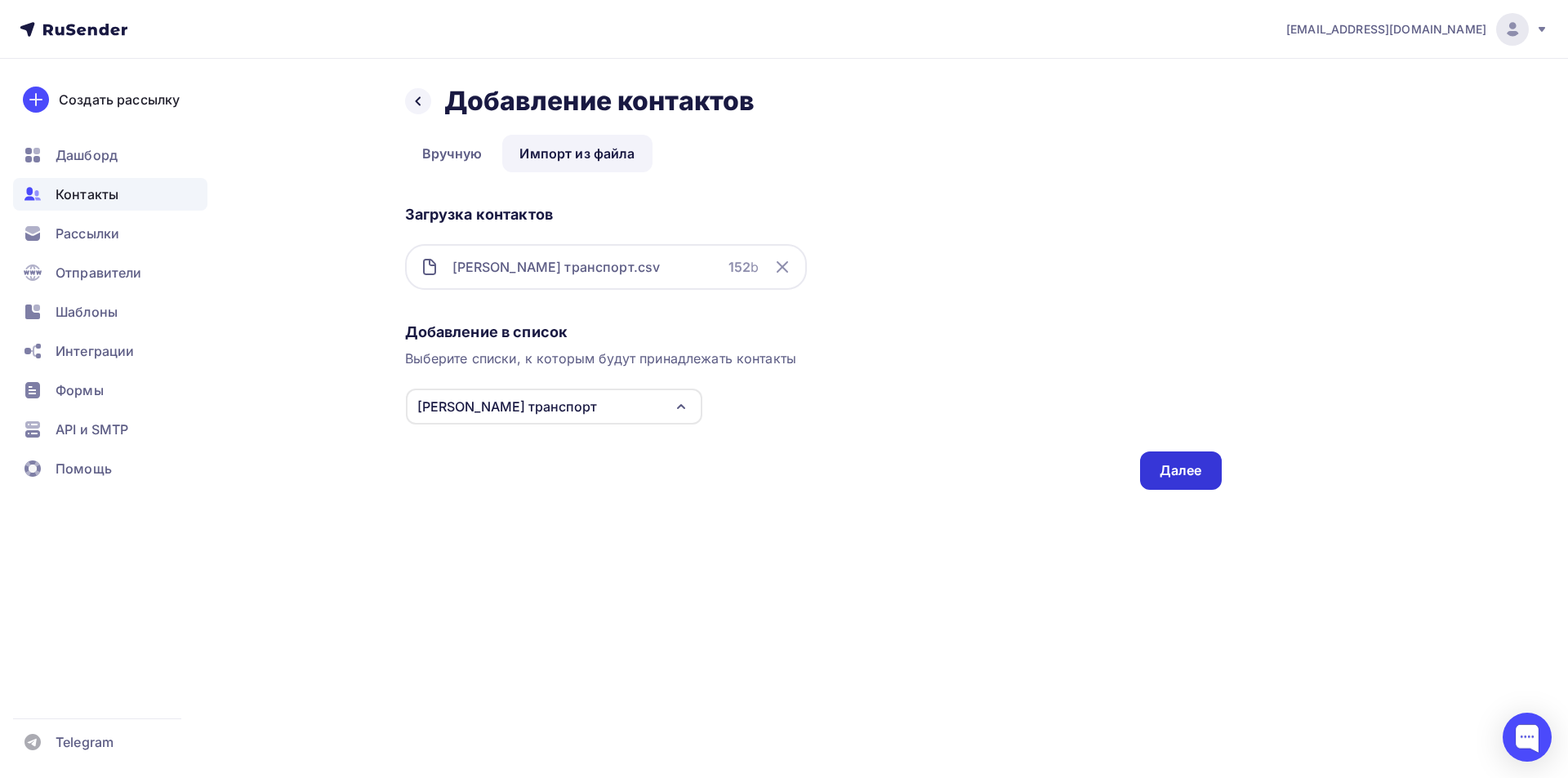
click at [1186, 475] on div "Далее" at bounding box center [1181, 470] width 43 height 18
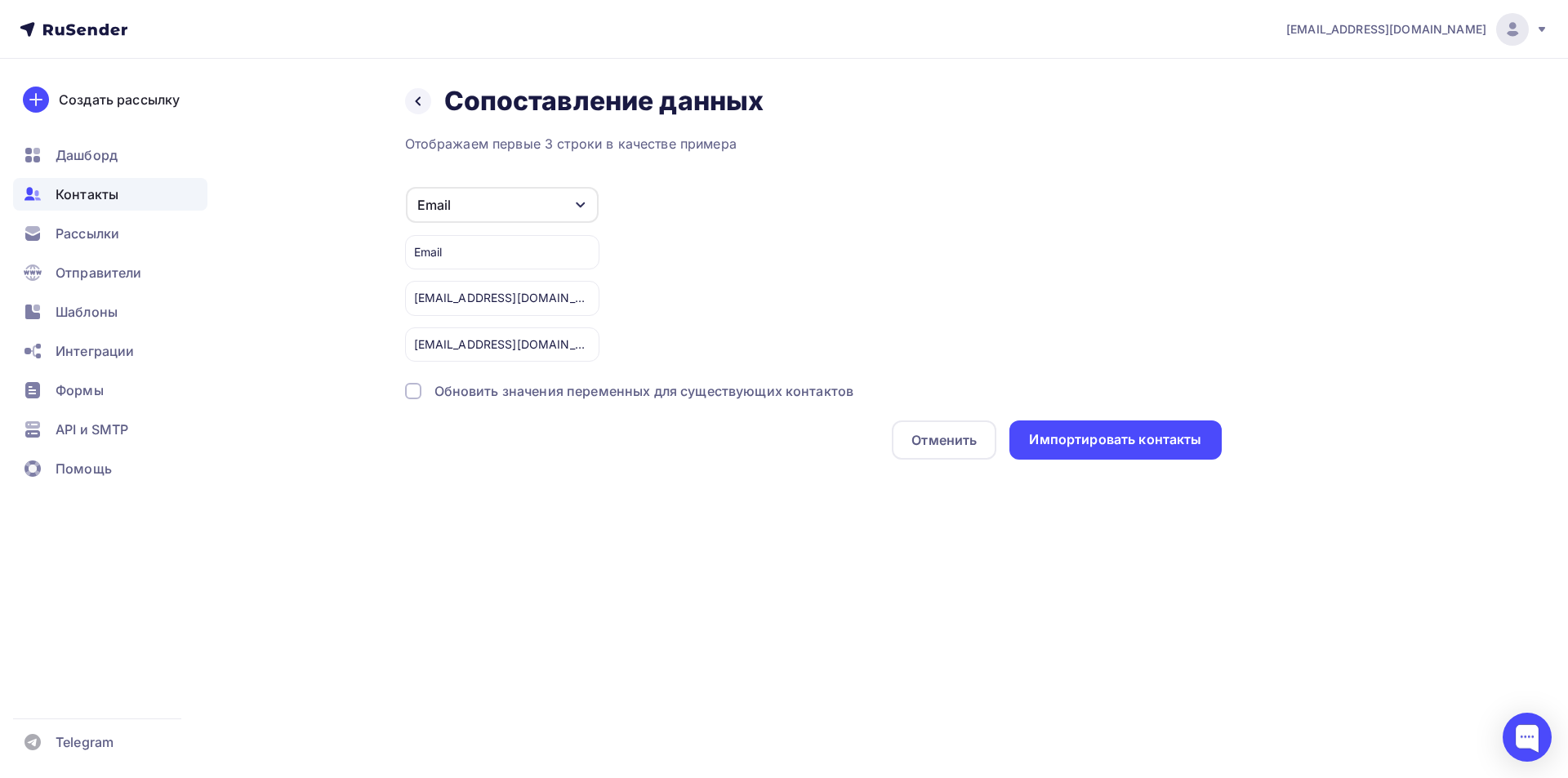
click at [409, 394] on div at bounding box center [412, 391] width 17 height 17
click at [1057, 440] on div "Импортировать контакты" at bounding box center [1115, 439] width 172 height 18
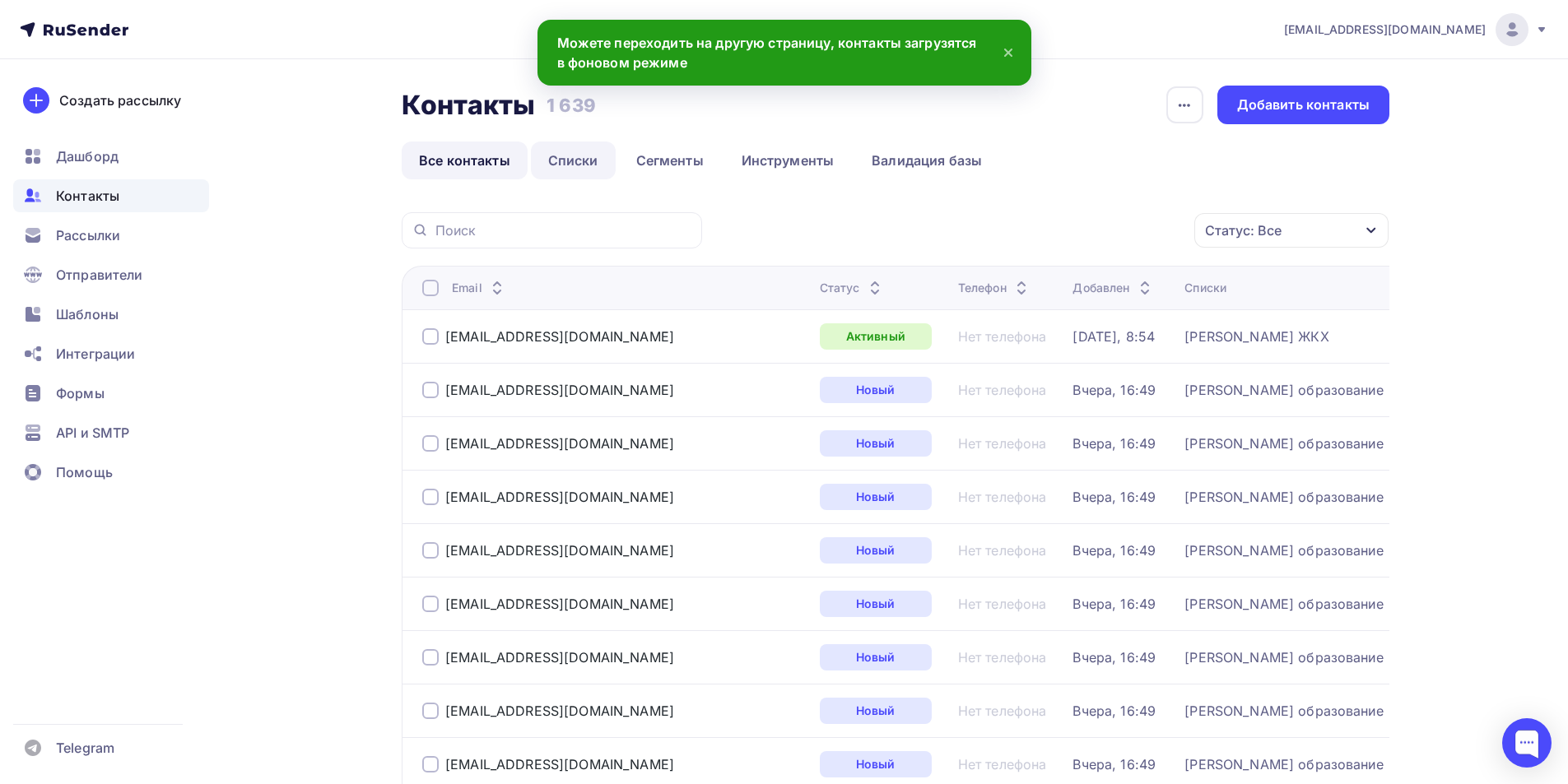
click at [575, 166] on link "Списки" at bounding box center [573, 160] width 84 height 38
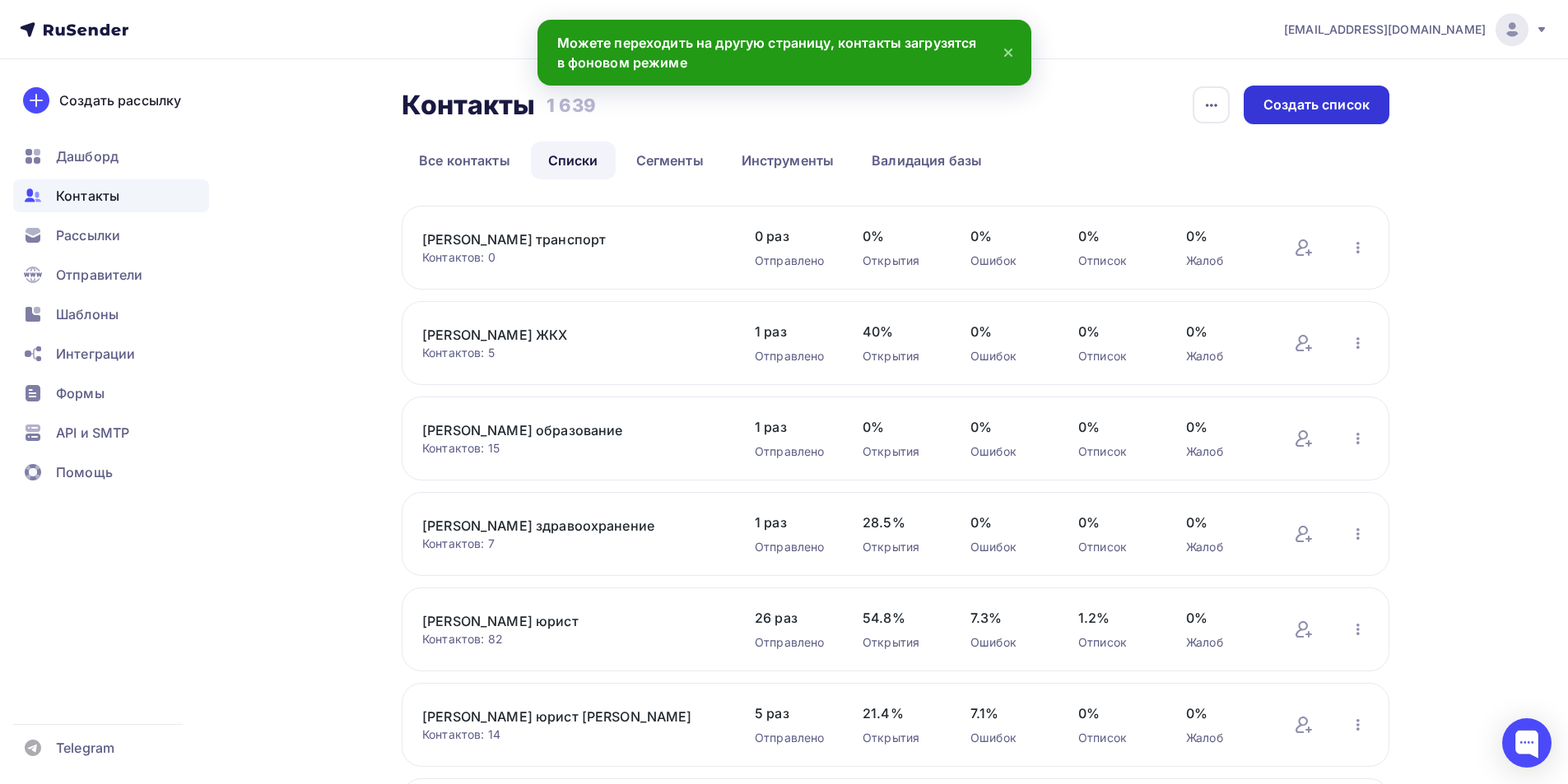
click at [1279, 94] on div "Создать список" at bounding box center [1316, 104] width 146 height 38
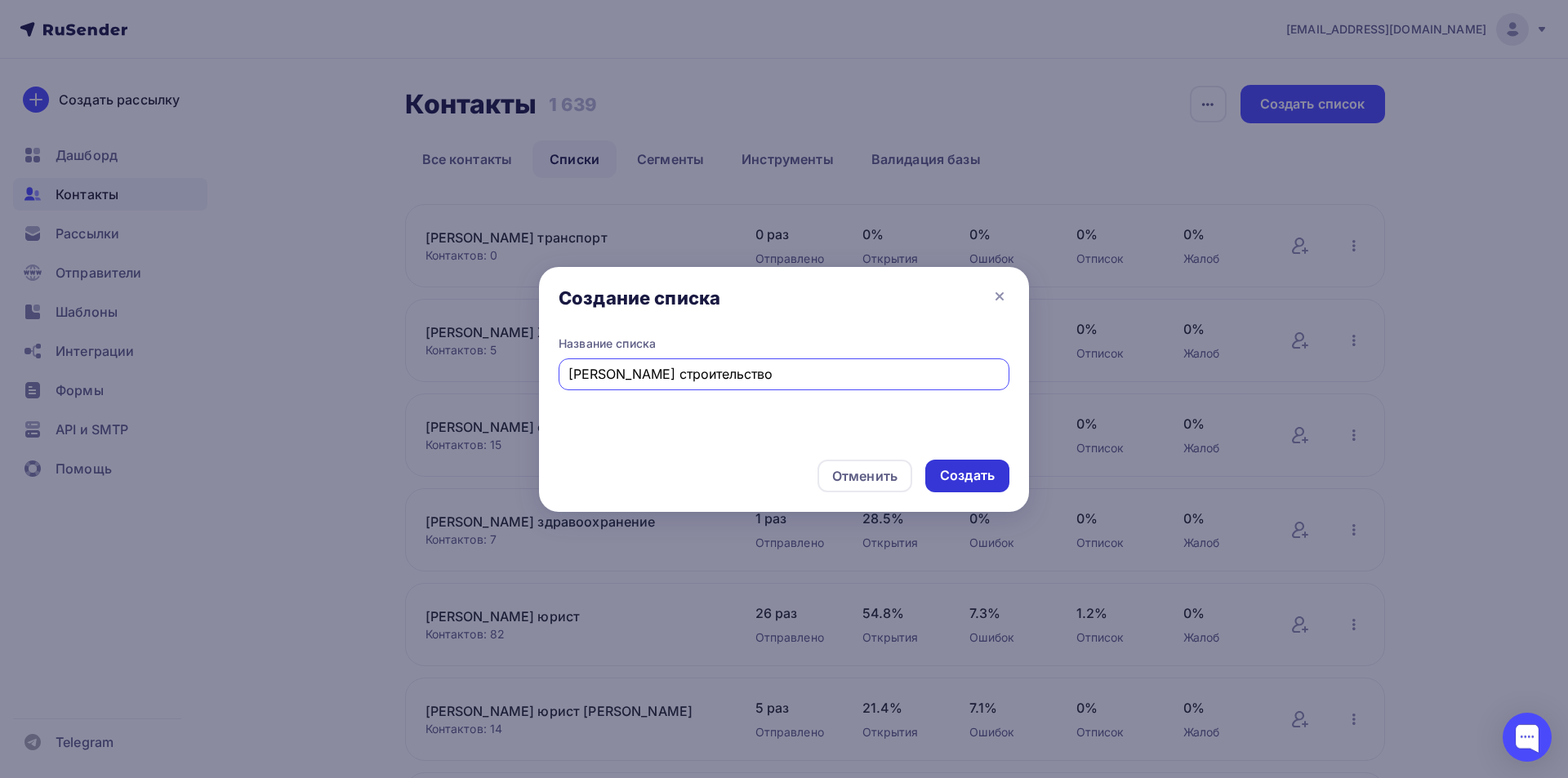
type input "[PERSON_NAME] строительство"
click at [949, 477] on div "Создать" at bounding box center [967, 475] width 54 height 18
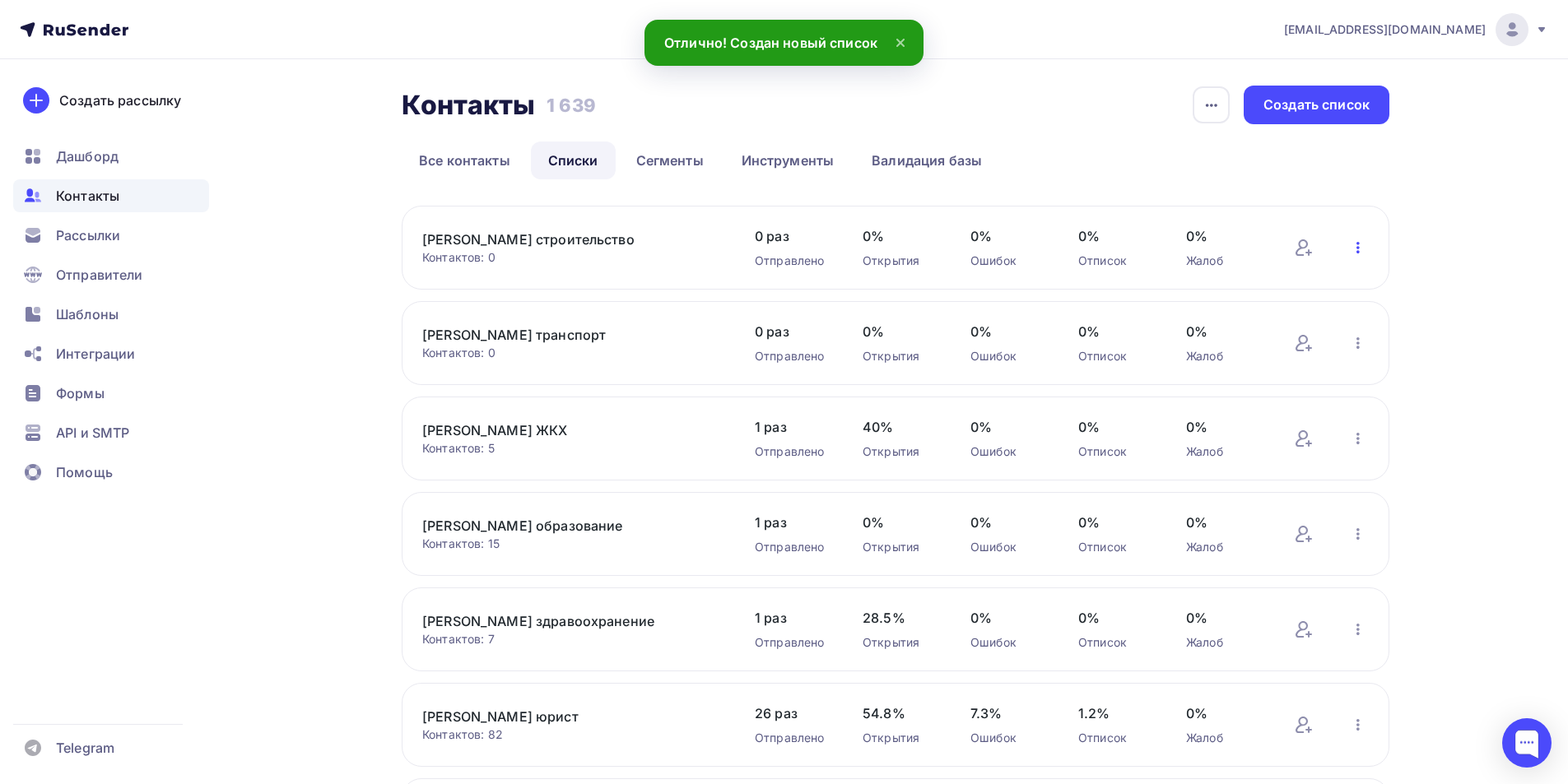
click at [1361, 250] on icon "button" at bounding box center [1358, 248] width 20 height 20
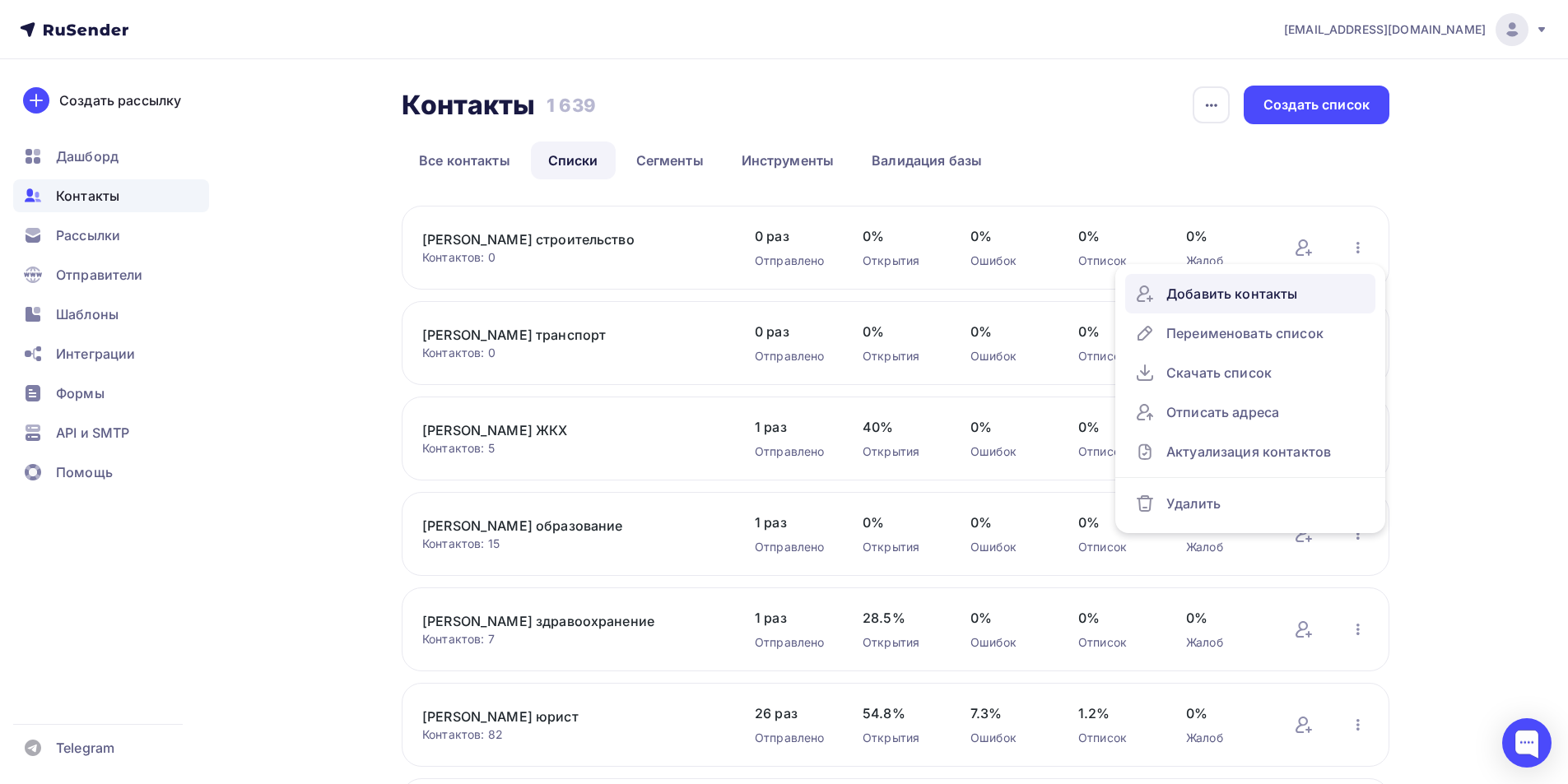
click at [1274, 295] on div "Добавить контакты" at bounding box center [1250, 293] width 230 height 26
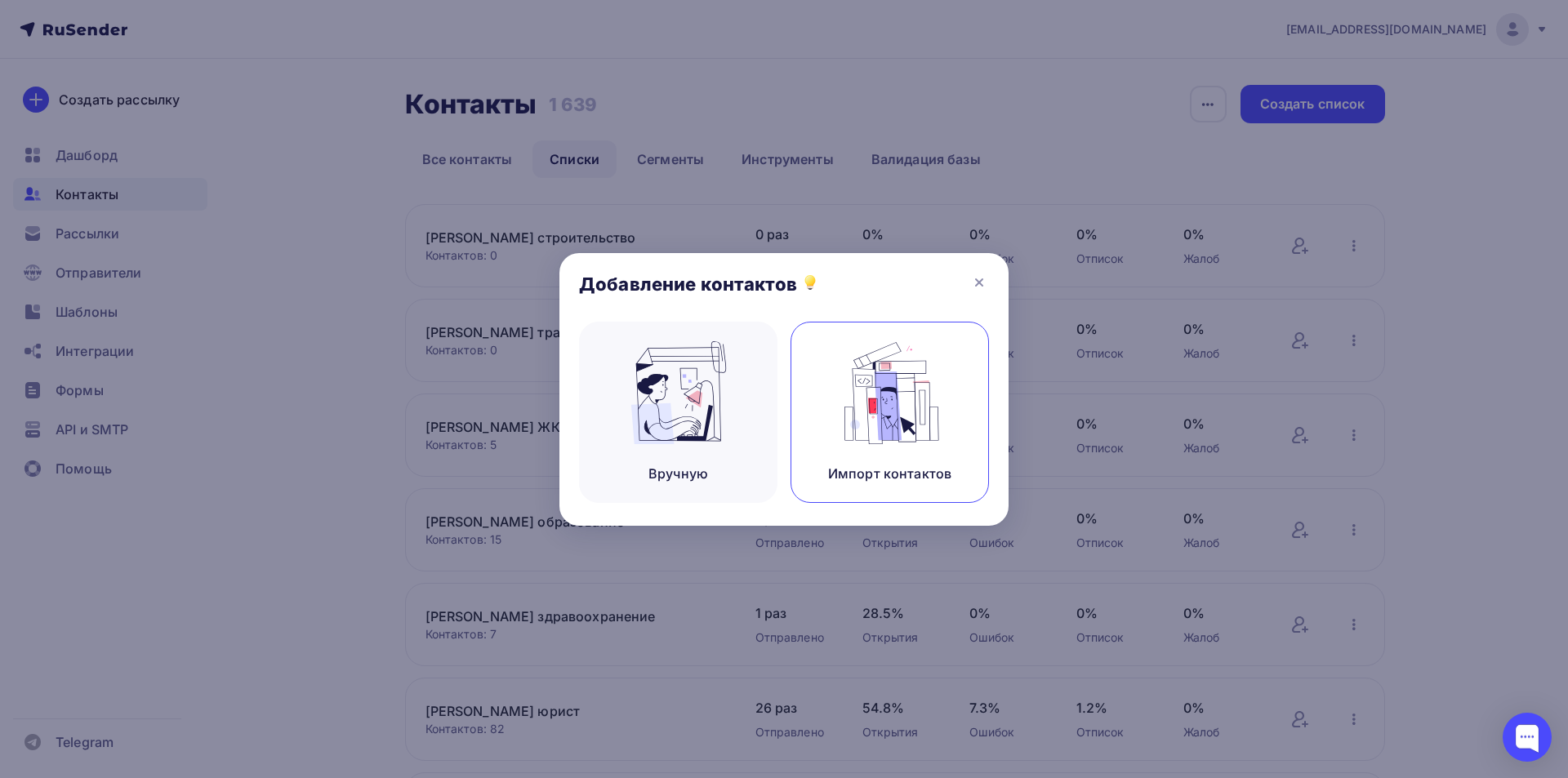
click at [886, 408] on img at bounding box center [890, 393] width 109 height 103
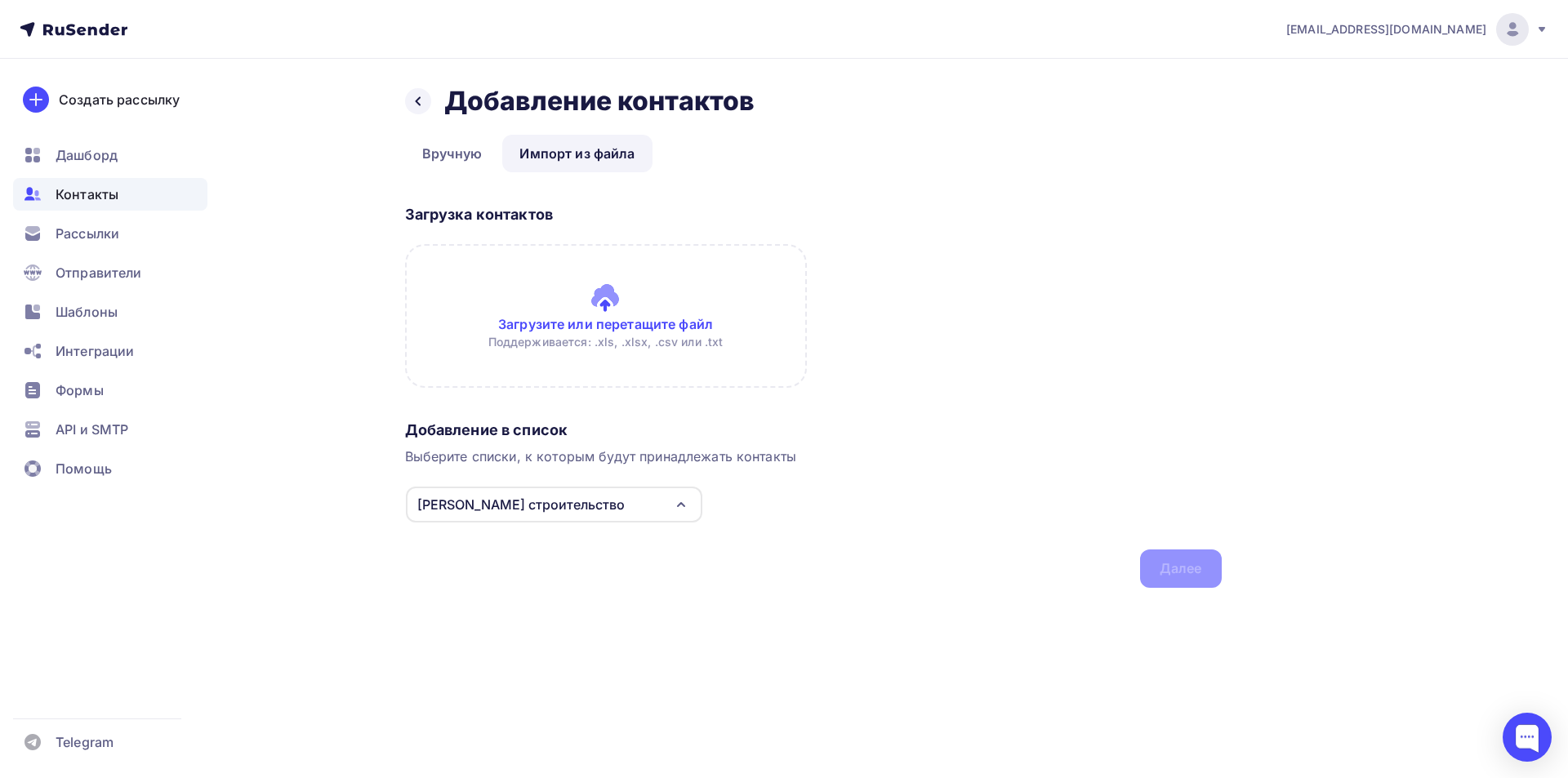
click at [610, 302] on input "file" at bounding box center [605, 316] width 402 height 144
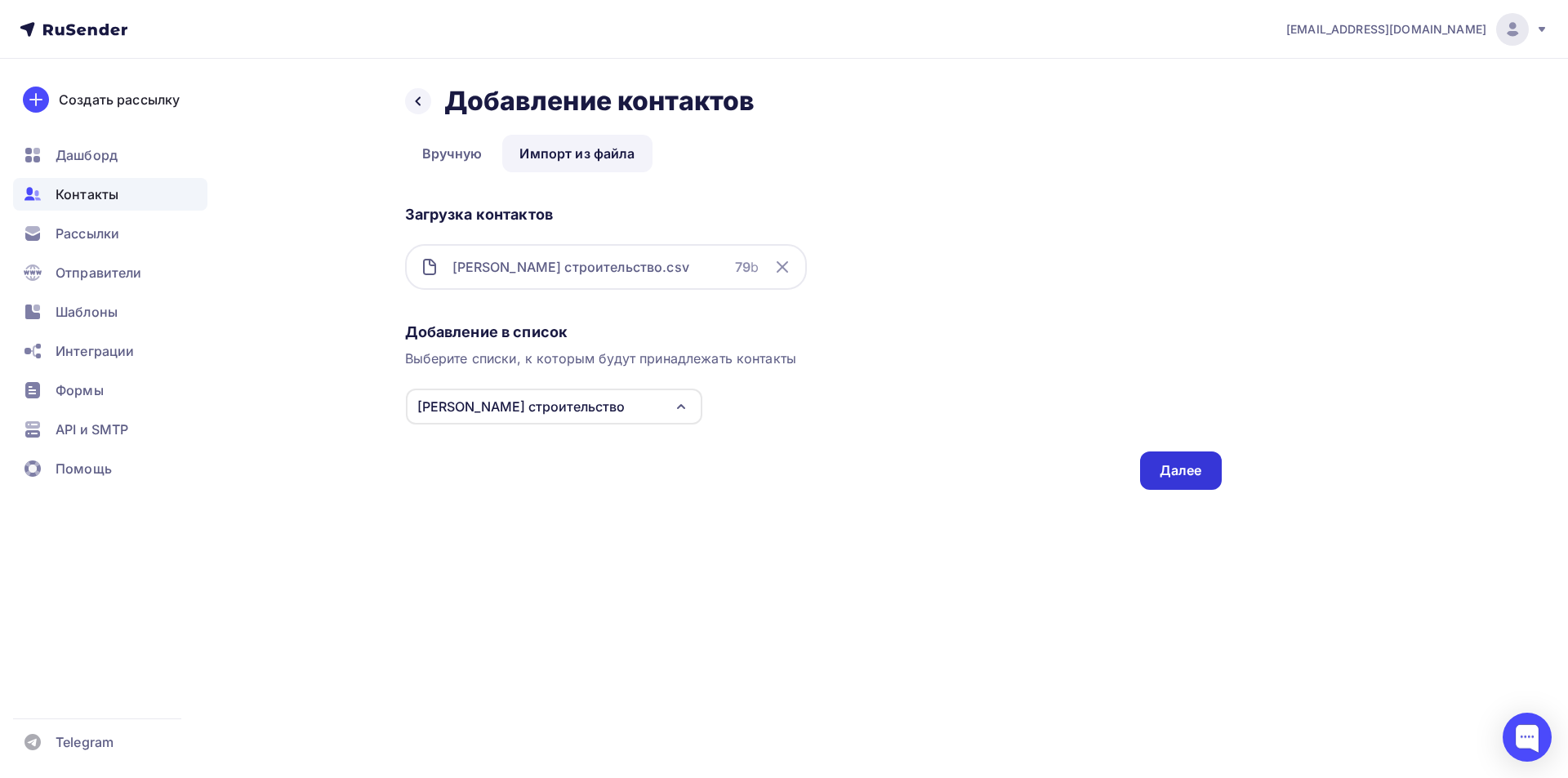
click at [1169, 465] on div "Далее" at bounding box center [1181, 470] width 43 height 18
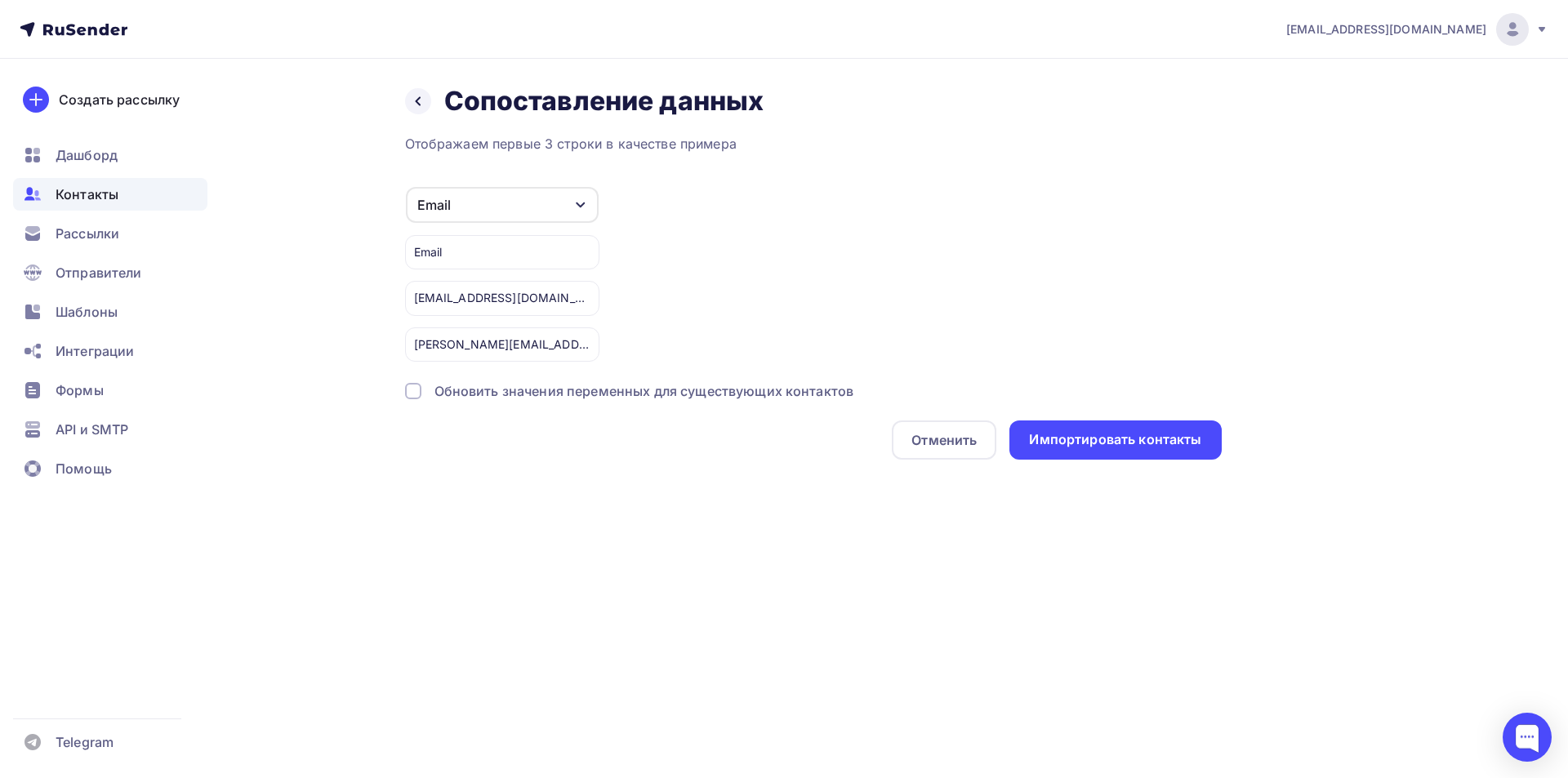
click at [412, 394] on div at bounding box center [412, 391] width 17 height 17
click at [1139, 440] on div "Импортировать контакты" at bounding box center [1115, 439] width 172 height 18
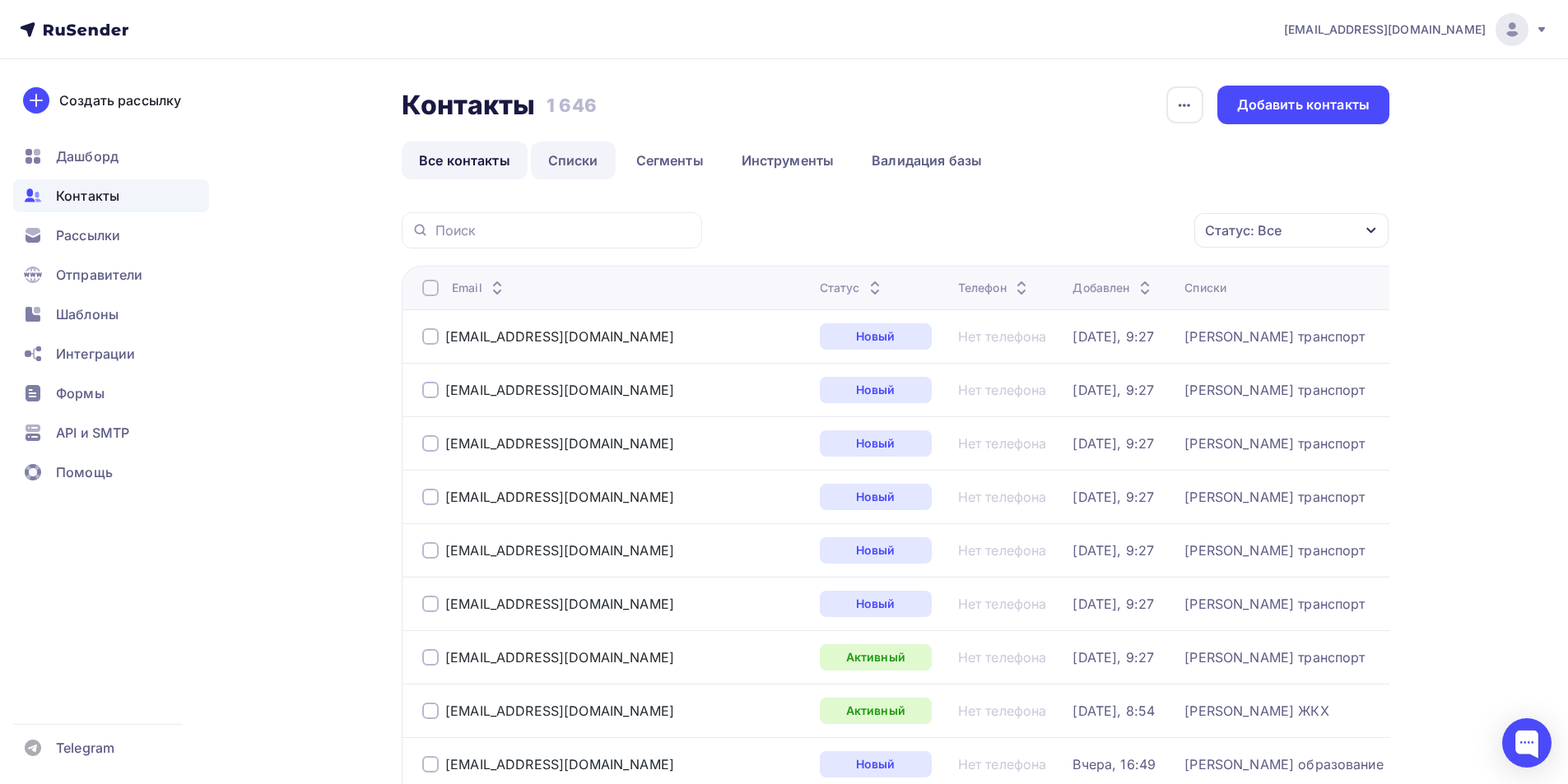
click at [558, 167] on link "Списки" at bounding box center [573, 160] width 84 height 38
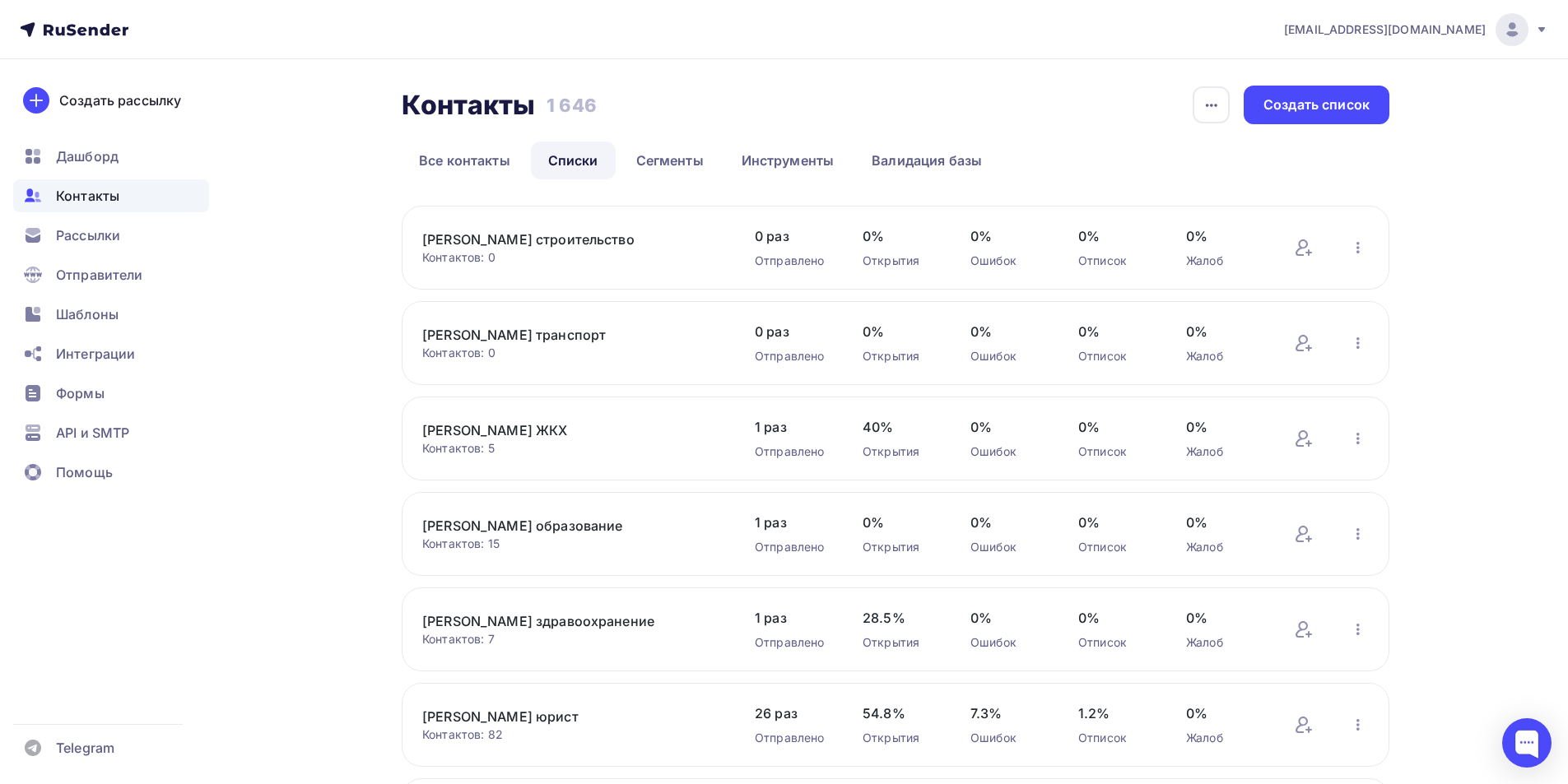
click at [474, 237] on link "[PERSON_NAME] строительство" at bounding box center [562, 239] width 279 height 20
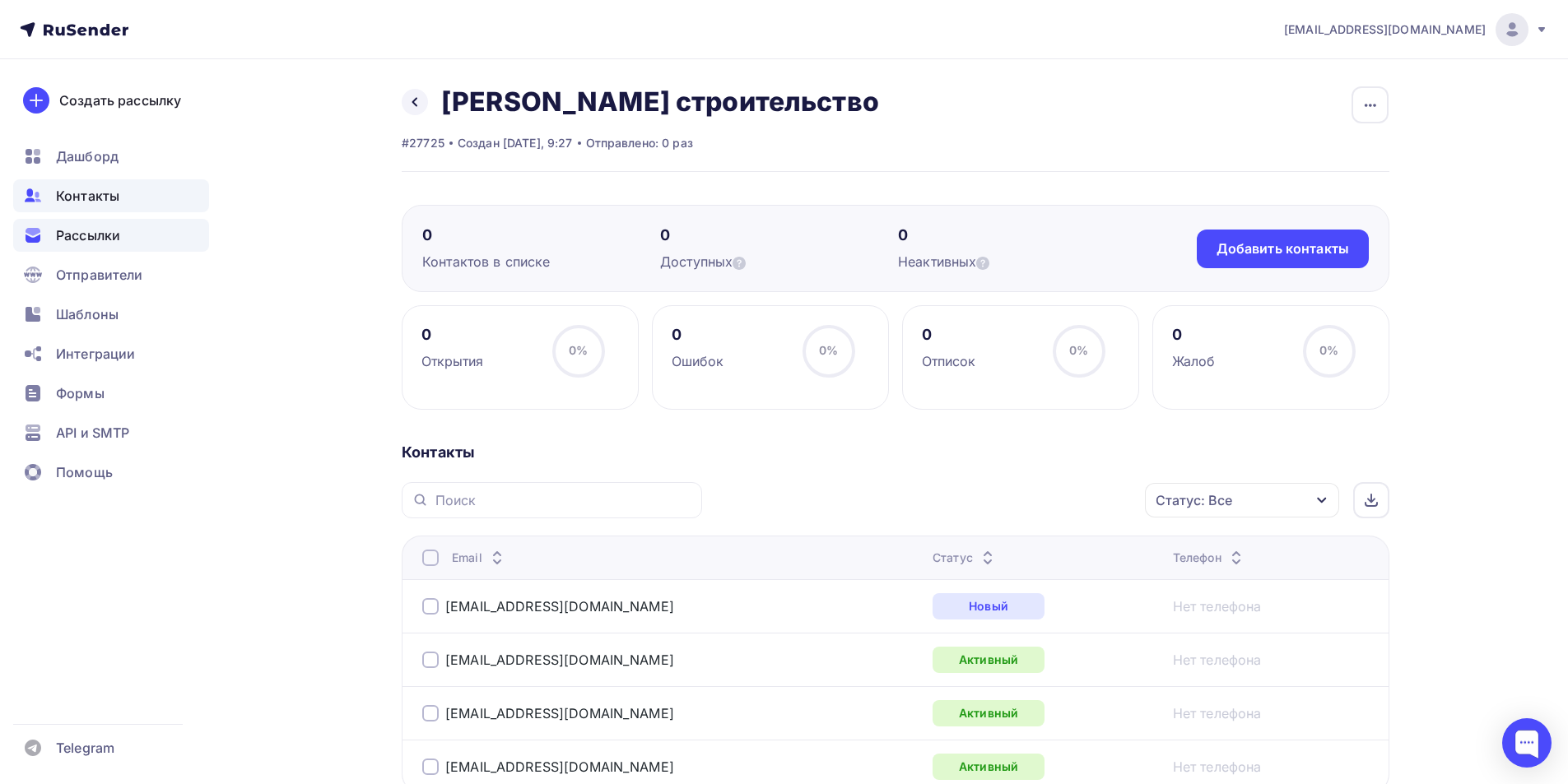
click at [95, 229] on span "Рассылки" at bounding box center [87, 235] width 64 height 20
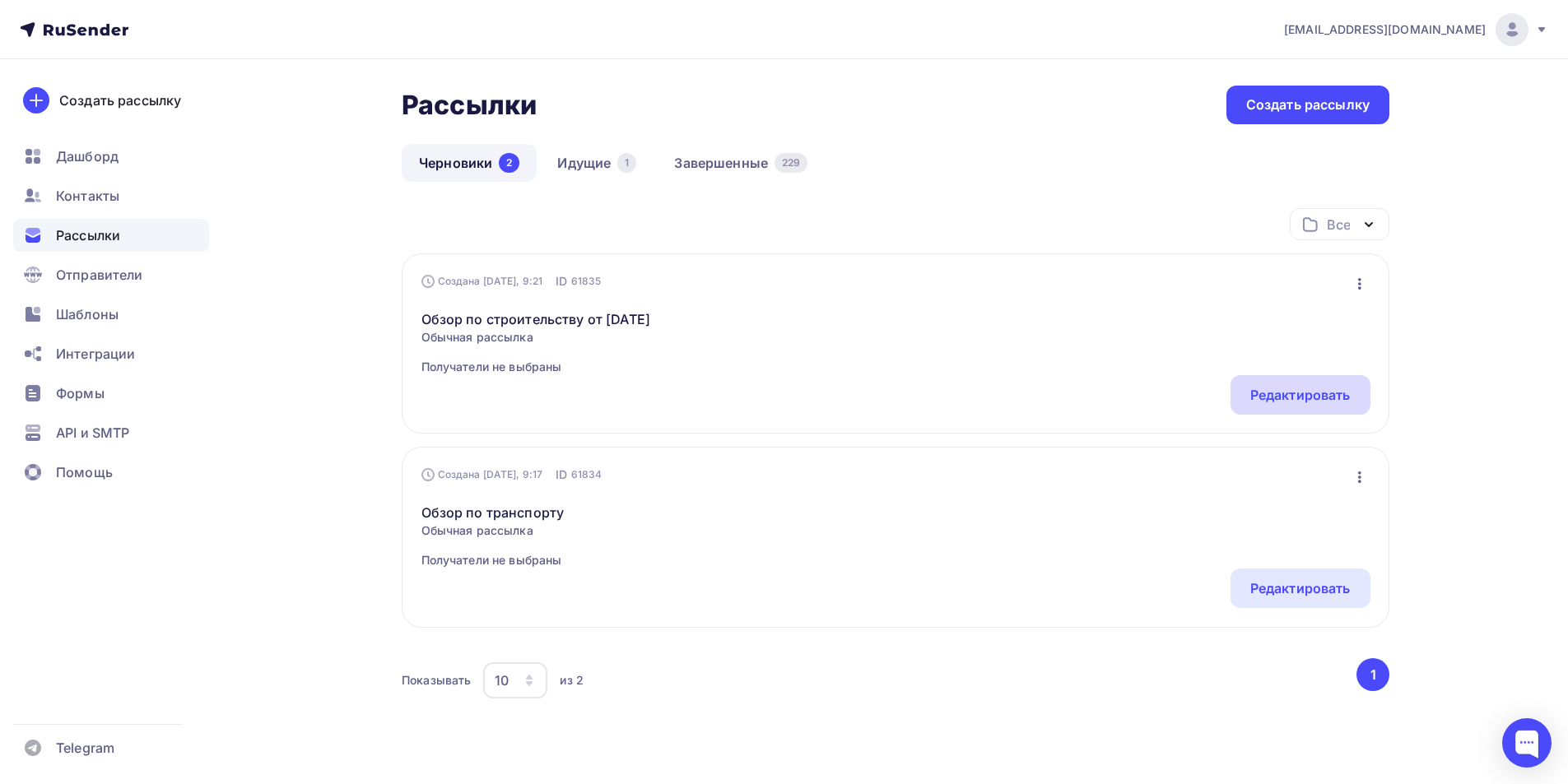
click at [1308, 397] on div "Редактировать" at bounding box center [1300, 395] width 100 height 20
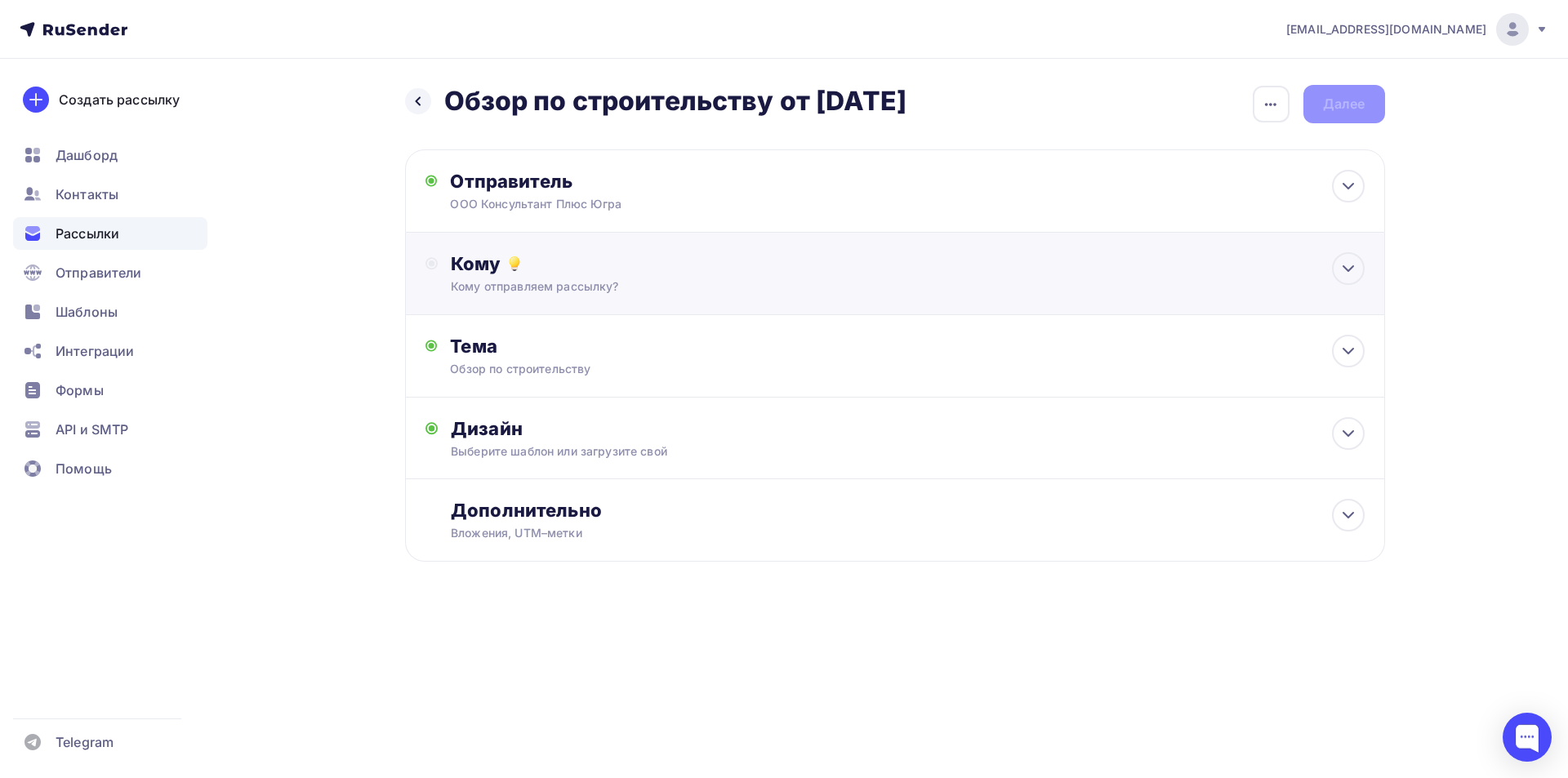
click at [481, 264] on div "Кому" at bounding box center [907, 264] width 912 height 23
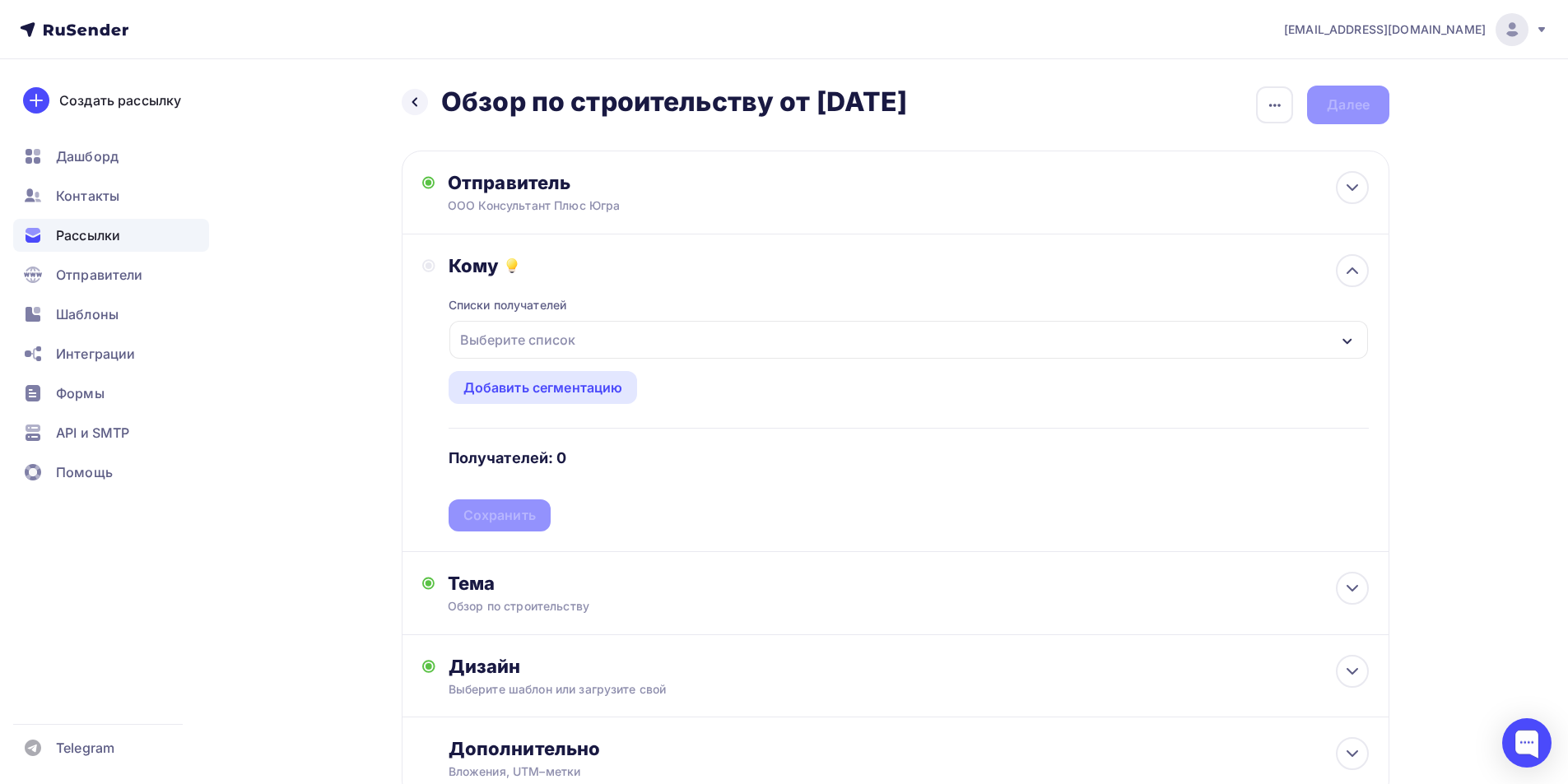
click at [1345, 341] on icon "button" at bounding box center [1346, 341] width 9 height 6
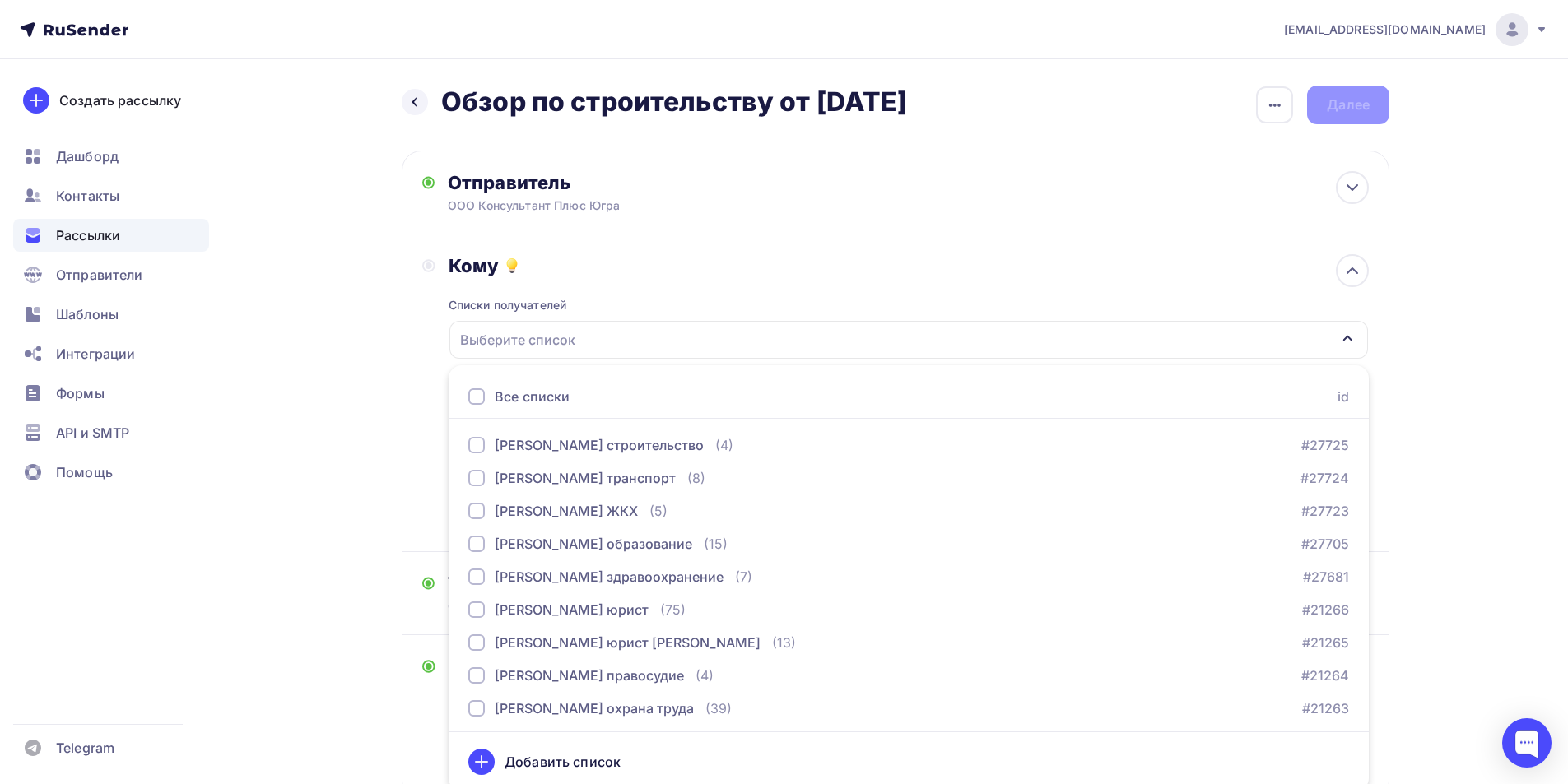
scroll to position [8, 0]
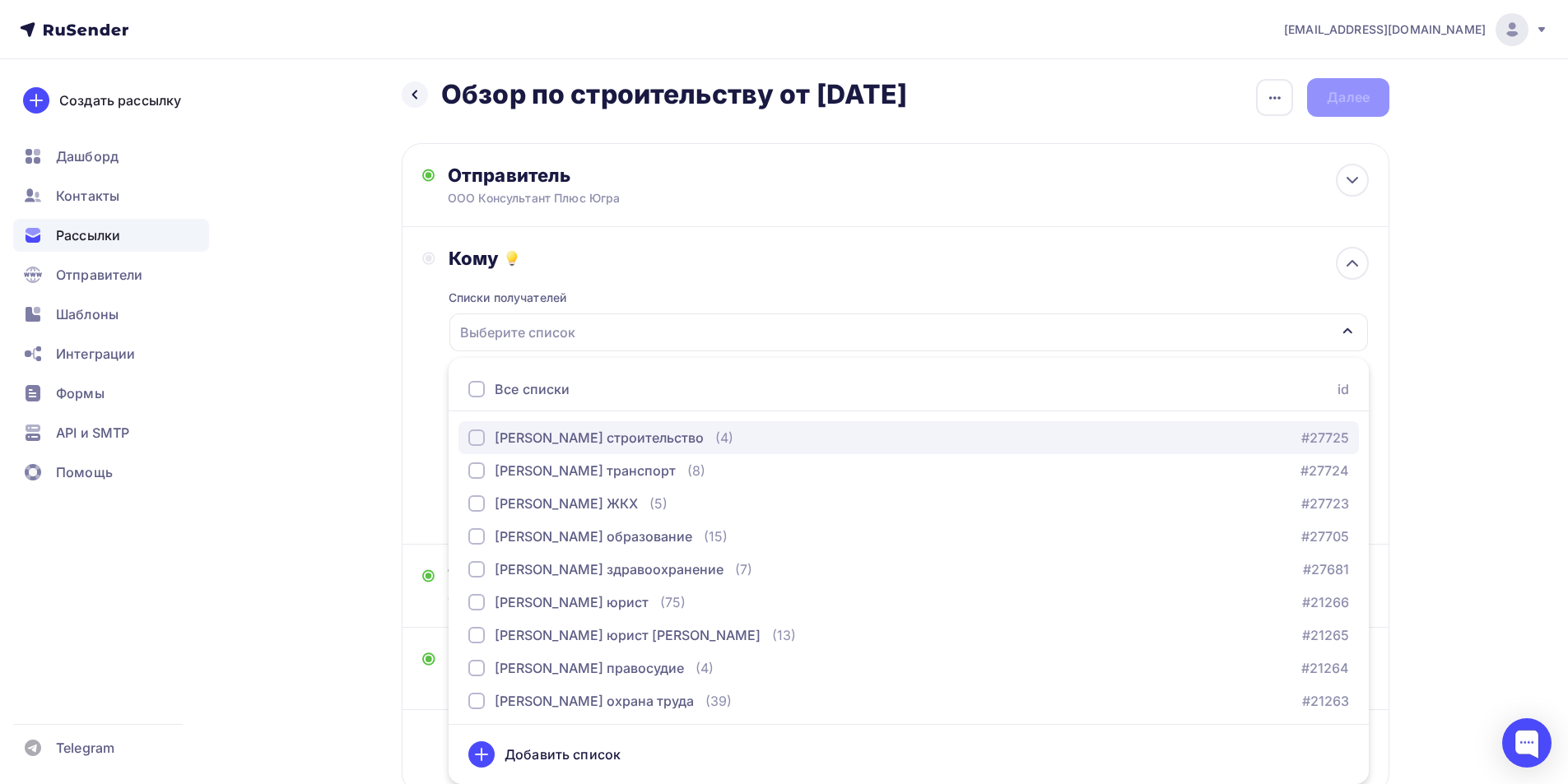
click at [482, 440] on div "button" at bounding box center [477, 437] width 17 height 17
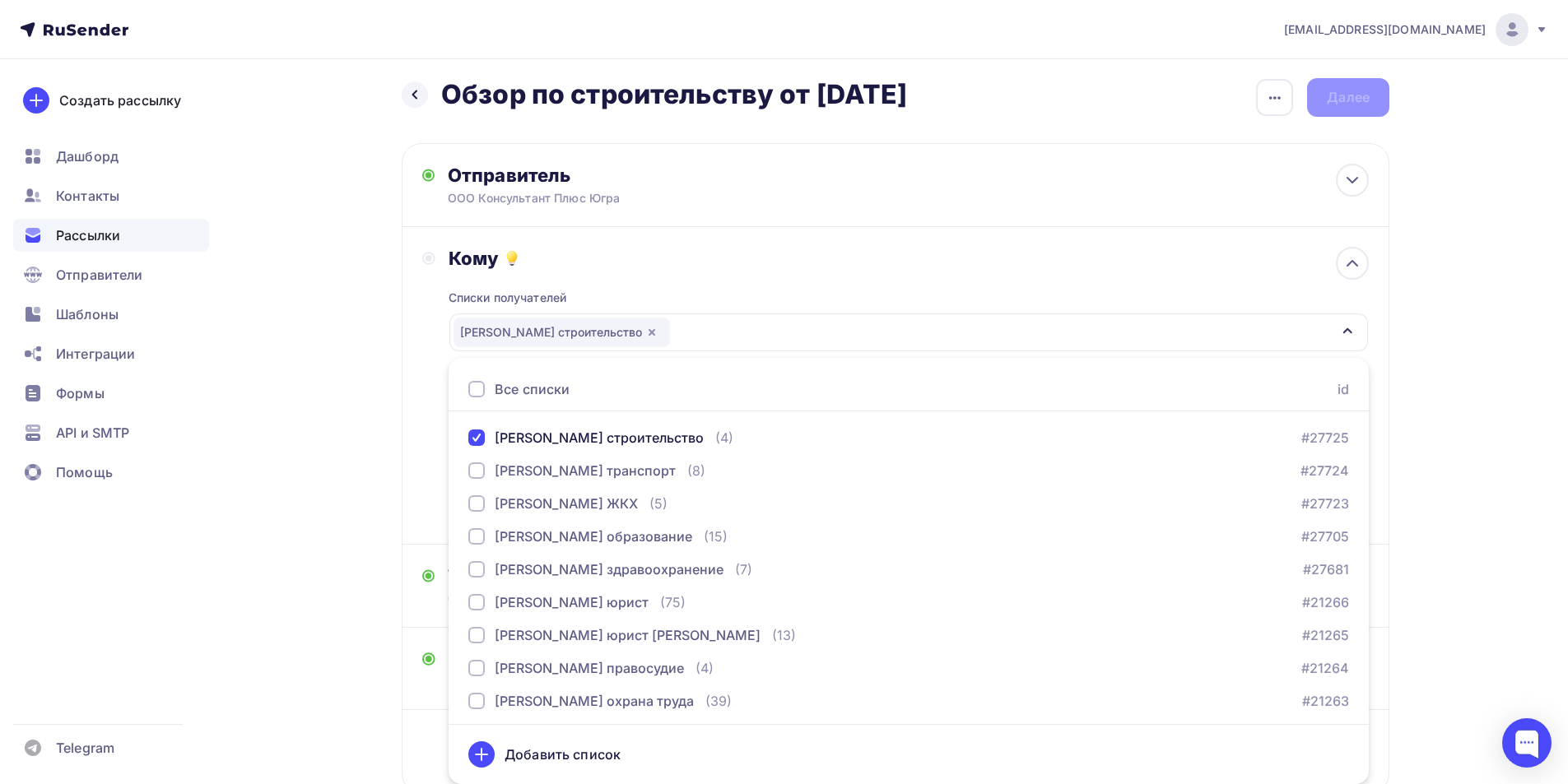
click at [420, 440] on div "Кому Списки получателей [PERSON_NAME] строительство Все списки id [PERSON_NAME]…" at bounding box center [895, 386] width 987 height 318
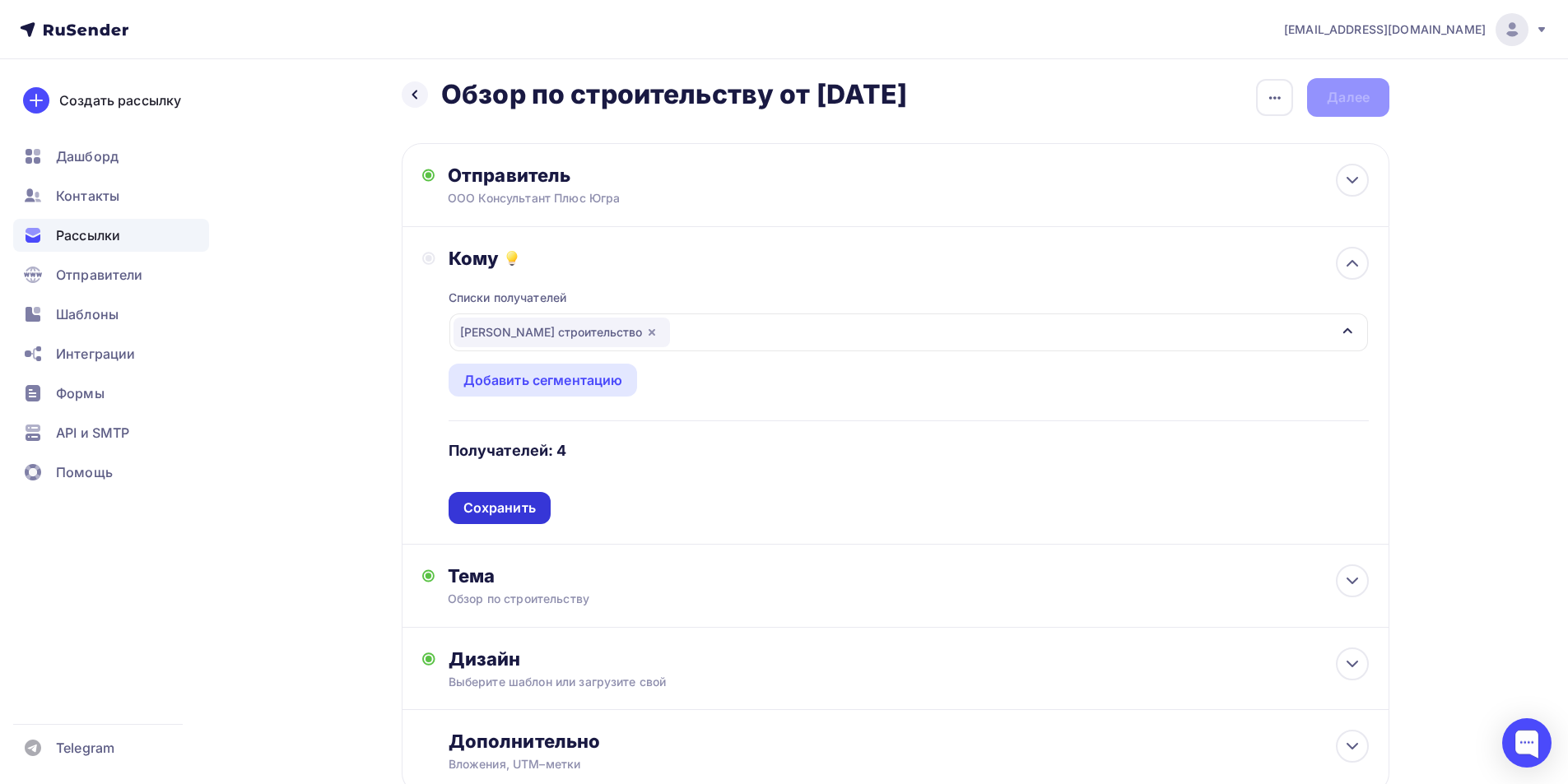
click at [484, 510] on div "Сохранить" at bounding box center [500, 508] width 73 height 19
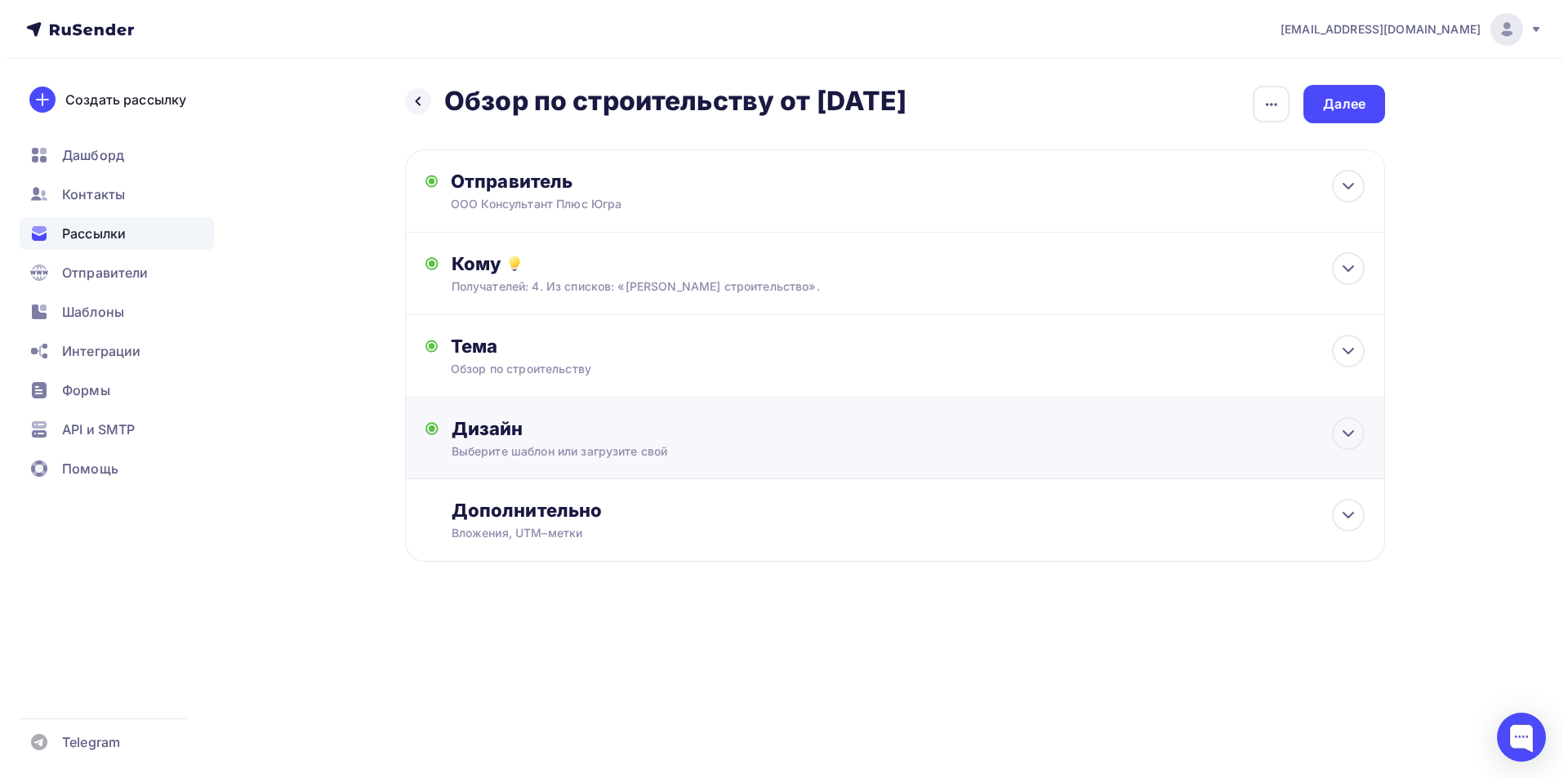
scroll to position [0, 0]
click at [550, 513] on div "Дополнительно" at bounding box center [907, 511] width 912 height 23
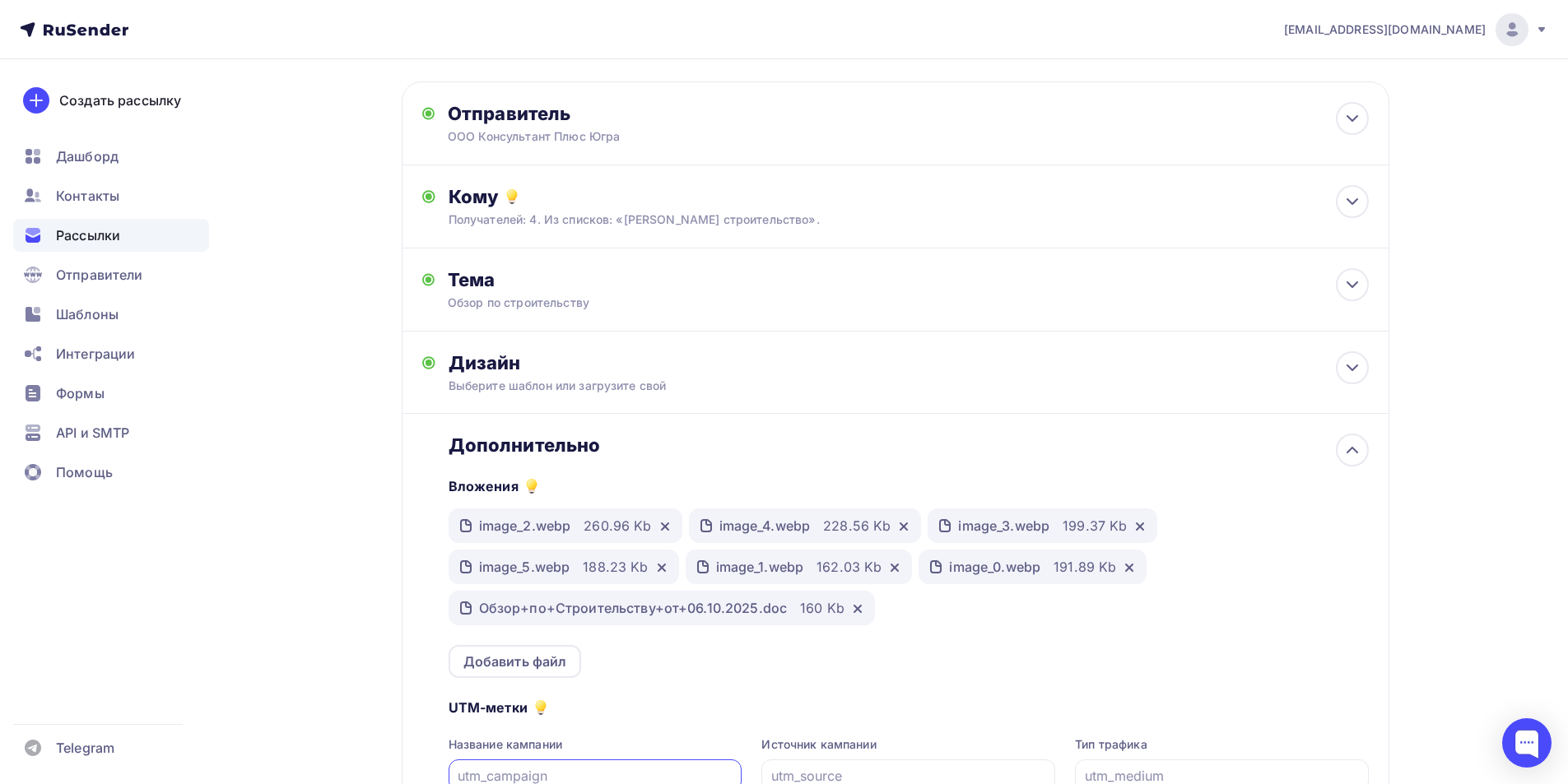
scroll to position [247, 0]
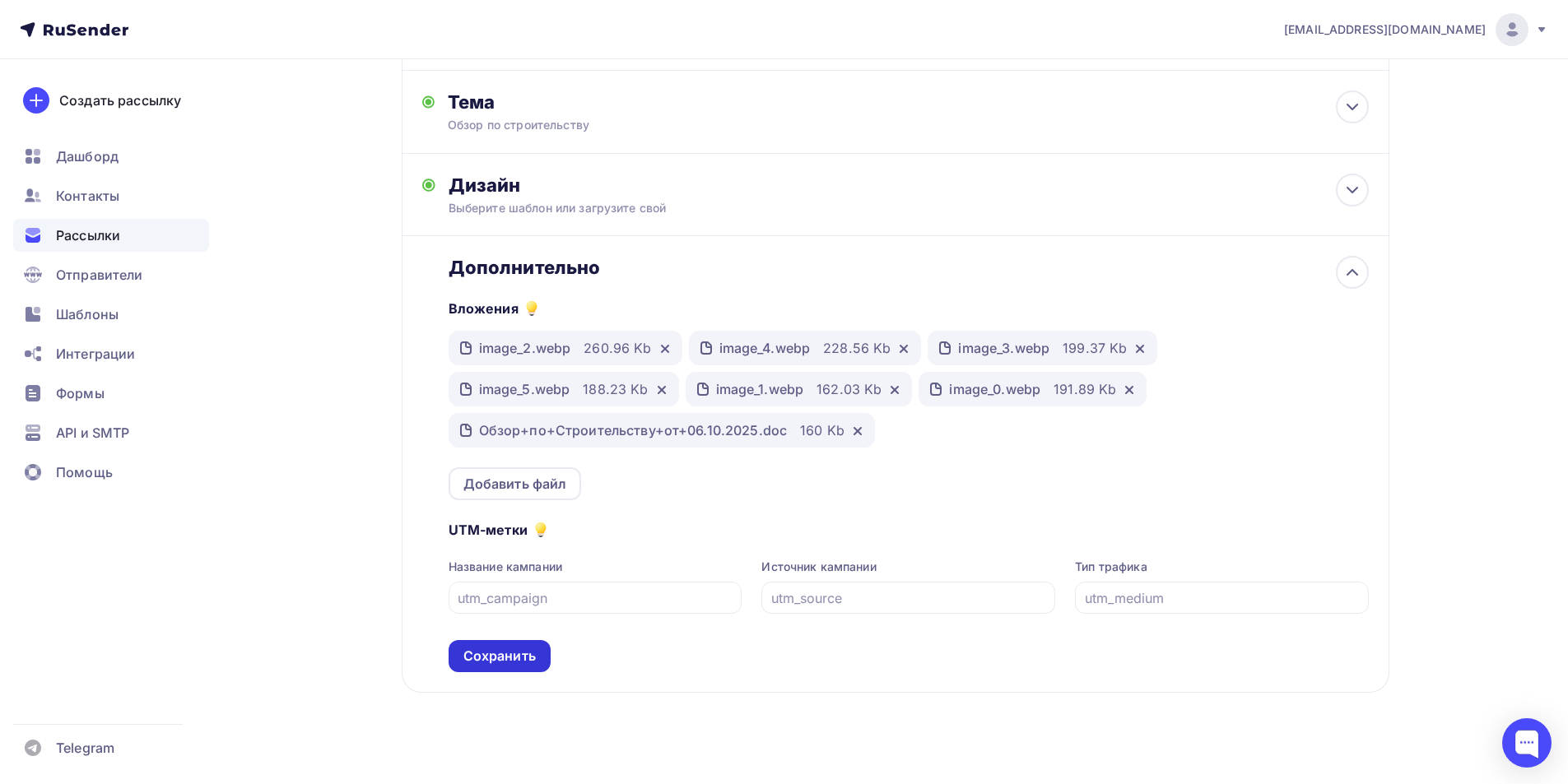
click at [521, 657] on div "Сохранить" at bounding box center [500, 656] width 73 height 19
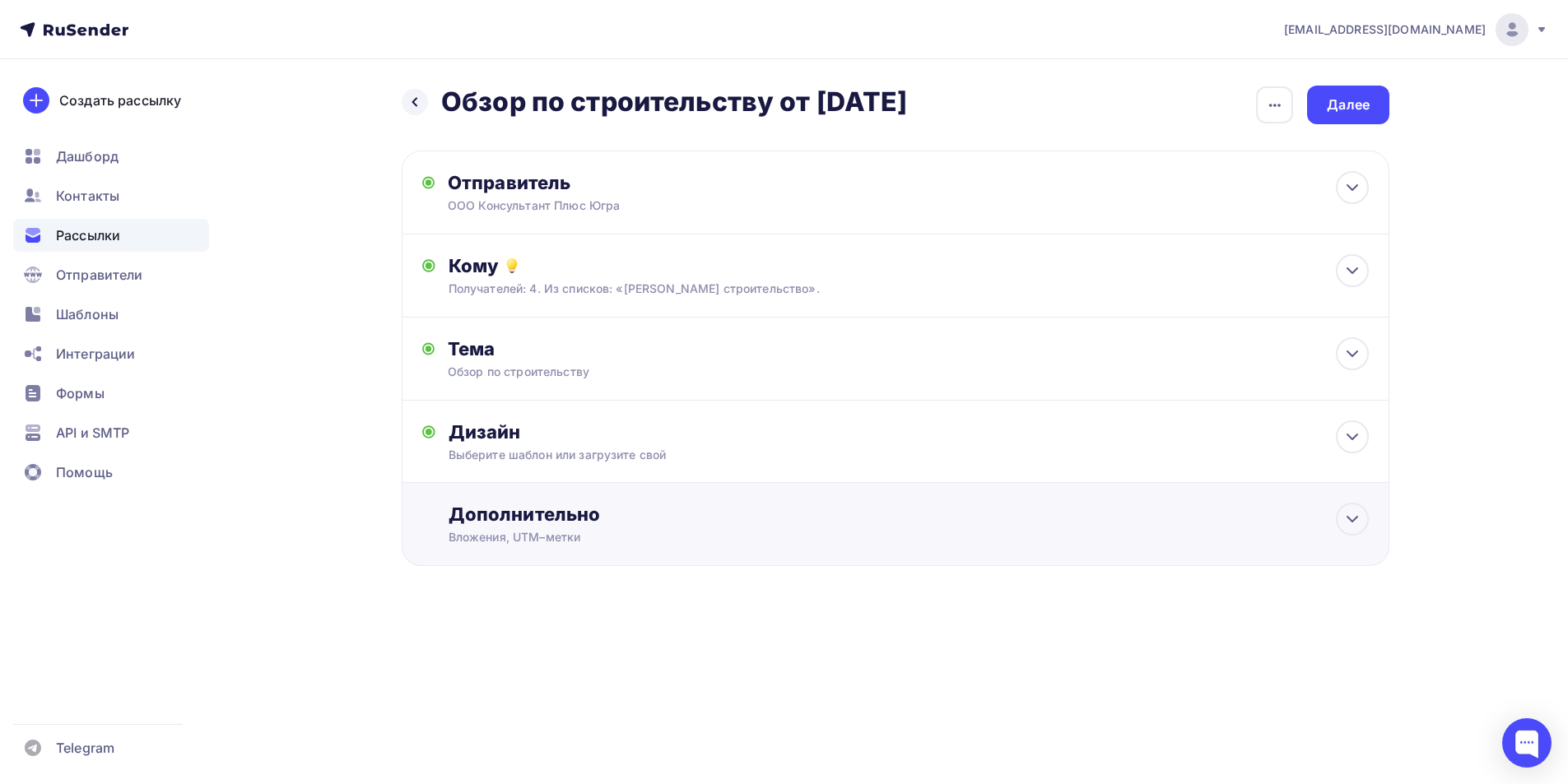
scroll to position [0, 0]
click at [1355, 90] on div "Далее" at bounding box center [1355, 104] width 82 height 38
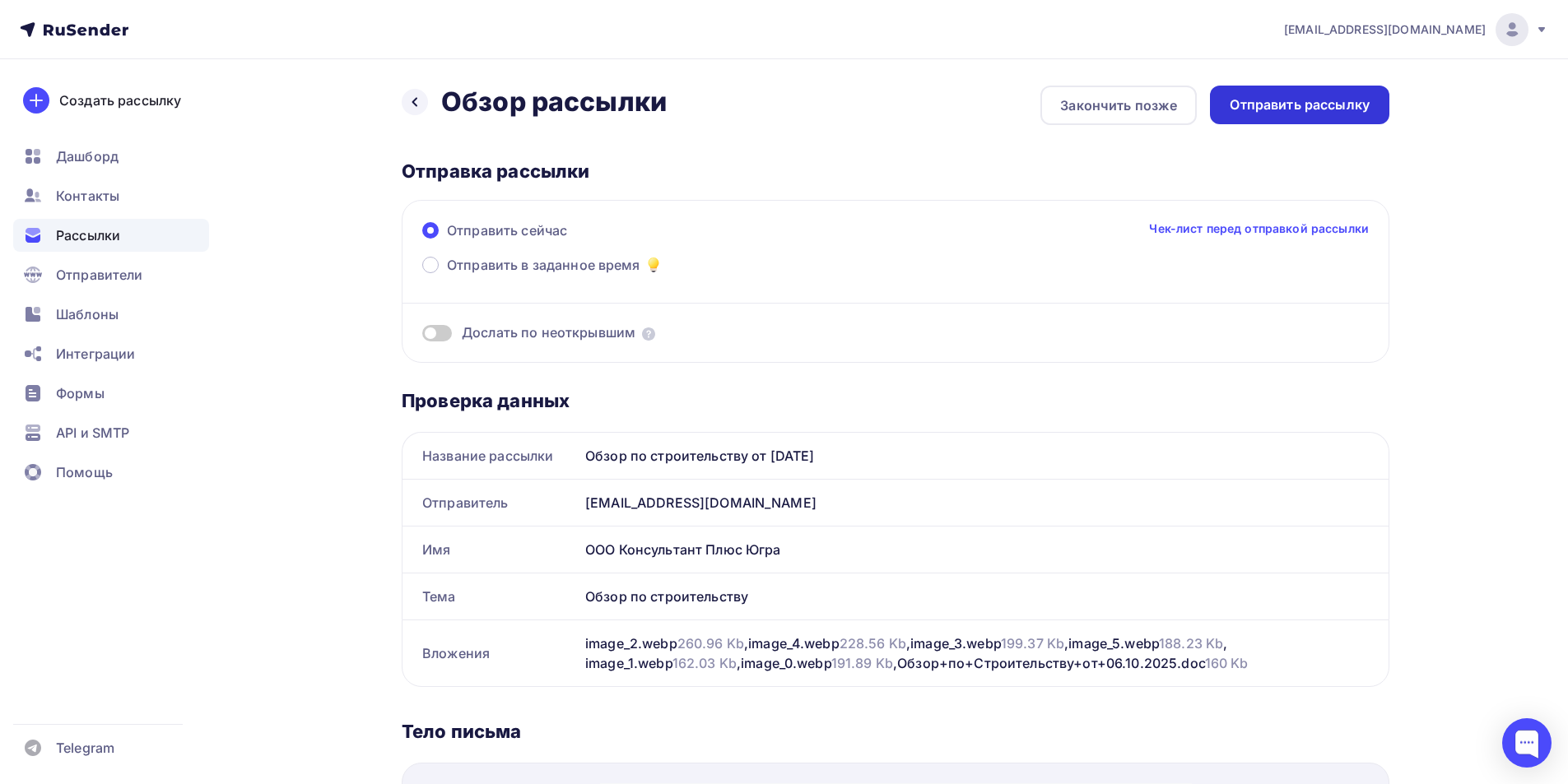
click at [1285, 100] on div "Отправить рассылку" at bounding box center [1299, 104] width 140 height 19
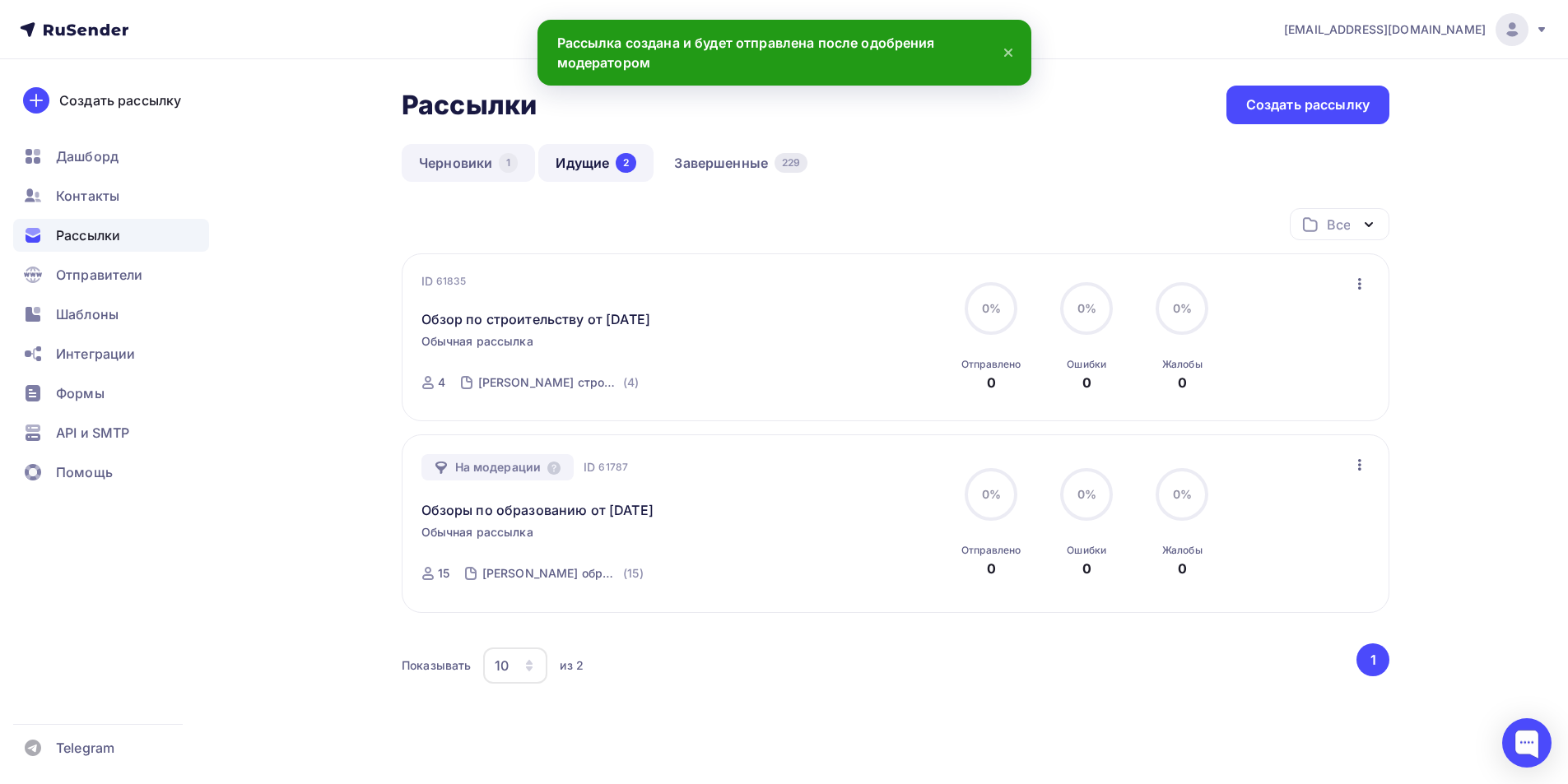
click at [456, 157] on link "Черновики 1" at bounding box center [469, 163] width 133 height 38
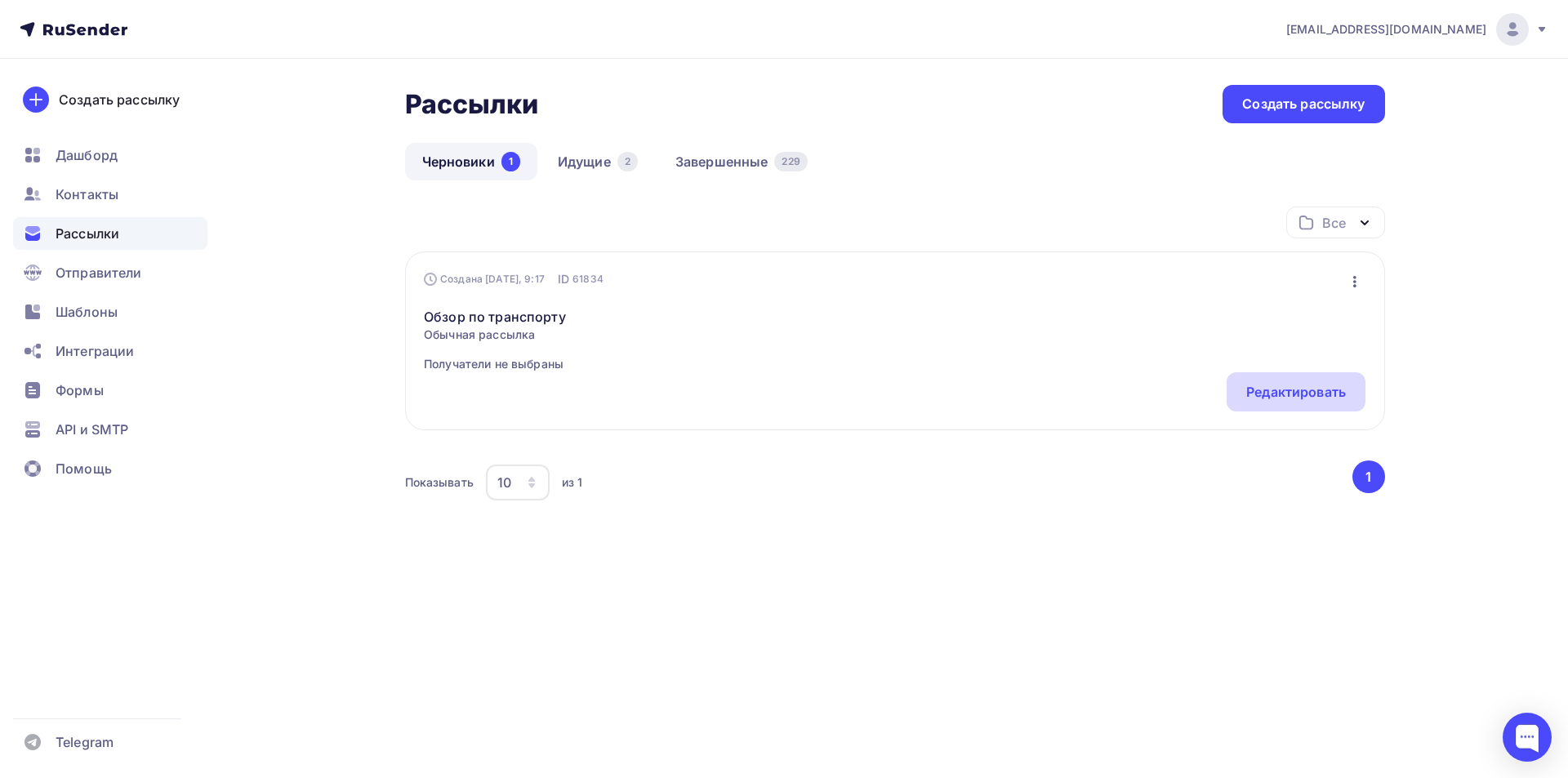
click at [1287, 392] on div "Редактировать" at bounding box center [1296, 392] width 99 height 19
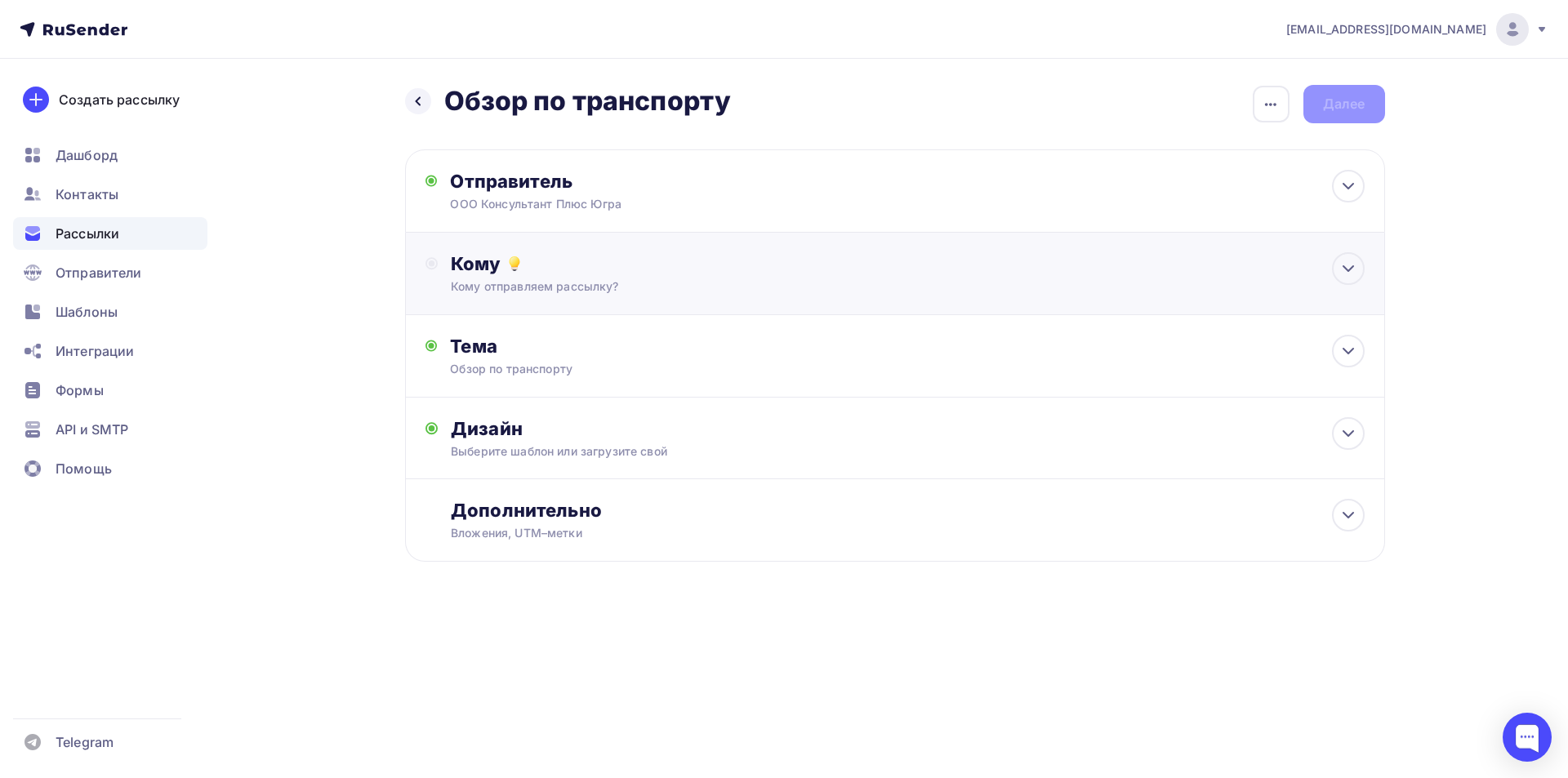
click at [481, 260] on div "Кому" at bounding box center [907, 264] width 912 height 23
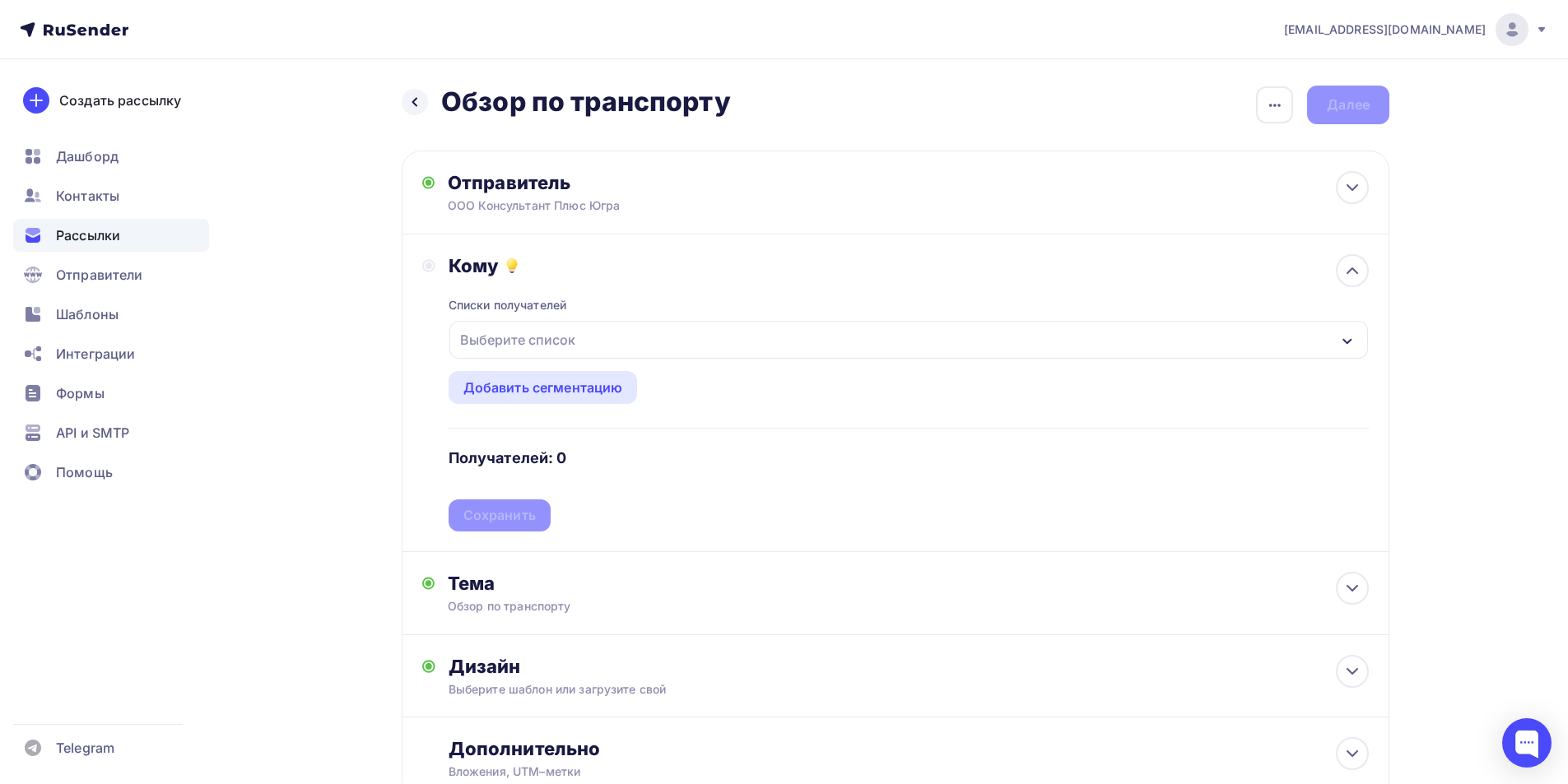
click at [1346, 335] on icon "button" at bounding box center [1346, 341] width 13 height 13
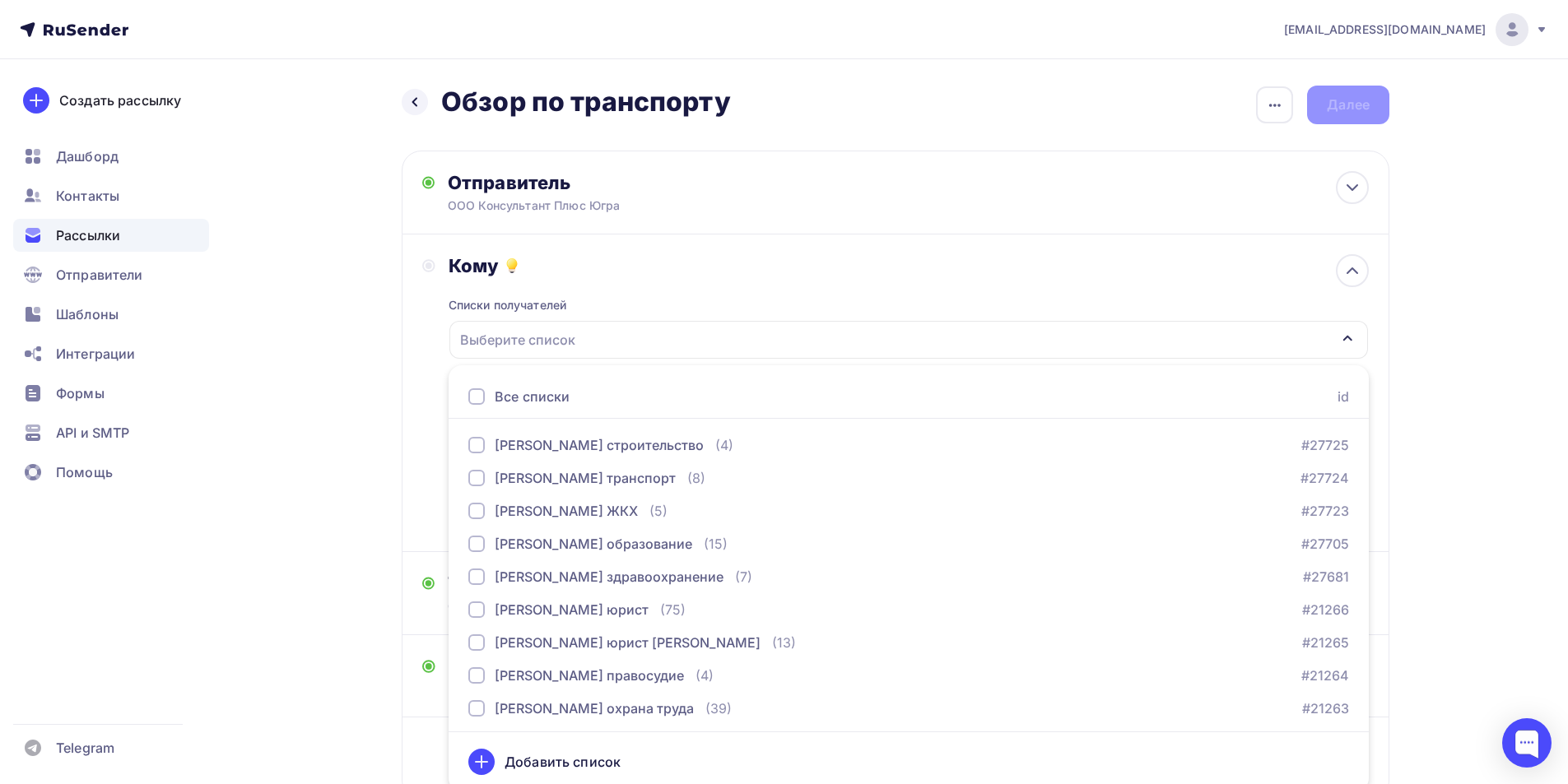
scroll to position [8, 0]
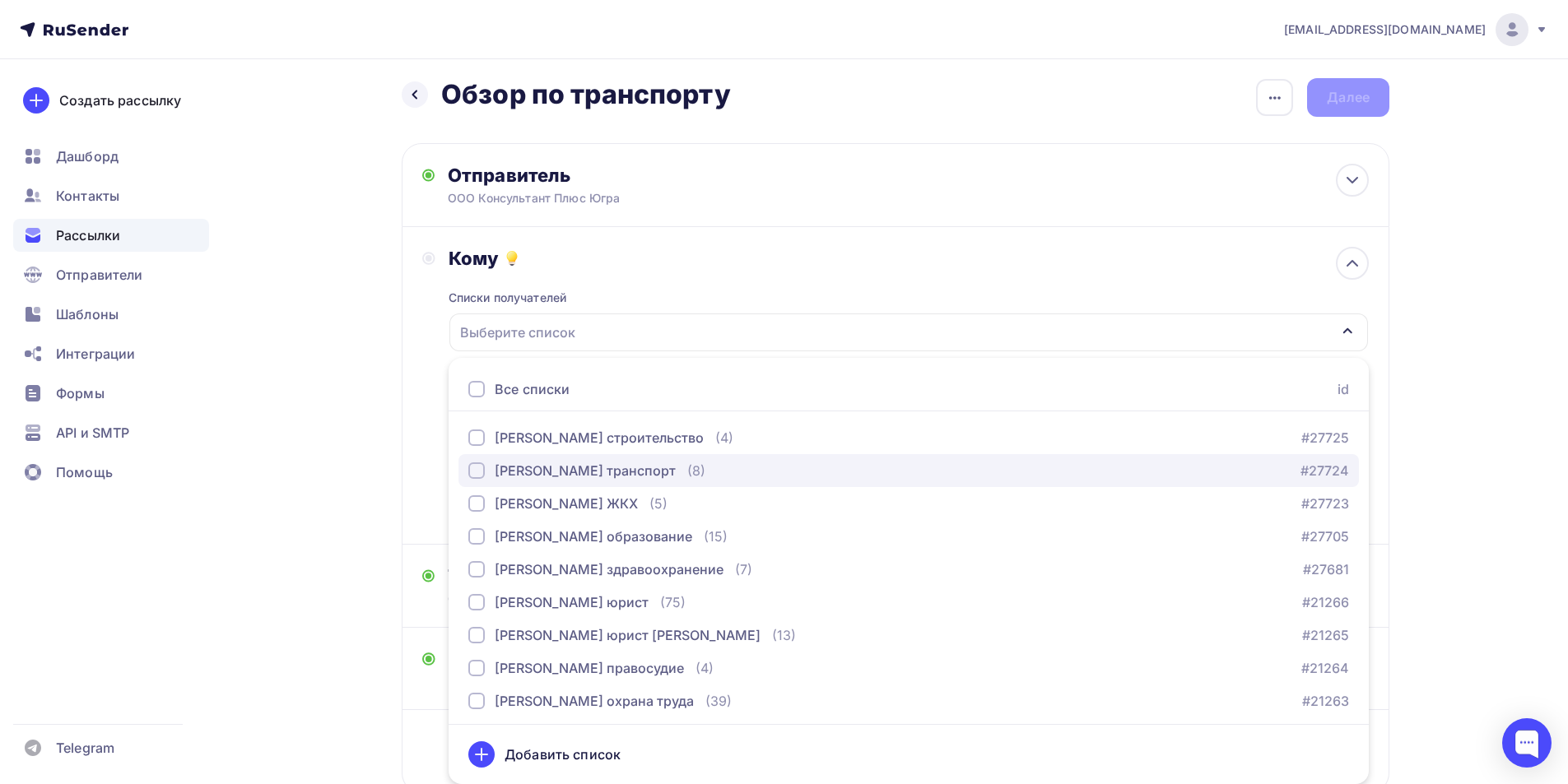
click at [480, 469] on div "button" at bounding box center [477, 470] width 17 height 17
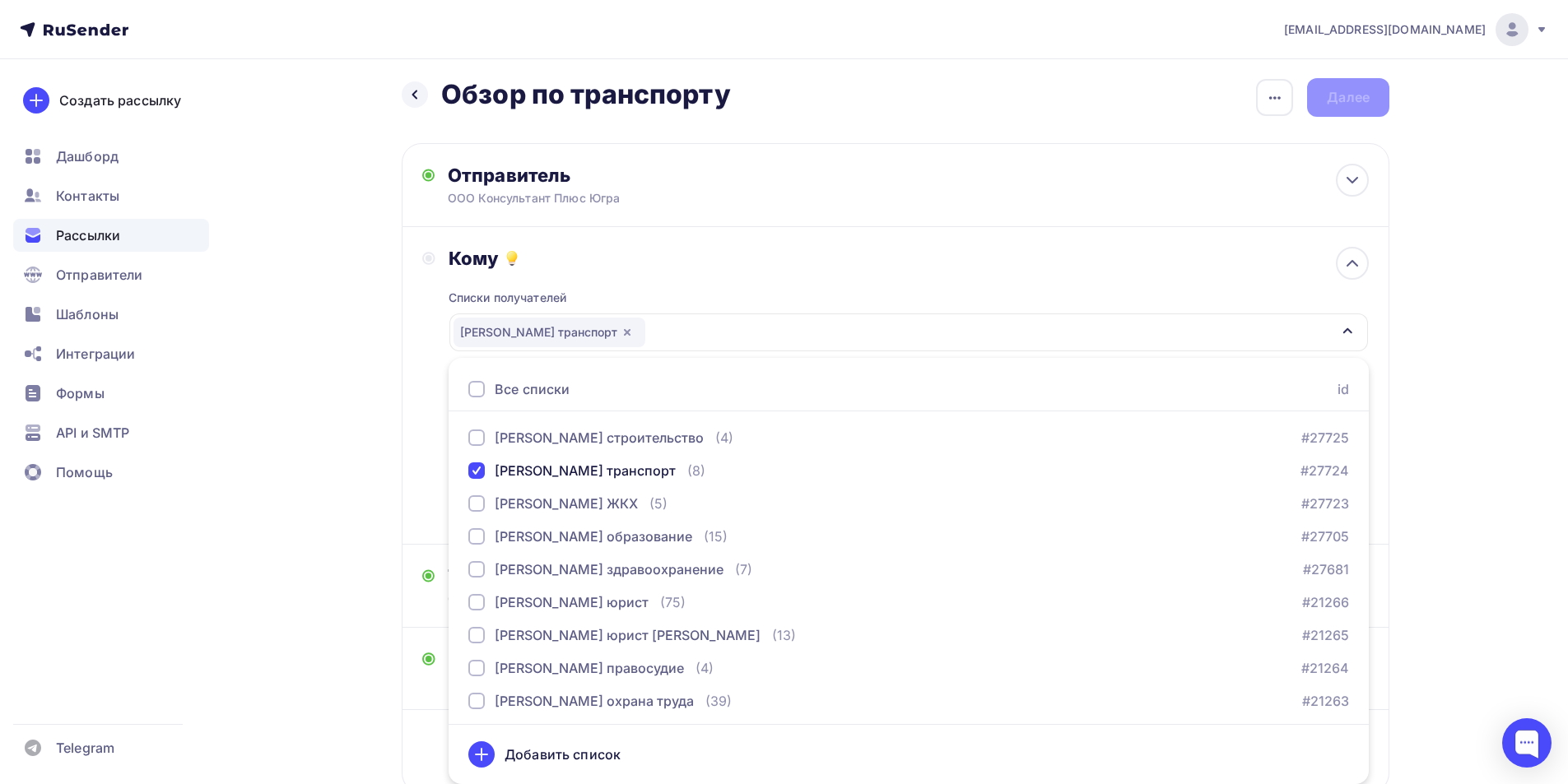
click at [420, 464] on div "Кому Списки получателей [PERSON_NAME] транспорт Все списки id [PERSON_NAME] стр…" at bounding box center [895, 386] width 987 height 318
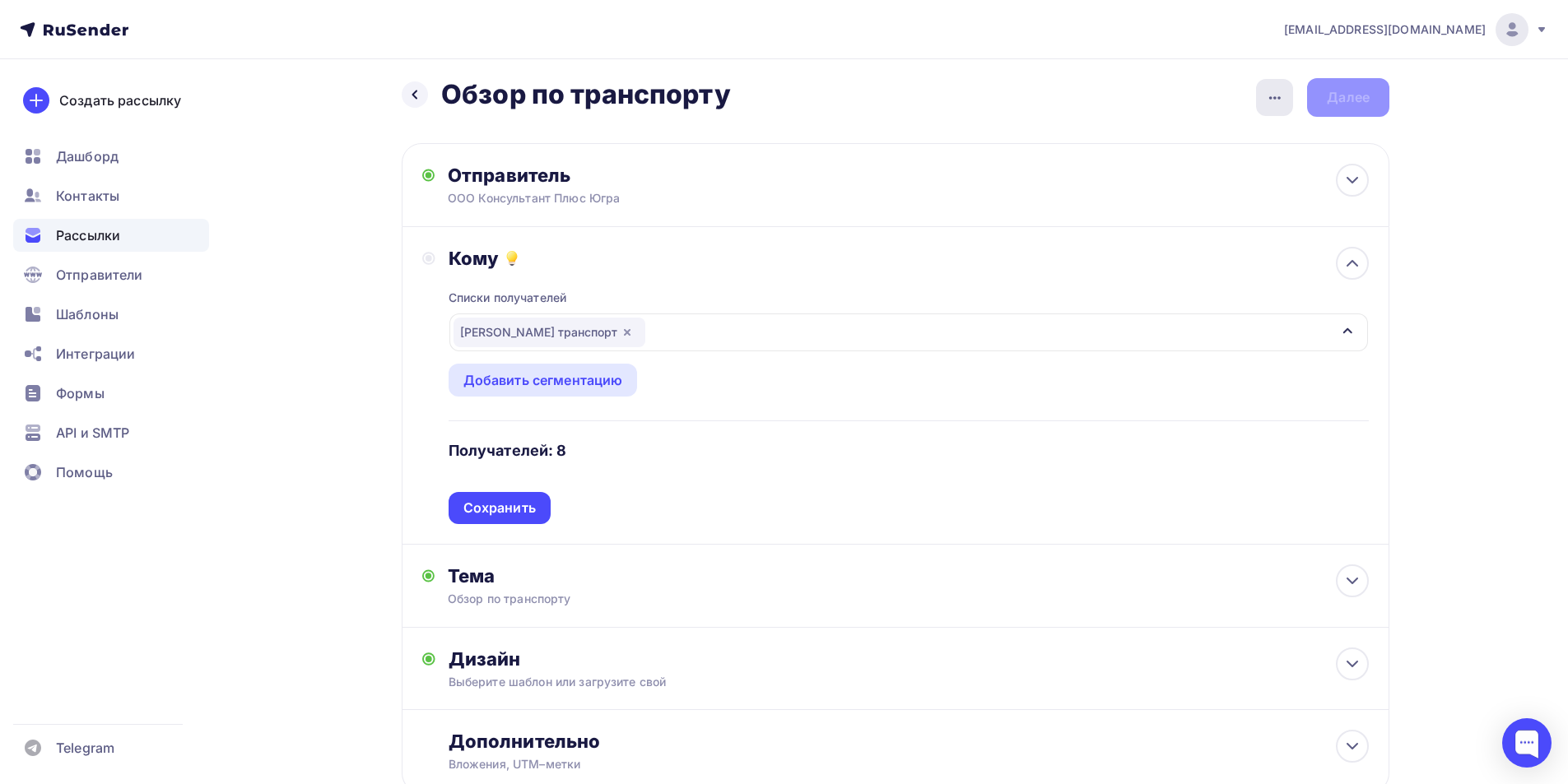
click at [1275, 92] on icon "button" at bounding box center [1275, 98] width 20 height 20
click at [1224, 183] on div "Переименовать рассылку" at bounding box center [1188, 181] width 204 height 20
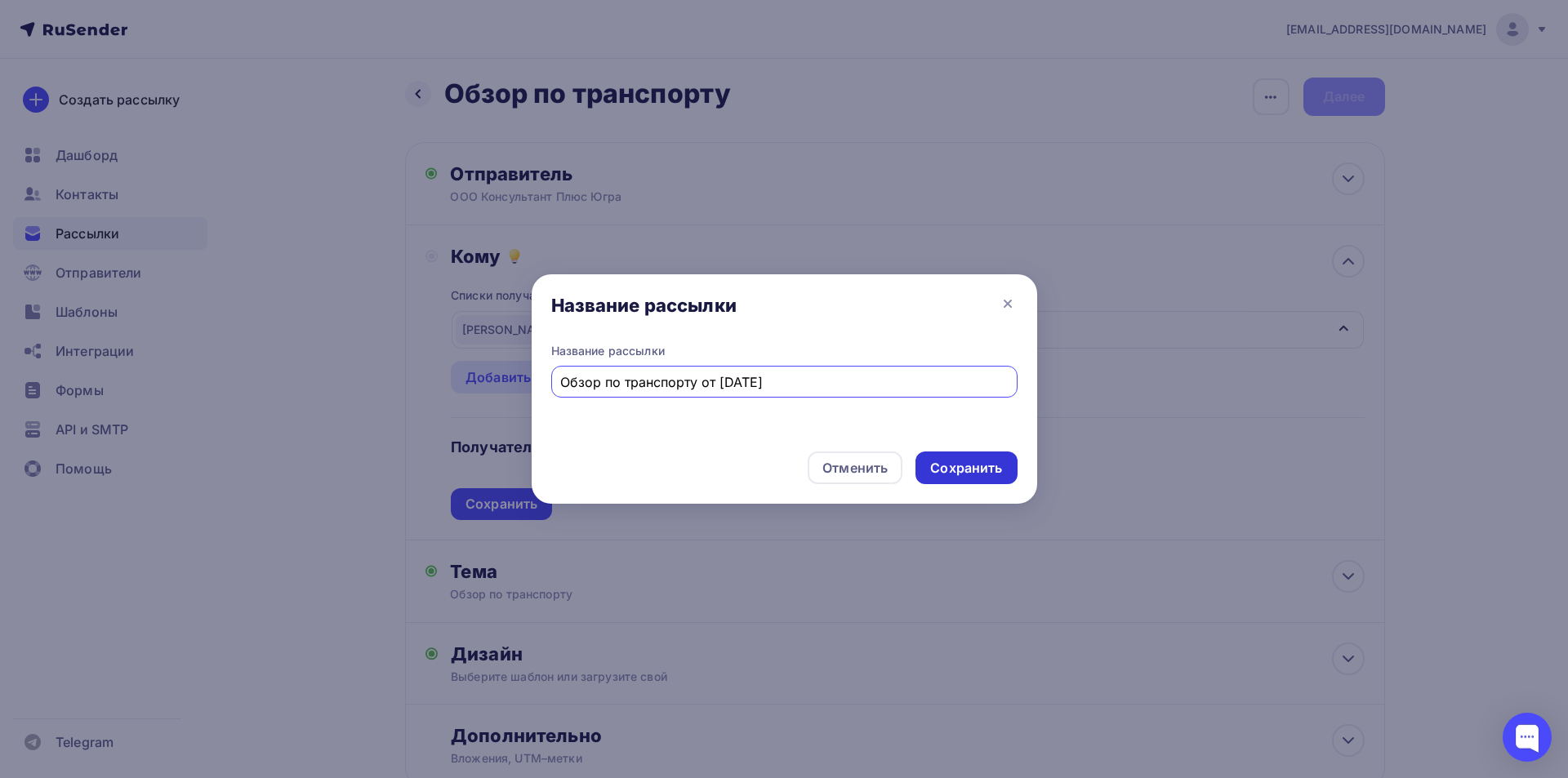
type input "Обзор по транспорту от [DATE]"
click at [953, 470] on div "Сохранить" at bounding box center [966, 468] width 72 height 18
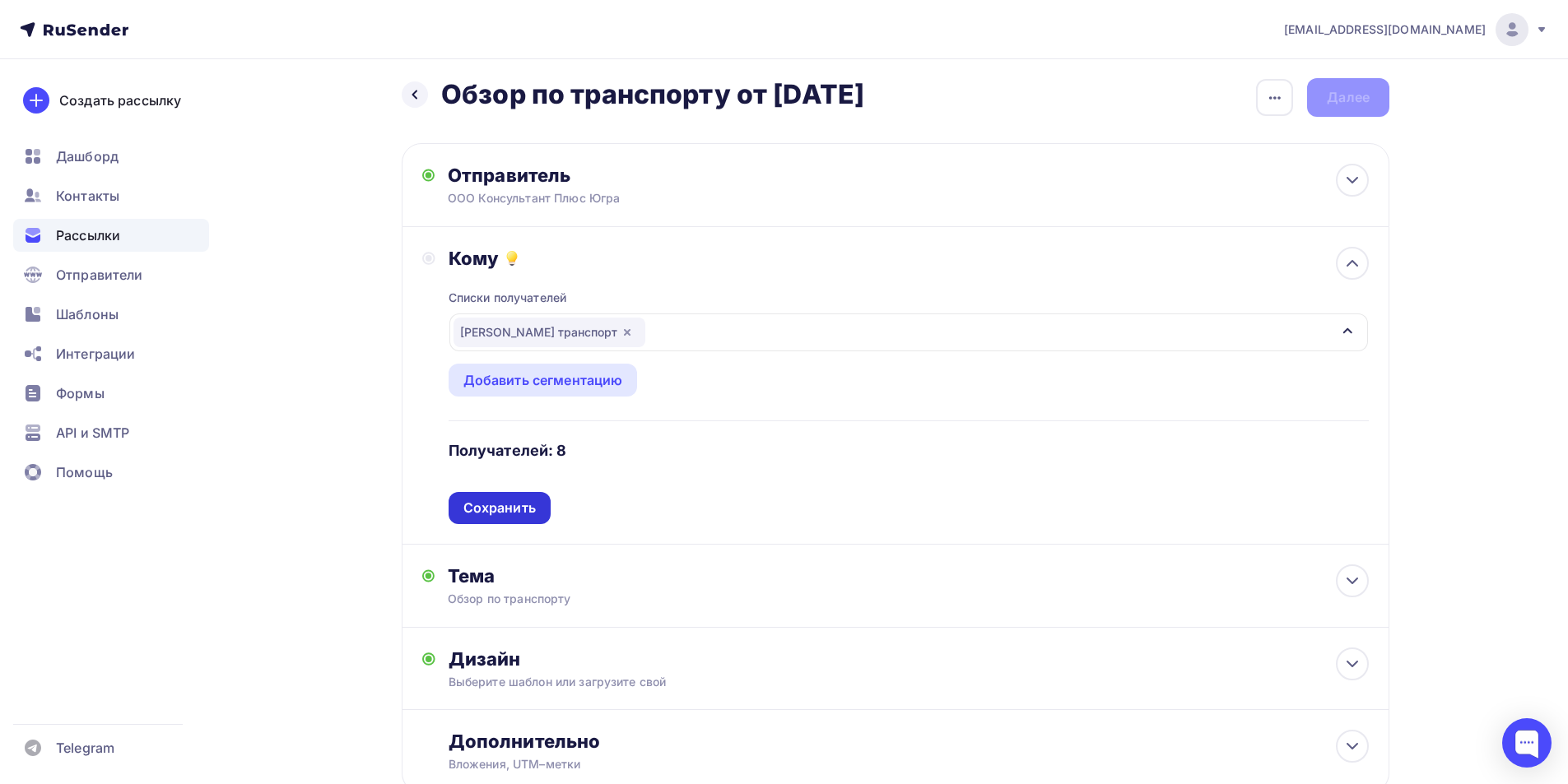
click at [499, 503] on div "Сохранить" at bounding box center [500, 508] width 73 height 19
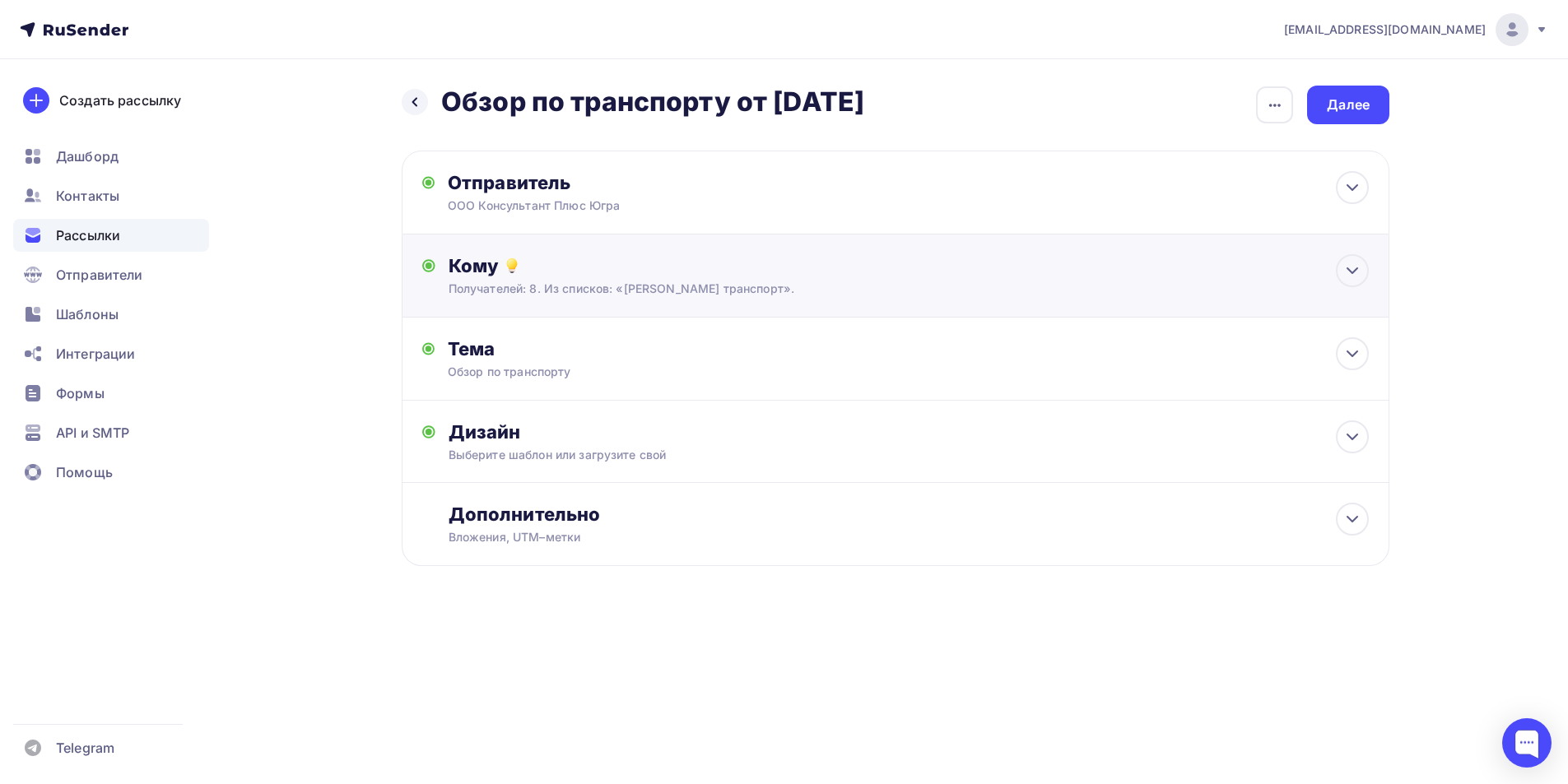
scroll to position [0, 0]
click at [494, 435] on div "Дизайн" at bounding box center [914, 432] width 920 height 24
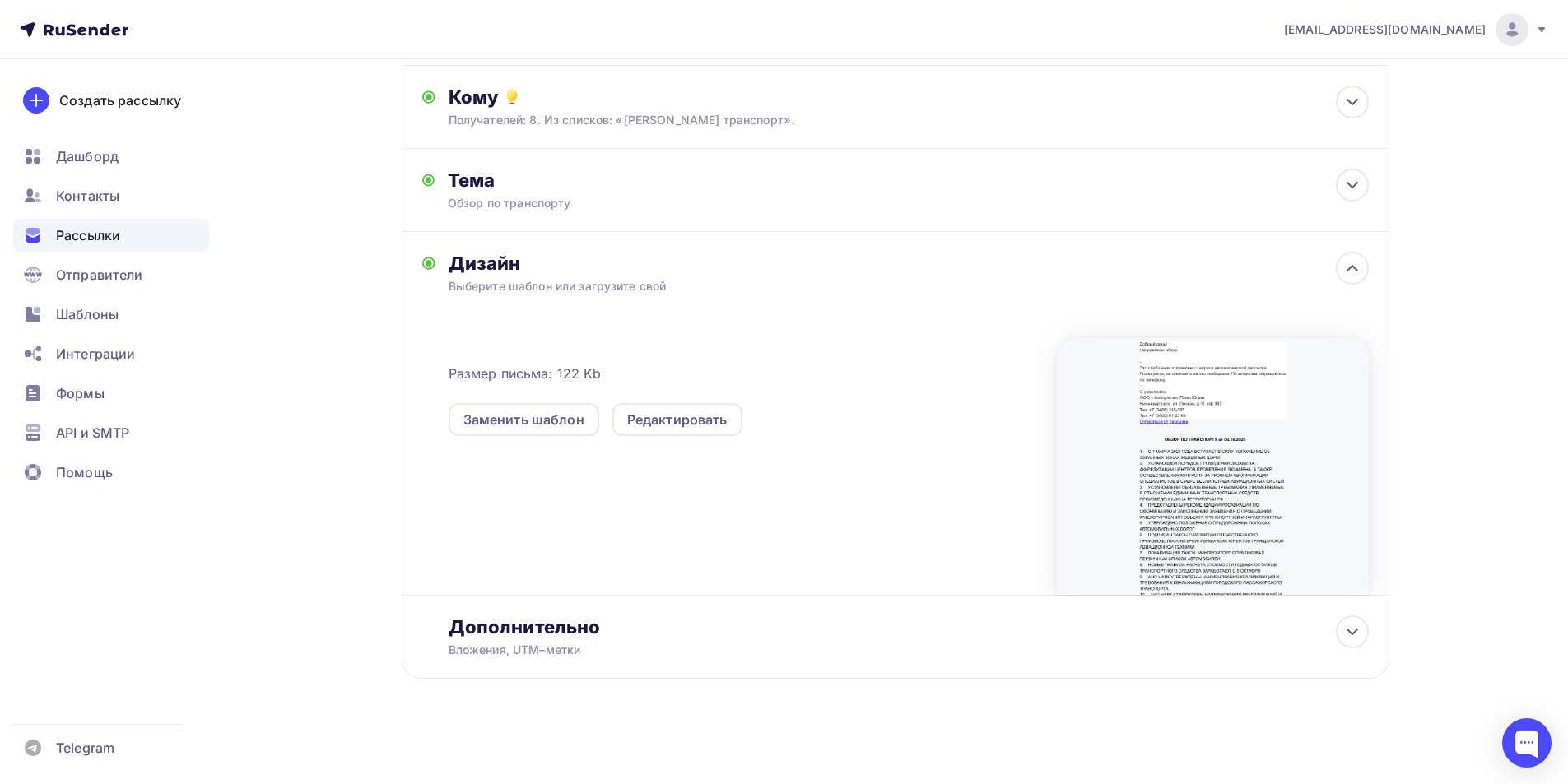
scroll to position [170, 0]
click at [531, 627] on div "Дополнительно" at bounding box center [908, 626] width 920 height 24
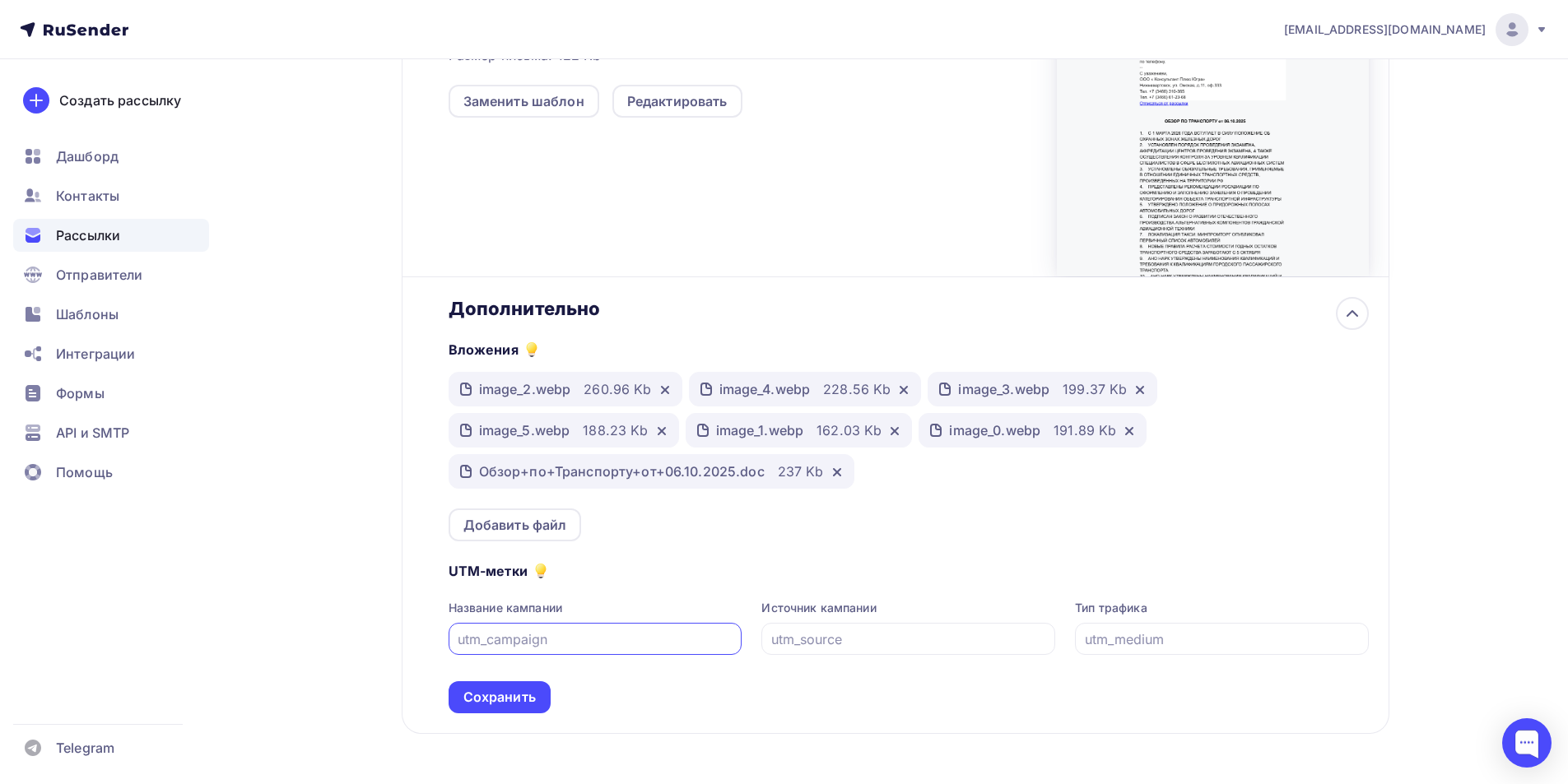
scroll to position [498, 0]
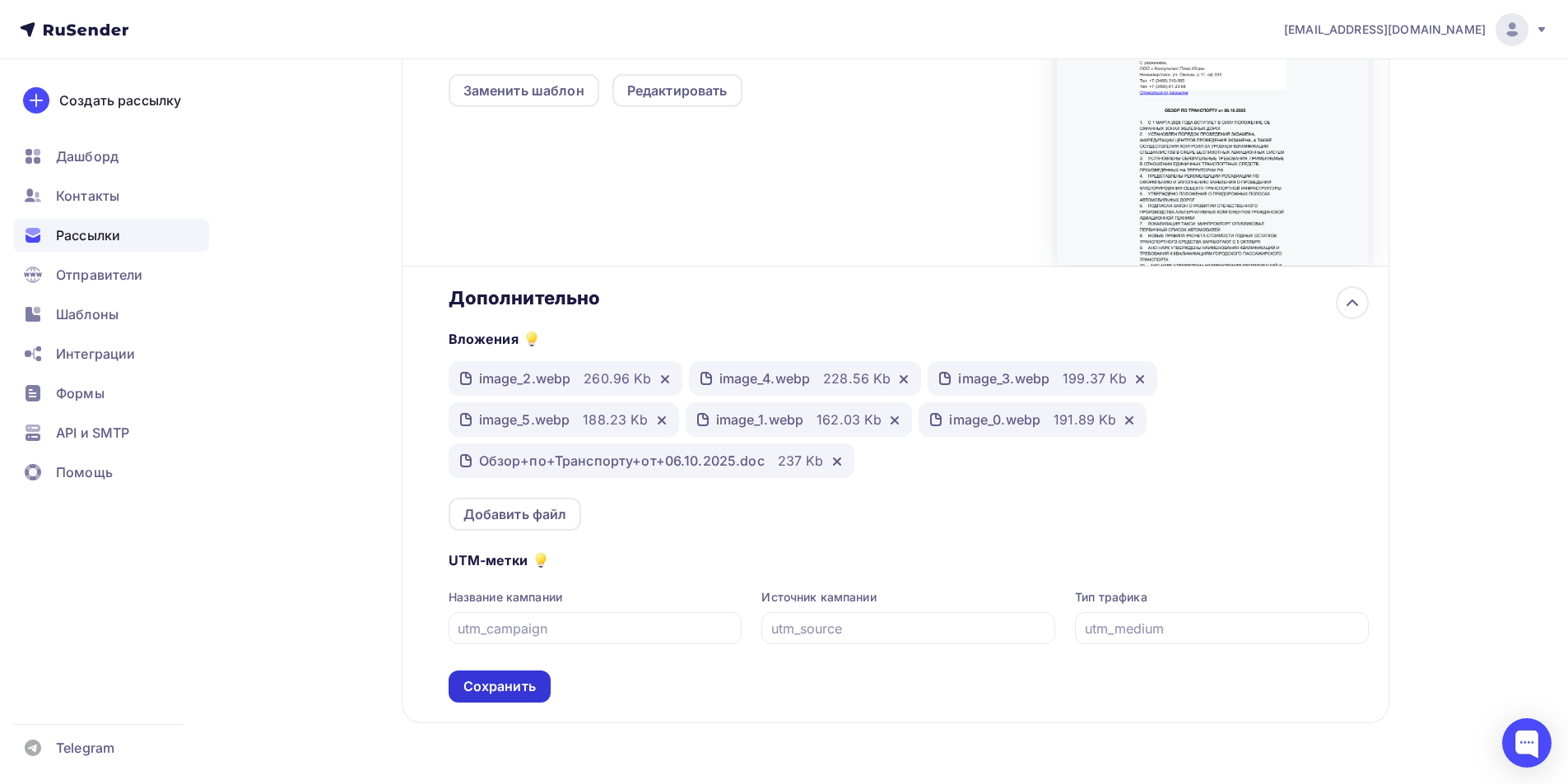
click at [522, 686] on div "Сохранить" at bounding box center [500, 686] width 73 height 19
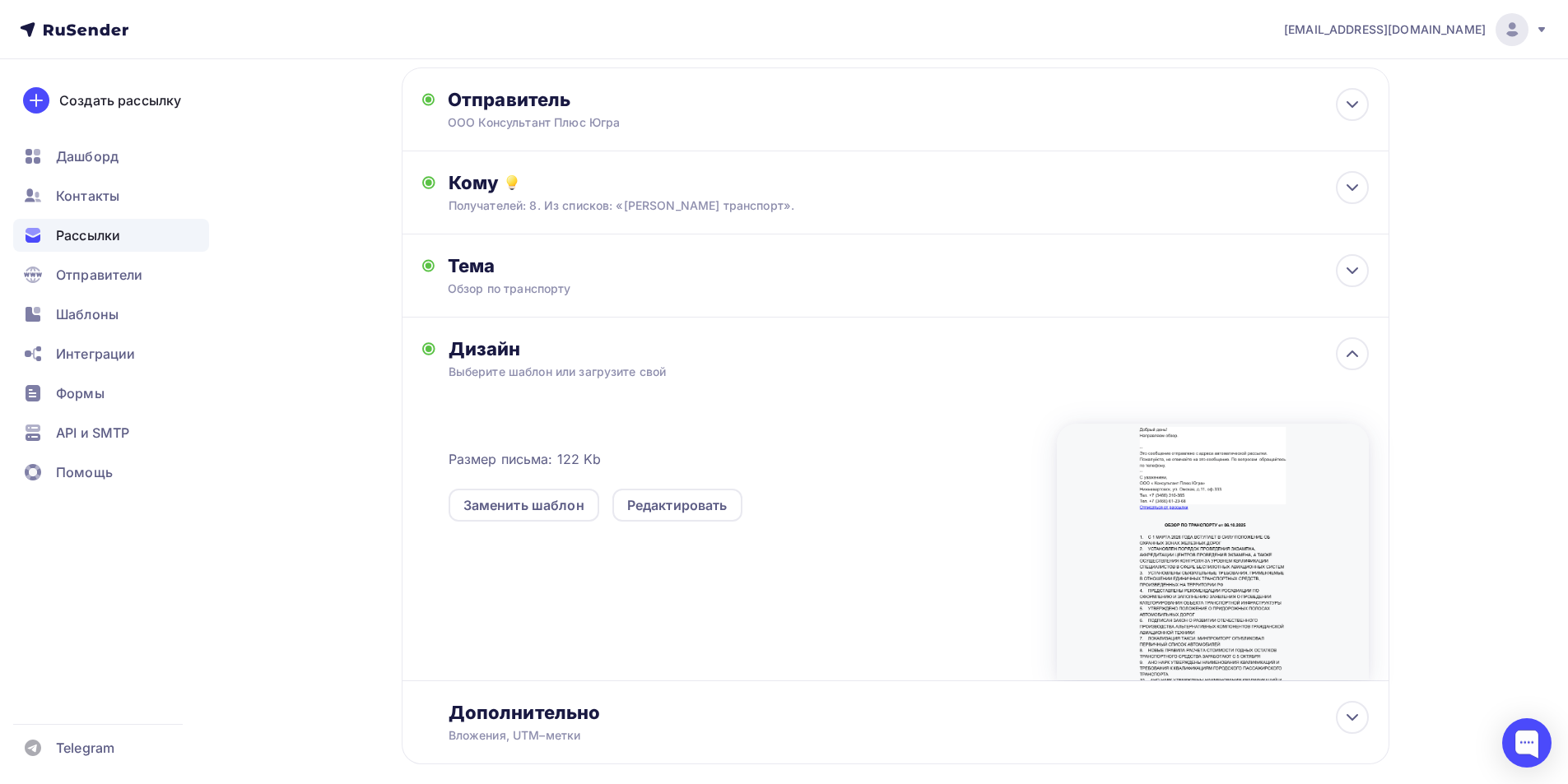
scroll to position [0, 0]
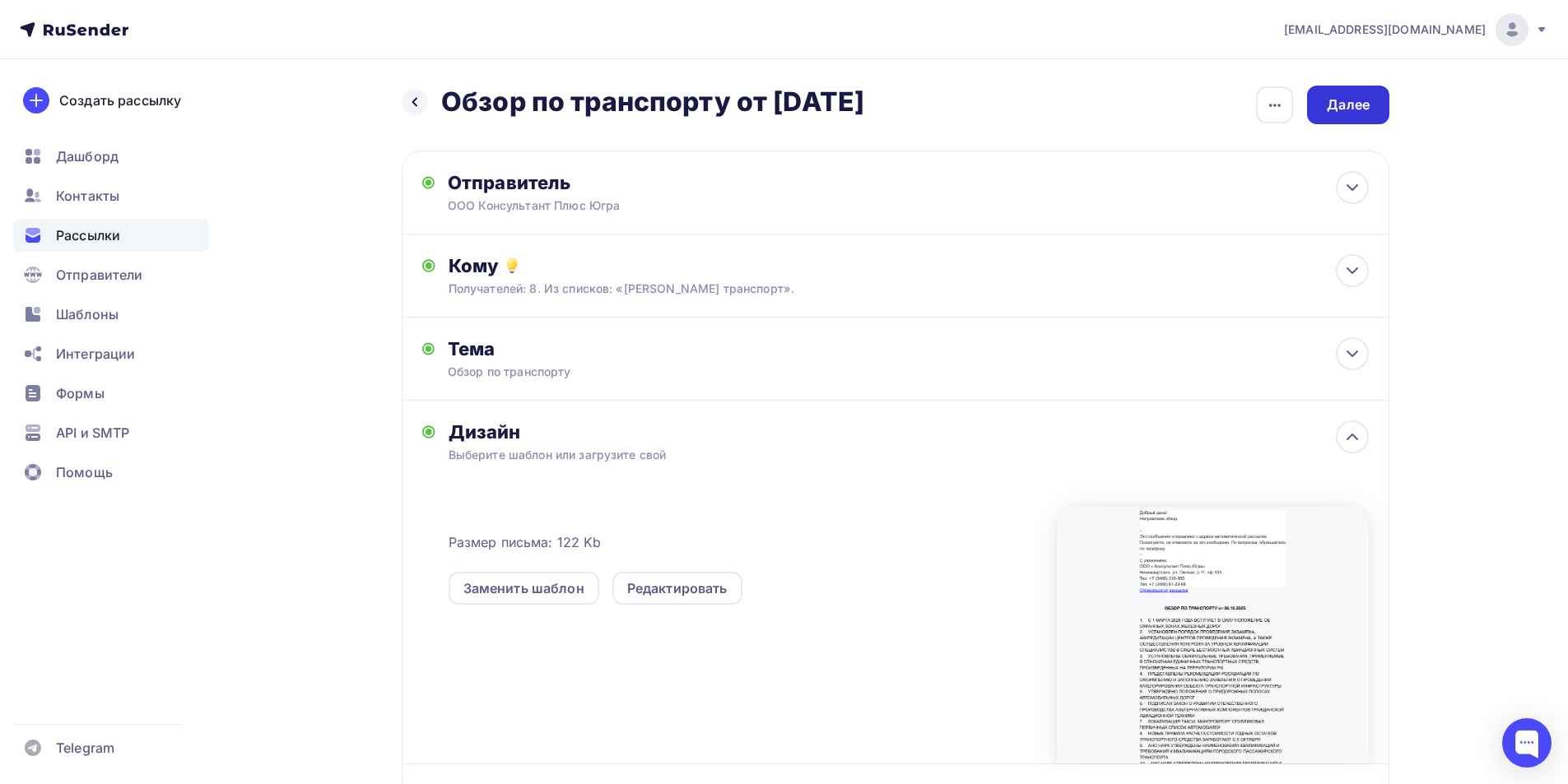
click at [1340, 100] on div "Далее" at bounding box center [1348, 104] width 43 height 19
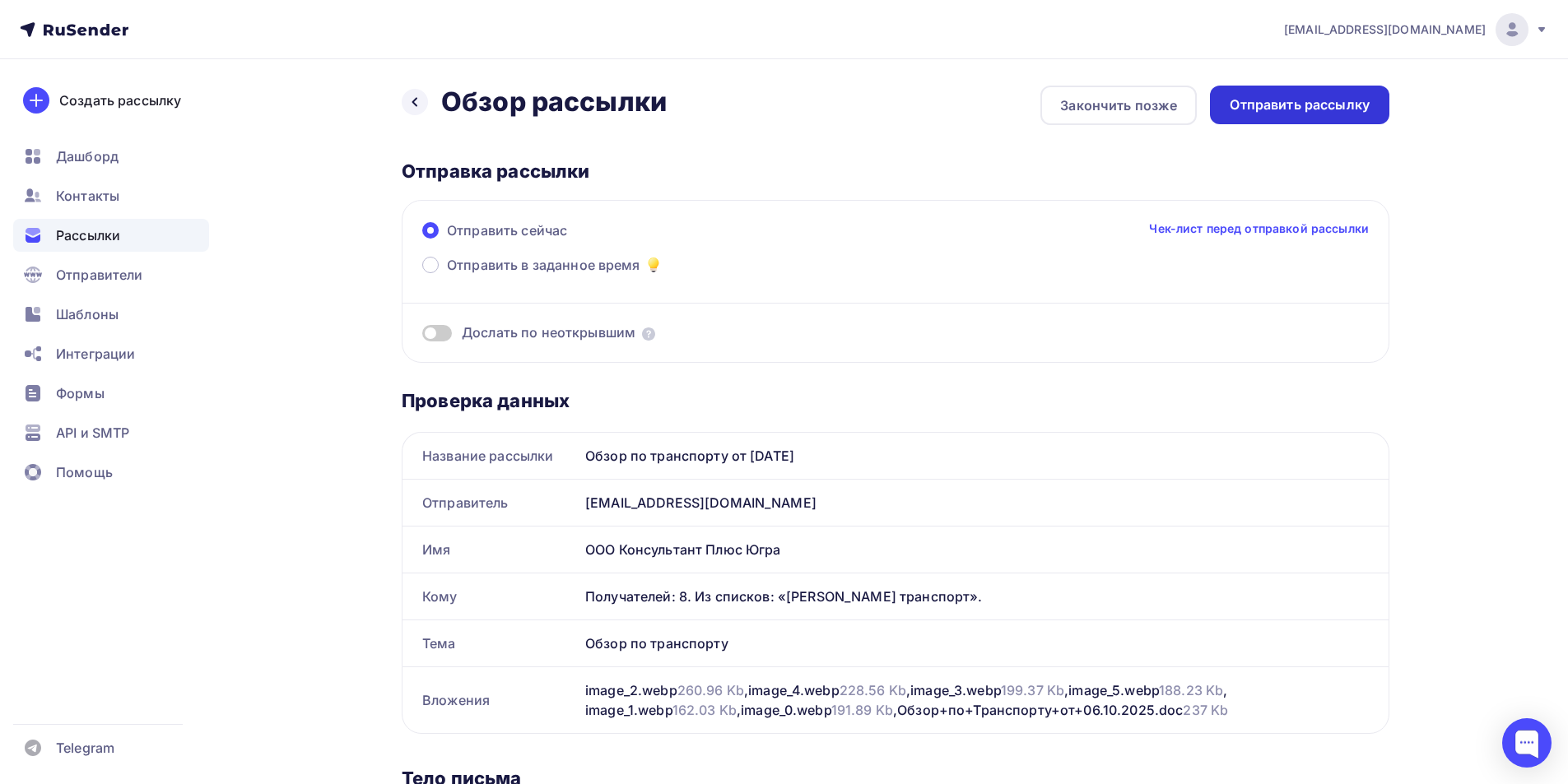
click at [1268, 104] on div "Отправить рассылку" at bounding box center [1299, 104] width 140 height 19
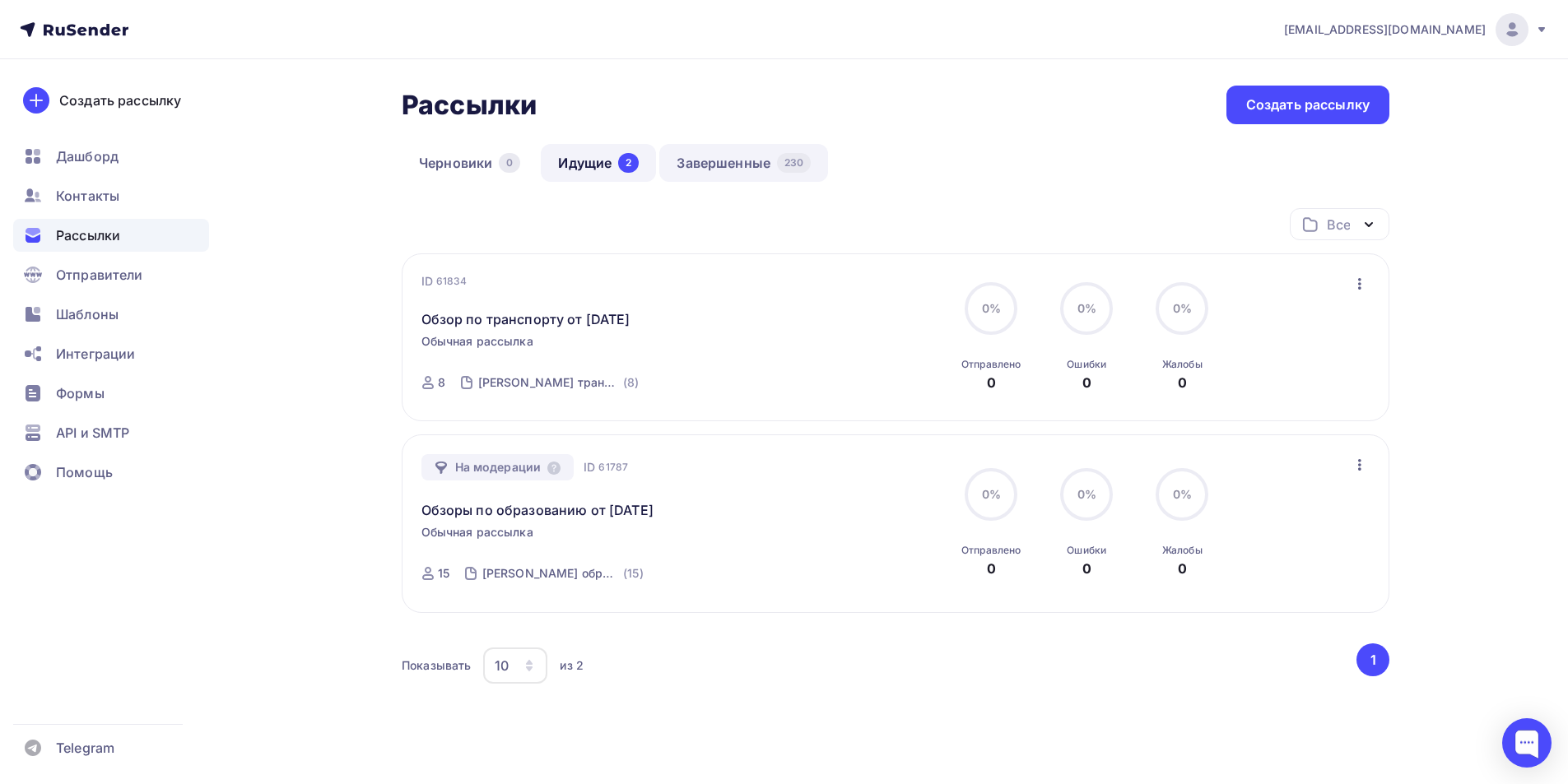
click at [747, 164] on link "Завершенные 230" at bounding box center [743, 163] width 169 height 38
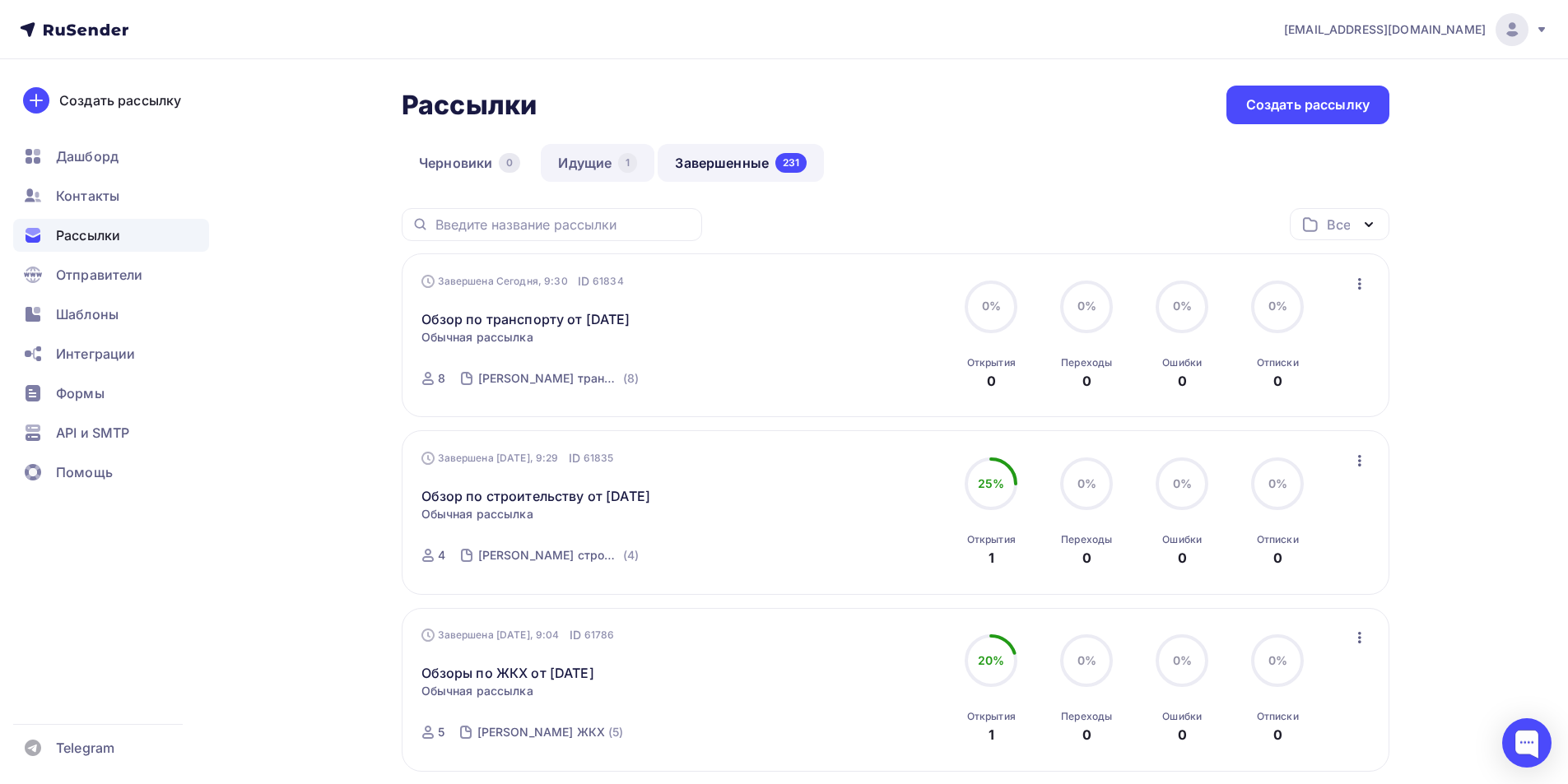
click at [588, 159] on link "Идущие 1" at bounding box center [597, 163] width 114 height 38
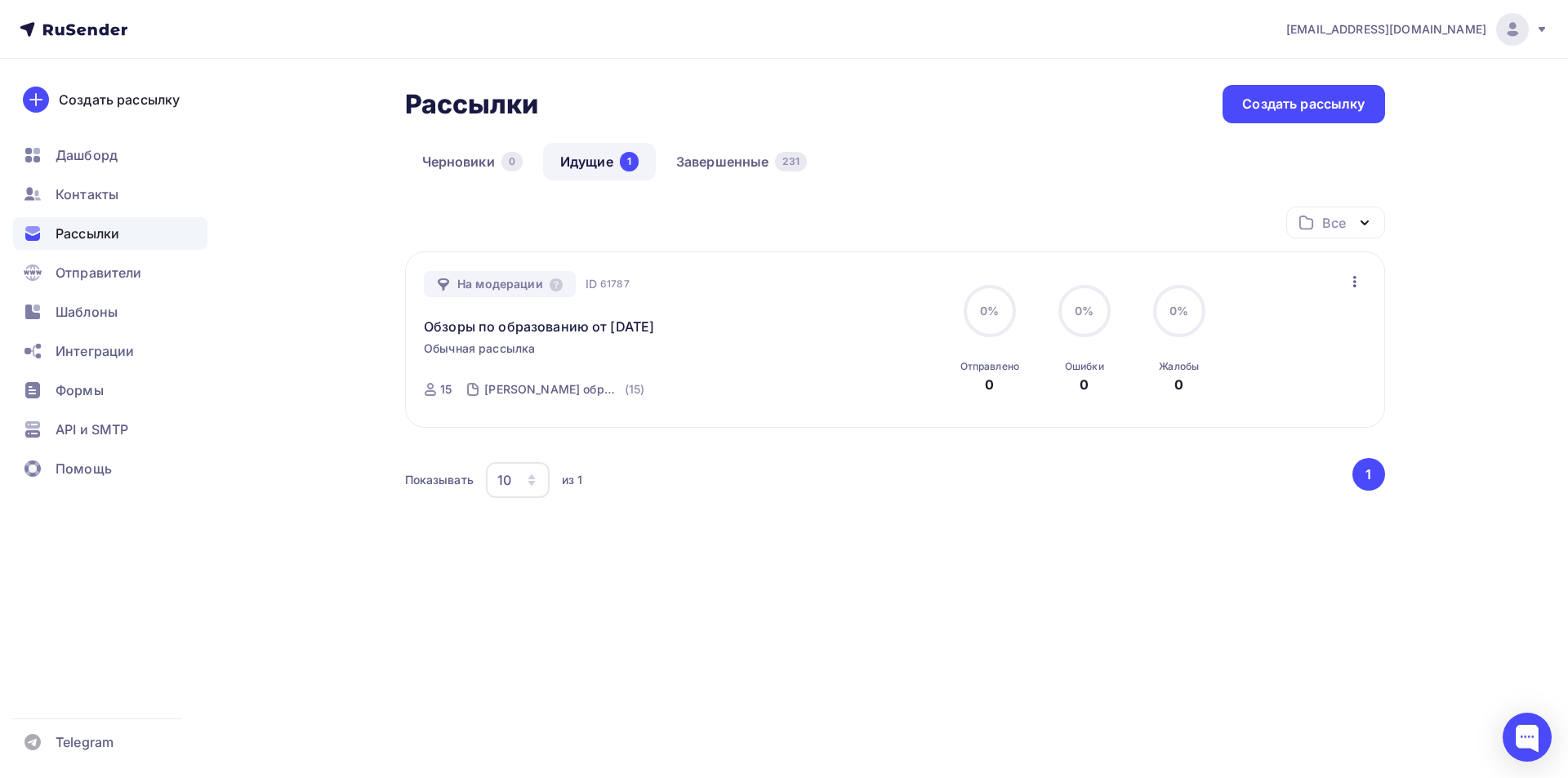
click at [292, 300] on div "Рассылки Рассылки Создать рассылку [GEOGRAPHIC_DATA] 0 Идущие 1 Завершенные 231…" at bounding box center [784, 361] width 1338 height 606
click at [1355, 285] on icon "button" at bounding box center [1354, 282] width 3 height 12
click at [275, 525] on div "Рассылки Рассылки Создать рассылку [GEOGRAPHIC_DATA] 0 Идущие 1 Завершенные 231…" at bounding box center [784, 361] width 1338 height 606
click at [740, 160] on link "Завершенные 231" at bounding box center [741, 161] width 165 height 38
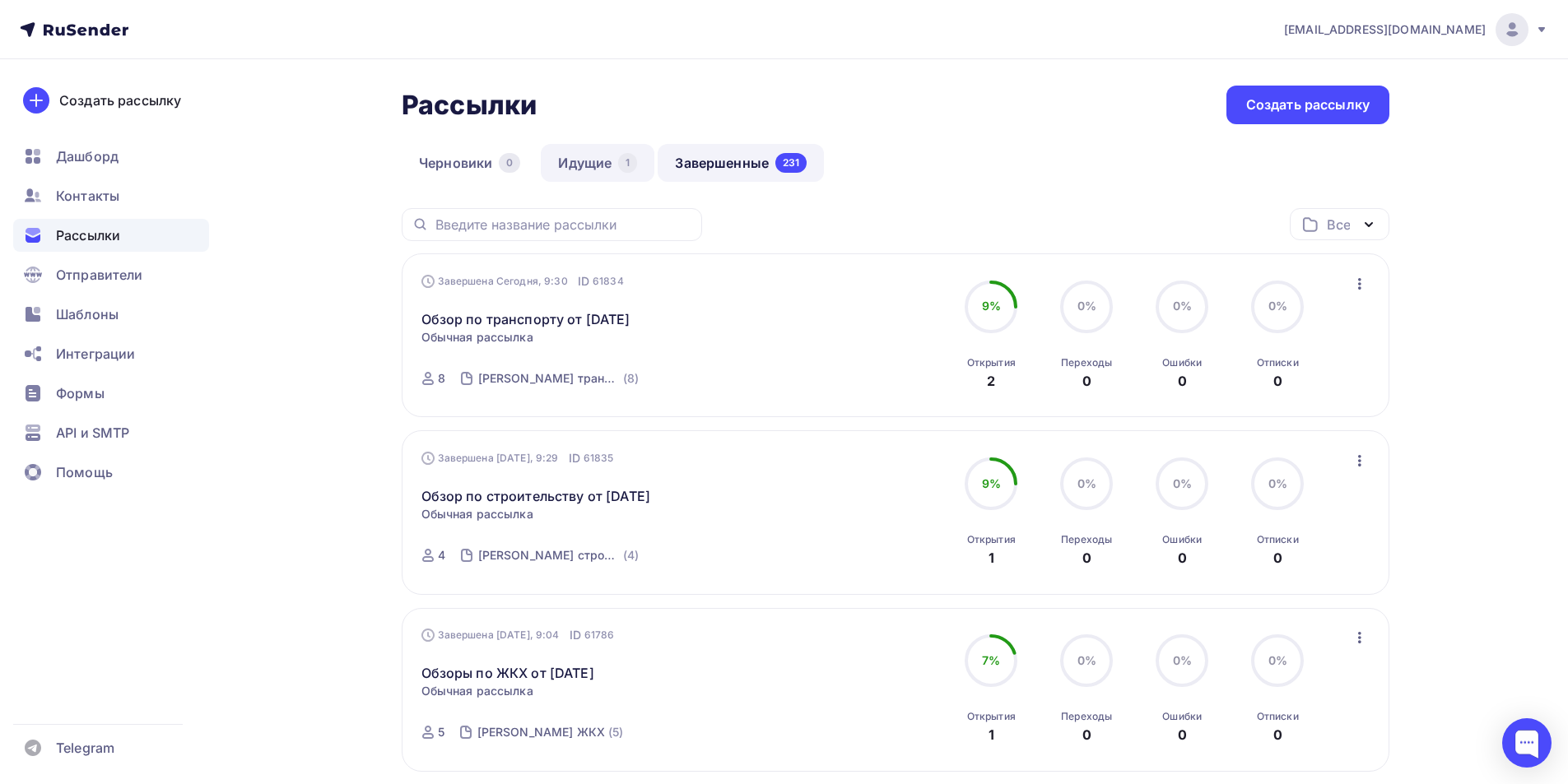
click at [580, 168] on link "Идущие 1" at bounding box center [597, 163] width 114 height 38
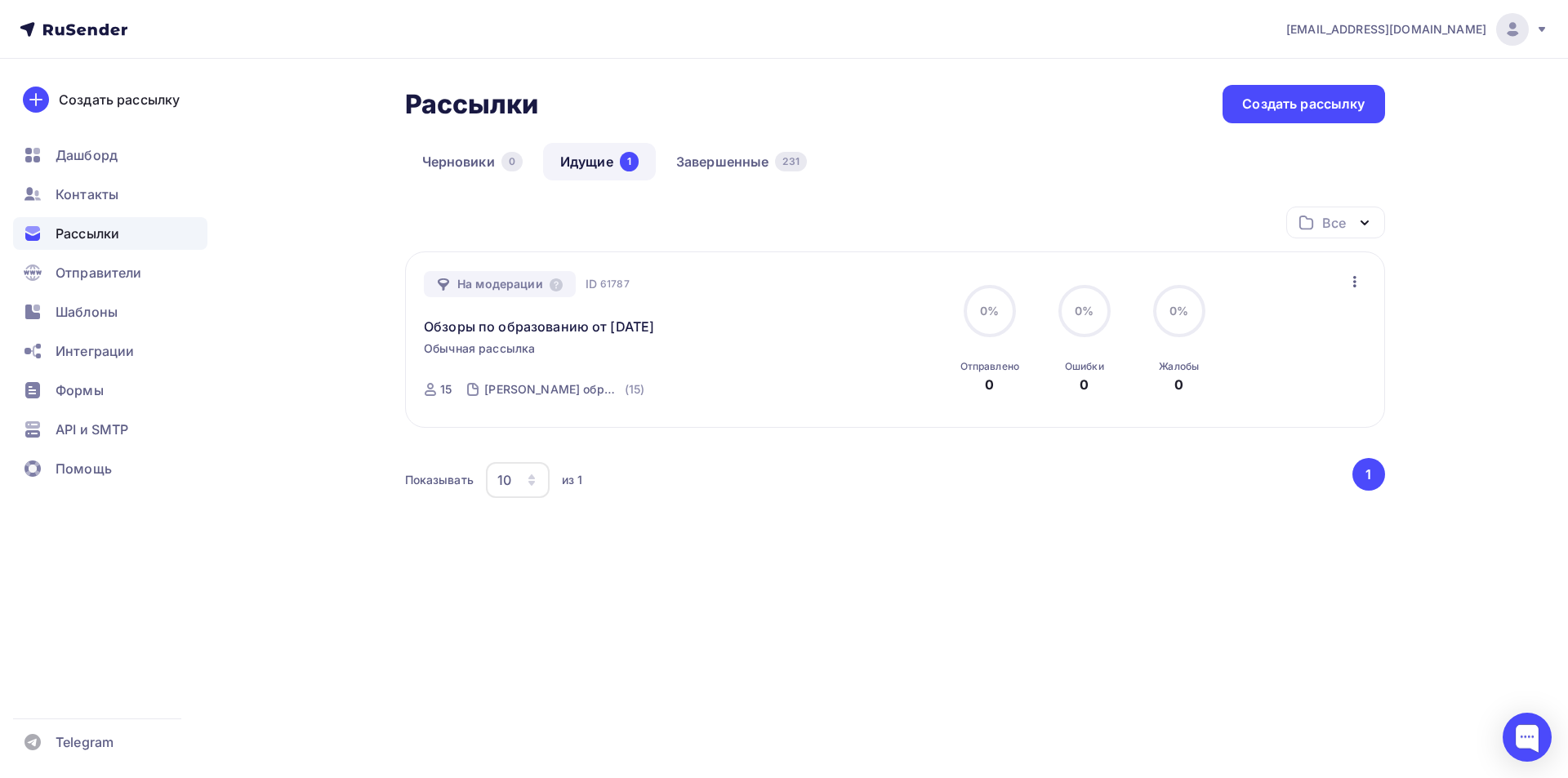
click at [590, 160] on link "Идущие 1" at bounding box center [599, 161] width 113 height 38
click at [709, 167] on link "Завершенные 231" at bounding box center [741, 161] width 165 height 38
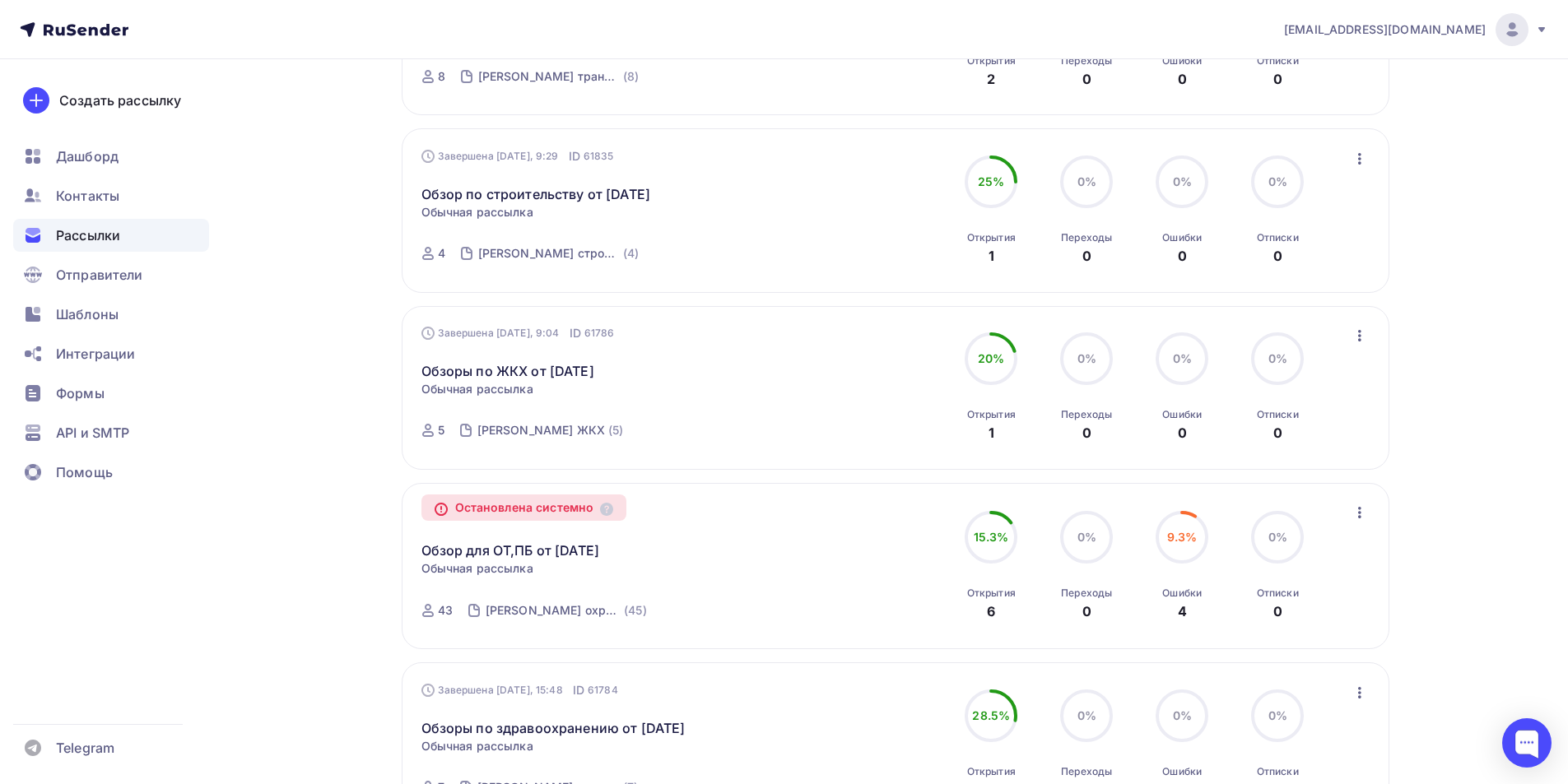
scroll to position [329, 0]
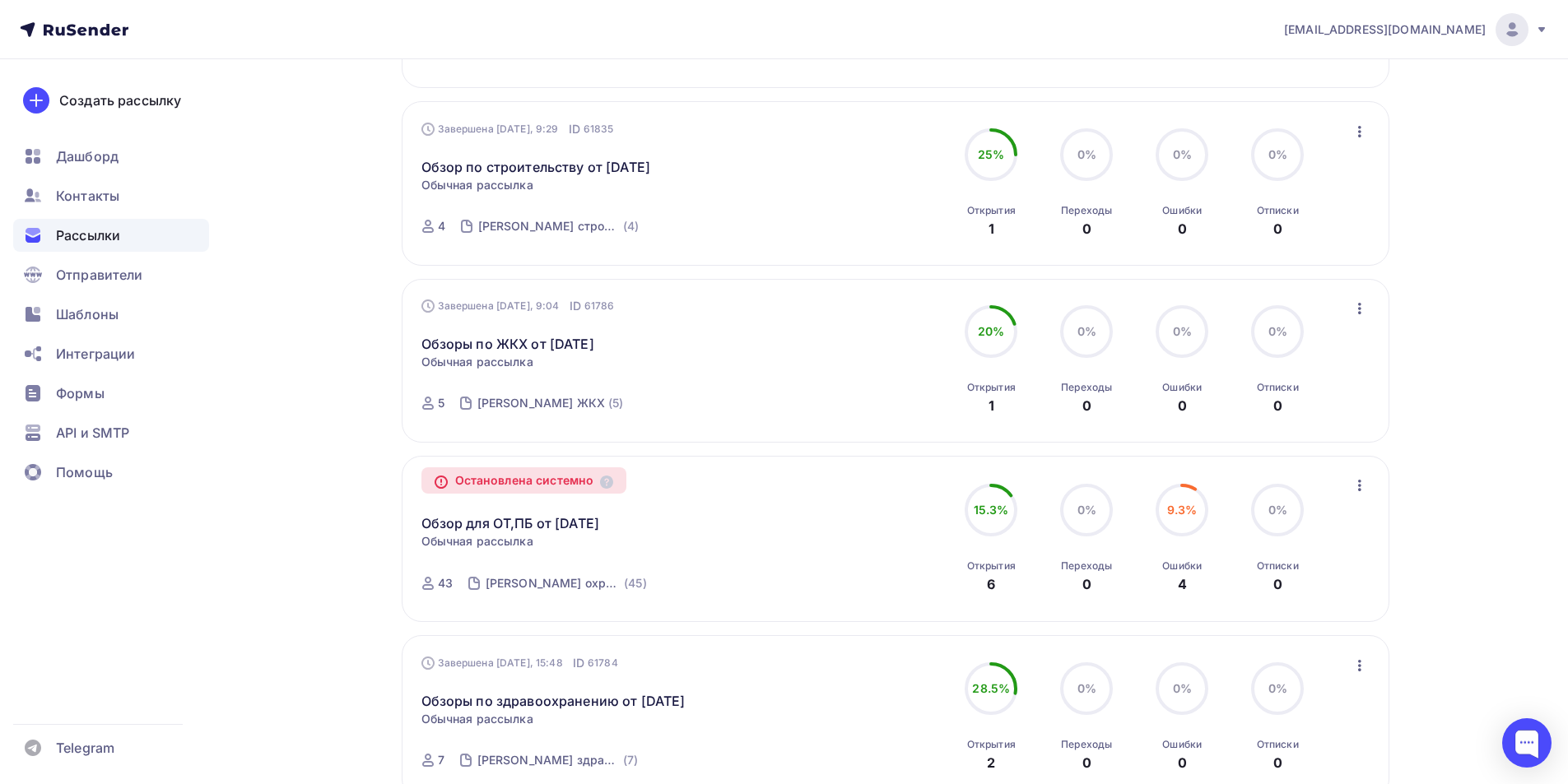
click at [1361, 485] on icon "button" at bounding box center [1359, 485] width 3 height 12
click at [1450, 491] on div "Рассылки Рассылки Создать рассылку [GEOGRAPHIC_DATA] 0 Идущие 1 Завершенные 231…" at bounding box center [784, 795] width 1349 height 2129
click at [1188, 510] on span "9.3%" at bounding box center [1182, 510] width 30 height 14
click at [506, 521] on link "Обзор для ОТ,ПБ от [DATE]" at bounding box center [511, 523] width 178 height 20
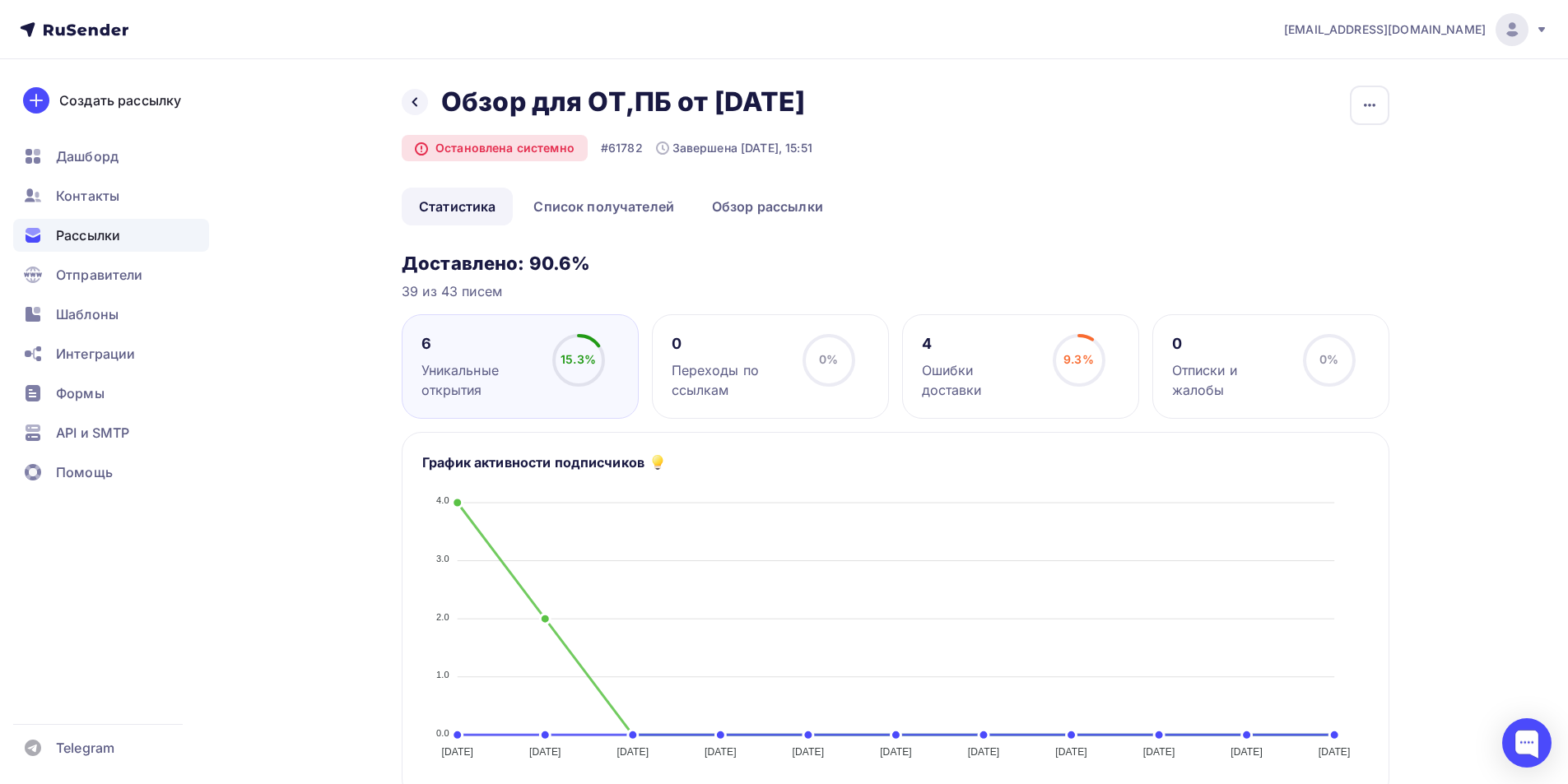
click at [1069, 361] on span "9.3%" at bounding box center [1078, 359] width 30 height 14
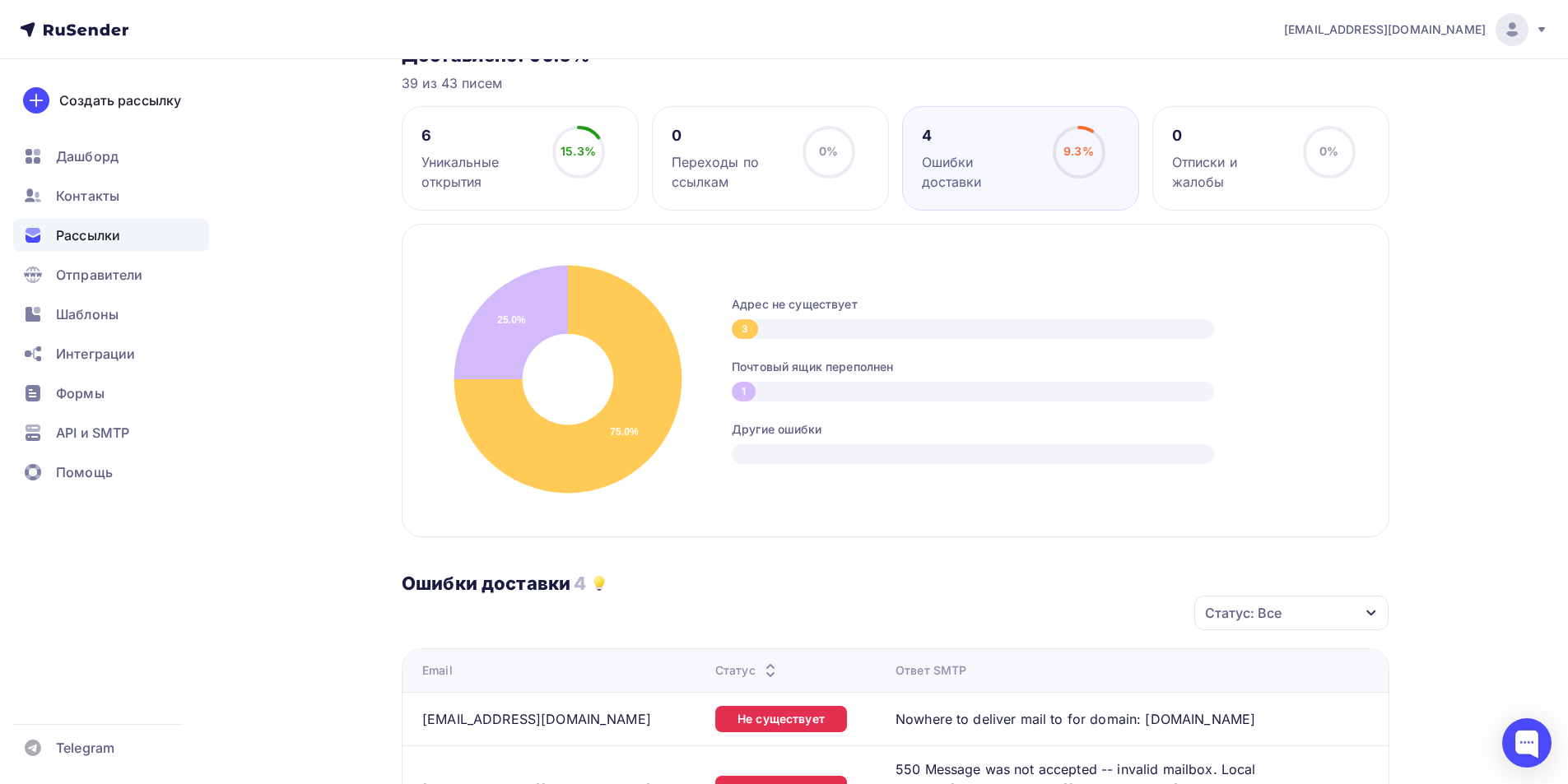
scroll to position [494, 0]
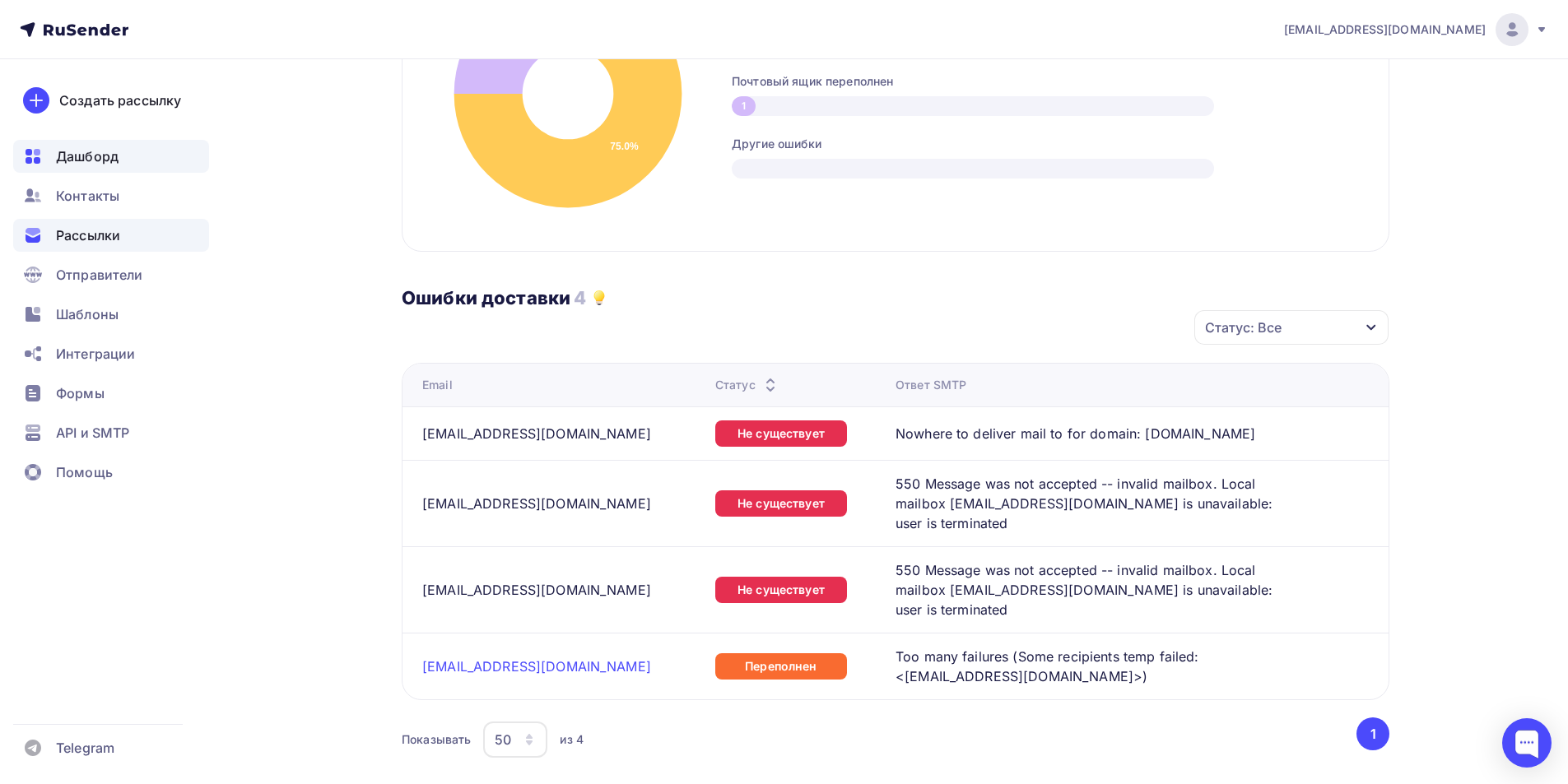
click at [91, 163] on span "Дашборд" at bounding box center [87, 156] width 63 height 20
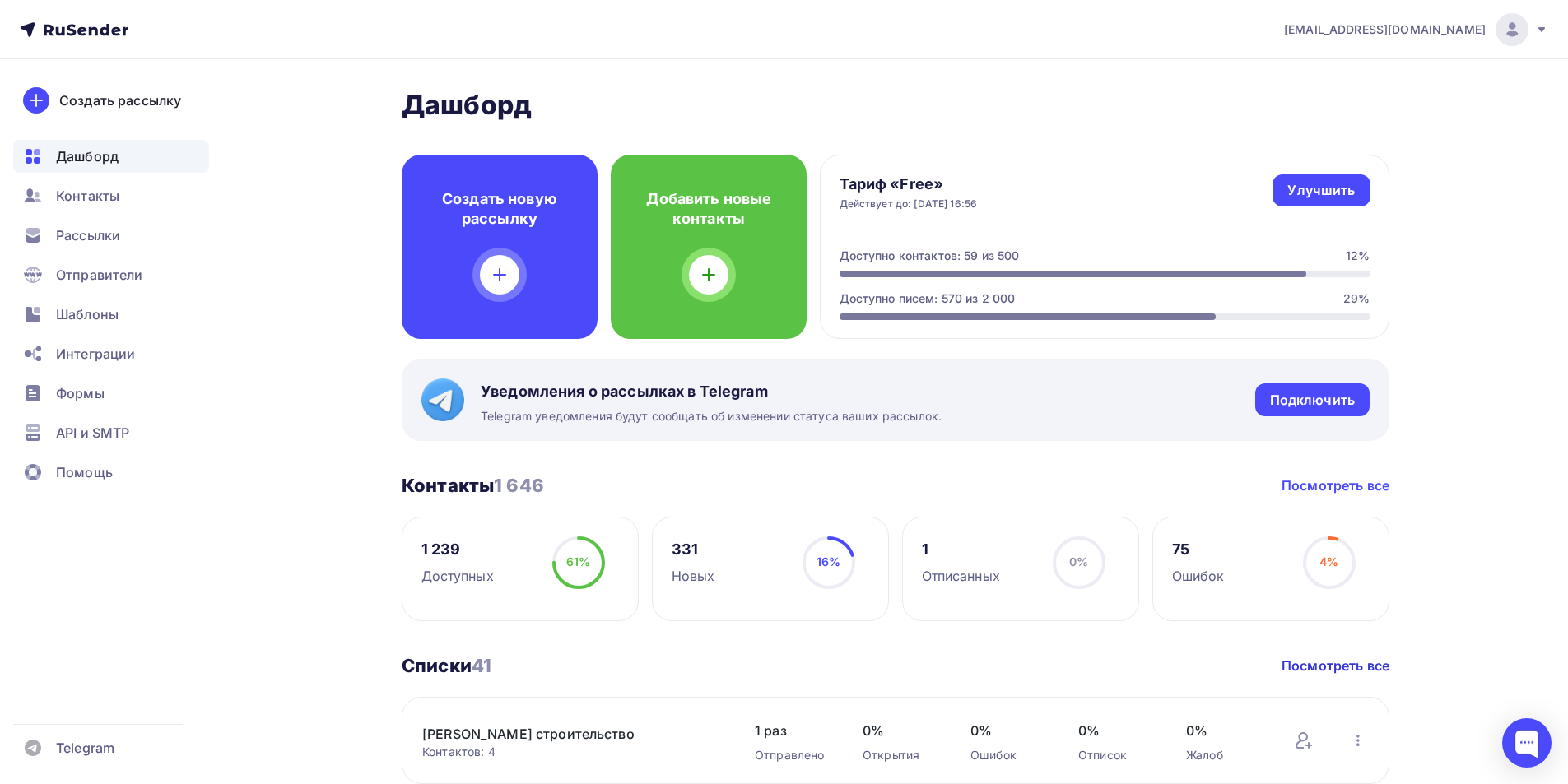
click at [1363, 479] on link "Посмотреть все" at bounding box center [1336, 485] width 108 height 20
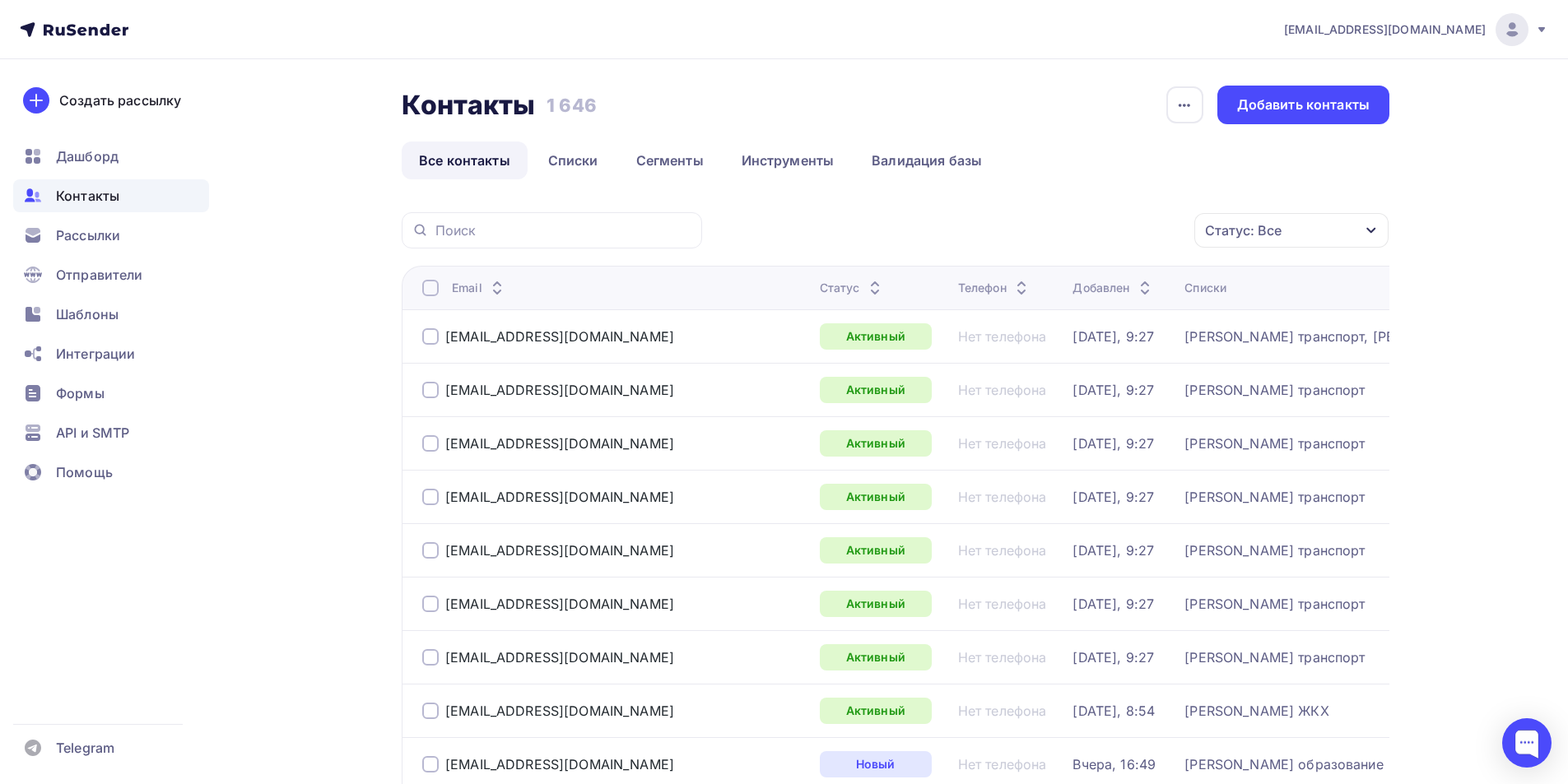
click at [1375, 231] on icon "button" at bounding box center [1371, 229] width 13 height 13
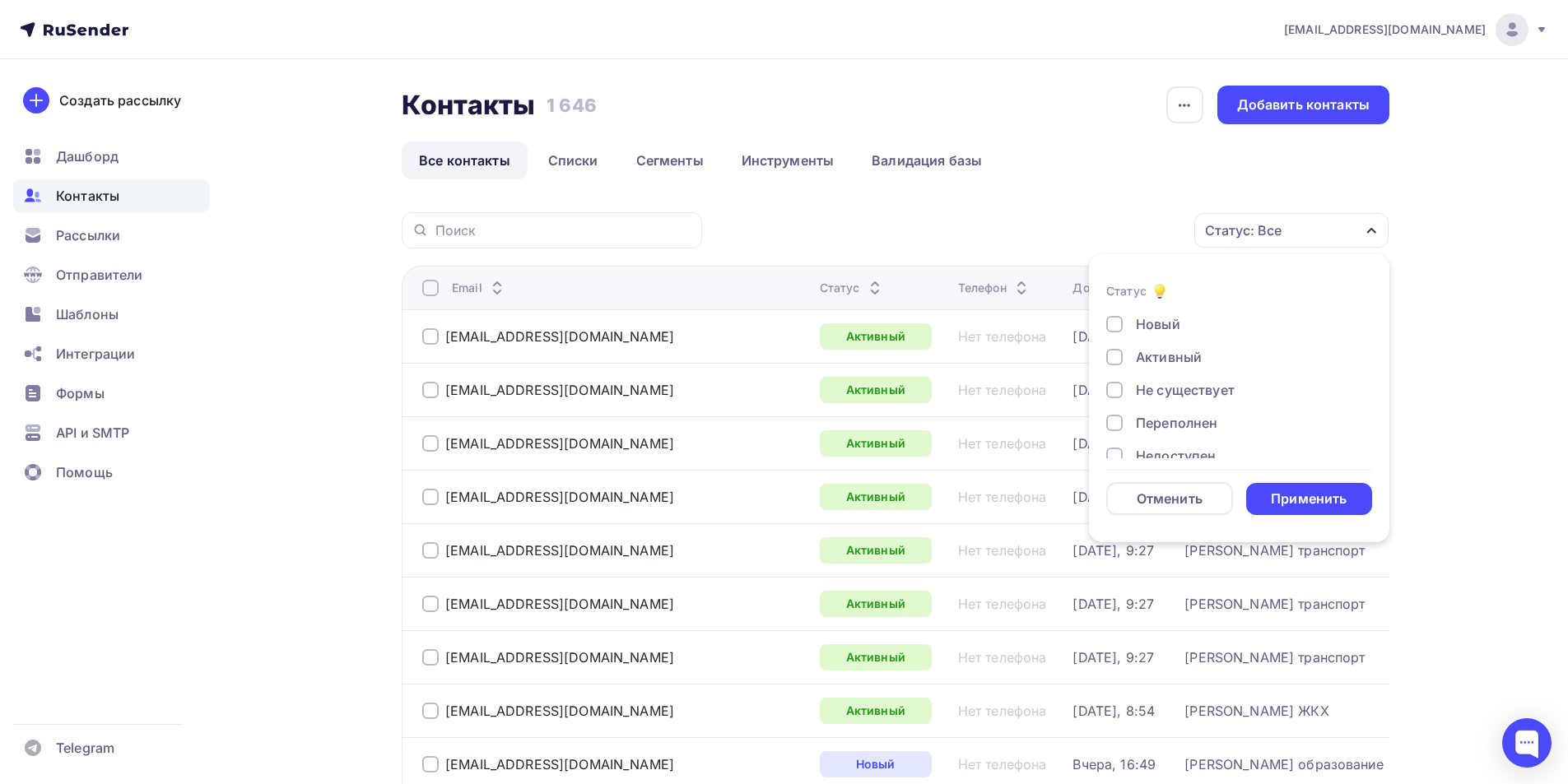
click at [1119, 391] on div at bounding box center [1114, 389] width 17 height 17
click at [1120, 408] on div at bounding box center [1114, 406] width 17 height 17
click at [1113, 438] on div at bounding box center [1114, 439] width 17 height 17
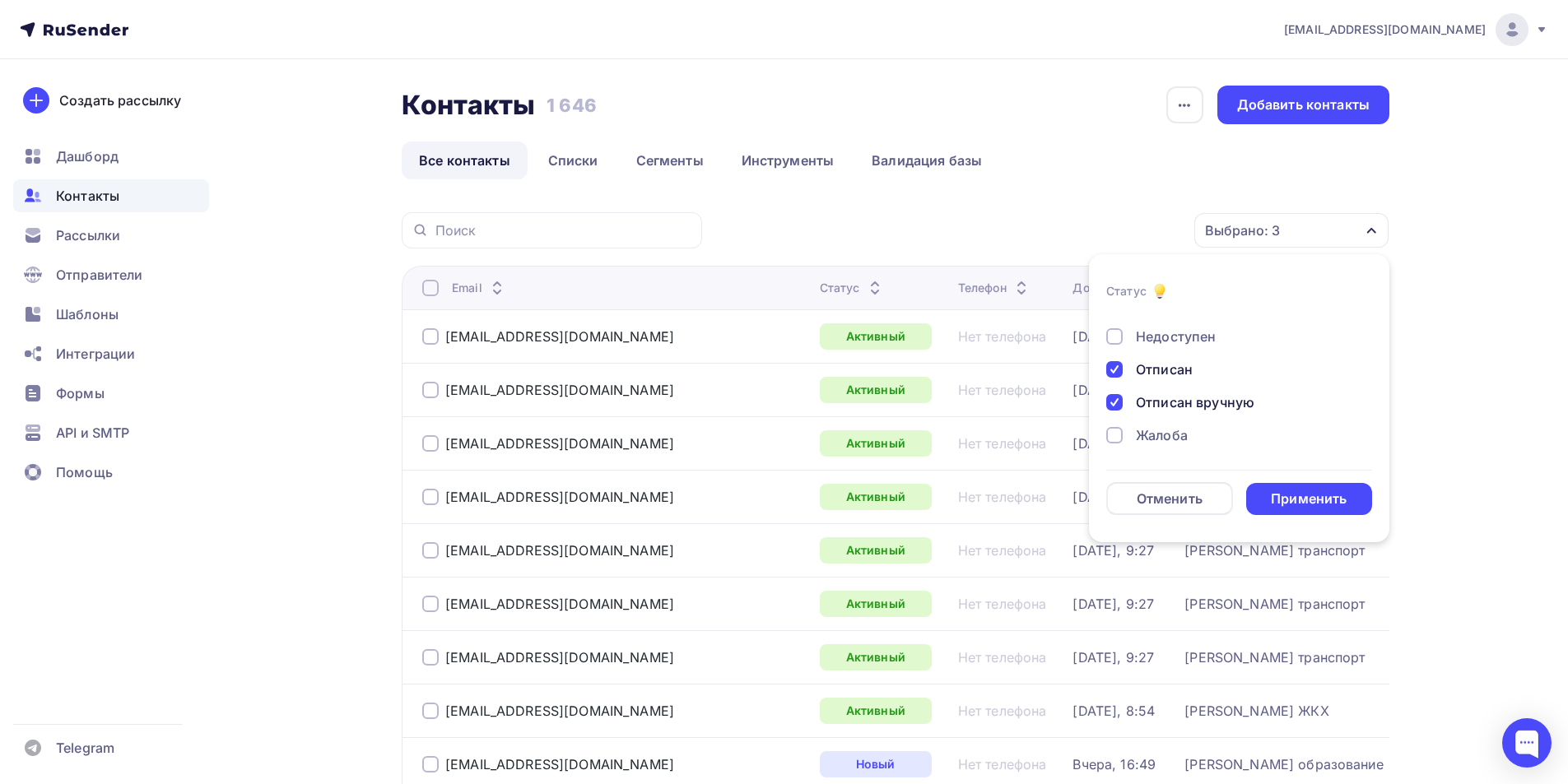
click at [1116, 433] on div at bounding box center [1114, 435] width 17 height 17
click at [1287, 496] on div "Применить" at bounding box center [1308, 498] width 76 height 19
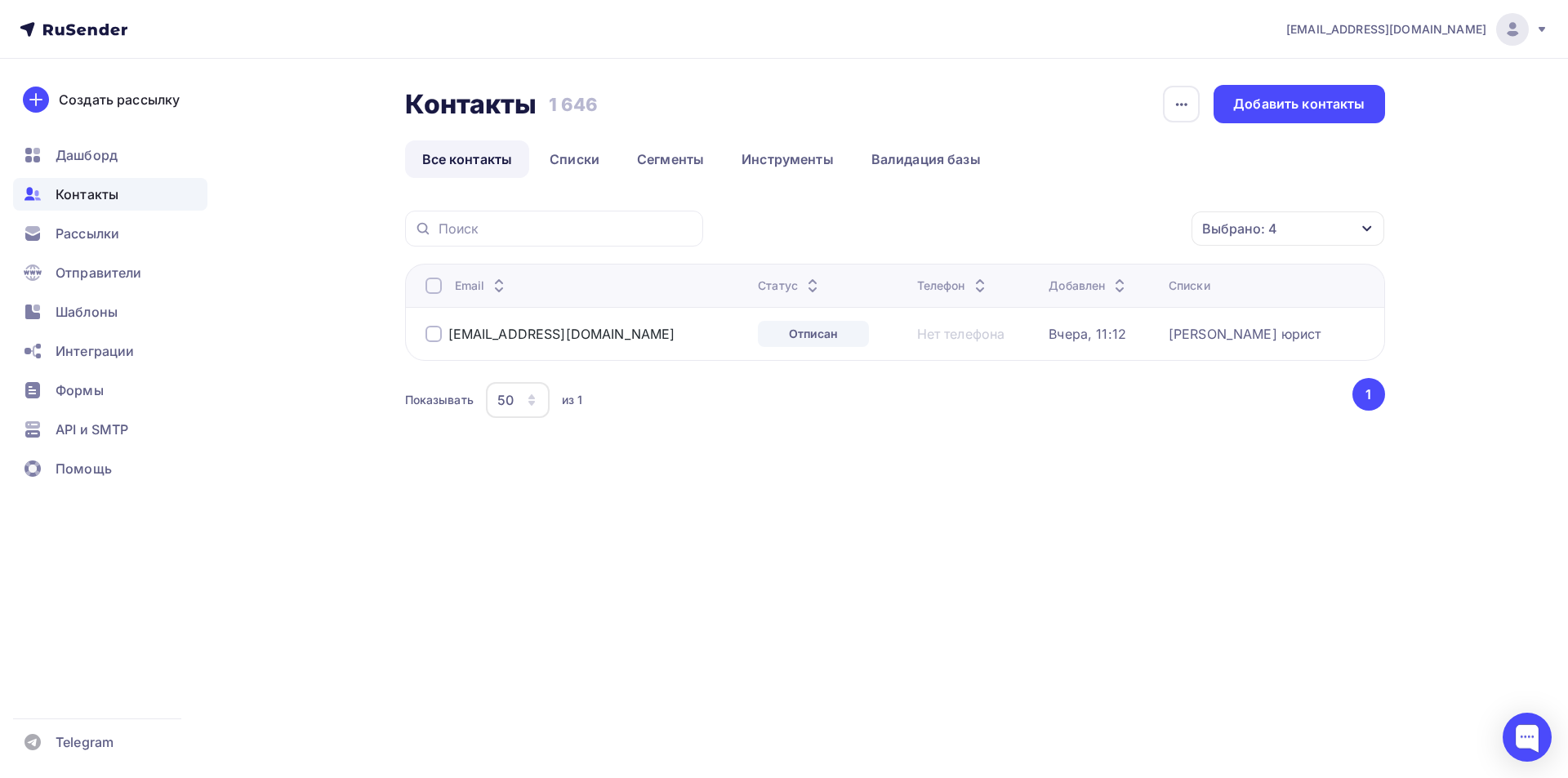
click at [434, 336] on div at bounding box center [433, 334] width 17 height 17
click at [1156, 235] on icon "button" at bounding box center [1157, 229] width 19 height 19
click at [1022, 343] on div "Удалить" at bounding box center [1008, 342] width 53 height 19
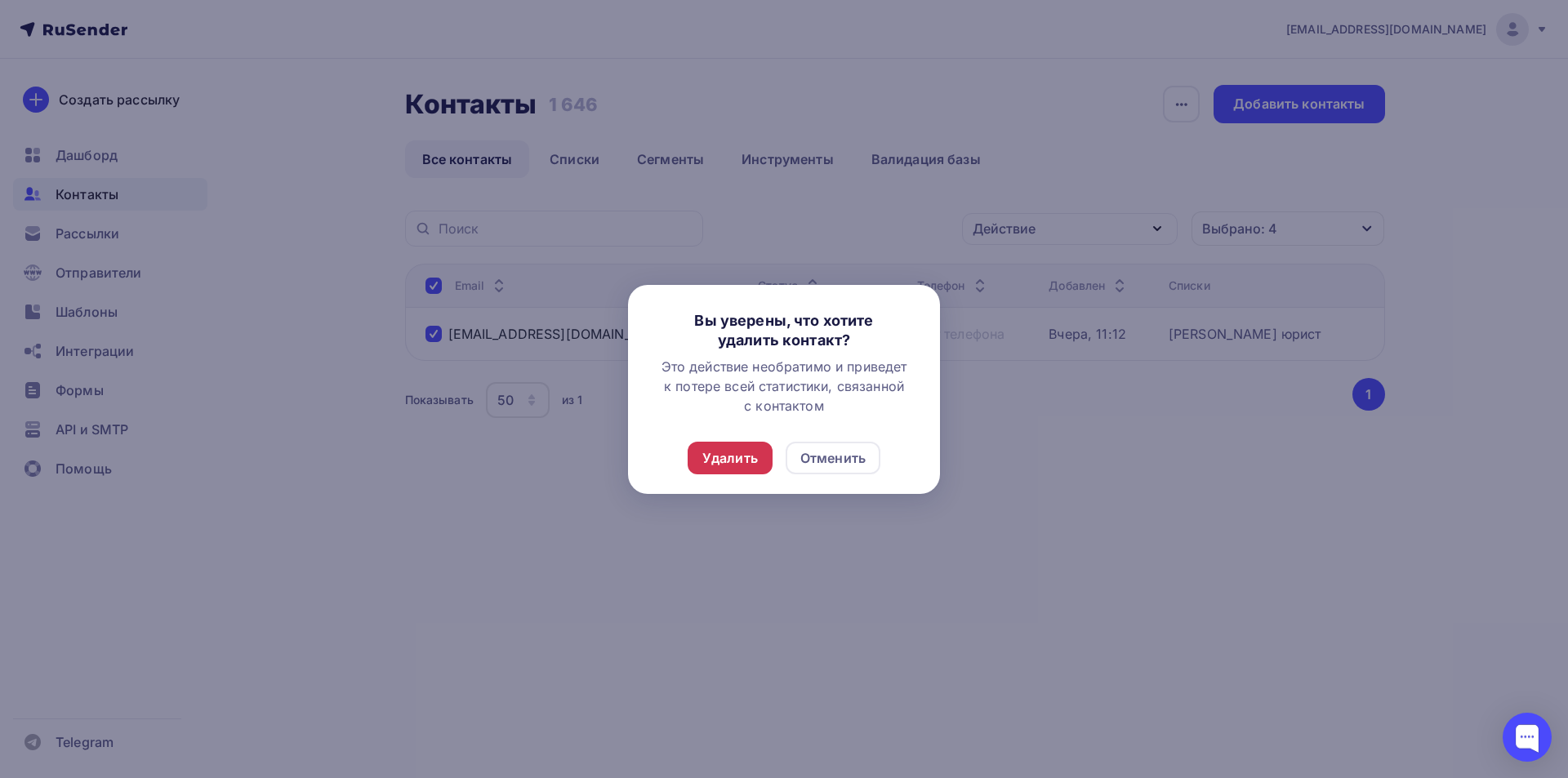
click at [714, 459] on div "Удалить" at bounding box center [730, 458] width 55 height 19
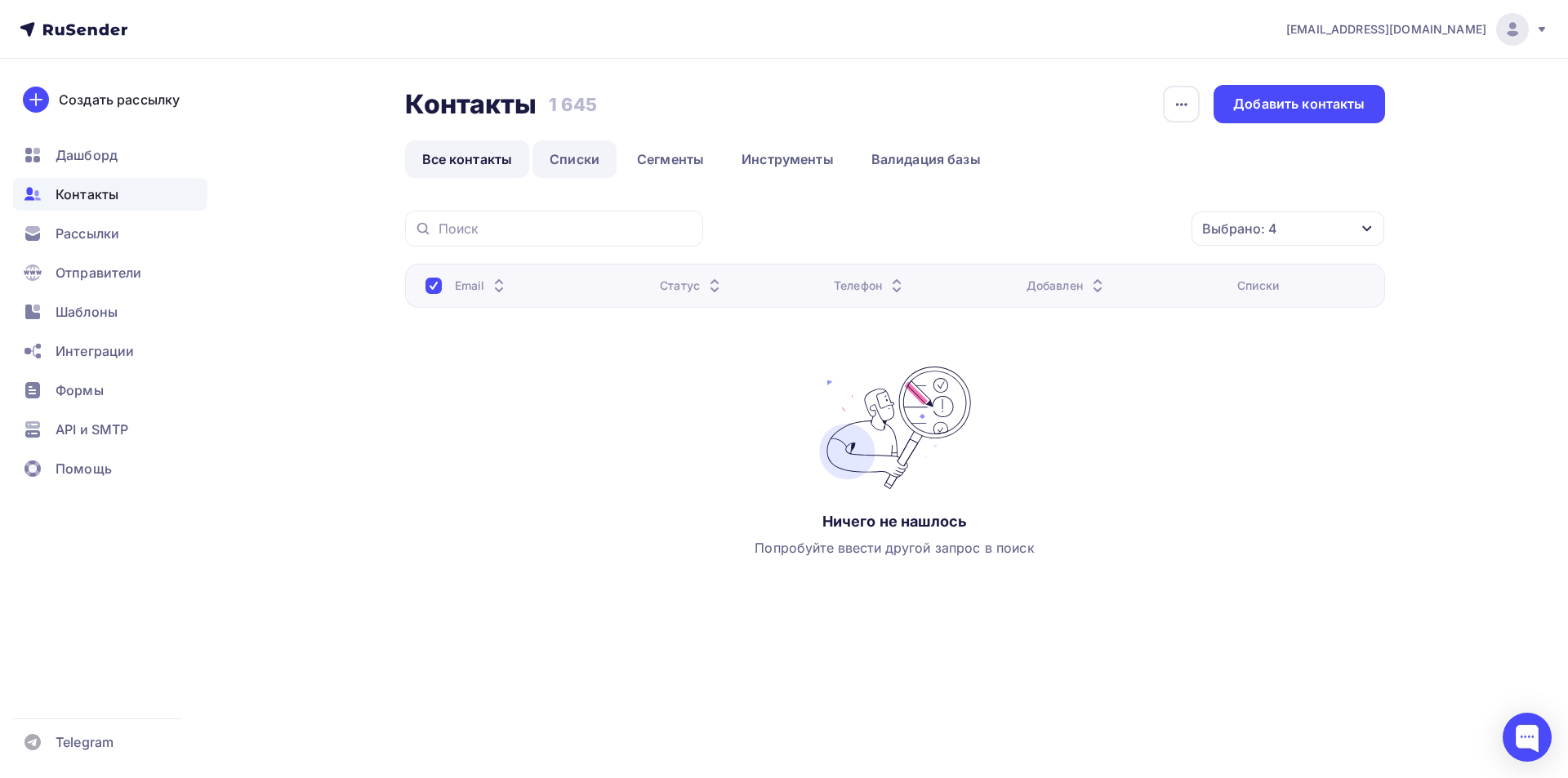
click at [575, 163] on link "Списки" at bounding box center [574, 159] width 84 height 38
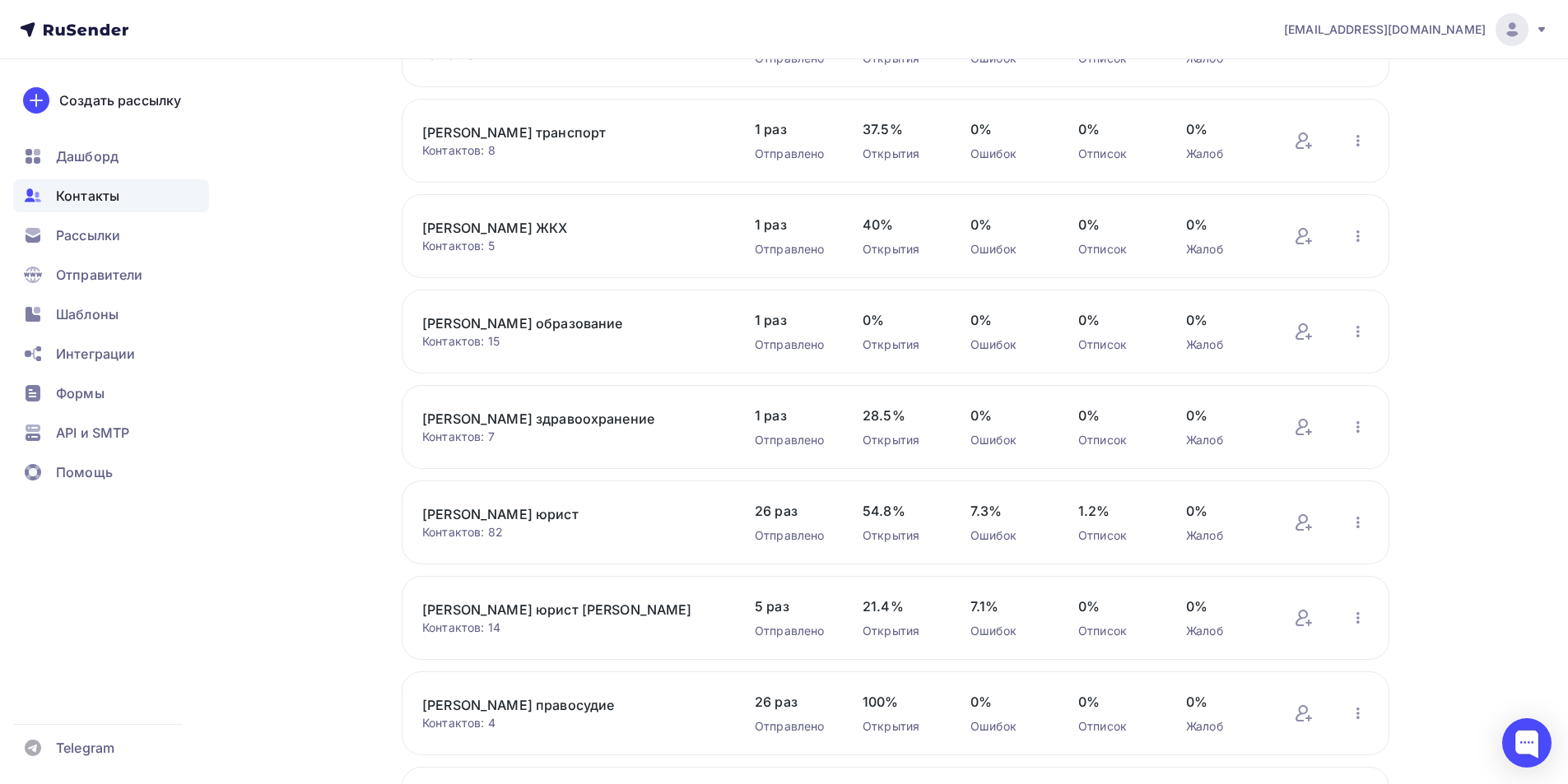
scroll to position [412, 0]
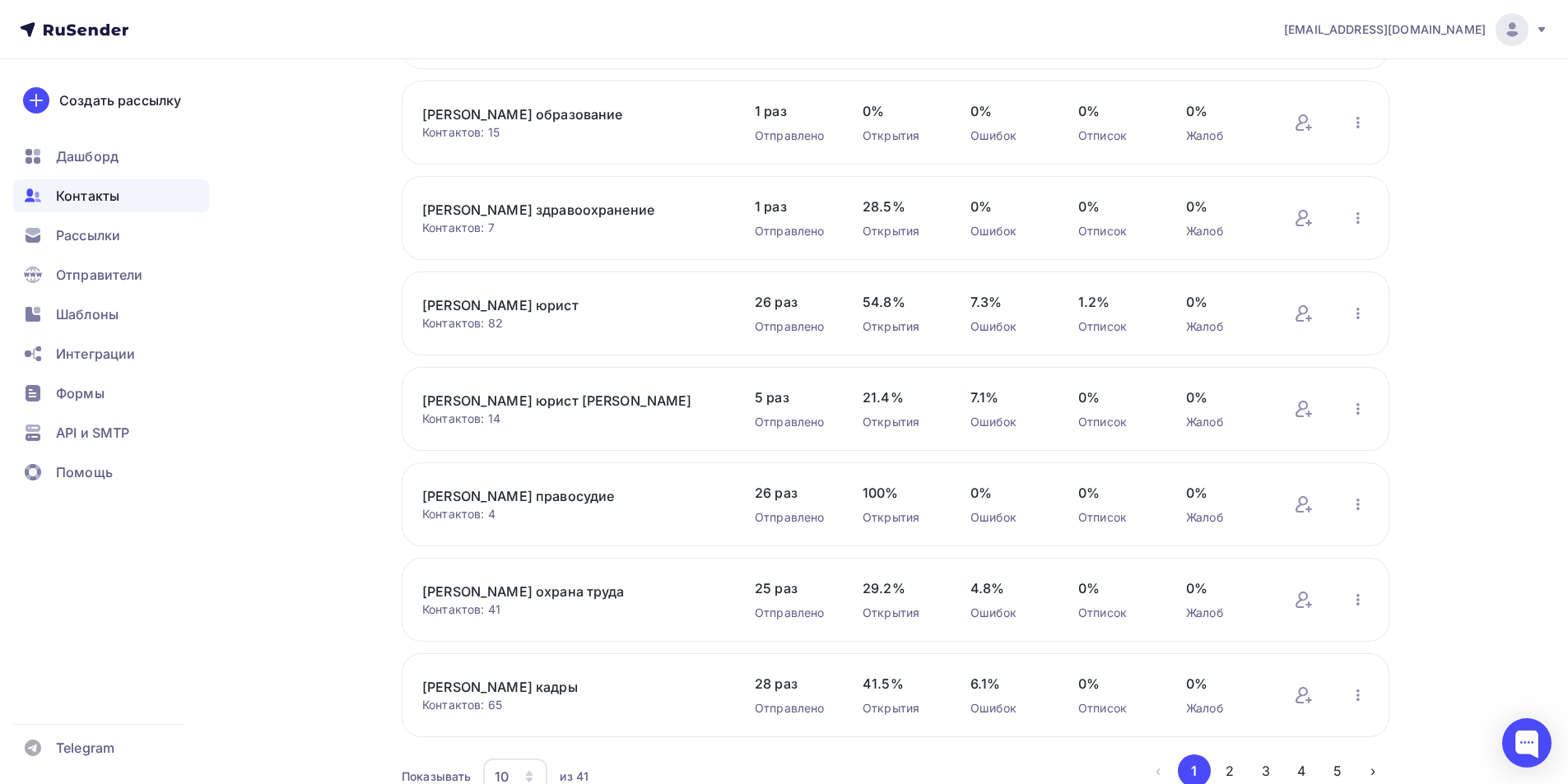
click at [498, 308] on link "[PERSON_NAME] юрист" at bounding box center [562, 305] width 279 height 20
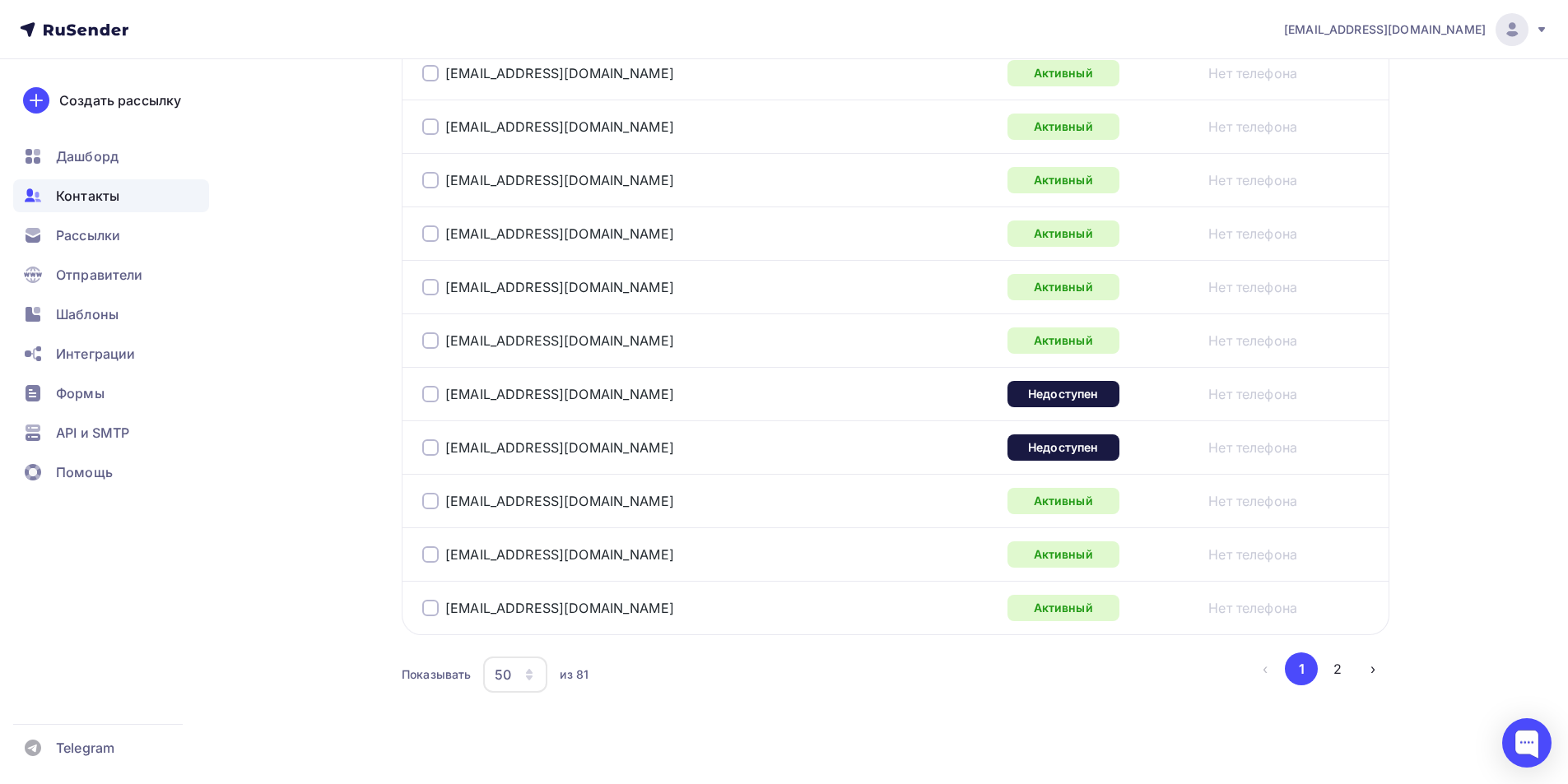
scroll to position [2637, 0]
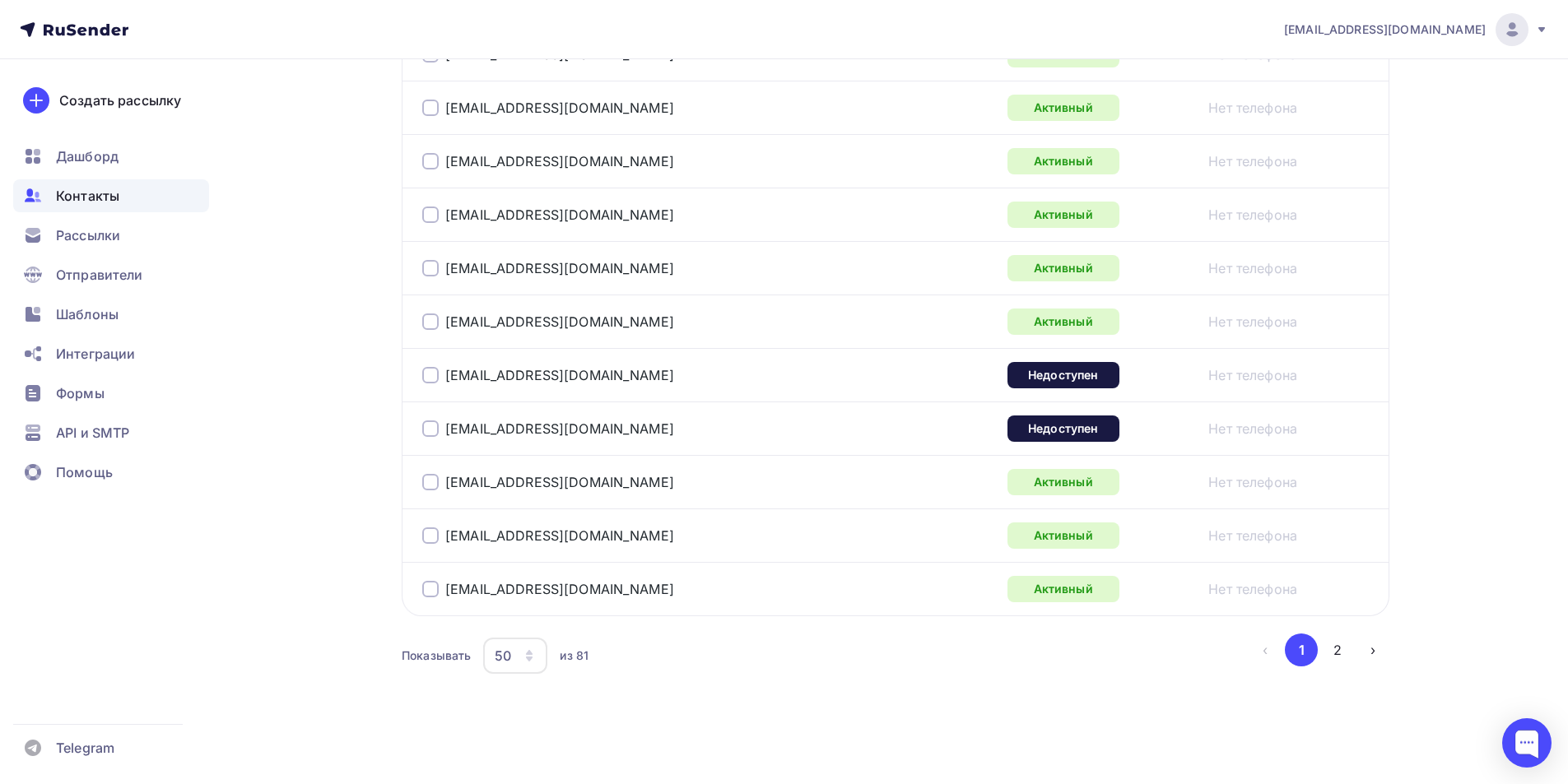
click at [527, 652] on icon "button" at bounding box center [529, 655] width 13 height 13
click at [505, 605] on div "100" at bounding box center [581, 605] width 158 height 20
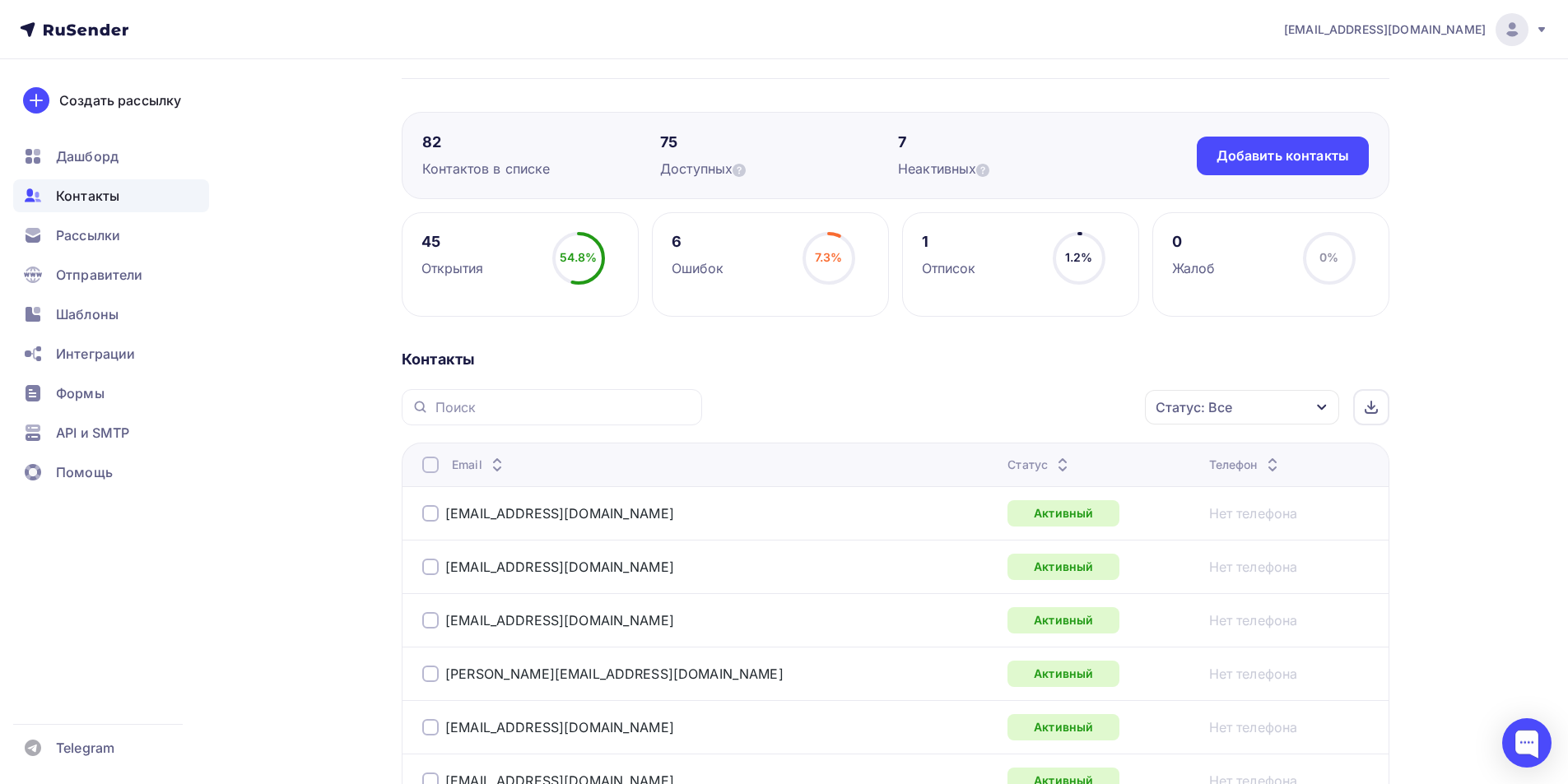
scroll to position [0, 0]
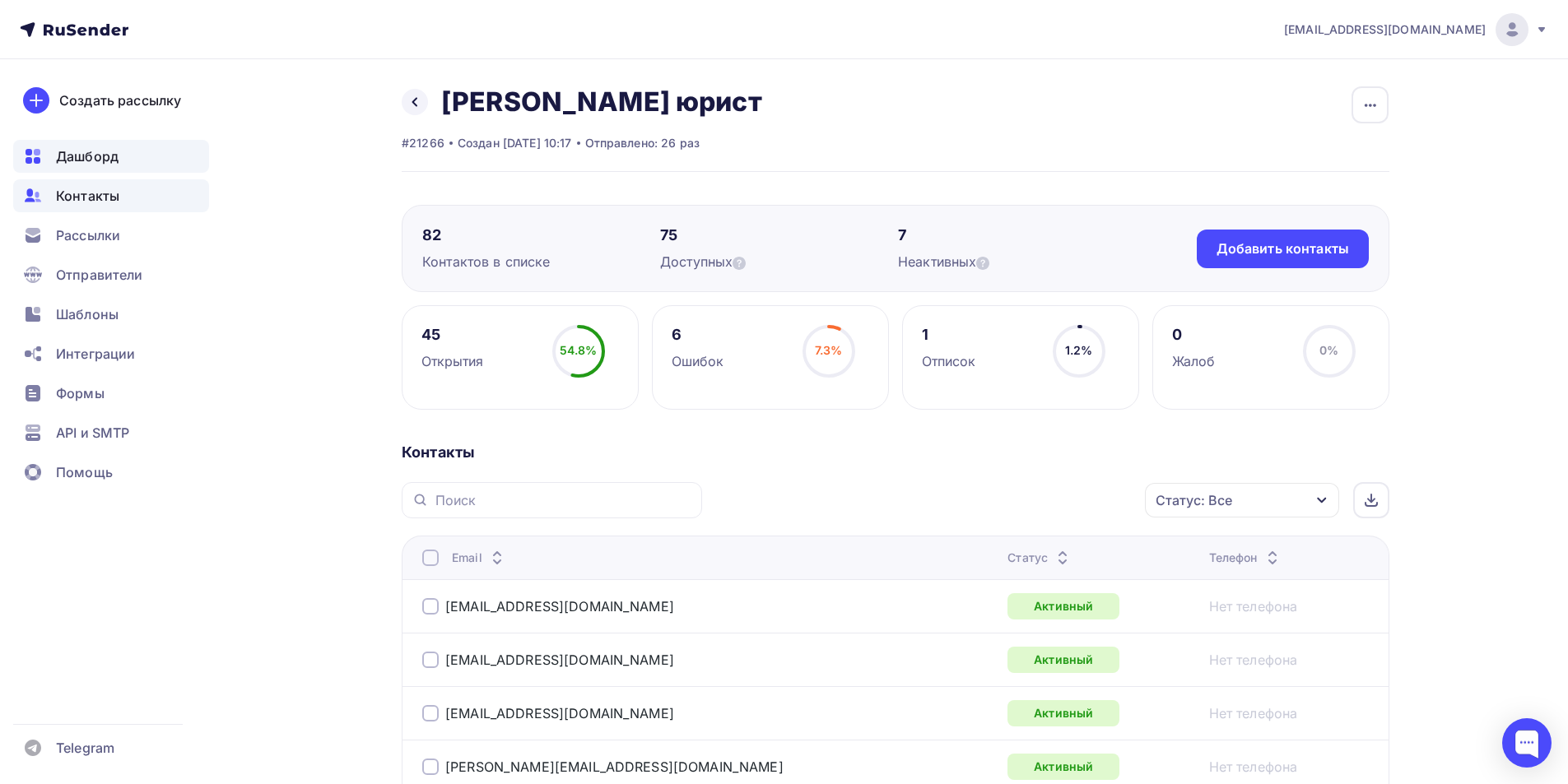
click at [101, 156] on span "Дашборд" at bounding box center [87, 156] width 63 height 20
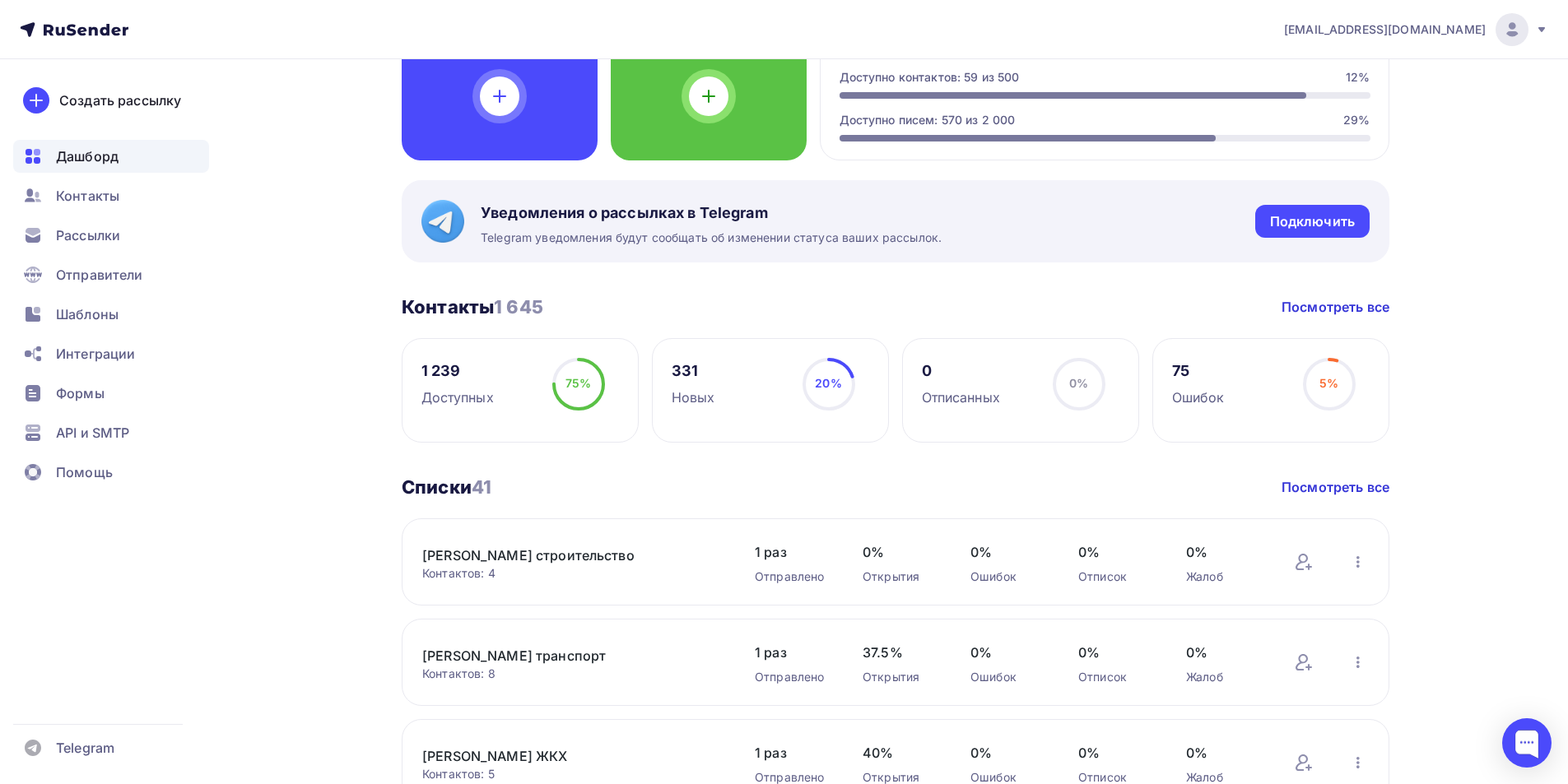
scroll to position [165, 0]
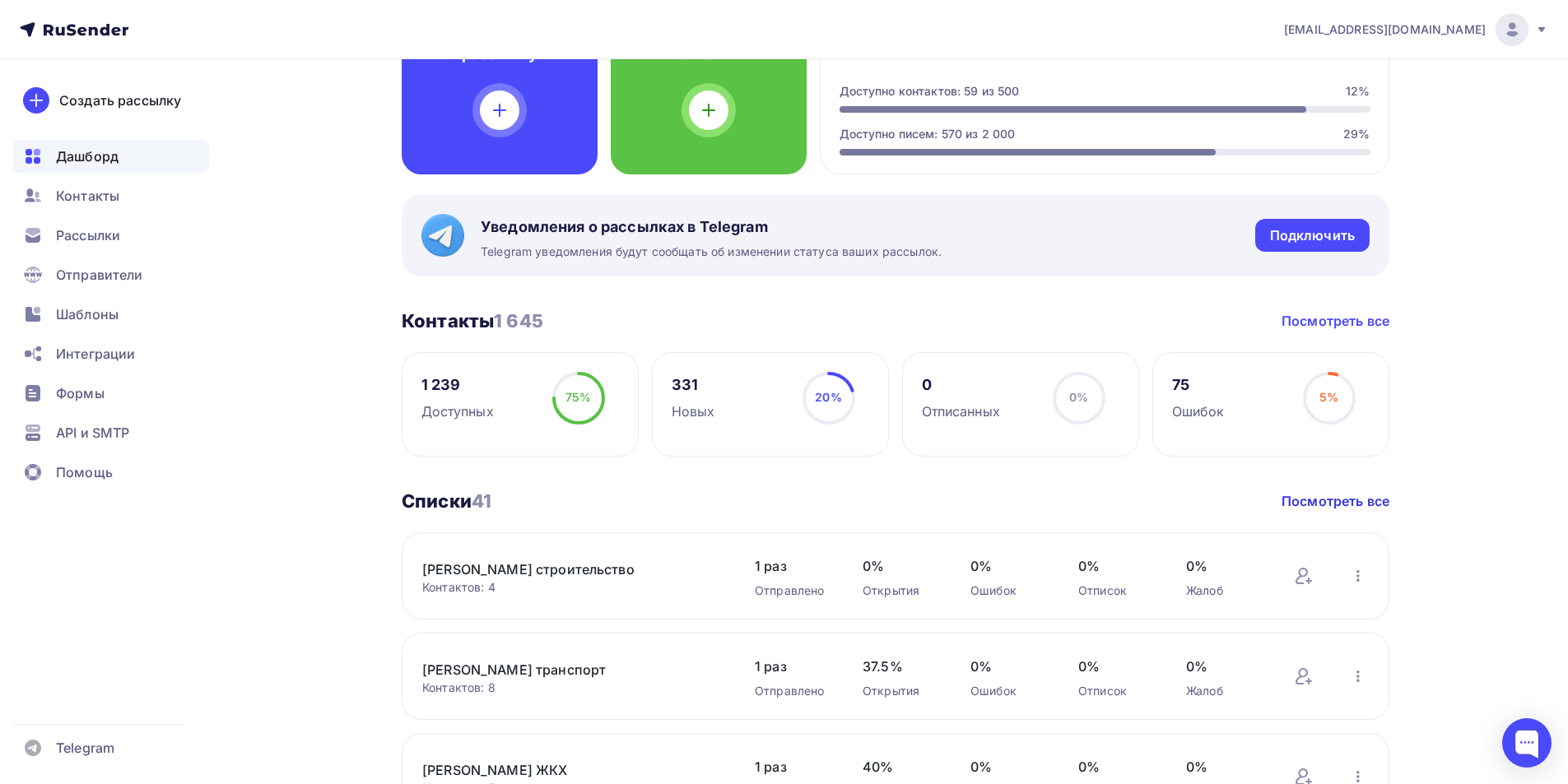
click at [1360, 324] on link "Посмотреть все" at bounding box center [1336, 320] width 108 height 20
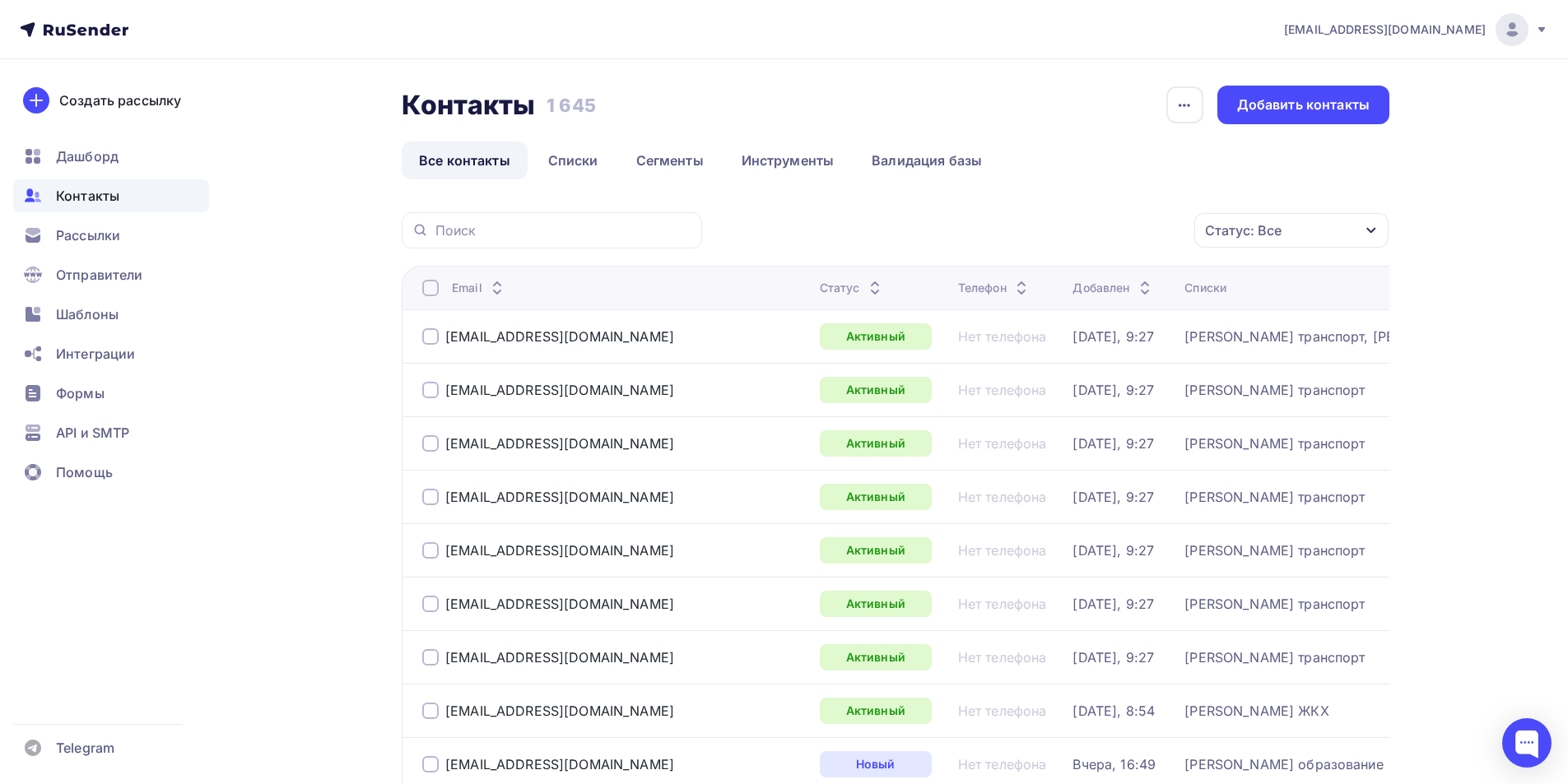
click at [1370, 229] on icon "button" at bounding box center [1371, 229] width 13 height 13
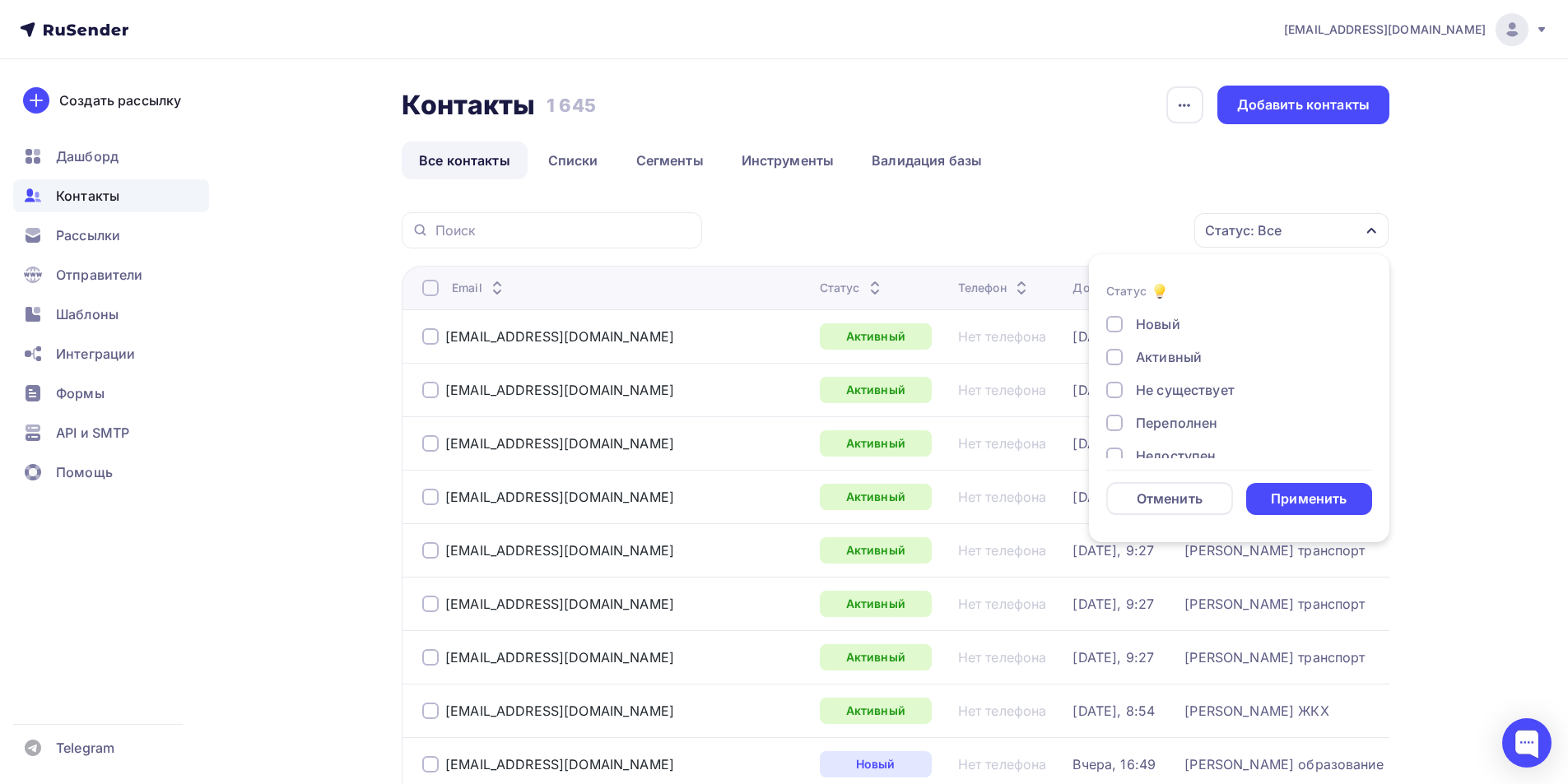
click at [1114, 390] on div at bounding box center [1114, 389] width 17 height 17
click at [1115, 341] on div at bounding box center [1114, 340] width 17 height 17
click at [1119, 372] on div at bounding box center [1114, 373] width 17 height 17
click at [1114, 410] on div at bounding box center [1114, 406] width 17 height 17
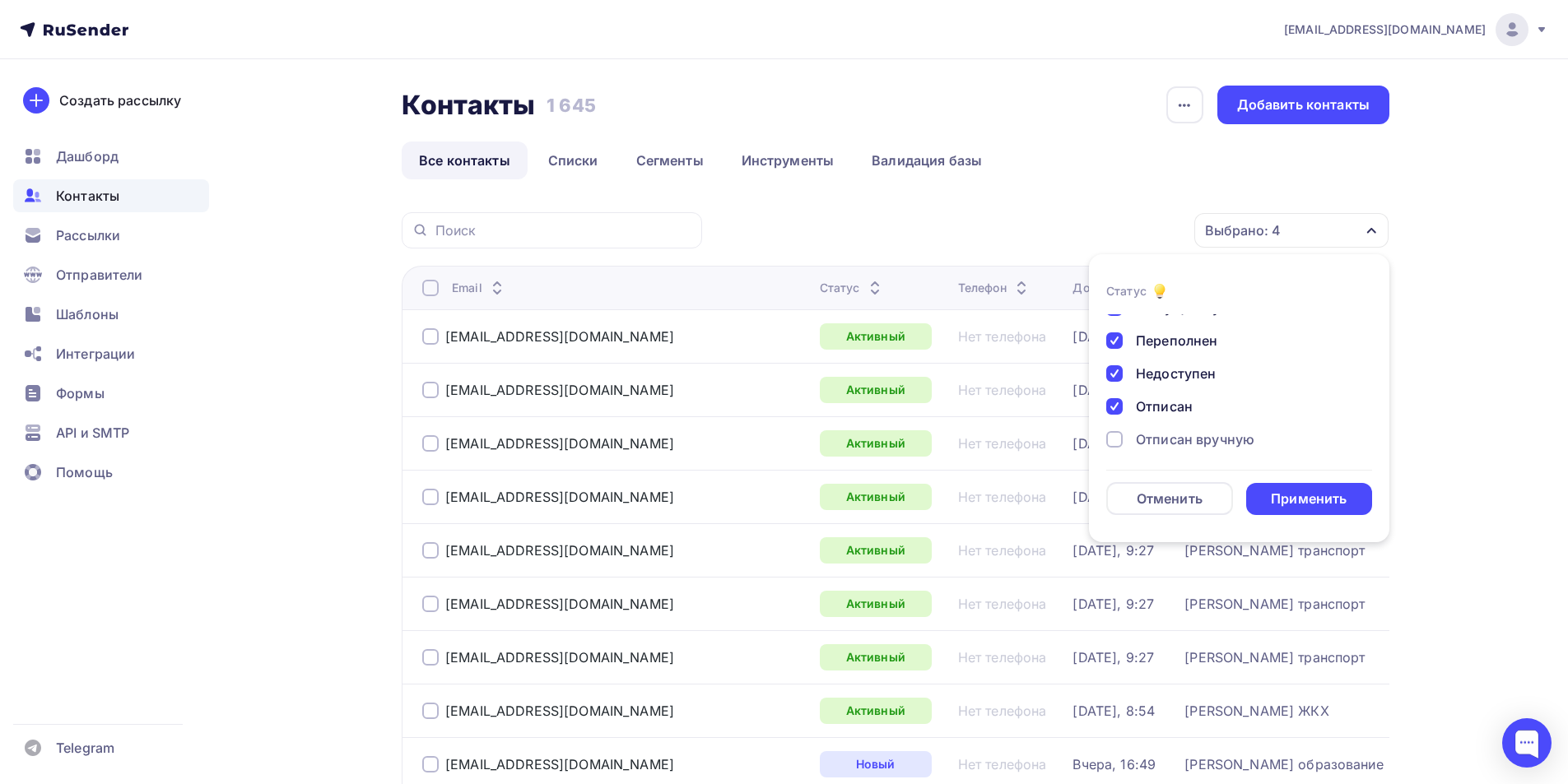
drag, startPoint x: 1111, startPoint y: 436, endPoint x: 1235, endPoint y: 410, distance: 126.7
click at [1112, 436] on div at bounding box center [1114, 439] width 17 height 17
click at [1116, 439] on div at bounding box center [1114, 435] width 17 height 17
click at [1325, 491] on div "Применить" at bounding box center [1308, 498] width 76 height 19
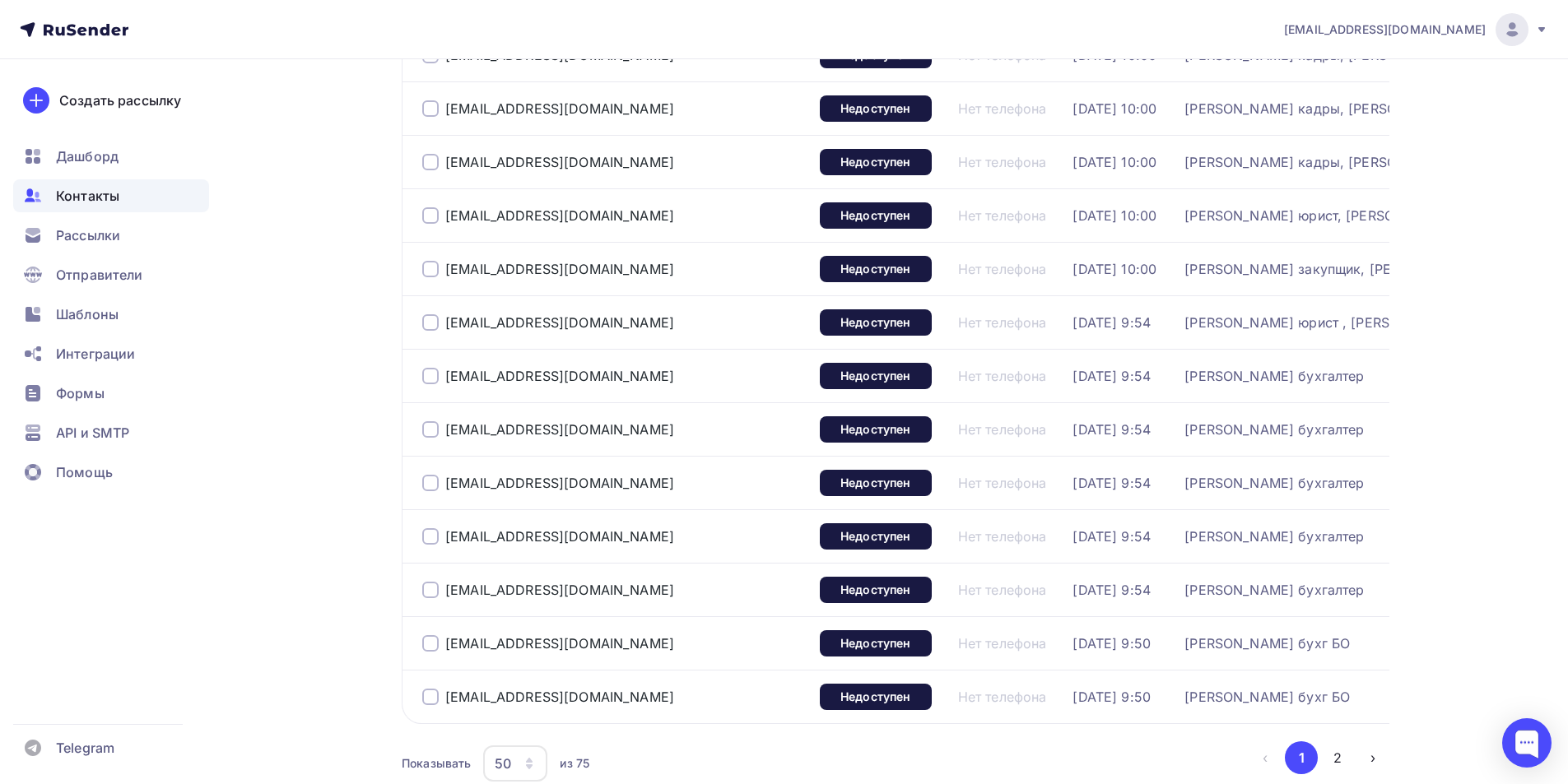
scroll to position [2379, 0]
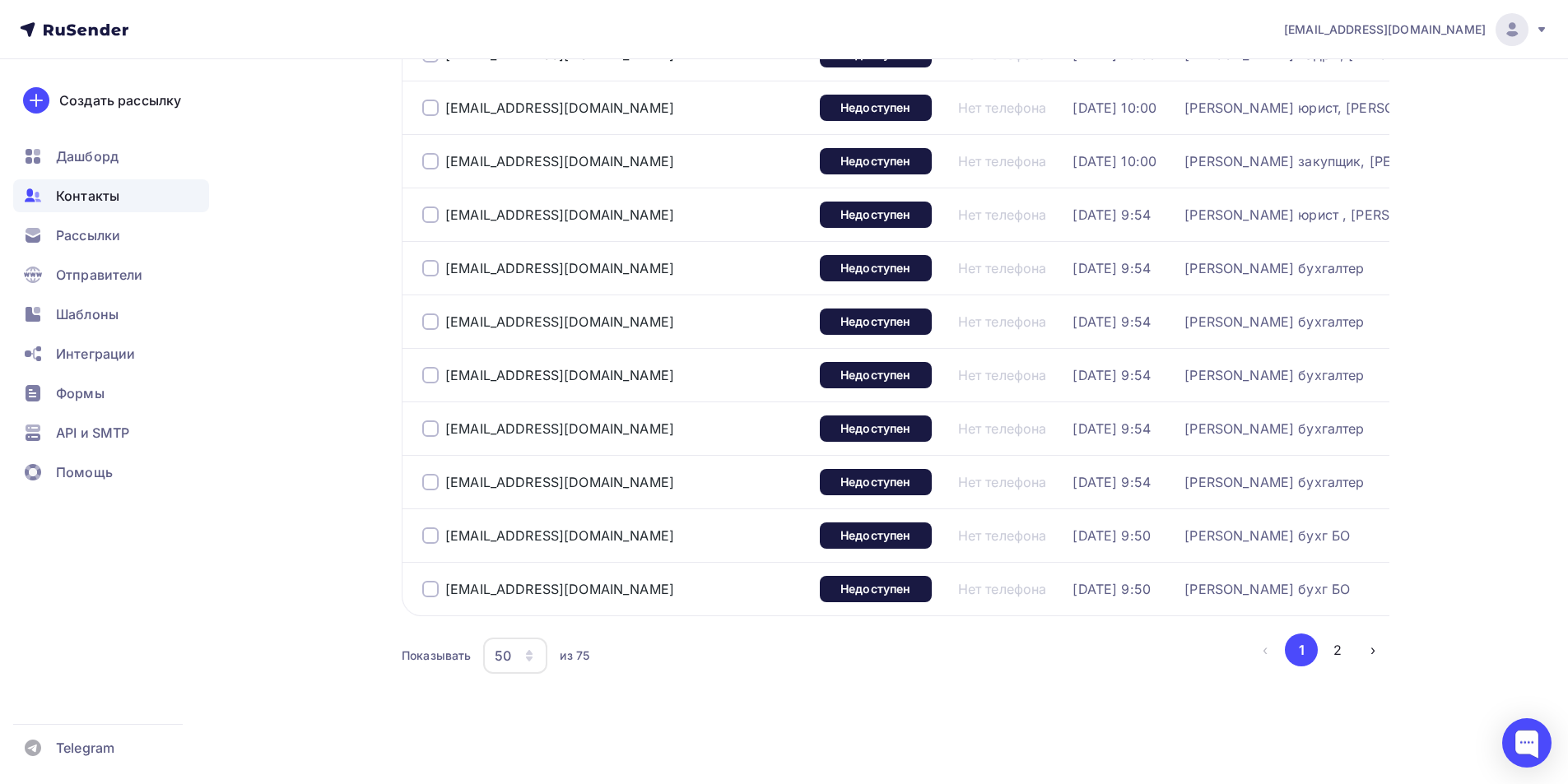
click at [531, 653] on icon "button" at bounding box center [529, 652] width 7 height 5
click at [518, 608] on div "100" at bounding box center [581, 616] width 158 height 20
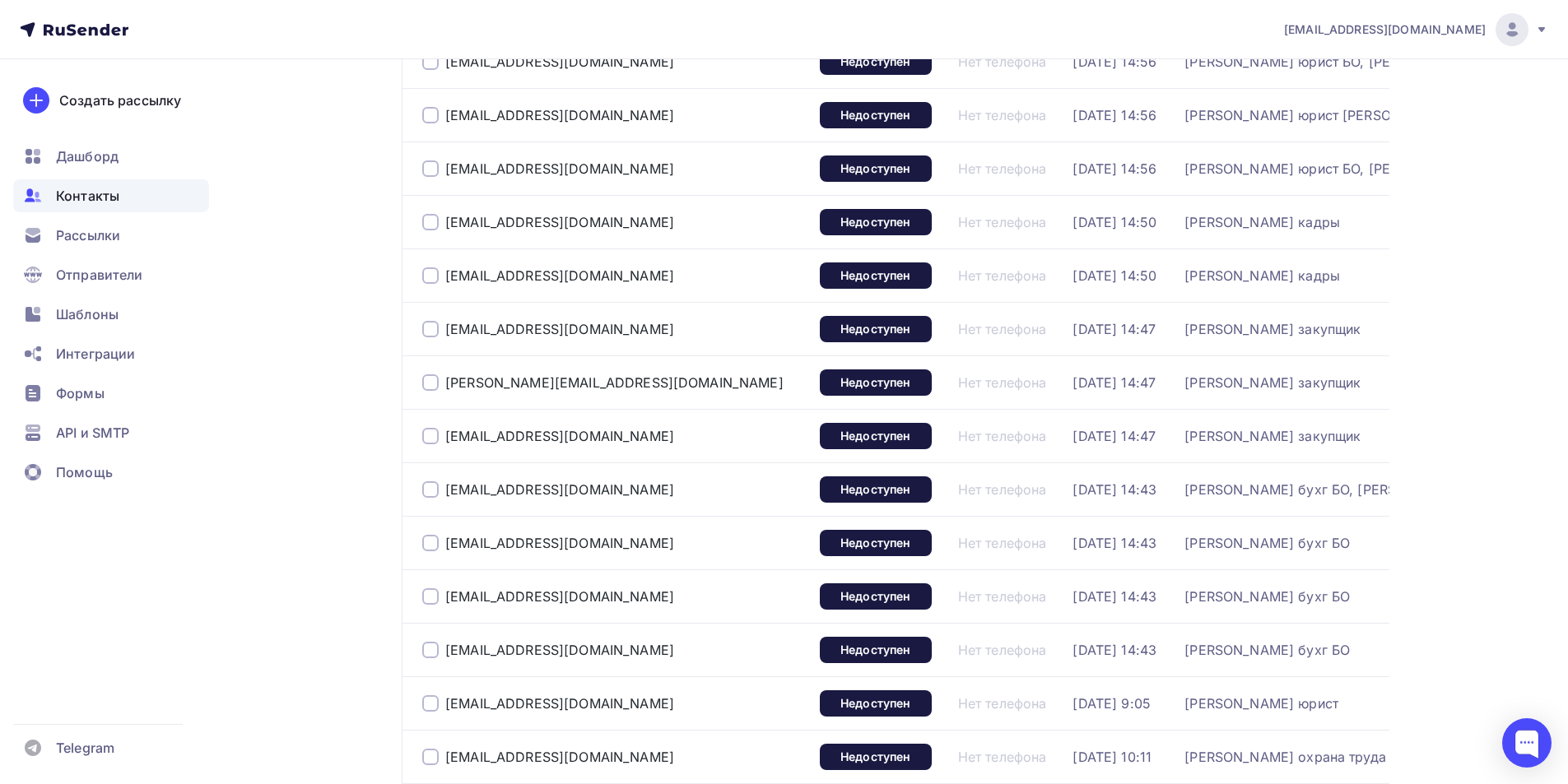
scroll to position [262, 0]
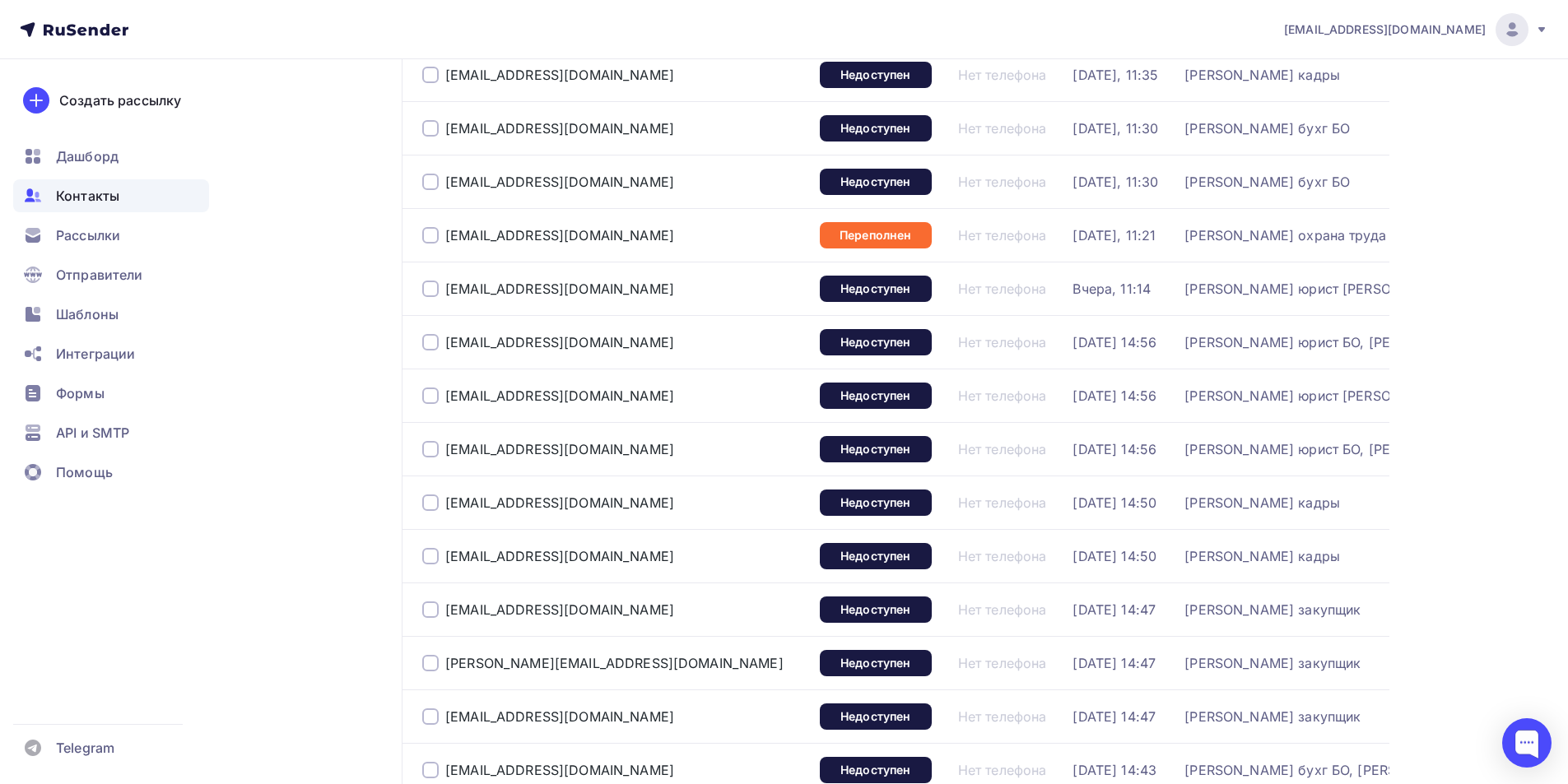
drag, startPoint x: 595, startPoint y: 233, endPoint x: 443, endPoint y: 239, distance: 152.1
click at [443, 239] on div "[EMAIL_ADDRESS][DOMAIN_NAME]" at bounding box center [615, 235] width 384 height 26
drag, startPoint x: 479, startPoint y: 233, endPoint x: 341, endPoint y: 246, distance: 138.6
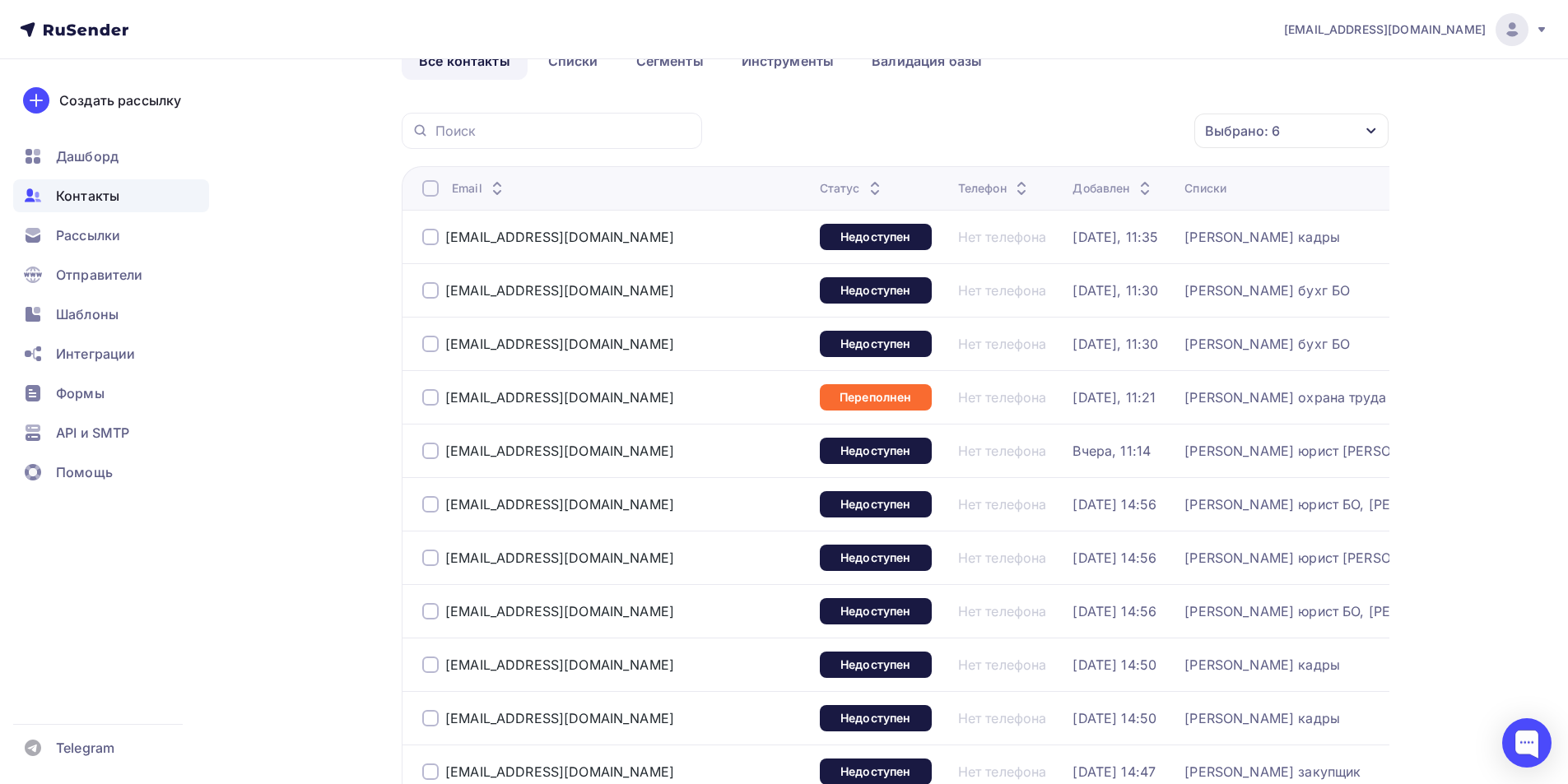
scroll to position [0, 0]
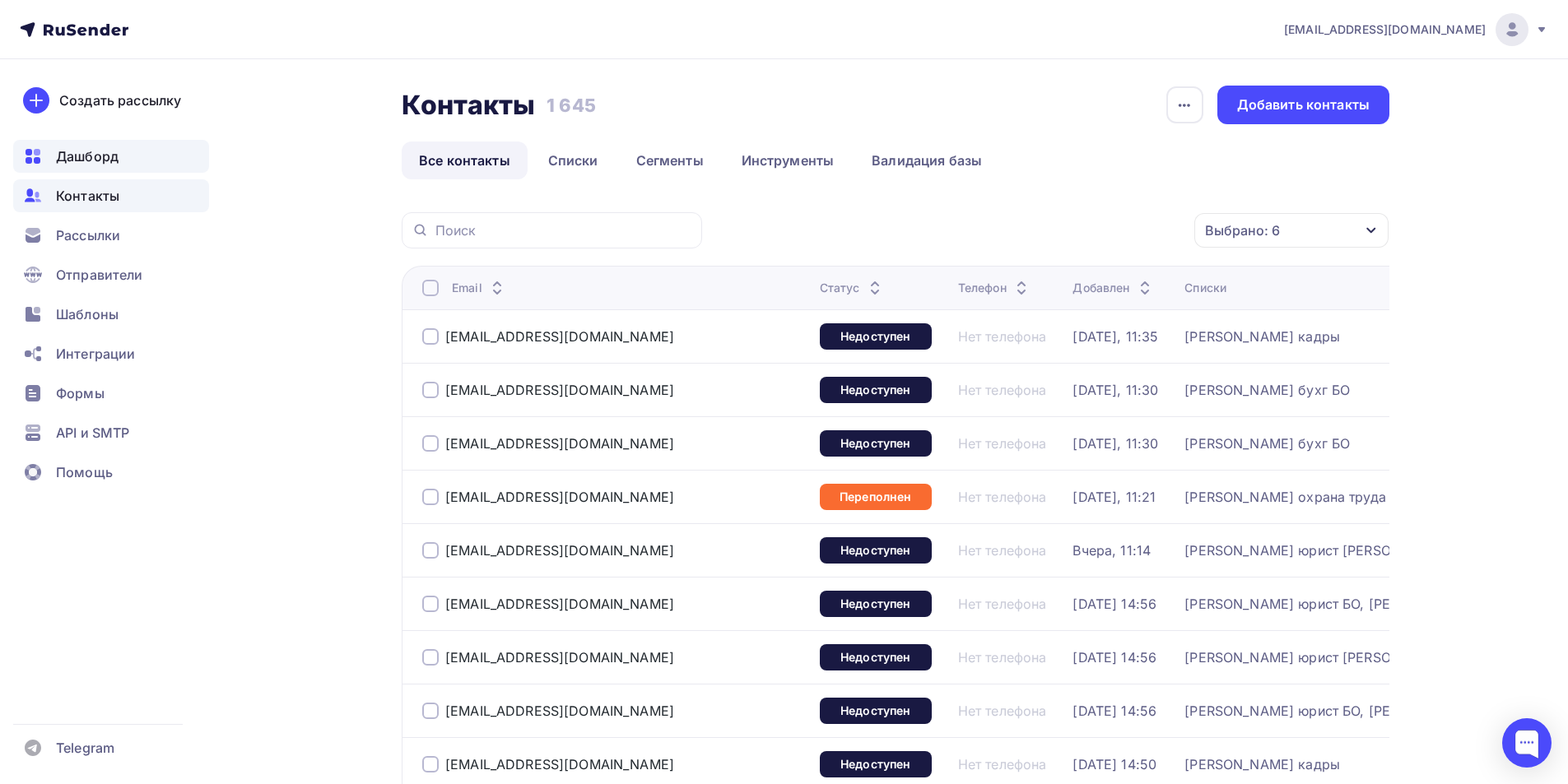
click at [96, 162] on span "Дашборд" at bounding box center [87, 156] width 63 height 20
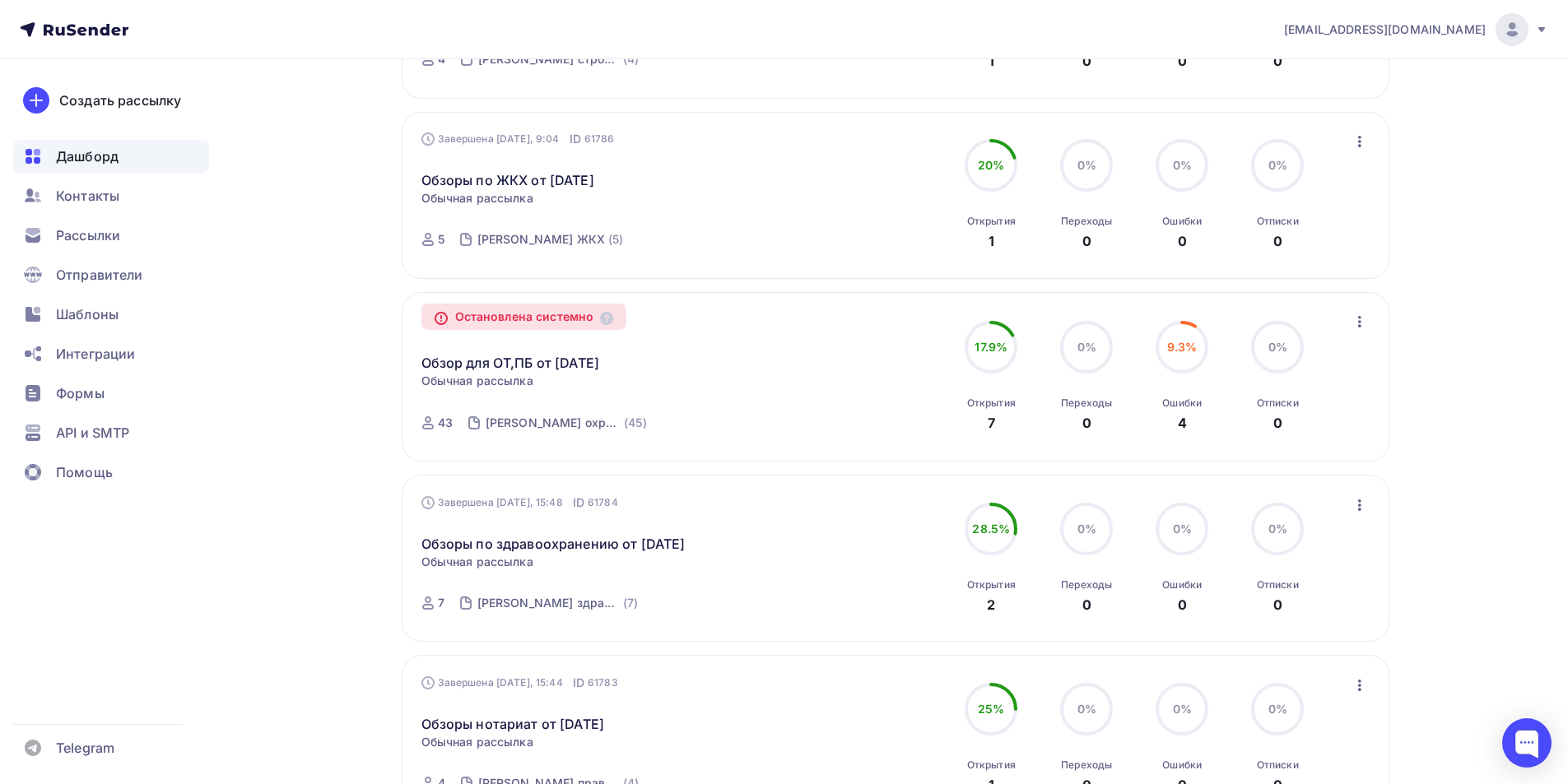
scroll to position [1316, 0]
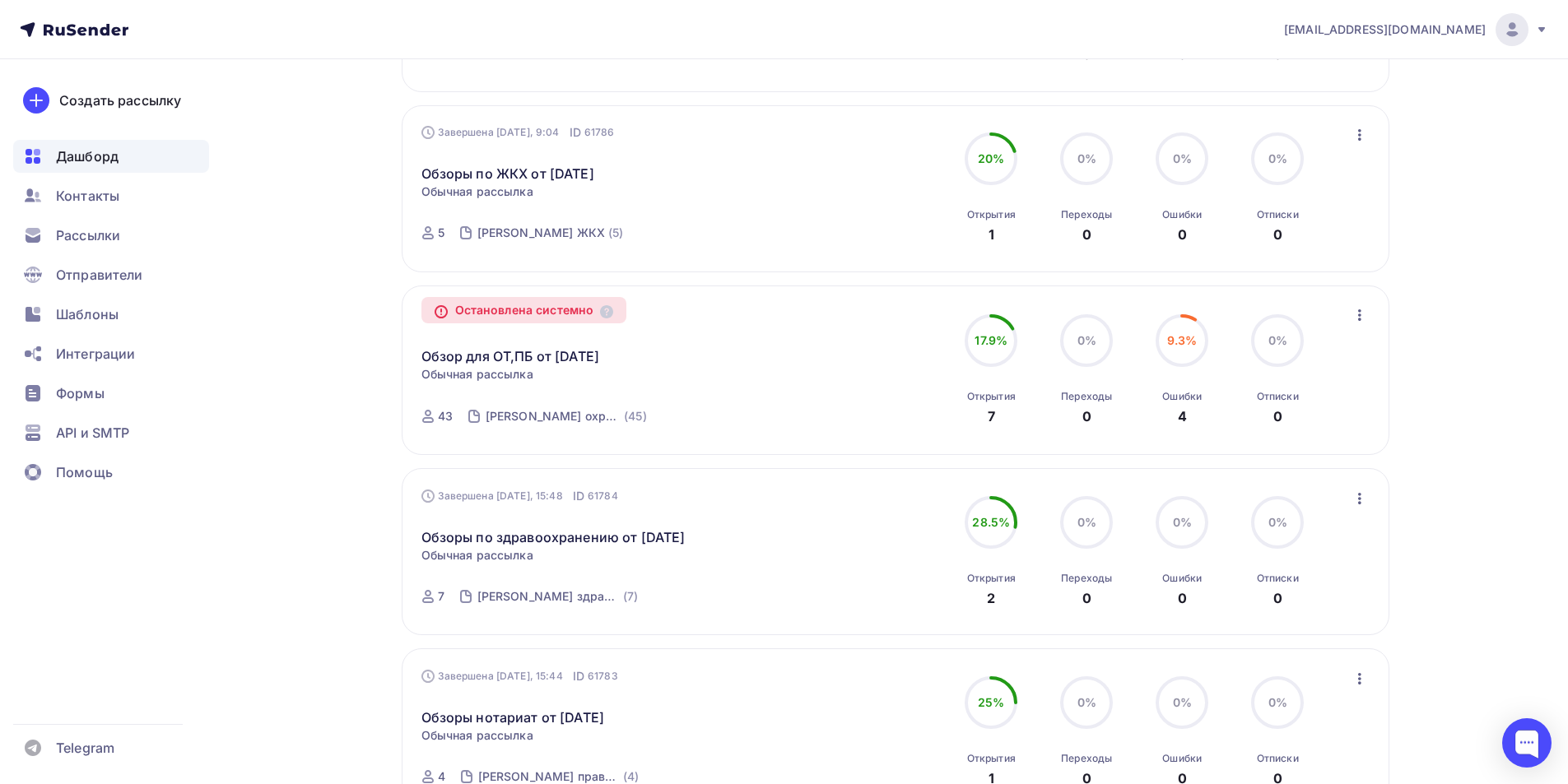
click at [1359, 315] on icon "button" at bounding box center [1359, 316] width 3 height 12
click at [529, 361] on link "Обзор для ОТ,ПБ от [DATE]" at bounding box center [511, 356] width 178 height 20
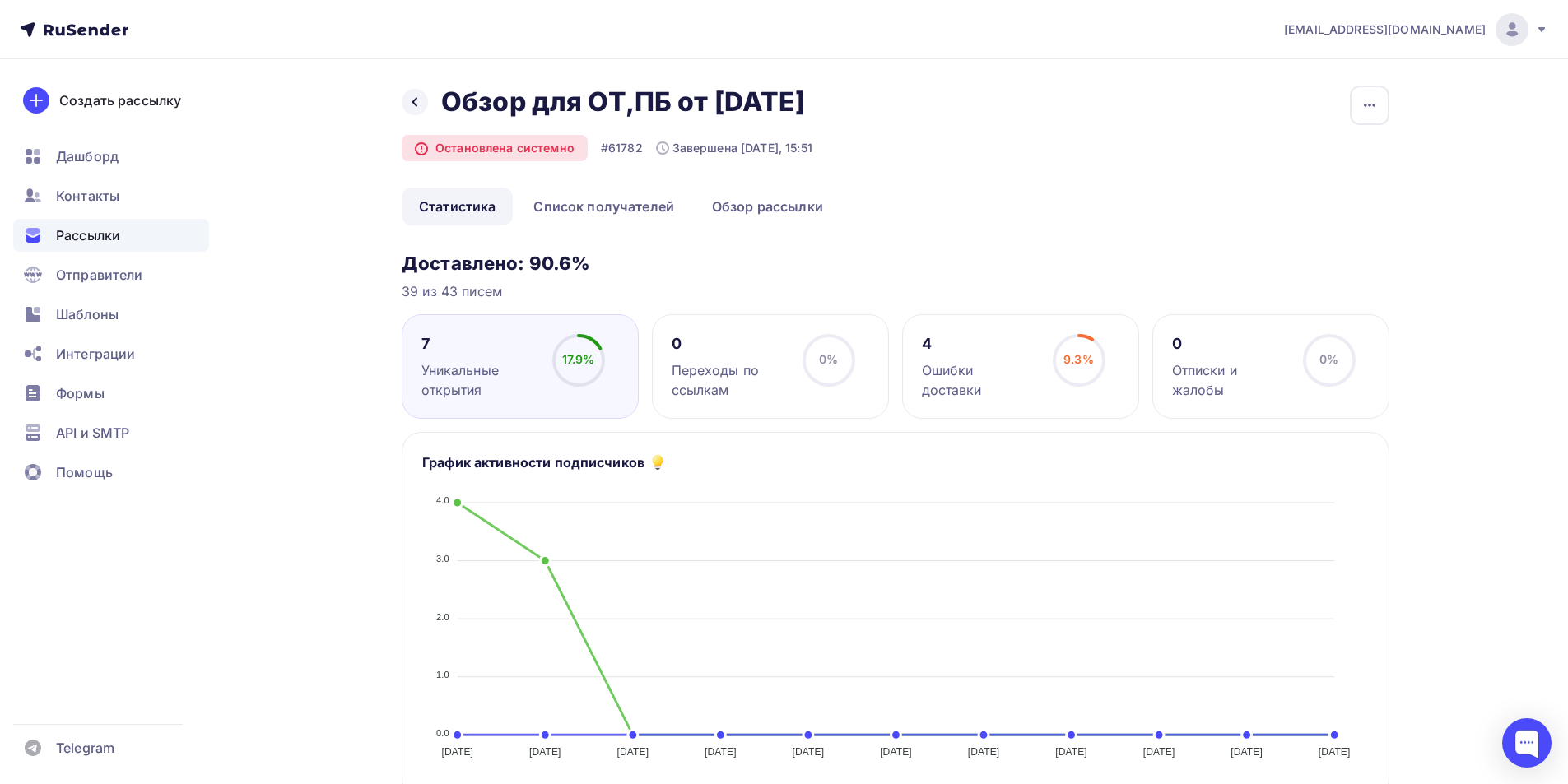
click at [1024, 374] on div "Ошибки доставки" at bounding box center [980, 380] width 116 height 39
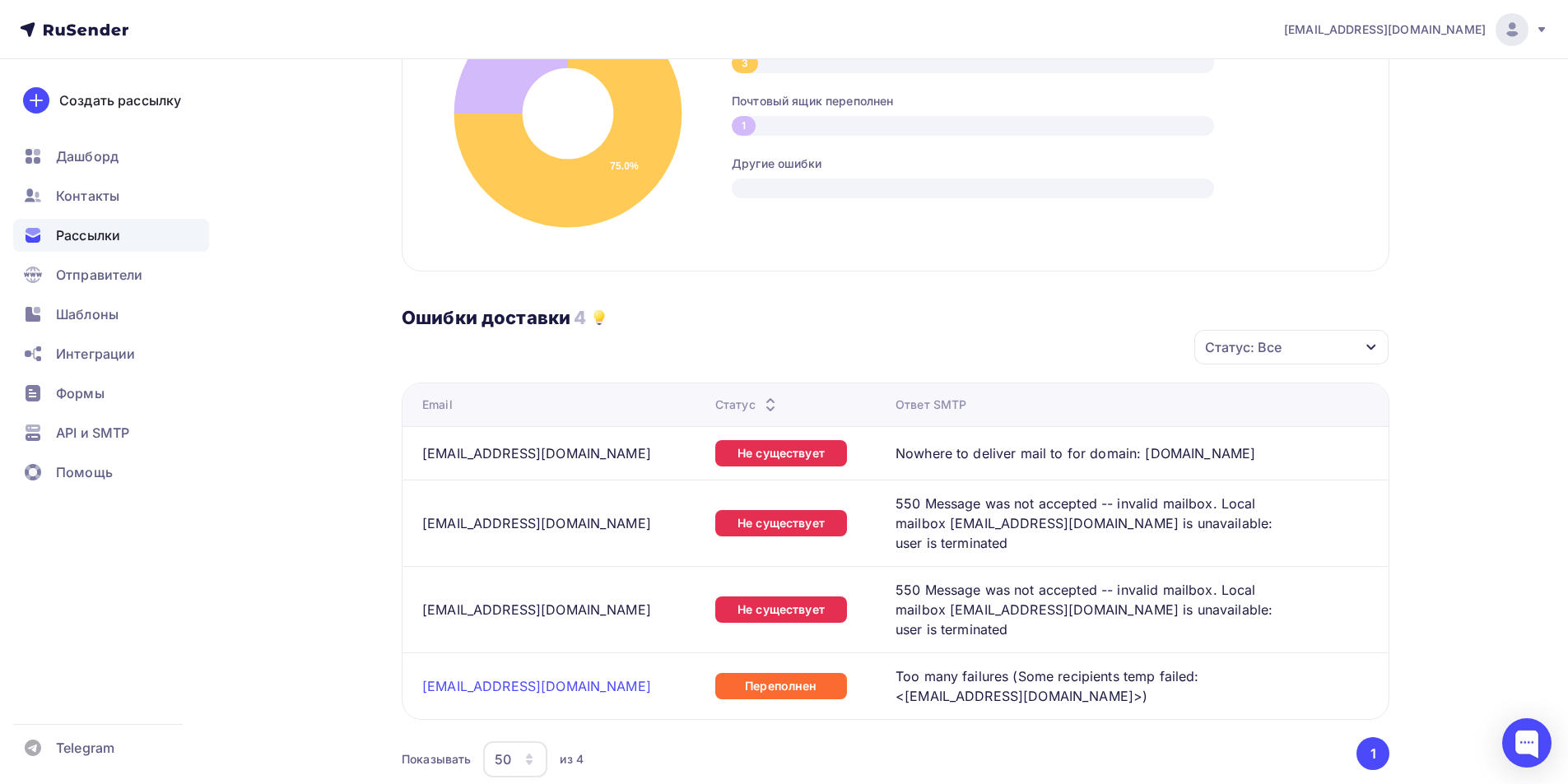
scroll to position [494, 0]
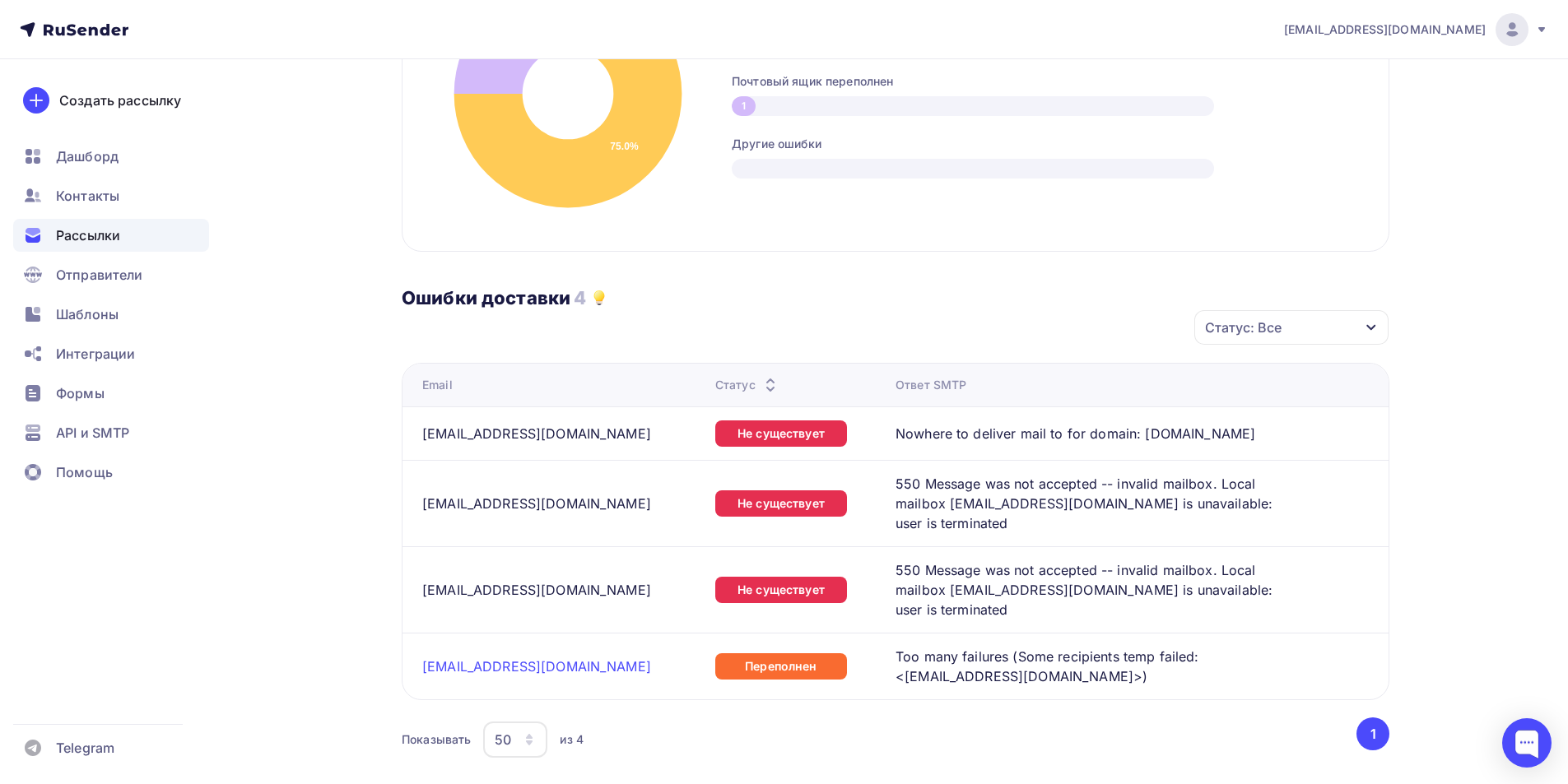
click at [99, 229] on span "Рассылки" at bounding box center [87, 235] width 64 height 20
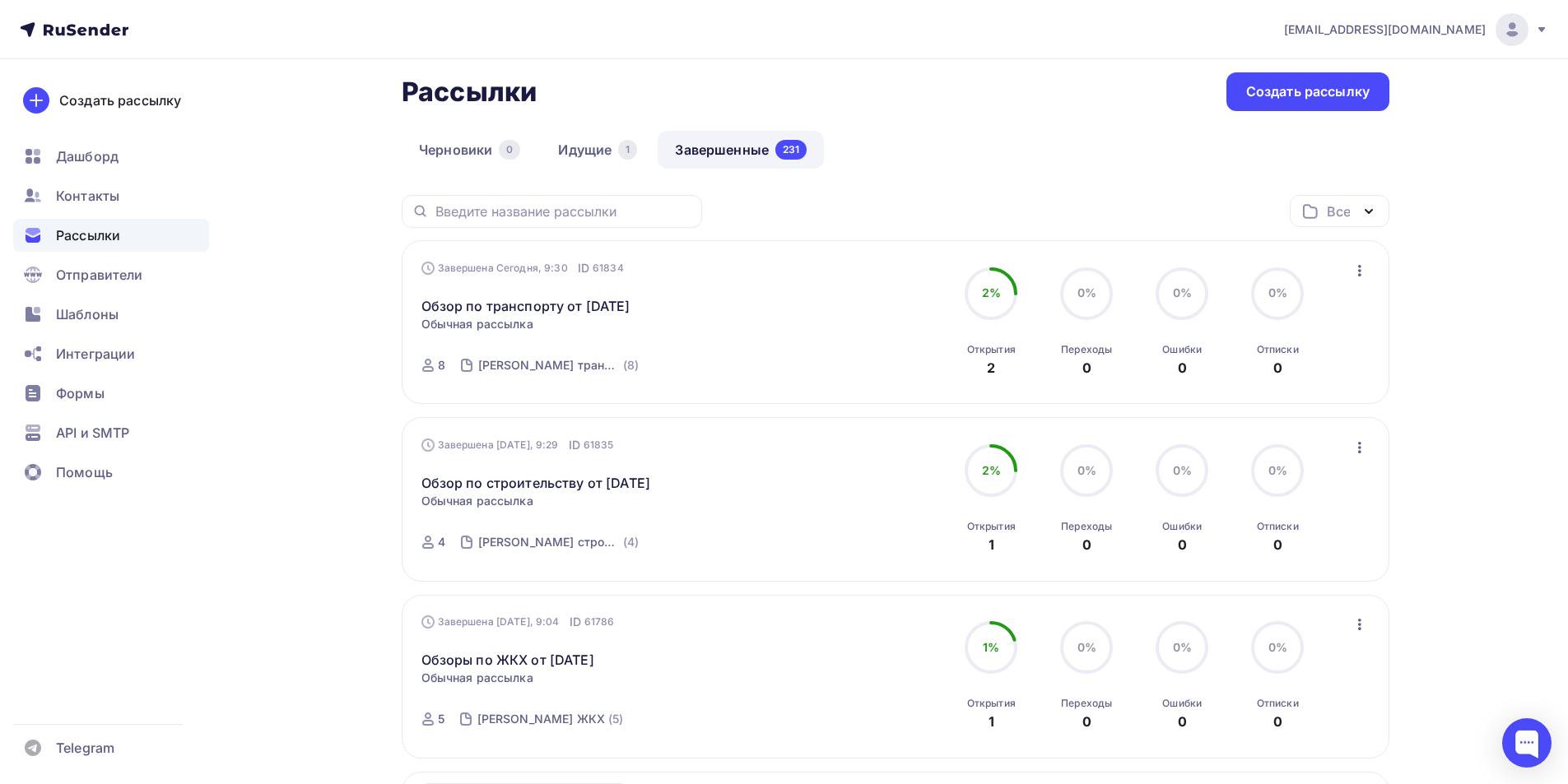
scroll to position [494, 0]
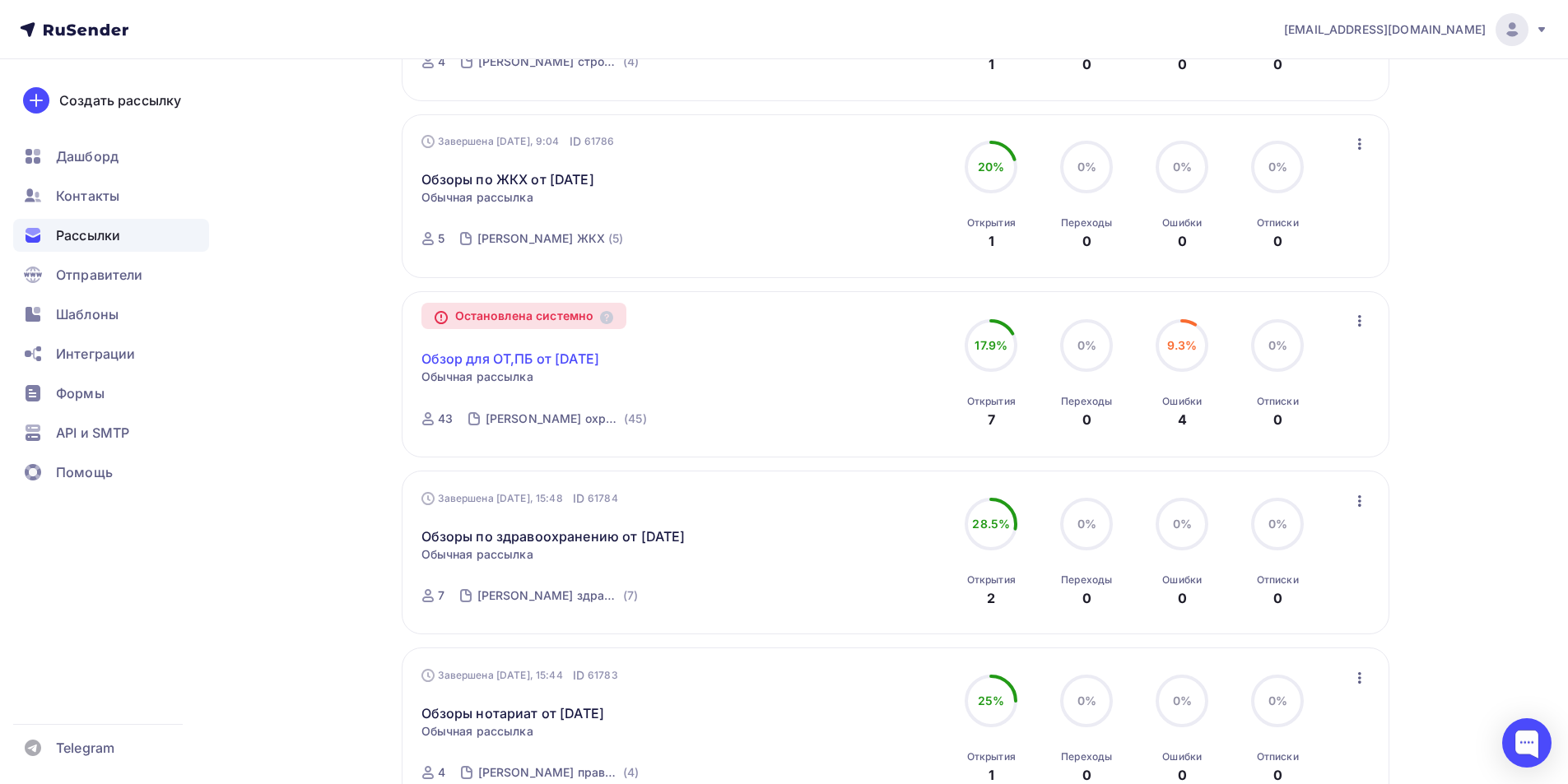
click at [564, 361] on link "Обзор для ОТ,ПБ от [DATE]" at bounding box center [511, 359] width 178 height 20
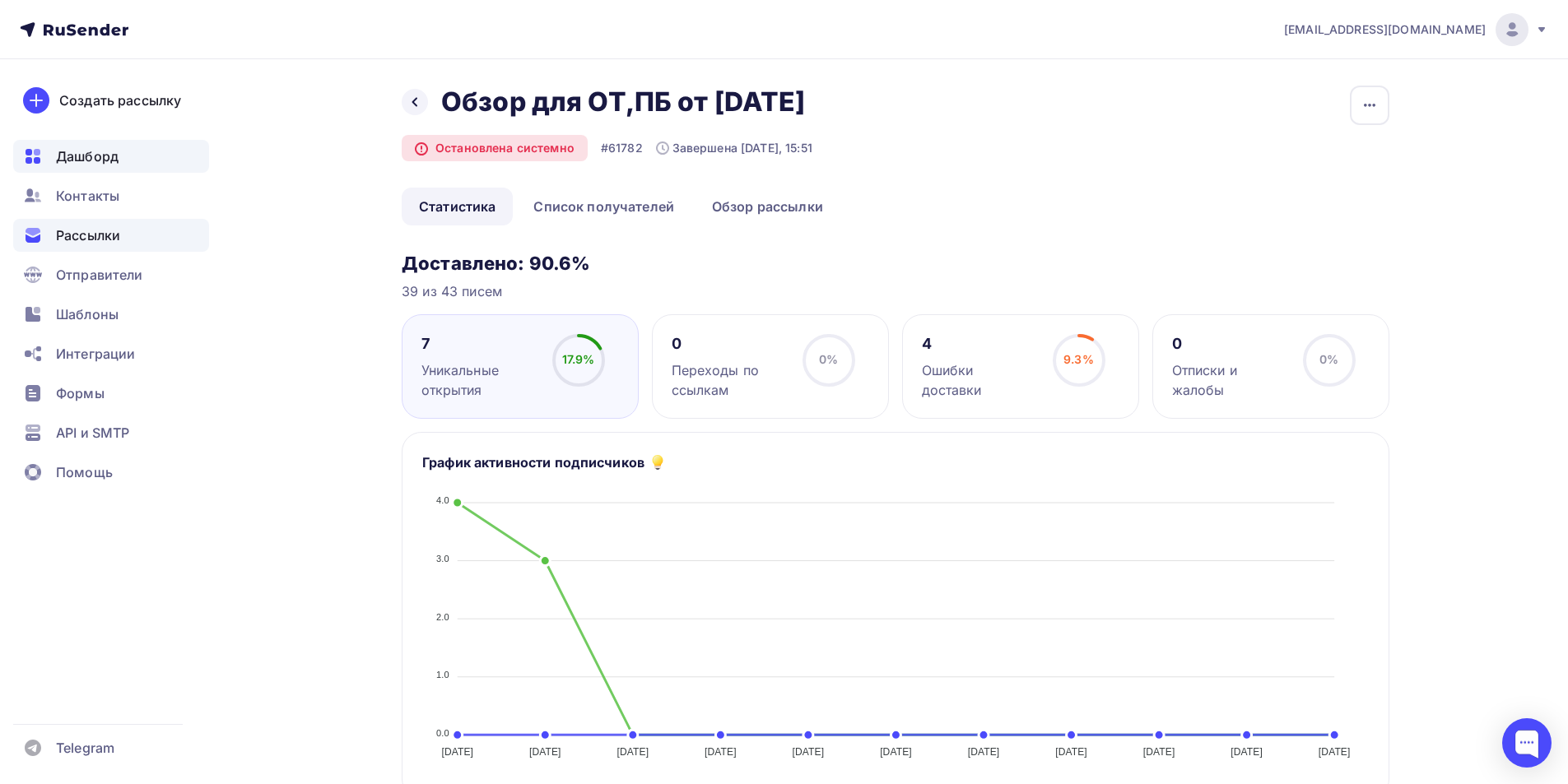
click at [79, 158] on span "Дашборд" at bounding box center [87, 156] width 63 height 20
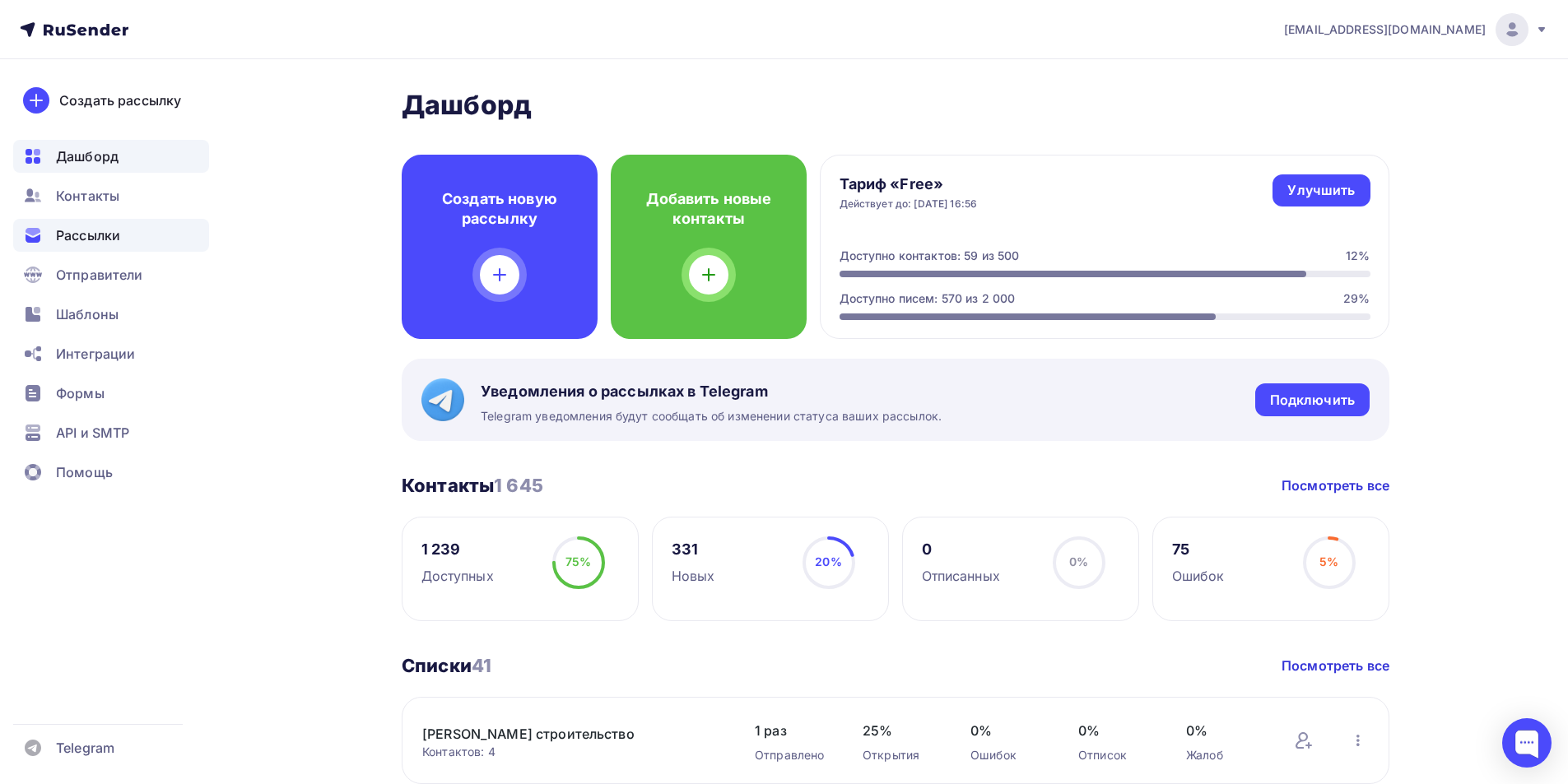
click at [79, 239] on span "Рассылки" at bounding box center [87, 235] width 64 height 20
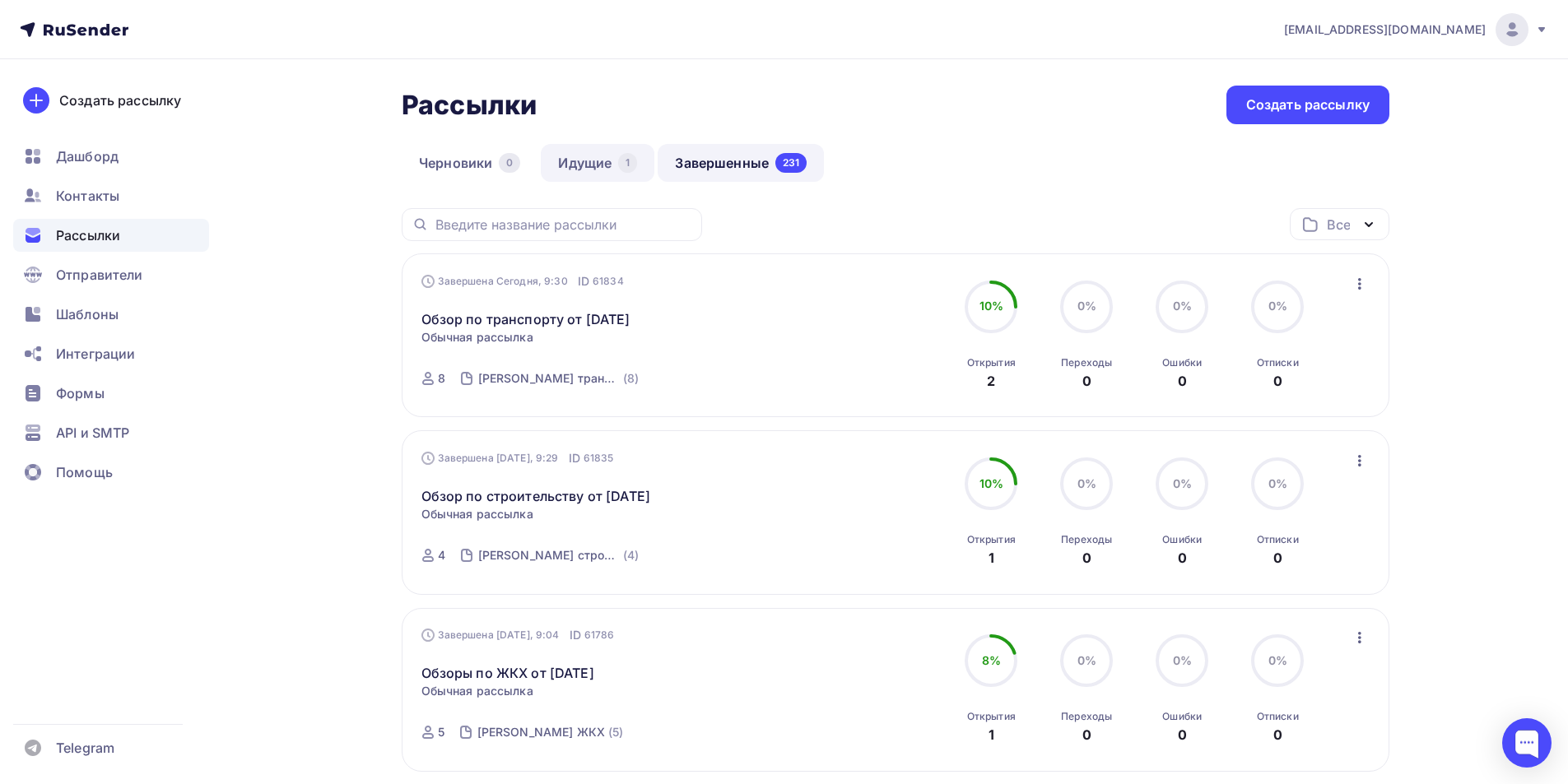
click at [589, 162] on link "Идущие 1" at bounding box center [597, 163] width 114 height 38
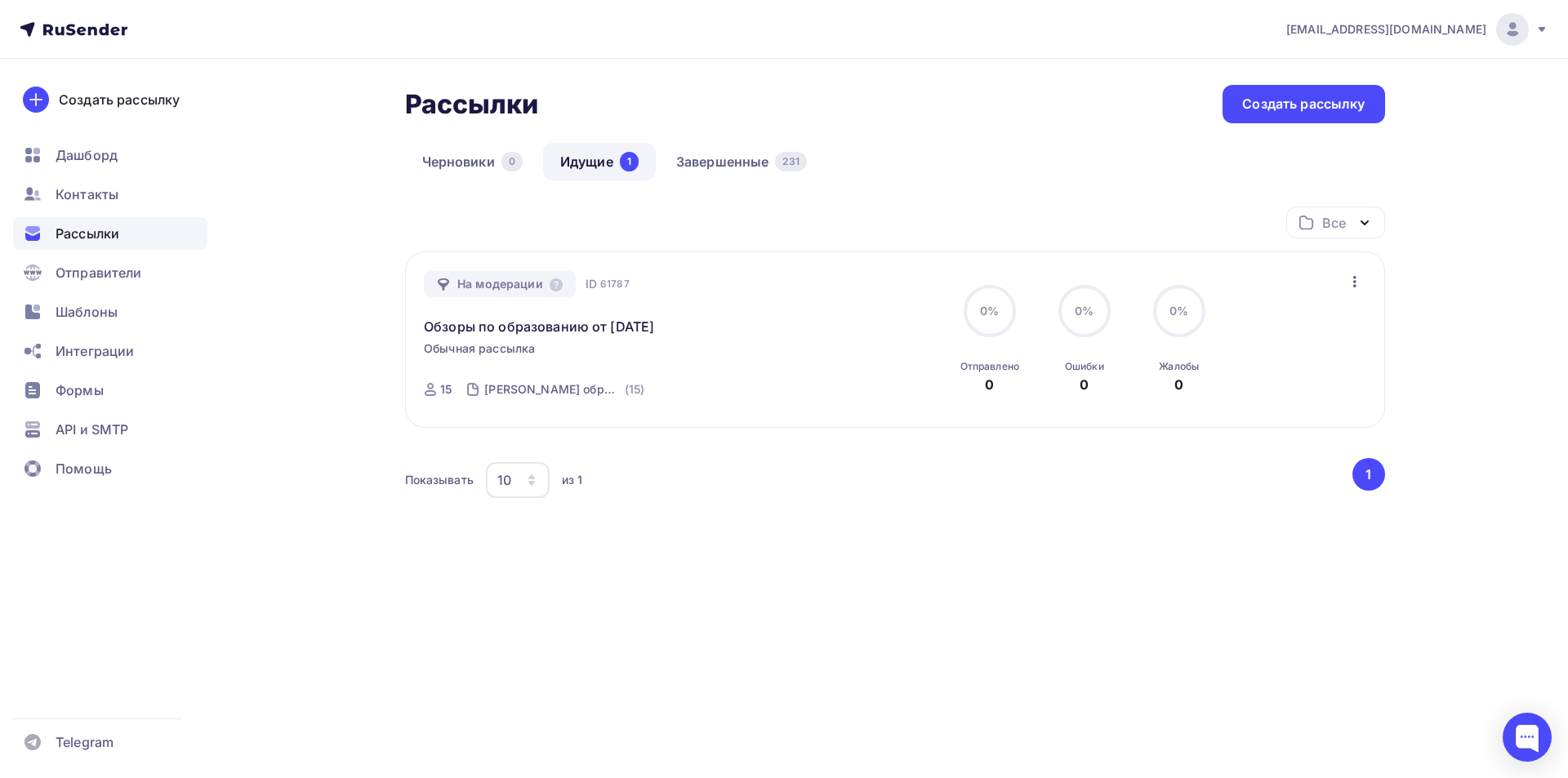
click at [1357, 282] on icon "button" at bounding box center [1354, 282] width 19 height 19
click at [1254, 328] on div "Изменить время отправки" at bounding box center [1260, 324] width 206 height 19
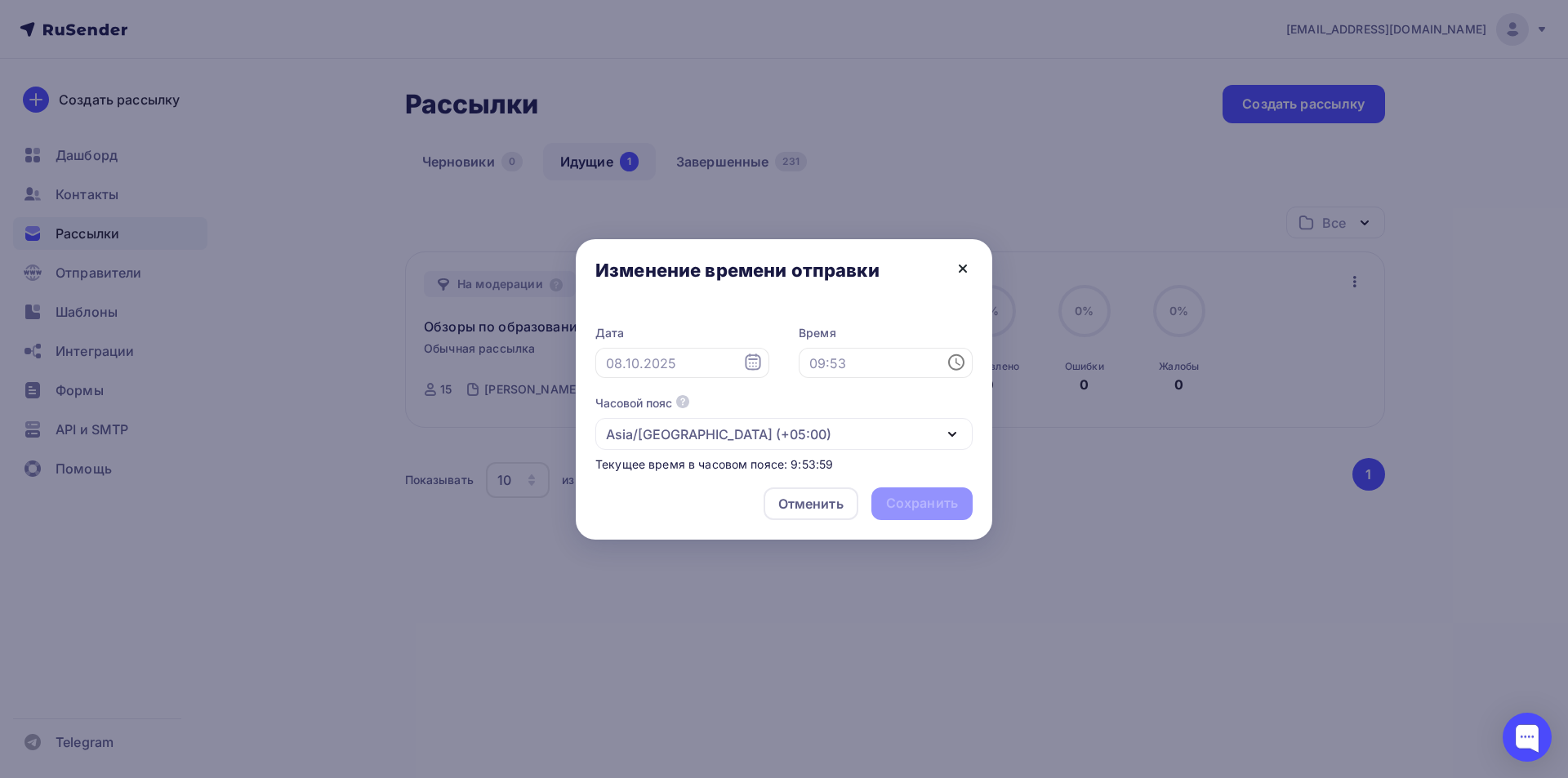
click at [961, 263] on icon at bounding box center [963, 268] width 19 height 19
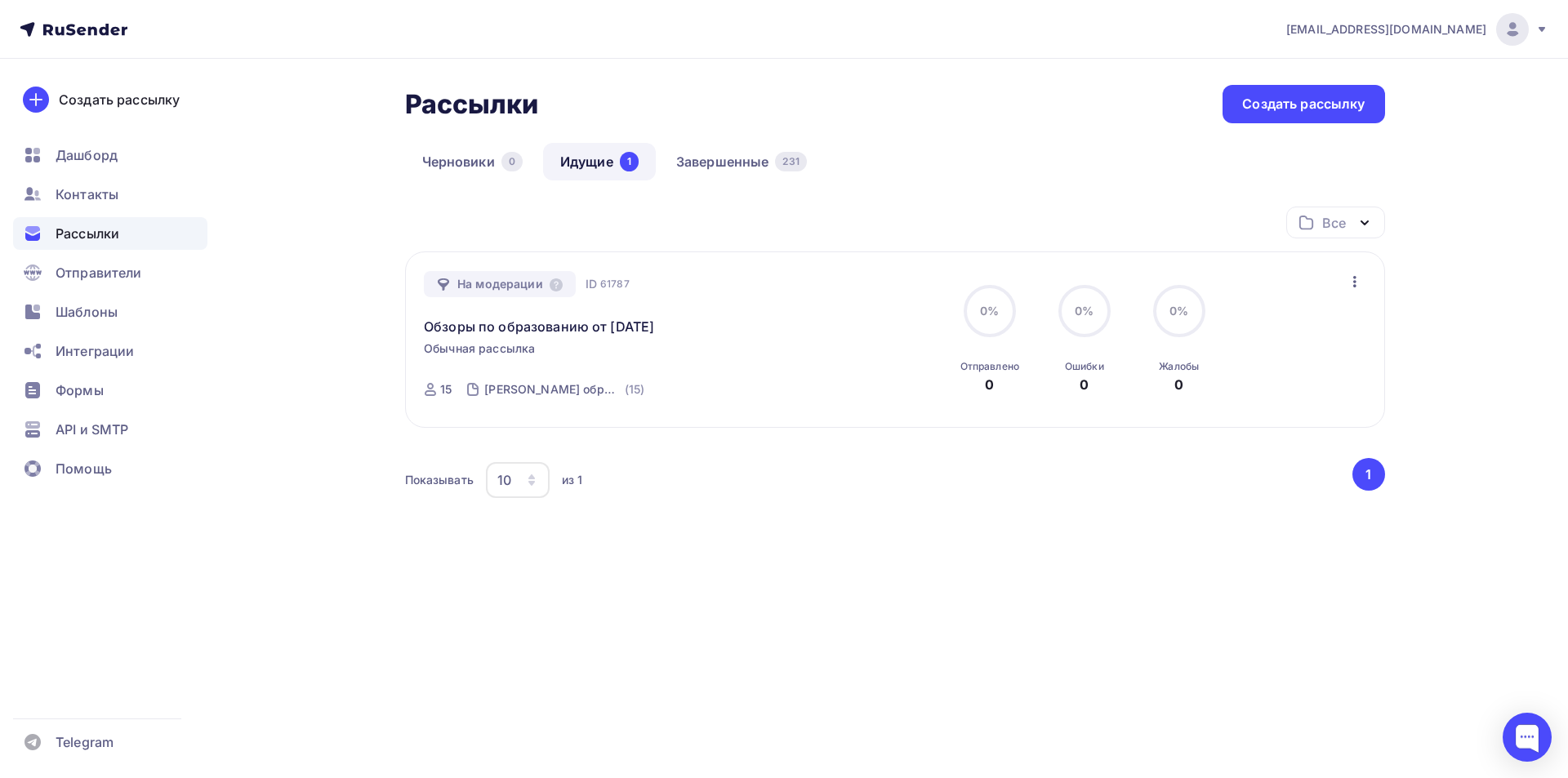
click at [1356, 283] on icon "button" at bounding box center [1354, 282] width 19 height 19
click at [1127, 575] on div "Все Все папки Создать новую папку На модерации ID 61787 Обзоры по образованию о…" at bounding box center [894, 403] width 980 height 393
click at [1355, 282] on icon "button" at bounding box center [1354, 282] width 19 height 19
click at [747, 568] on div "Все Все папки Создать новую папку На модерации ID 61787 Обзоры по образованию о…" at bounding box center [894, 403] width 980 height 393
